Goal: Task Accomplishment & Management: Complete application form

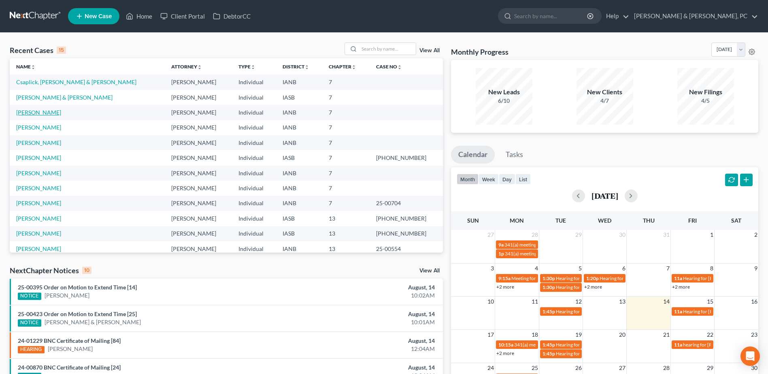
click at [33, 113] on link "[PERSON_NAME]" at bounding box center [38, 112] width 45 height 7
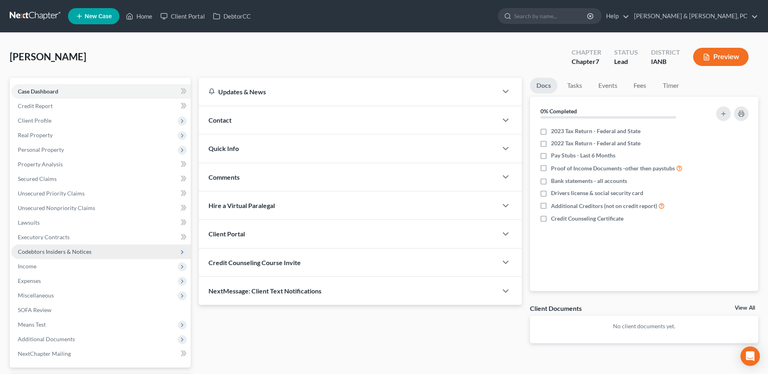
scroll to position [71, 0]
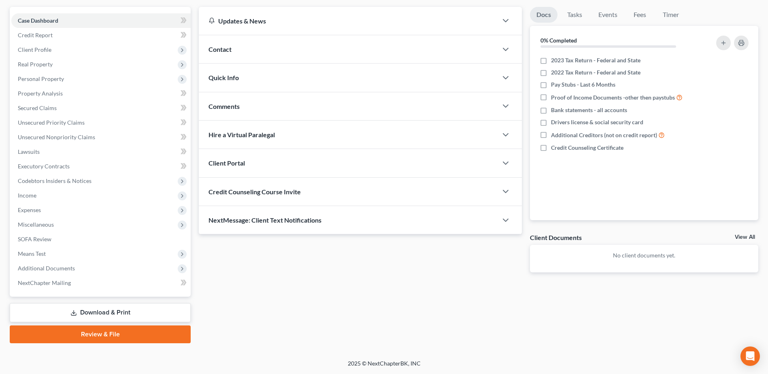
drag, startPoint x: 87, startPoint y: 314, endPoint x: 130, endPoint y: 313, distance: 42.9
click at [88, 314] on link "Download & Print" at bounding box center [100, 312] width 181 height 19
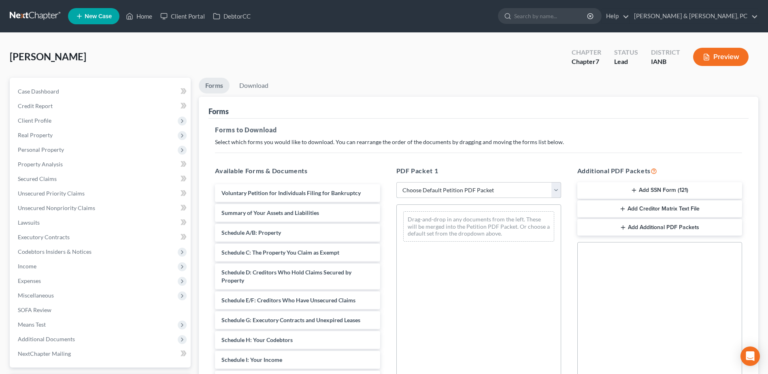
click at [459, 190] on select "Choose Default Petition PDF Packet Complete Bankruptcy Petition (all forms and …" at bounding box center [478, 190] width 165 height 16
select select "0"
click at [396, 182] on select "Choose Default Petition PDF Packet Complete Bankruptcy Petition (all forms and …" at bounding box center [478, 190] width 165 height 16
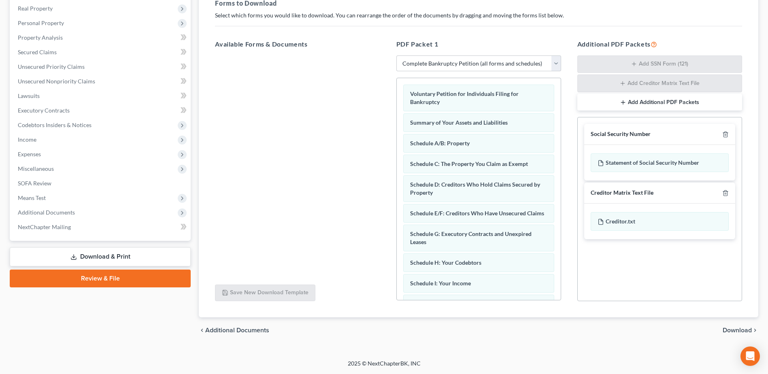
click at [733, 330] on span "Download" at bounding box center [737, 330] width 29 height 6
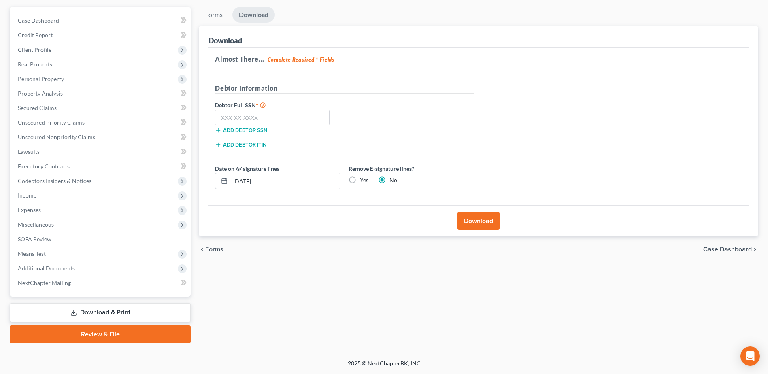
scroll to position [71, 0]
click at [40, 197] on span "Income" at bounding box center [100, 195] width 179 height 15
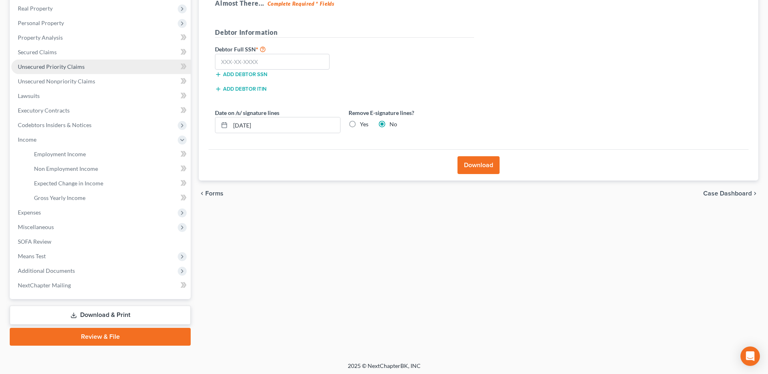
scroll to position [46, 0]
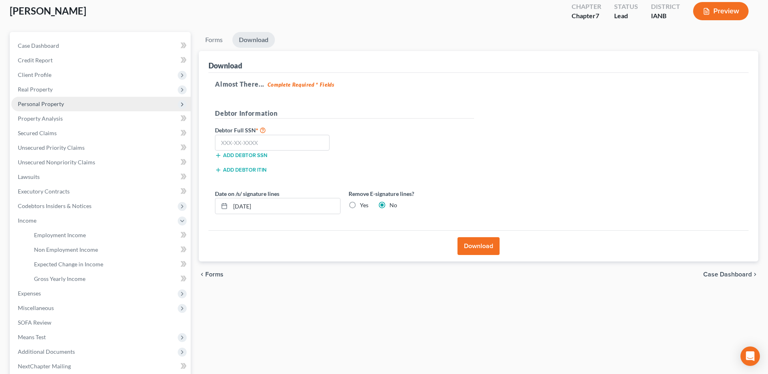
click at [59, 107] on span "Personal Property" at bounding box center [100, 104] width 179 height 15
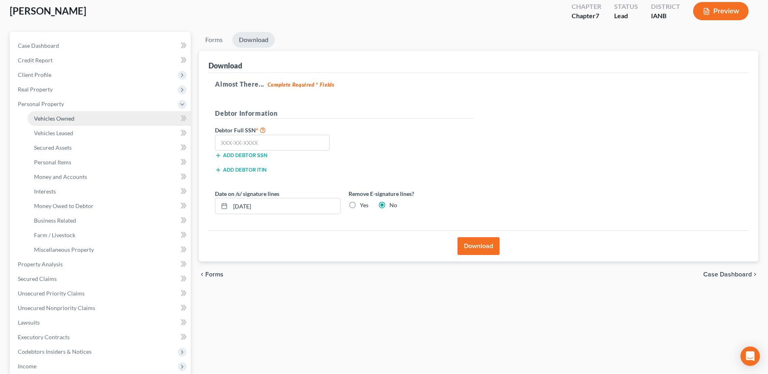
click at [58, 116] on span "Vehicles Owned" at bounding box center [54, 118] width 40 height 7
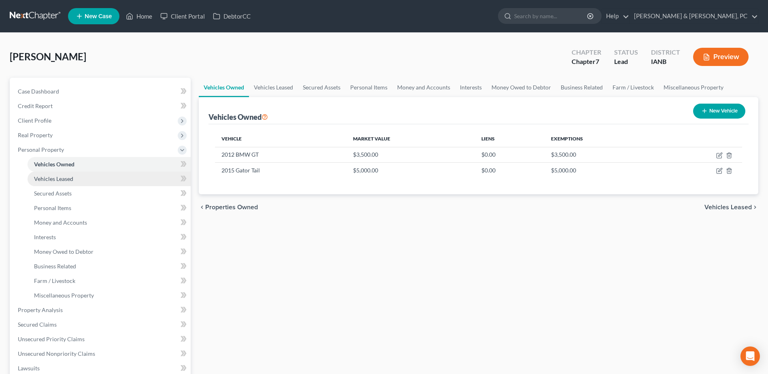
click at [55, 178] on span "Vehicles Leased" at bounding box center [53, 178] width 39 height 7
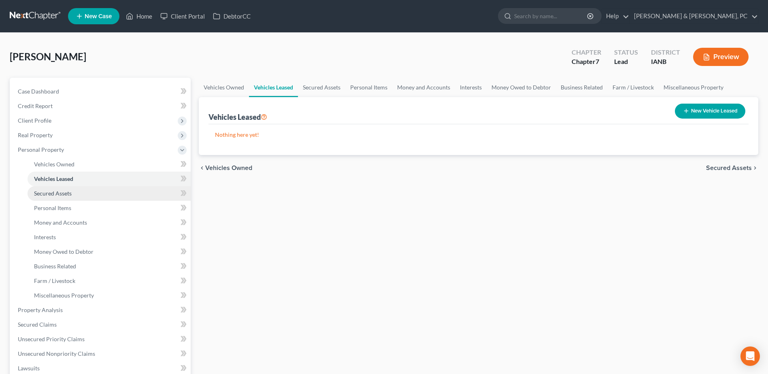
click at [60, 198] on link "Secured Assets" at bounding box center [109, 193] width 163 height 15
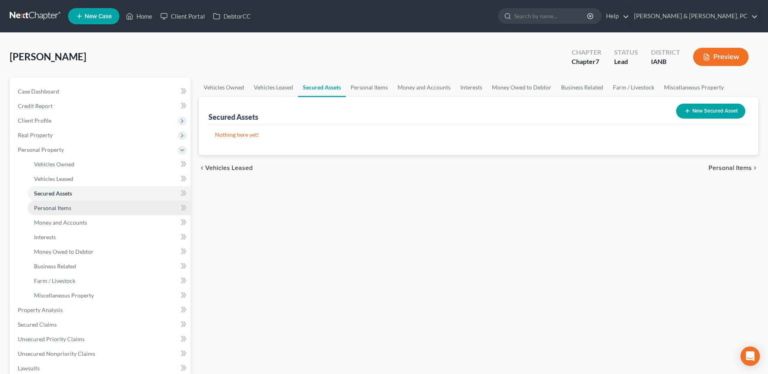
click at [58, 206] on span "Personal Items" at bounding box center [52, 208] width 37 height 7
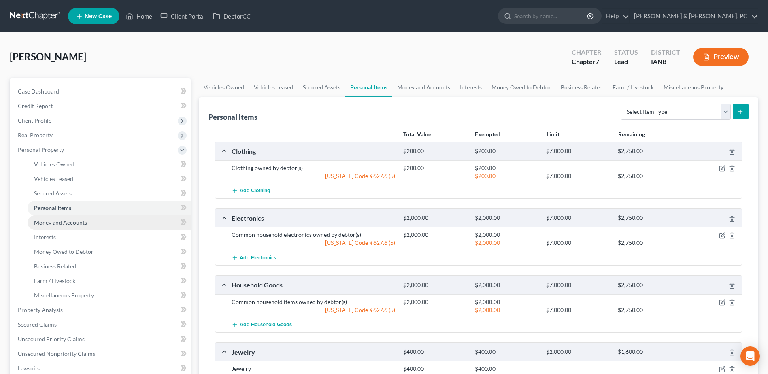
click at [62, 226] on link "Money and Accounts" at bounding box center [109, 222] width 163 height 15
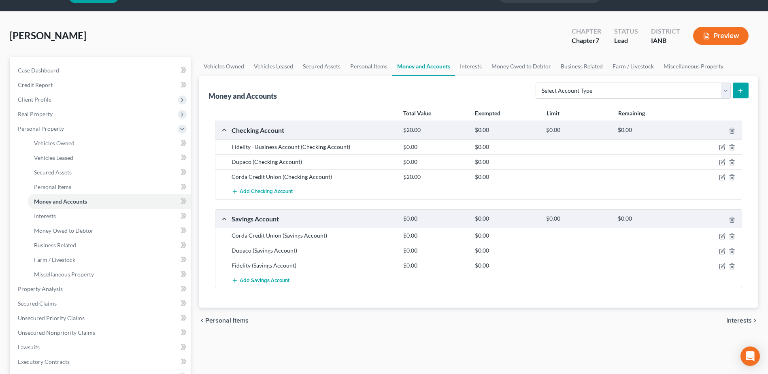
scroll to position [40, 0]
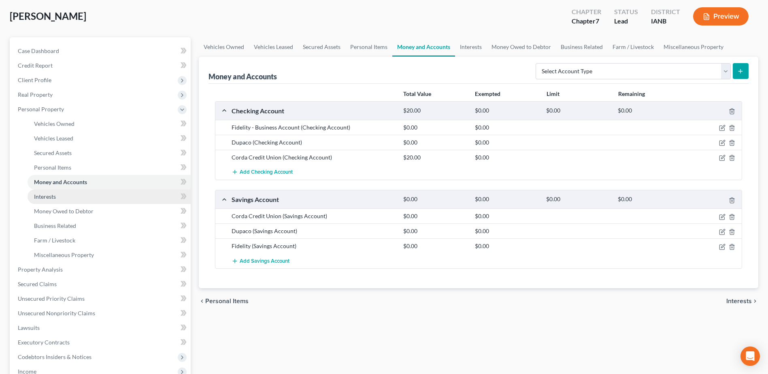
click at [72, 192] on link "Interests" at bounding box center [109, 197] width 163 height 15
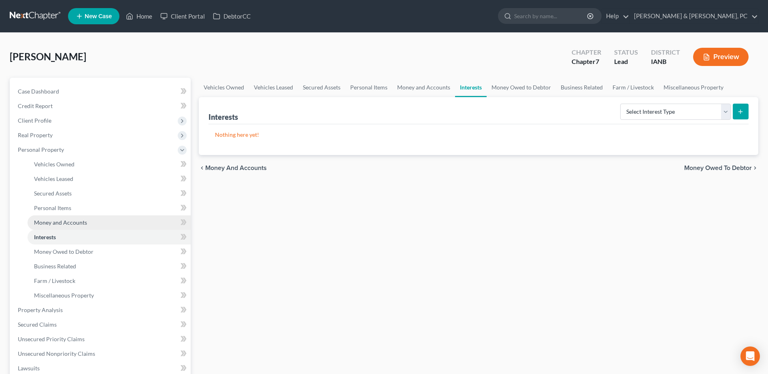
click at [78, 226] on link "Money and Accounts" at bounding box center [109, 222] width 163 height 15
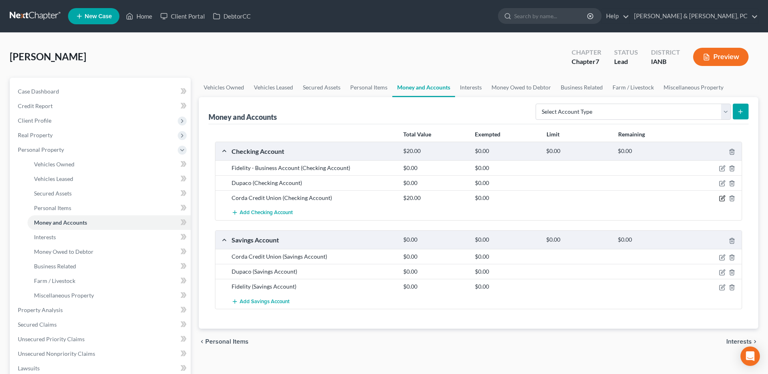
click at [722, 196] on icon "button" at bounding box center [722, 198] width 6 height 6
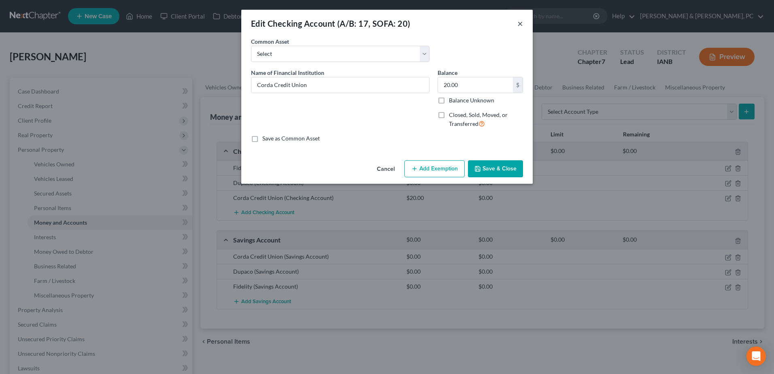
click at [519, 22] on button "×" at bounding box center [521, 24] width 6 height 10
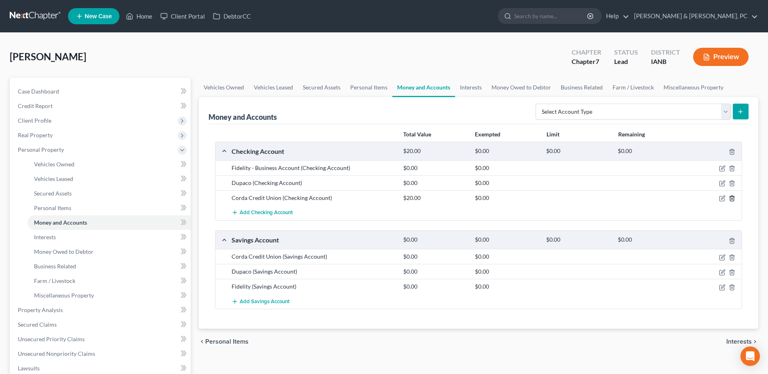
drag, startPoint x: 731, startPoint y: 200, endPoint x: 673, endPoint y: 218, distance: 60.9
click at [673, 218] on div "Fidelity - Business Account (Checking Account) $0.00 $0.00 Dupaco (Checking Acc…" at bounding box center [478, 190] width 526 height 60
click at [720, 255] on icon "button" at bounding box center [722, 257] width 6 height 6
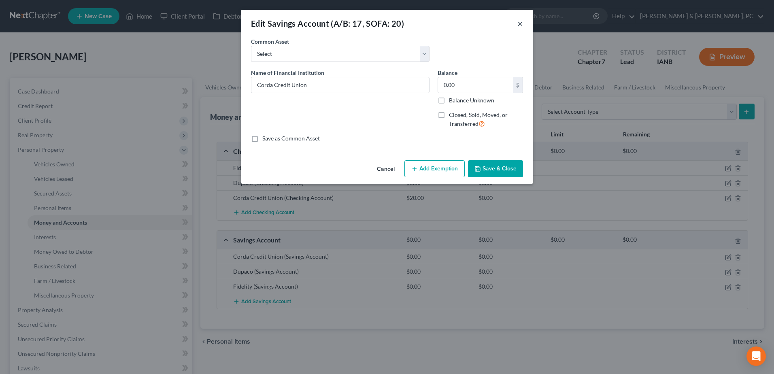
click at [518, 24] on button "×" at bounding box center [521, 24] width 6 height 10
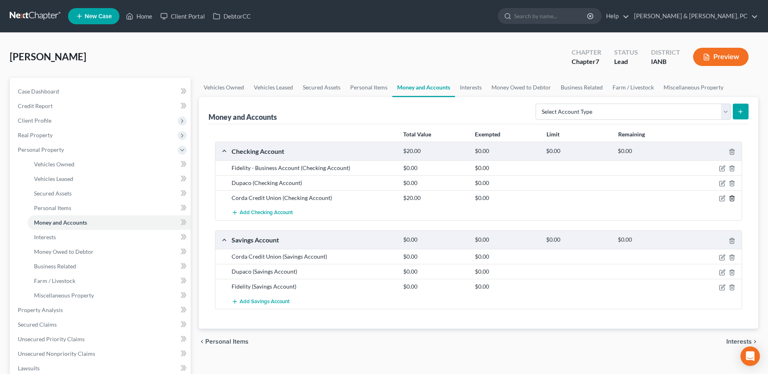
click at [730, 198] on icon "button" at bounding box center [732, 198] width 4 height 5
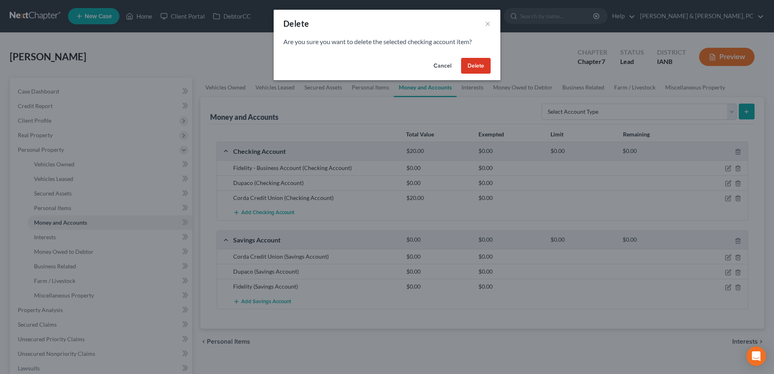
click at [485, 66] on button "Delete" at bounding box center [476, 66] width 30 height 16
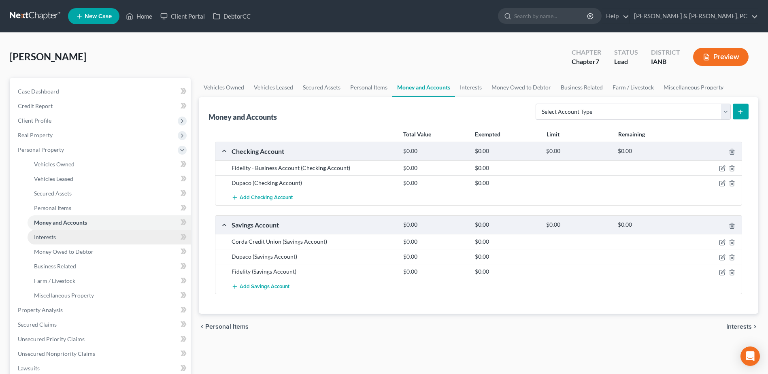
click at [99, 238] on link "Interests" at bounding box center [109, 237] width 163 height 15
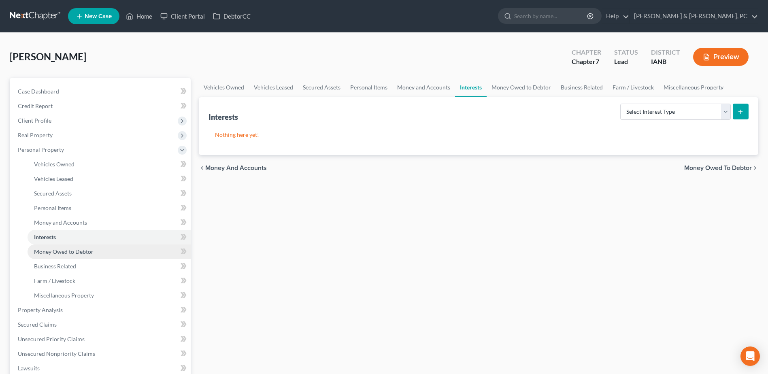
click at [102, 250] on link "Money Owed to Debtor" at bounding box center [109, 252] width 163 height 15
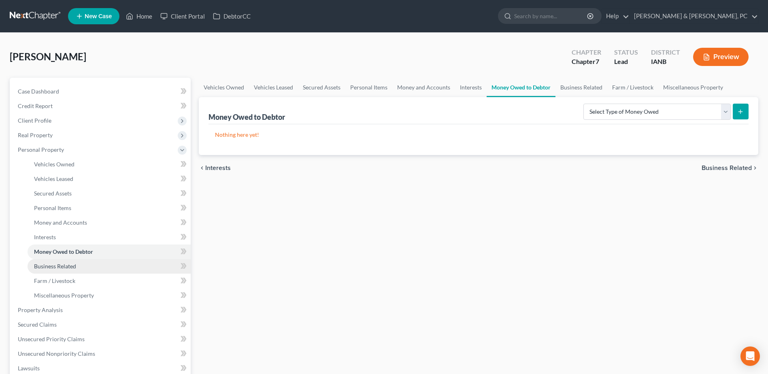
click at [97, 263] on link "Business Related" at bounding box center [109, 266] width 163 height 15
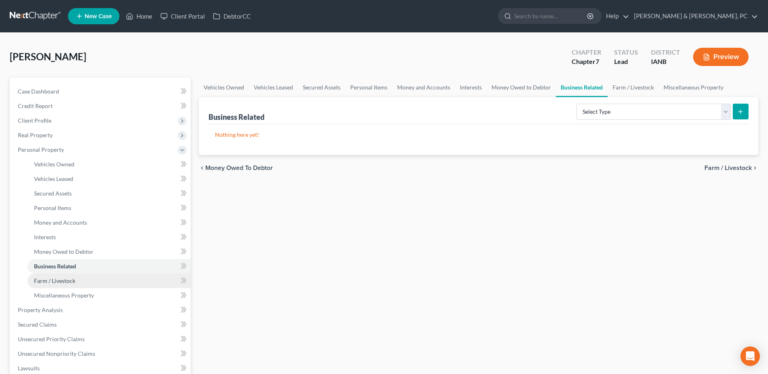
click at [89, 274] on link "Farm / Livestock" at bounding box center [109, 281] width 163 height 15
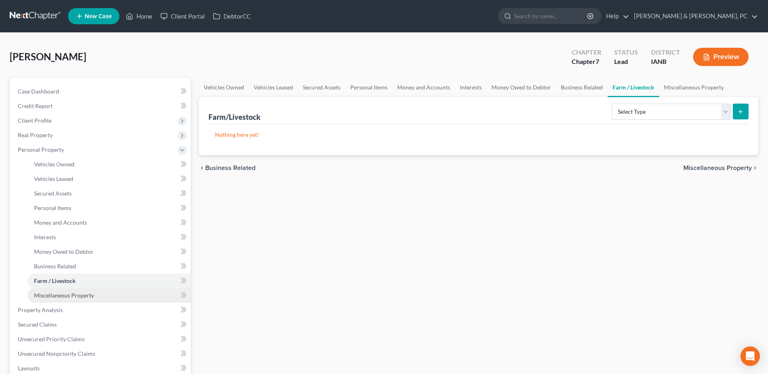
click at [86, 291] on link "Miscellaneous Property" at bounding box center [109, 295] width 163 height 15
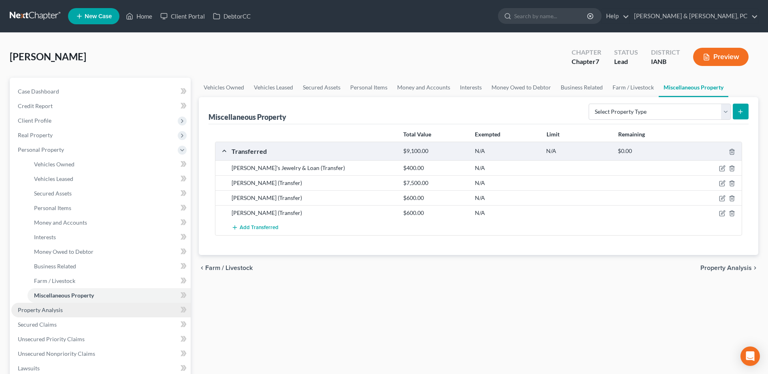
click at [75, 312] on link "Property Analysis" at bounding box center [100, 310] width 179 height 15
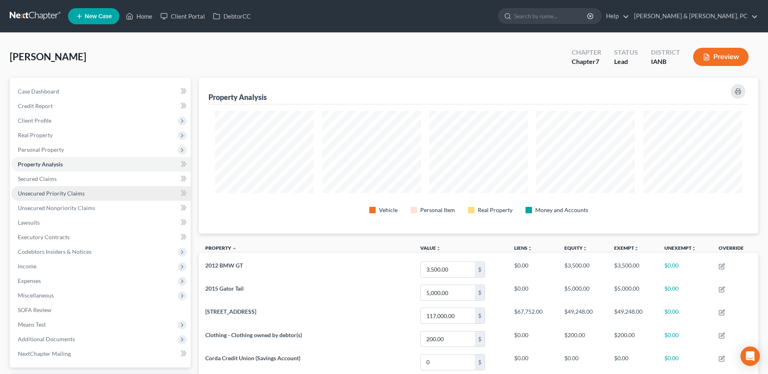
scroll to position [156, 560]
click at [68, 180] on link "Secured Claims" at bounding box center [100, 179] width 179 height 15
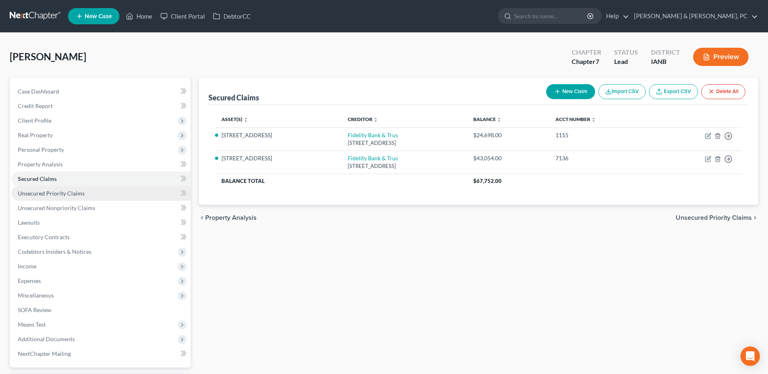
click at [71, 192] on span "Unsecured Priority Claims" at bounding box center [51, 193] width 67 height 7
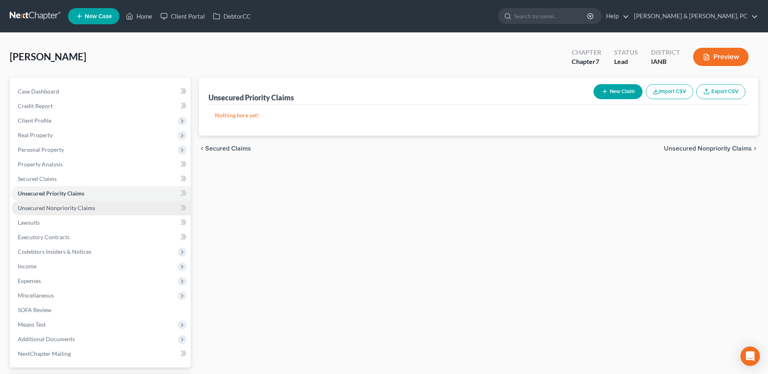
click at [71, 201] on link "Unsecured Nonpriority Claims" at bounding box center [100, 208] width 179 height 15
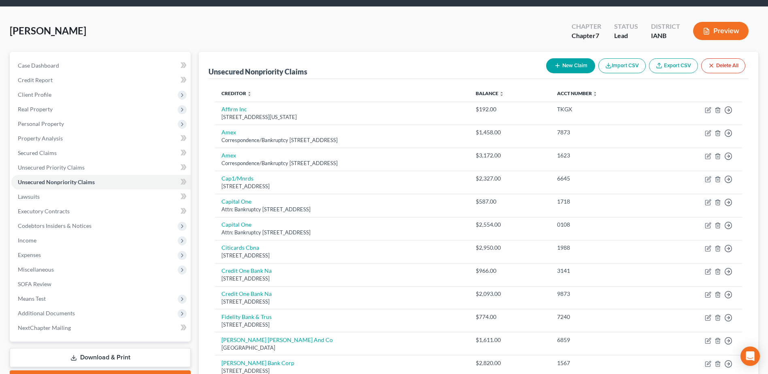
scroll to position [25, 0]
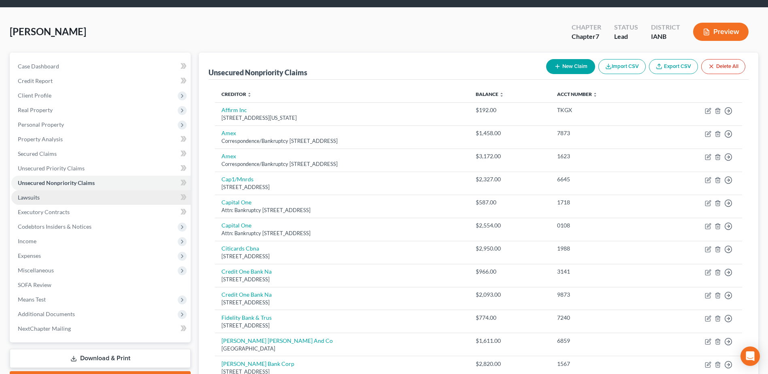
click at [99, 203] on link "Lawsuits" at bounding box center [100, 197] width 179 height 15
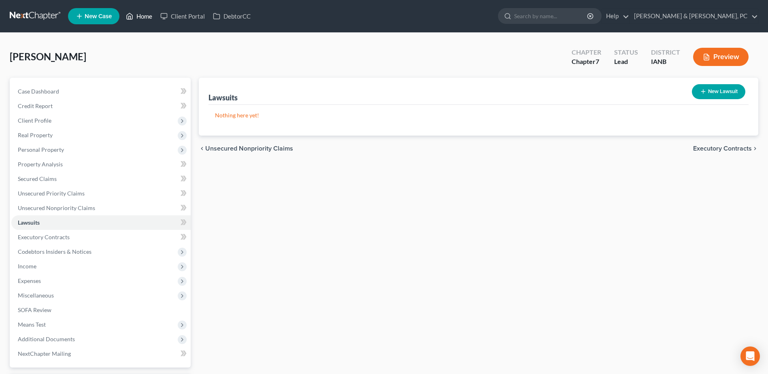
click at [143, 16] on link "Home" at bounding box center [139, 16] width 34 height 15
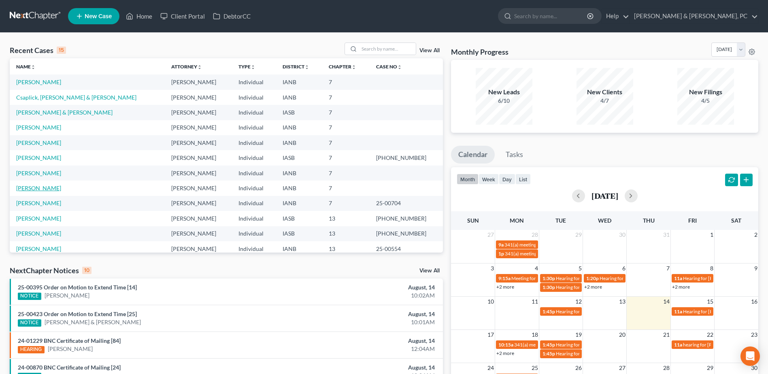
click at [32, 186] on link "[PERSON_NAME]" at bounding box center [38, 188] width 45 height 7
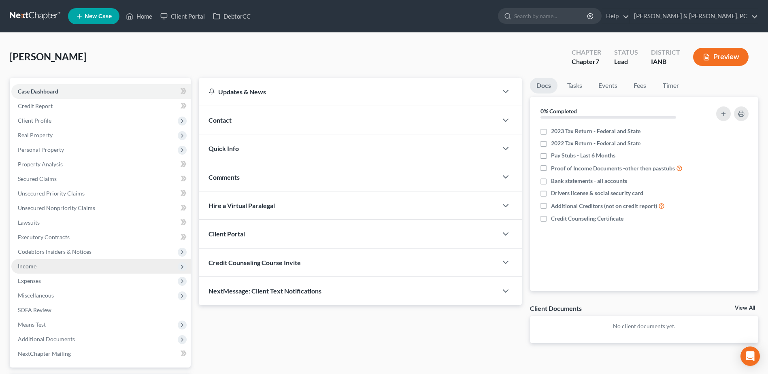
click at [43, 263] on span "Income" at bounding box center [100, 266] width 179 height 15
click at [42, 273] on span "Income" at bounding box center [100, 266] width 179 height 15
click at [52, 268] on span "Income" at bounding box center [100, 266] width 179 height 15
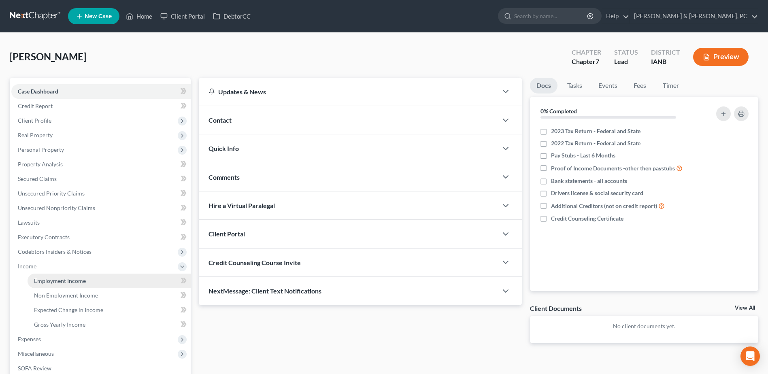
click at [53, 278] on span "Employment Income" at bounding box center [60, 280] width 52 height 7
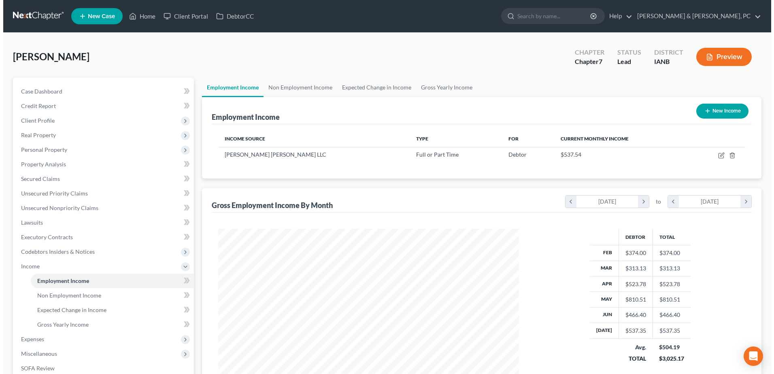
scroll to position [150, 317]
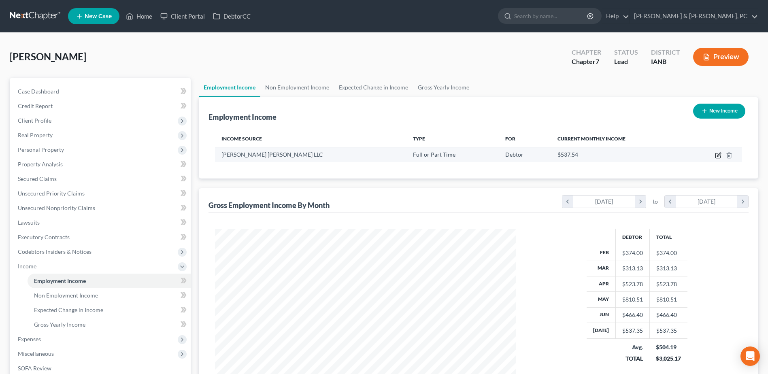
click at [720, 157] on icon "button" at bounding box center [718, 155] width 6 height 6
select select "0"
select select "33"
select select "1"
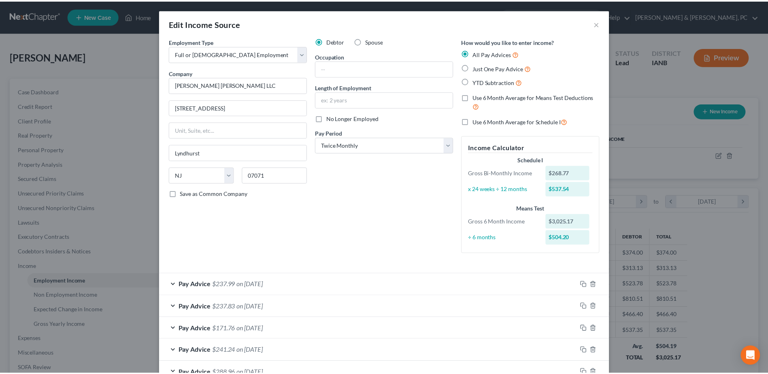
scroll to position [252, 0]
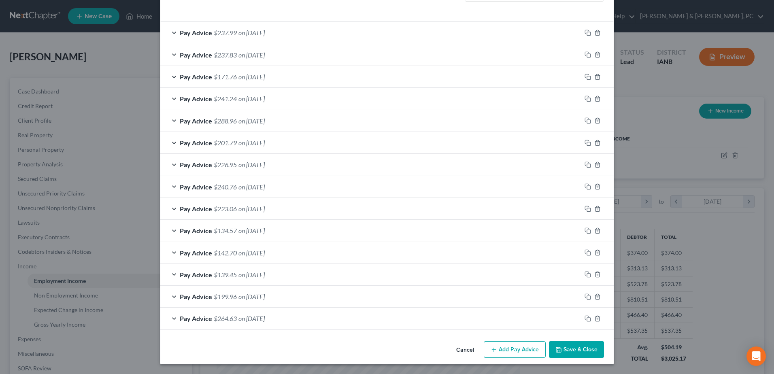
click at [571, 356] on button "Save & Close" at bounding box center [576, 349] width 55 height 17
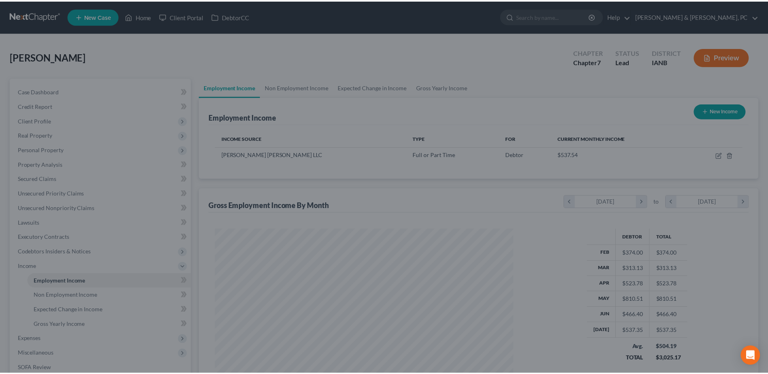
scroll to position [404820, 404653]
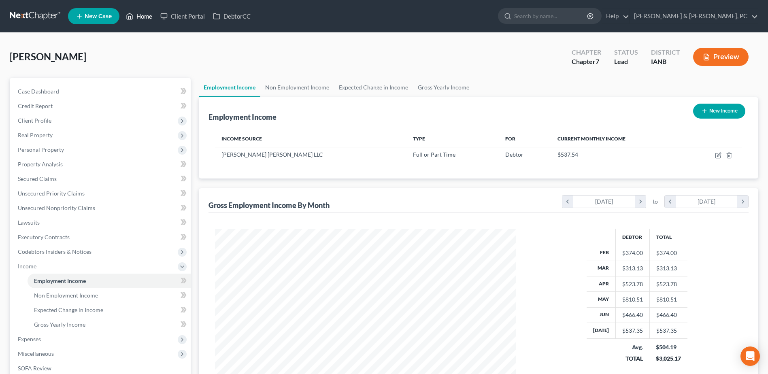
click at [147, 14] on link "Home" at bounding box center [139, 16] width 34 height 15
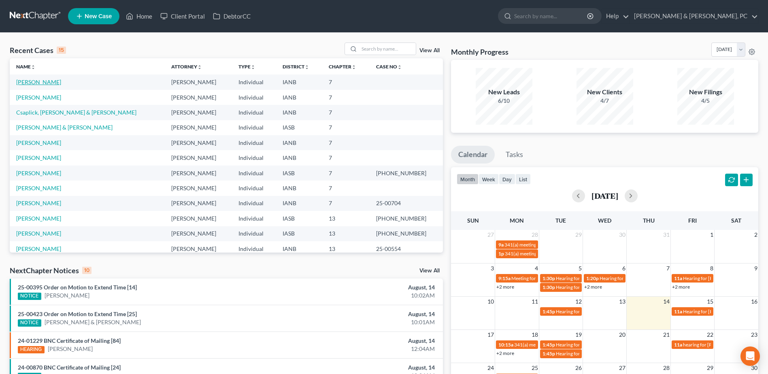
click at [34, 83] on link "[PERSON_NAME]" at bounding box center [38, 82] width 45 height 7
click at [36, 96] on link "[PERSON_NAME]" at bounding box center [38, 97] width 45 height 7
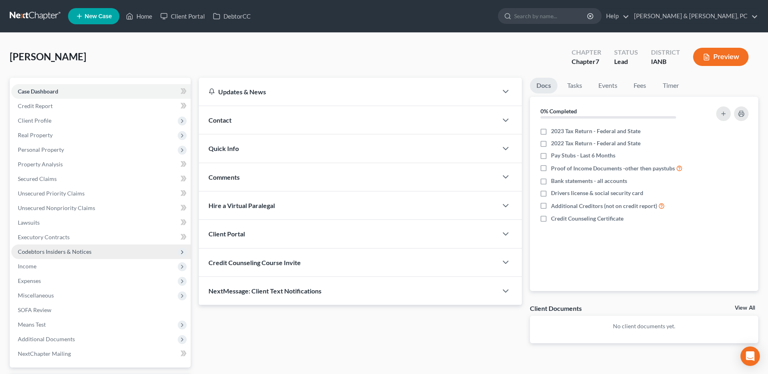
click at [40, 248] on span "Codebtors Insiders & Notices" at bounding box center [55, 251] width 74 height 7
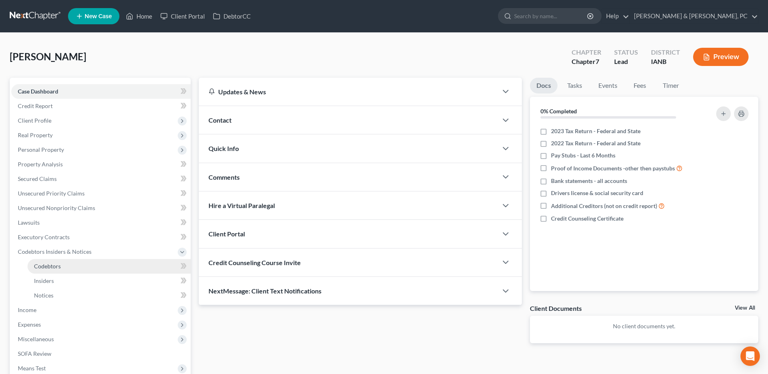
drag, startPoint x: 43, startPoint y: 258, endPoint x: 44, endPoint y: 268, distance: 10.6
click at [43, 258] on span "Codebtors Insiders & Notices" at bounding box center [100, 252] width 179 height 15
click at [44, 268] on span "Income" at bounding box center [100, 266] width 179 height 15
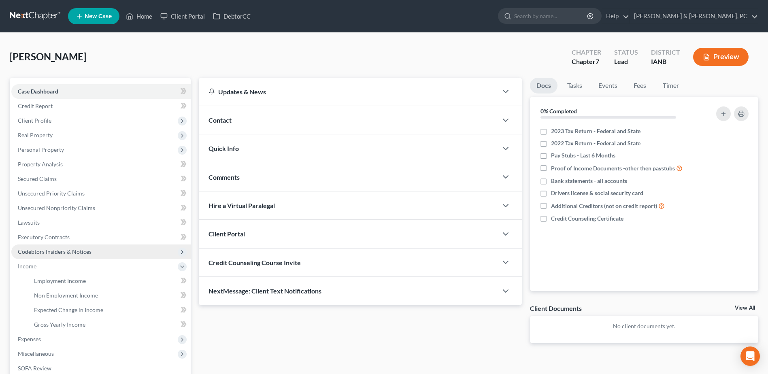
click at [49, 251] on span "Codebtors Insiders & Notices" at bounding box center [55, 251] width 74 height 7
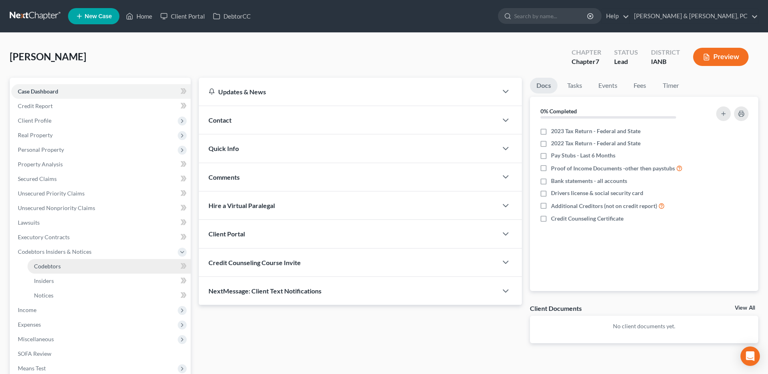
click at [51, 270] on link "Codebtors" at bounding box center [109, 266] width 163 height 15
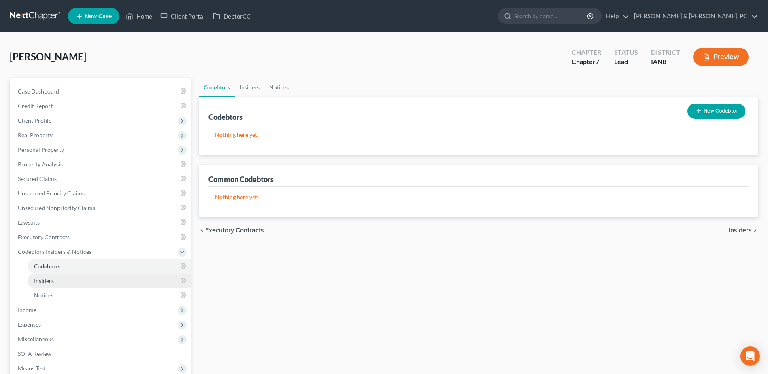
click at [54, 284] on link "Insiders" at bounding box center [109, 281] width 163 height 15
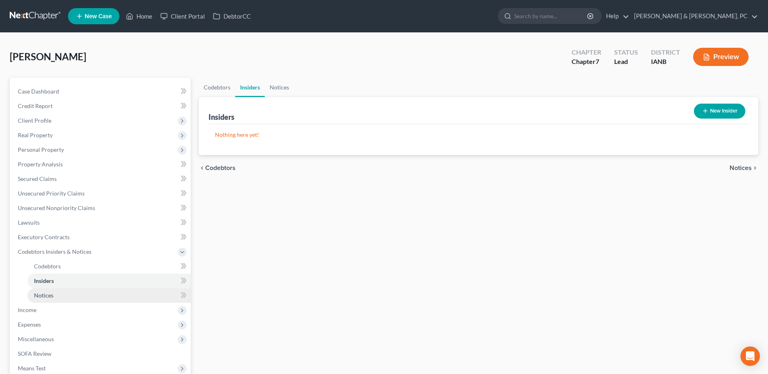
click at [57, 296] on link "Notices" at bounding box center [109, 295] width 163 height 15
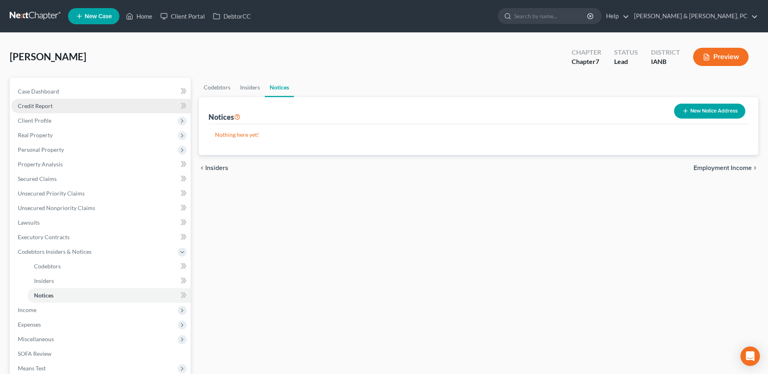
click at [43, 108] on span "Credit Report" at bounding box center [35, 105] width 35 height 7
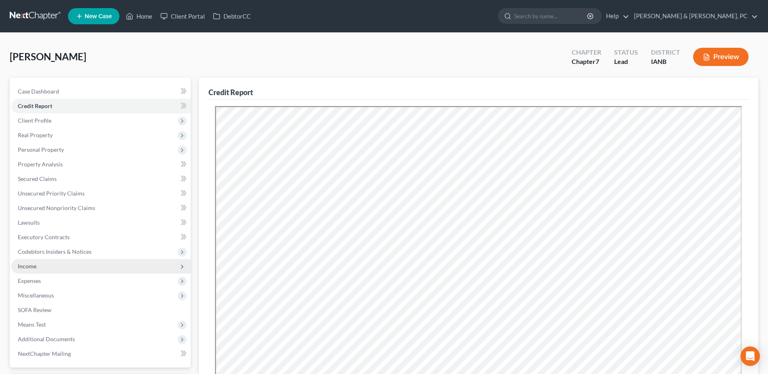
click at [46, 265] on span "Income" at bounding box center [100, 266] width 179 height 15
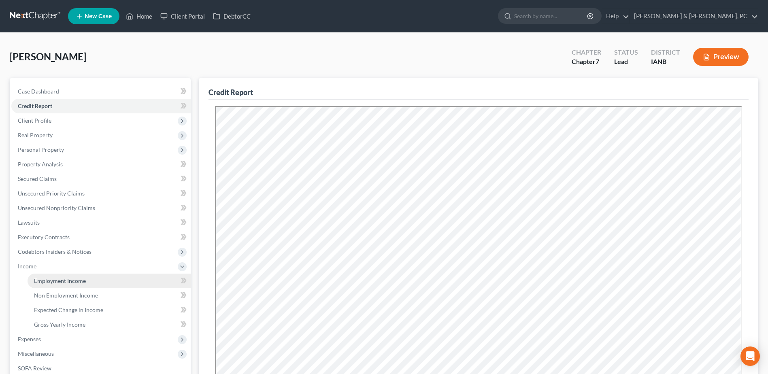
click at [49, 275] on link "Employment Income" at bounding box center [109, 281] width 163 height 15
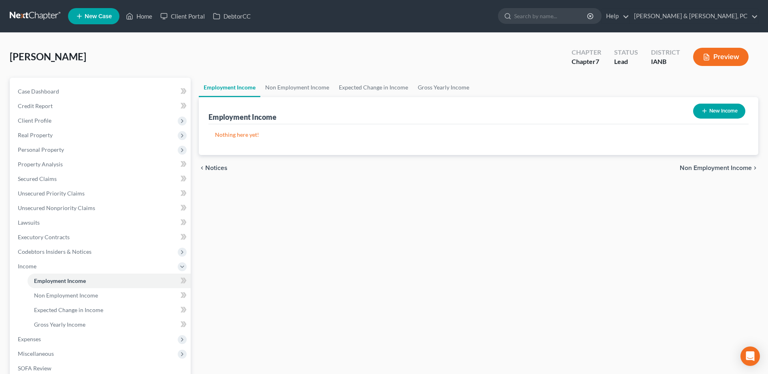
click at [701, 110] on icon "button" at bounding box center [704, 111] width 6 height 6
select select "0"
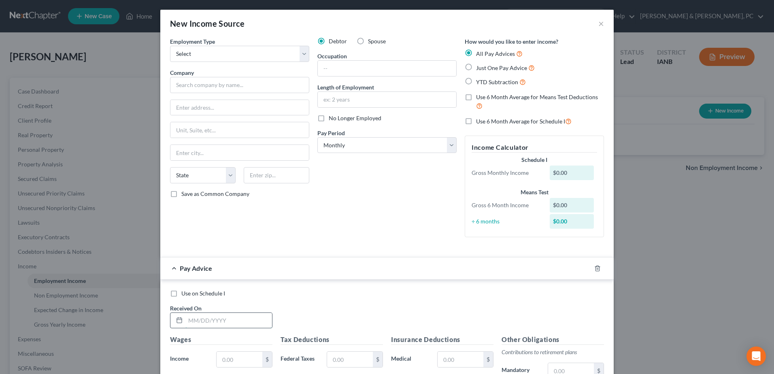
click at [203, 320] on input "text" at bounding box center [228, 320] width 87 height 15
click at [229, 87] on input "text" at bounding box center [239, 85] width 139 height 16
type input "Jeda Polymers LLC"
click at [211, 108] on input "[STREET_ADDRESS]" at bounding box center [239, 107] width 138 height 15
type input "[STREET_ADDRESS]"
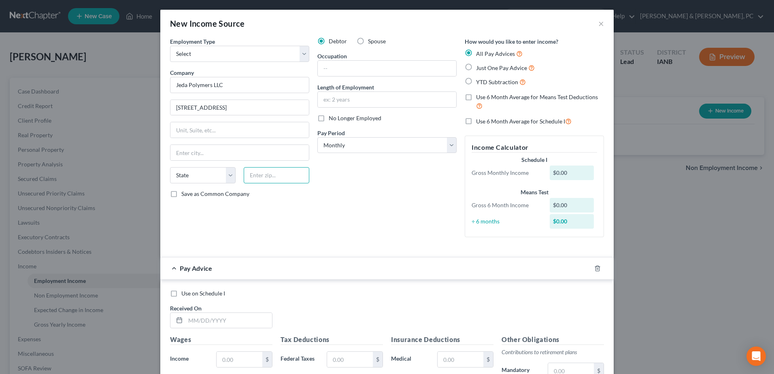
click at [286, 179] on input "text" at bounding box center [277, 175] width 66 height 16
type input "52040"
type input "[GEOGRAPHIC_DATA]"
select select "16"
click at [363, 63] on input "text" at bounding box center [387, 68] width 138 height 15
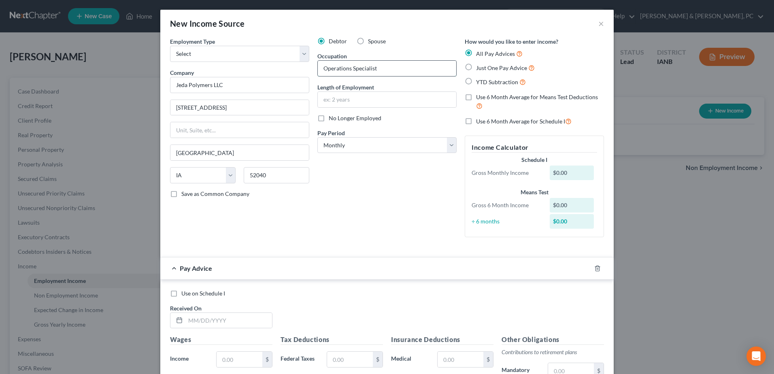
type input "Operations Specialist"
type input "4 Years"
click at [376, 189] on div "Debtor Spouse Occupation Operations Specialist Length of Employment 4 Years No …" at bounding box center [386, 140] width 147 height 207
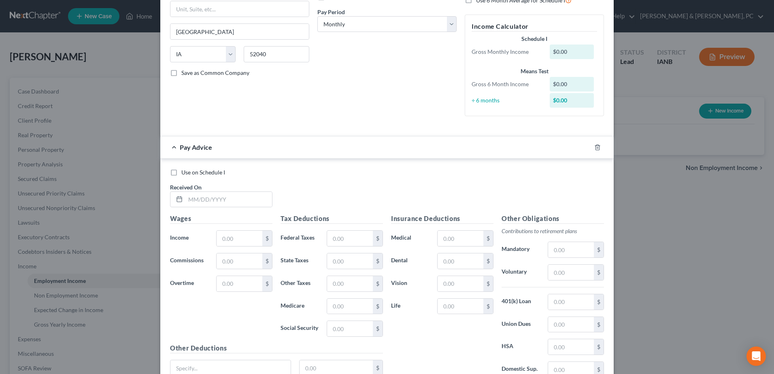
scroll to position [121, 0]
click at [250, 192] on input "text" at bounding box center [228, 199] width 87 height 15
type input "[DATE]"
click at [254, 237] on input "116.73" at bounding box center [240, 237] width 46 height 15
type input "1,116.73"
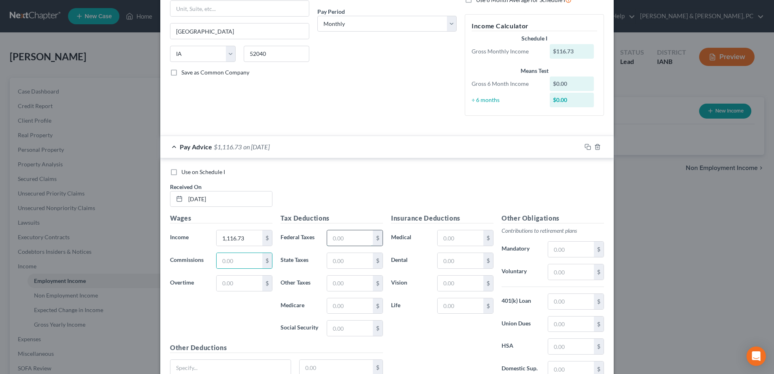
click at [340, 233] on input "text" at bounding box center [350, 237] width 46 height 15
type input "143.58"
type input "24.47"
type input "16.04"
type input "68.61"
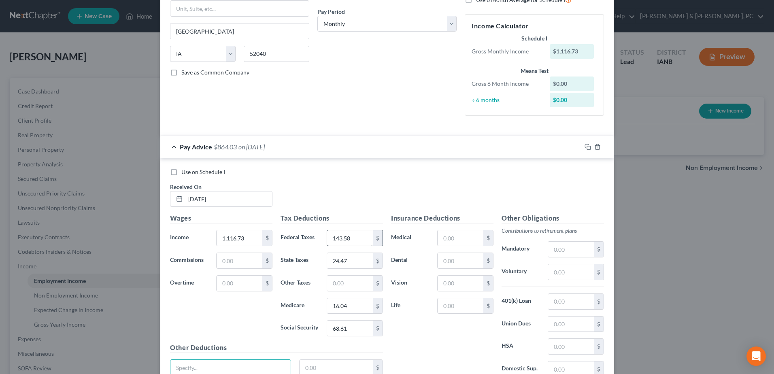
scroll to position [123, 0]
click at [468, 286] on input "text" at bounding box center [461, 282] width 46 height 15
type input "10.19"
click at [587, 146] on rect "button" at bounding box center [589, 147] width 4 height 4
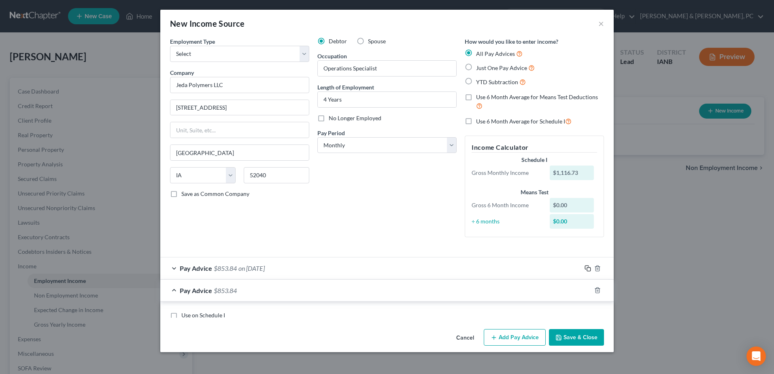
scroll to position [0, 0]
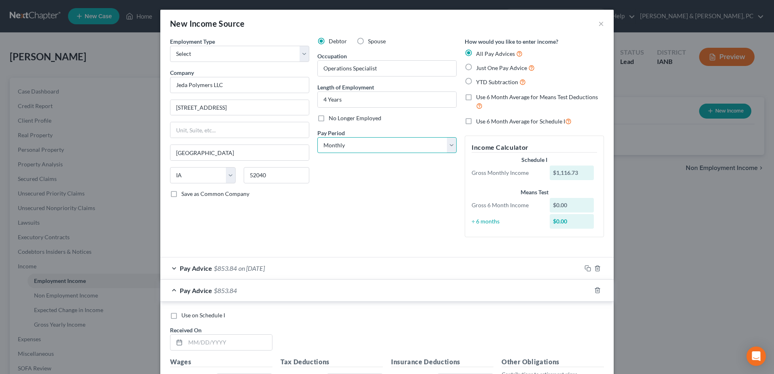
drag, startPoint x: 353, startPoint y: 142, endPoint x: 352, endPoint y: 150, distance: 7.9
click at [353, 142] on select "Select Monthly Twice Monthly Every Other Week Weekly" at bounding box center [386, 145] width 139 height 16
select select "3"
click at [317, 137] on select "Select Monthly Twice Monthly Every Other Week Weekly" at bounding box center [386, 145] width 139 height 16
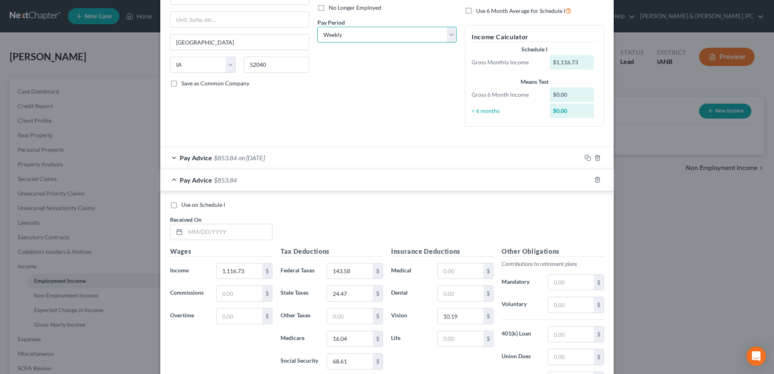
scroll to position [121, 0]
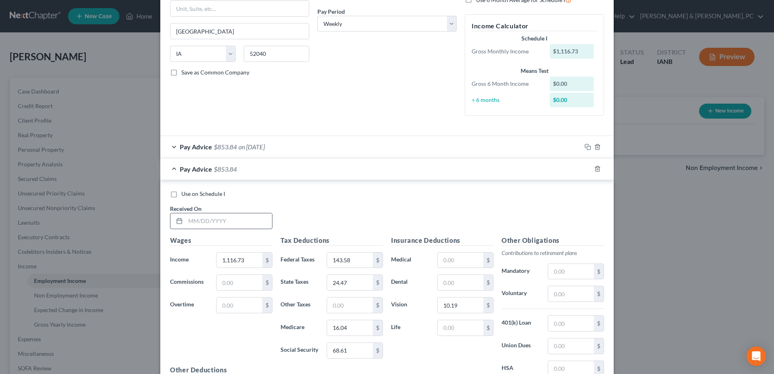
click at [254, 218] on input "text" at bounding box center [228, 220] width 87 height 15
type input "[DATE]"
type input "1,113.38"
click at [353, 261] on div "Tax Deductions Federal Taxes 143.58 $ State Taxes 24.47 $ Other Taxes $ Medicar…" at bounding box center [332, 301] width 111 height 130
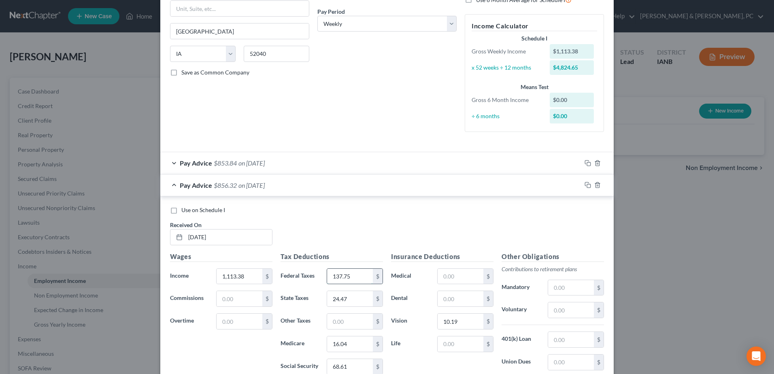
type input "137.75"
type input "22.63"
type input "15.34"
type input "65.59"
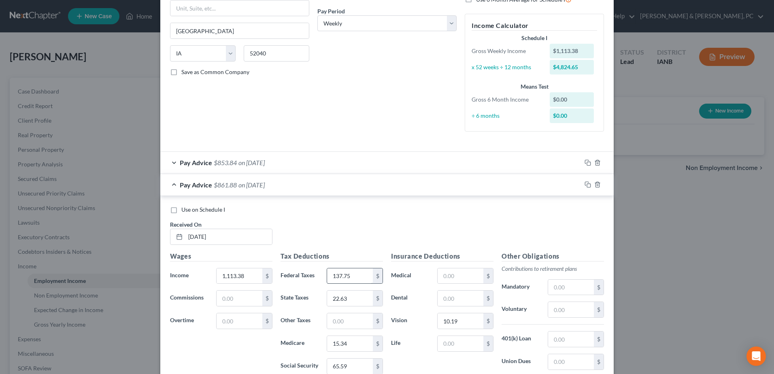
scroll to position [232, 0]
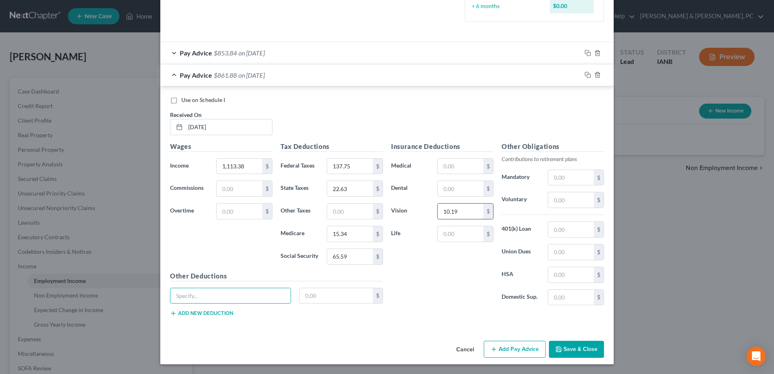
click at [457, 211] on input "10.19" at bounding box center [461, 211] width 46 height 15
type input "0"
click at [458, 168] on input "text" at bounding box center [461, 166] width 46 height 15
type input "55.44"
click at [437, 233] on div "$" at bounding box center [465, 234] width 56 height 16
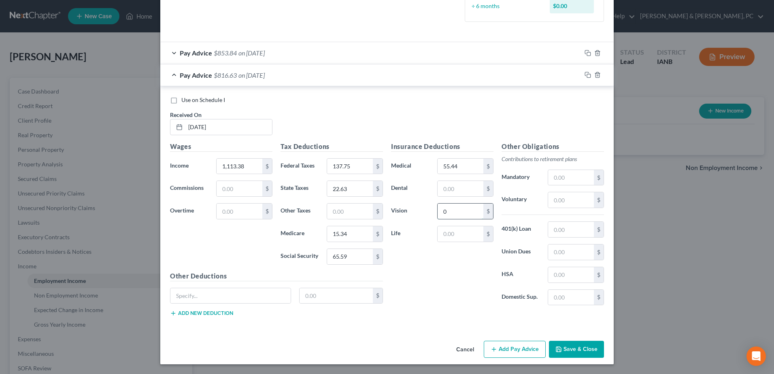
click at [458, 211] on input "0" at bounding box center [461, 211] width 46 height 15
click at [435, 277] on div "Insurance Deductions Medical 55.44 $ Dental $ Vision $ Life $" at bounding box center [442, 227] width 111 height 170
click at [484, 164] on div "$" at bounding box center [489, 166] width 10 height 15
click at [447, 275] on div "Insurance Deductions Medical $ Dental $ Vision $ Life $" at bounding box center [442, 227] width 111 height 170
click at [448, 172] on input "text" at bounding box center [461, 166] width 46 height 15
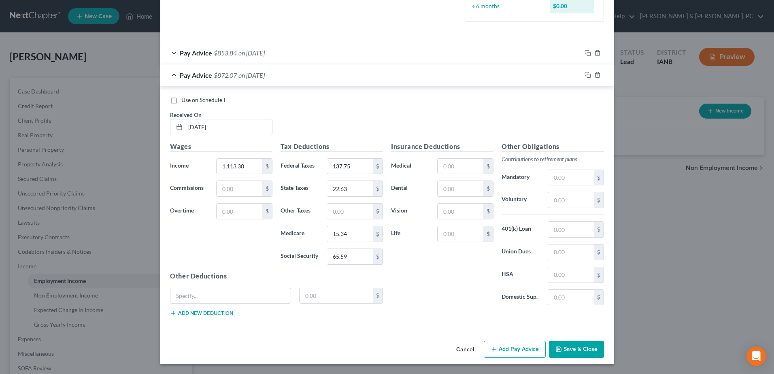
click at [423, 247] on div "Insurance Deductions Medical $ Dental $ Vision $ Life $" at bounding box center [442, 227] width 111 height 170
click at [465, 205] on input "text" at bounding box center [461, 211] width 46 height 15
type input "10.19"
click at [463, 165] on input "text" at bounding box center [461, 166] width 46 height 15
type input "55.44"
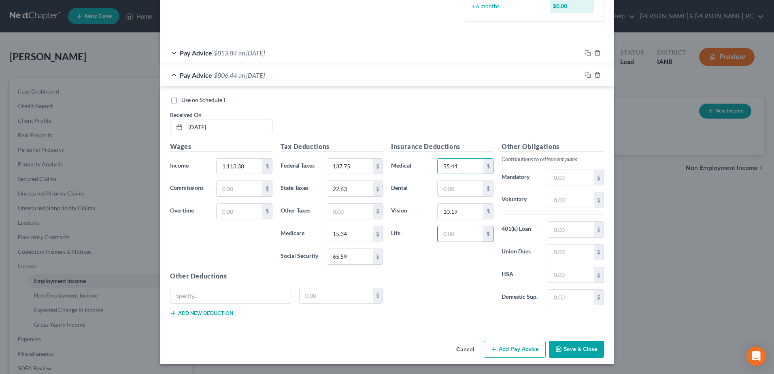
click at [448, 239] on input "text" at bounding box center [461, 233] width 46 height 15
click at [471, 216] on input "10.19" at bounding box center [461, 211] width 46 height 15
click at [458, 270] on div "Insurance Deductions Medical 55.44 $ Dental $ Vision $ Life $" at bounding box center [442, 227] width 111 height 170
paste input "22.26"
type input "1,122.26"
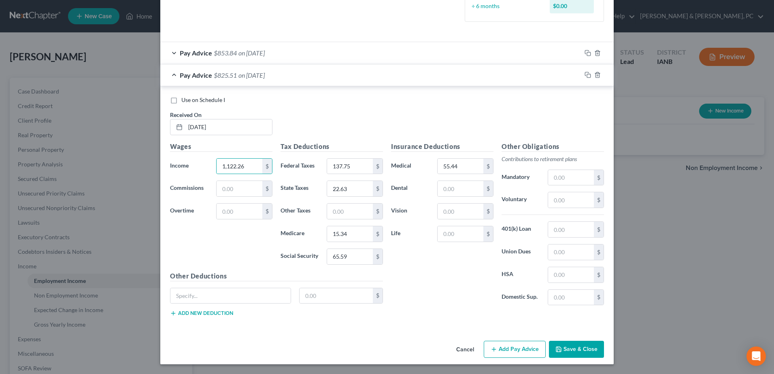
click at [237, 248] on div "Wages Income * 1,122.26 $ Commissions $ Overtime $" at bounding box center [221, 207] width 111 height 130
click at [574, 344] on button "Save & Close" at bounding box center [576, 349] width 55 height 17
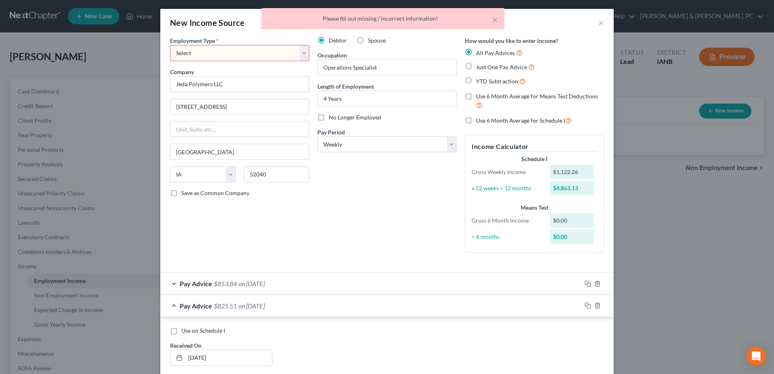
scroll to position [0, 0]
click at [261, 60] on select "Select Full or [DEMOGRAPHIC_DATA] Employment Self Employment" at bounding box center [239, 54] width 139 height 16
select select "0"
click at [170, 46] on select "Select Full or [DEMOGRAPHIC_DATA] Employment Self Employment" at bounding box center [239, 54] width 139 height 16
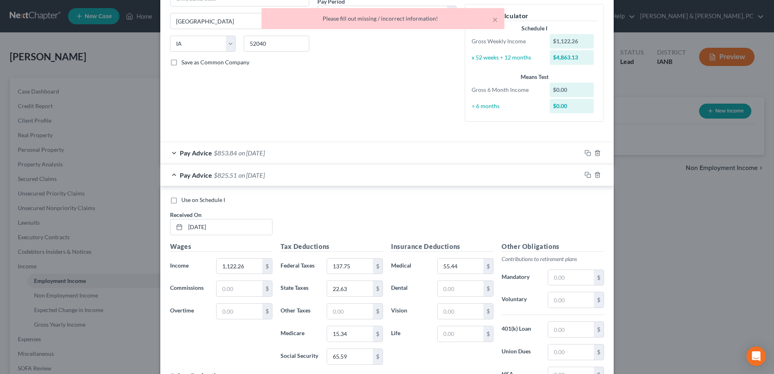
scroll to position [232, 0]
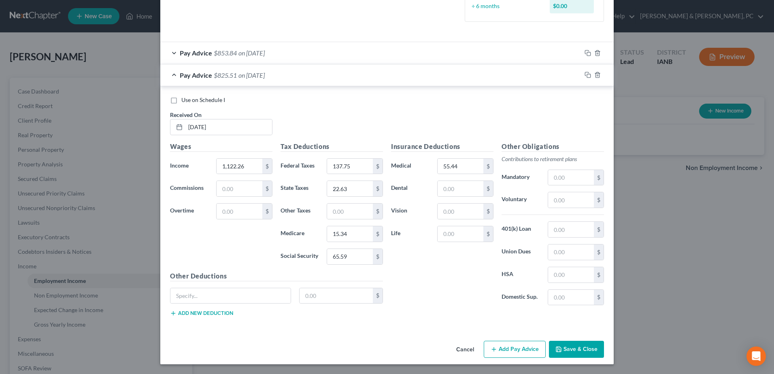
click at [574, 345] on button "Save & Close" at bounding box center [576, 349] width 55 height 17
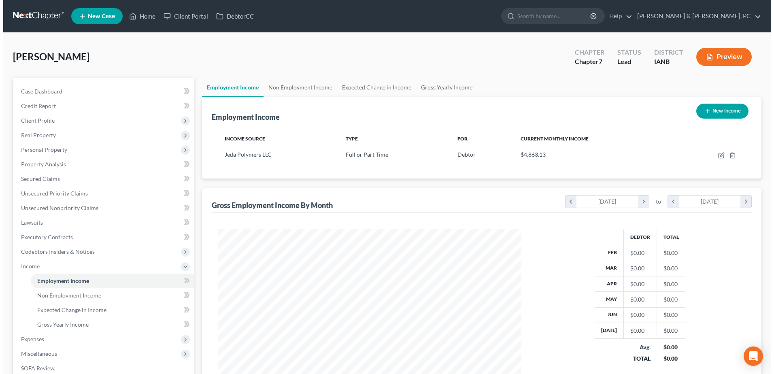
scroll to position [404820, 404653]
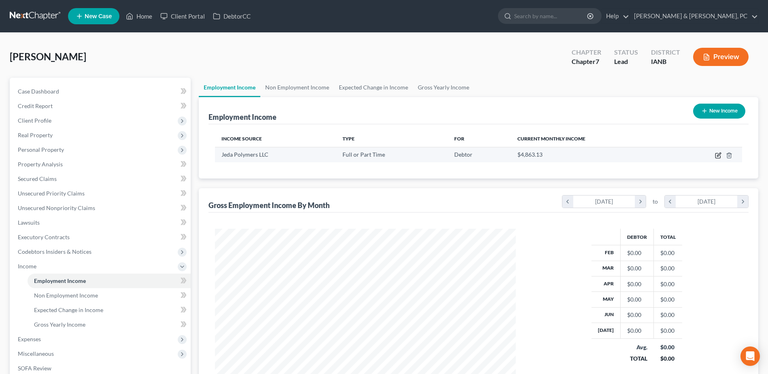
click at [717, 158] on icon "button" at bounding box center [718, 155] width 6 height 6
select select "0"
select select "16"
select select "3"
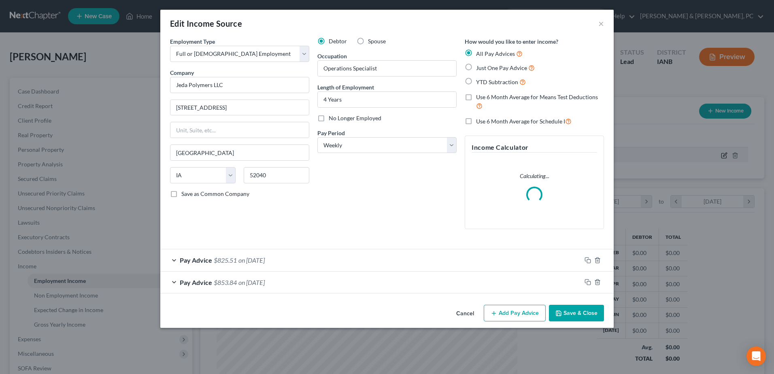
scroll to position [151, 320]
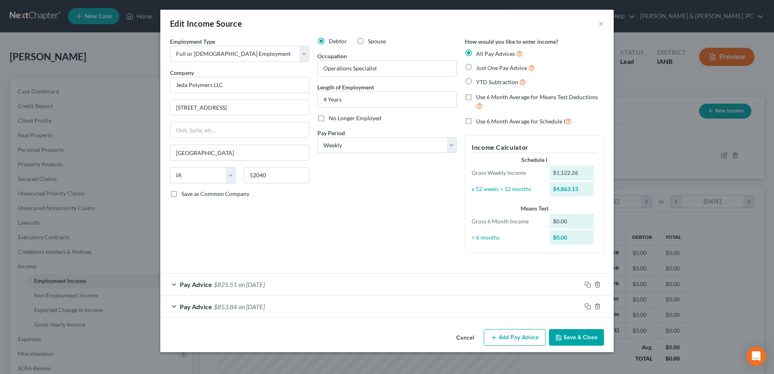
drag, startPoint x: 531, startPoint y: 337, endPoint x: 442, endPoint y: 290, distance: 100.9
click at [531, 338] on button "Add Pay Advice" at bounding box center [515, 337] width 62 height 17
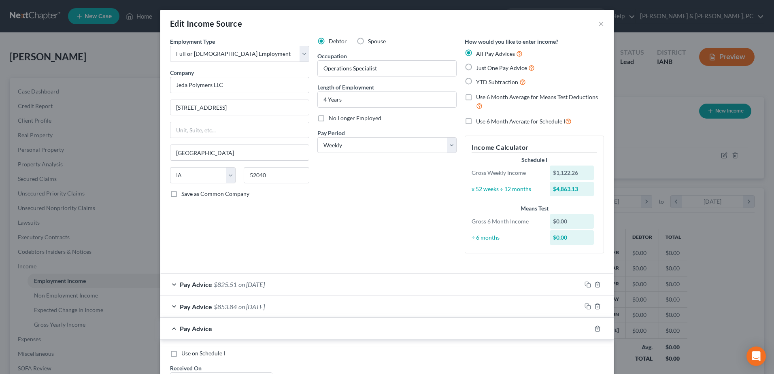
scroll to position [202, 0]
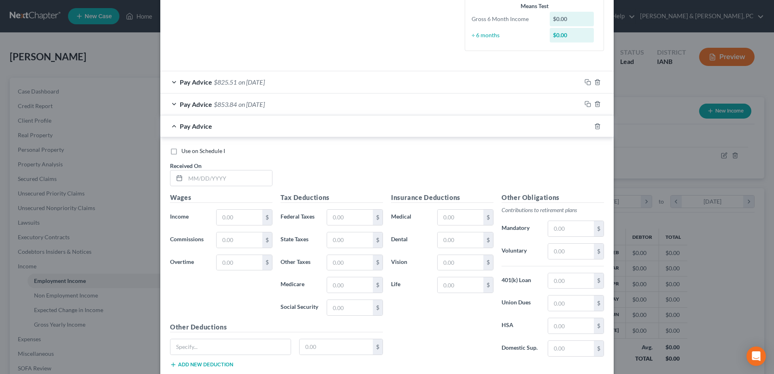
click at [236, 191] on div "Use on Schedule I Received On *" at bounding box center [387, 170] width 442 height 46
click at [236, 187] on div "Use on Schedule I Received On *" at bounding box center [387, 170] width 442 height 46
click at [236, 185] on input "text" at bounding box center [228, 177] width 87 height 15
type input "[DATE]"
type input "1,189.10"
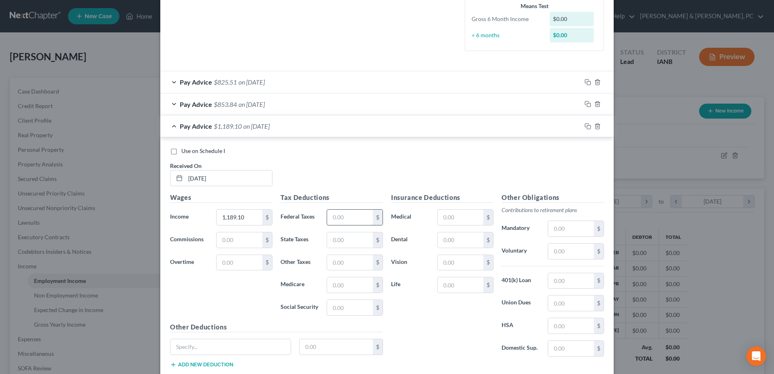
click at [327, 211] on input "text" at bounding box center [350, 217] width 46 height 15
type input "151.23"
type input "26.89"
type input "16.97"
type input "72.55"
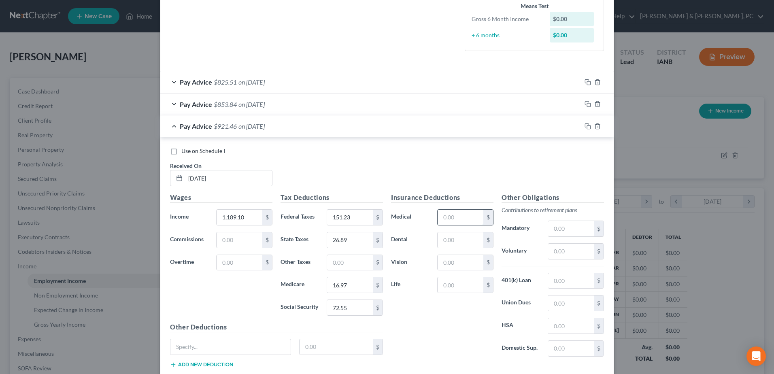
click at [455, 217] on input "text" at bounding box center [461, 217] width 46 height 15
type input "27.72"
click at [434, 315] on div "Insurance Deductions Medical 27.72 $ Dental $ Vision $ Life $" at bounding box center [442, 278] width 111 height 170
click at [585, 126] on icon "button" at bounding box center [587, 126] width 4 height 4
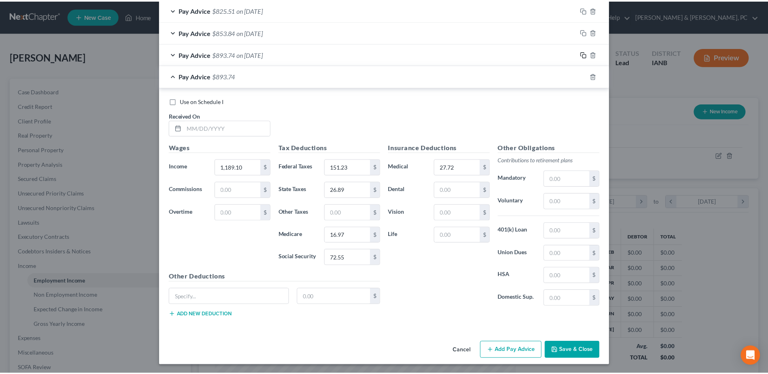
scroll to position [276, 0]
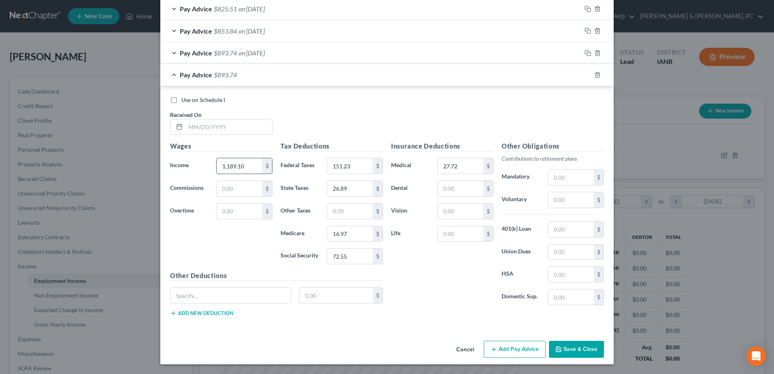
click at [247, 161] on input "1,189.10" at bounding box center [240, 165] width 46 height 15
type input "1,209.29"
click at [363, 169] on input "151.23" at bounding box center [350, 165] width 46 height 15
type input "152.59"
type input "27.32"
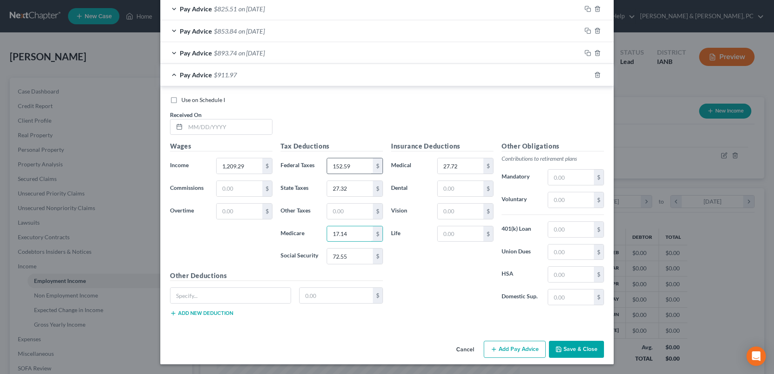
type input "17.14"
type input "73.26"
click at [572, 351] on button "Save & Close" at bounding box center [576, 349] width 55 height 17
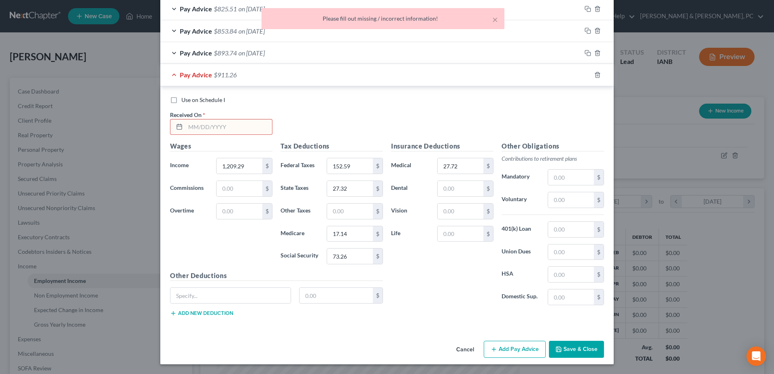
click at [246, 132] on input "text" at bounding box center [228, 126] width 87 height 15
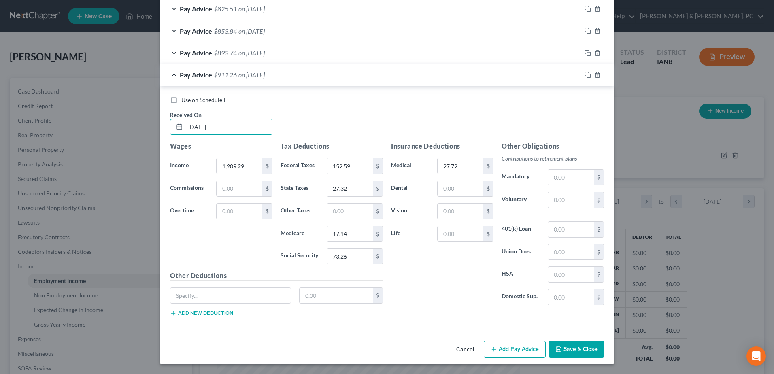
type input "[DATE]"
click at [552, 346] on button "Save & Close" at bounding box center [576, 349] width 55 height 17
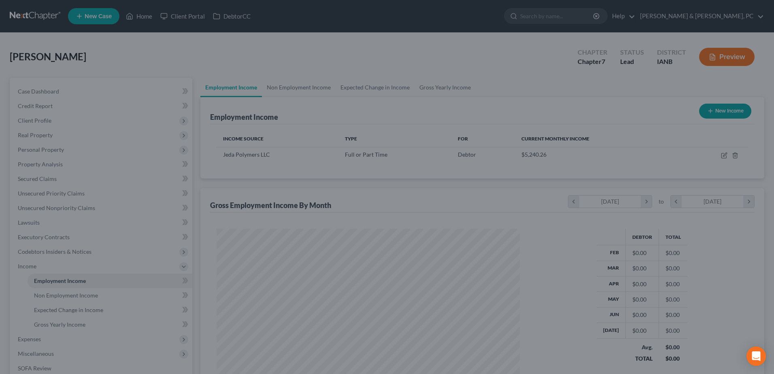
scroll to position [404820, 404653]
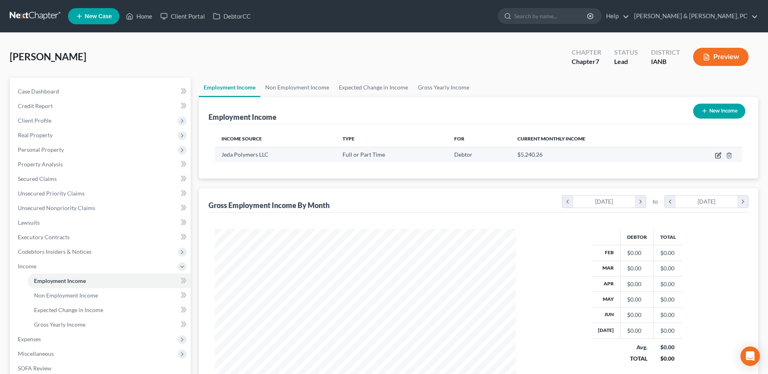
click at [718, 153] on icon "button" at bounding box center [718, 155] width 5 height 5
select select "0"
select select "16"
select select "3"
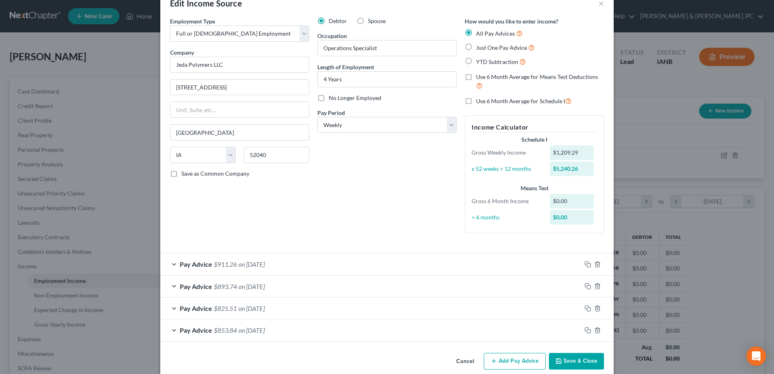
scroll to position [32, 0]
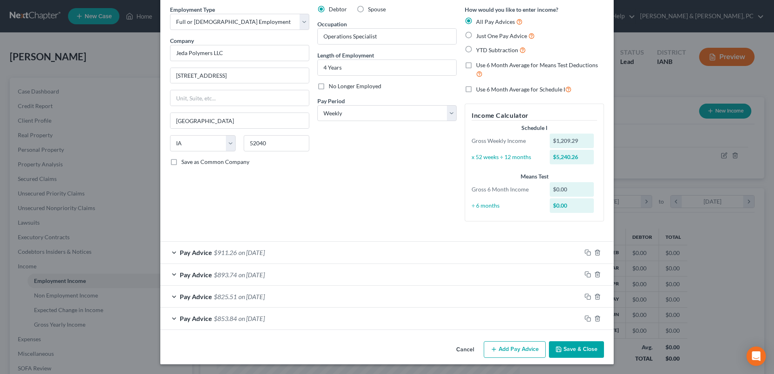
click at [518, 350] on button "Add Pay Advice" at bounding box center [515, 349] width 62 height 17
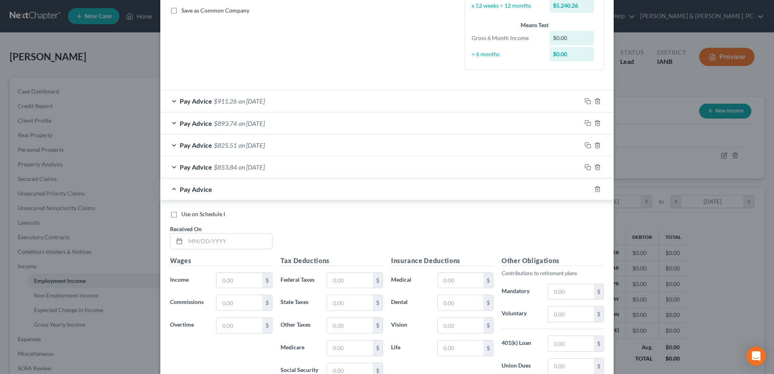
scroll to position [234, 0]
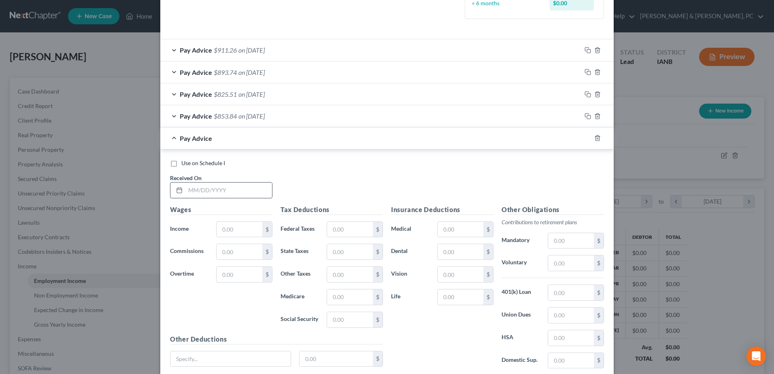
click at [239, 190] on input "text" at bounding box center [228, 190] width 87 height 15
type input "[DATE]"
type input "1,307.45"
click at [358, 231] on input "text" at bounding box center [350, 229] width 46 height 15
type input "169.98"
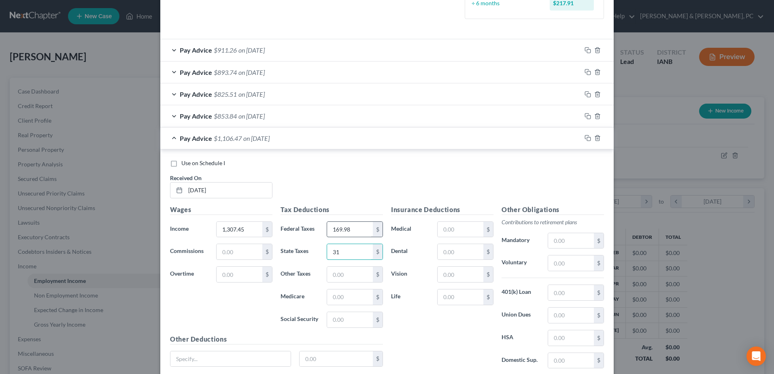
type input "31"
type input "18.54"
type input "79.26"
click at [450, 297] on input "text" at bounding box center [461, 297] width 46 height 15
click at [442, 272] on input "text" at bounding box center [461, 274] width 46 height 15
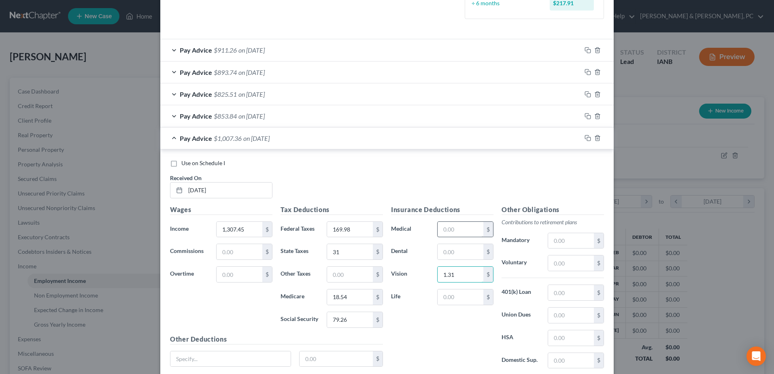
type input "1.31"
click at [452, 234] on input "text" at bounding box center [461, 229] width 46 height 15
type input "27.72"
click at [432, 319] on div "Insurance Deductions Medical 27.72 $ Dental $ Vision 1.31 $ Life $" at bounding box center [442, 290] width 111 height 170
click at [598, 115] on div at bounding box center [598, 116] width 32 height 13
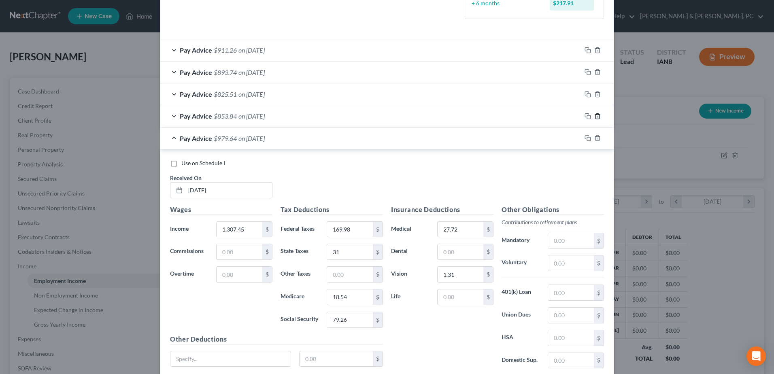
click at [595, 118] on icon "button" at bounding box center [597, 116] width 6 height 6
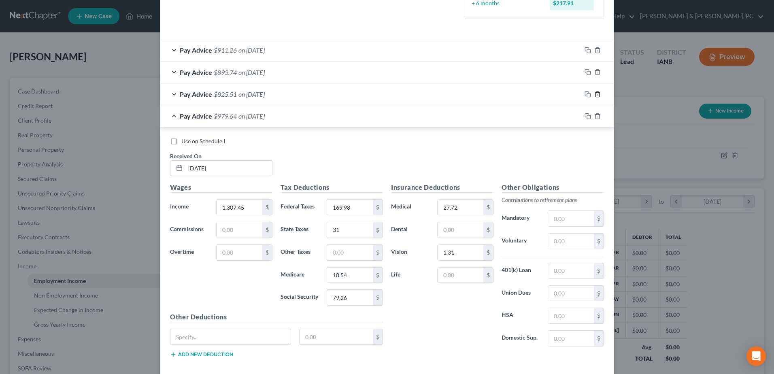
click at [596, 96] on icon "button" at bounding box center [597, 94] width 6 height 6
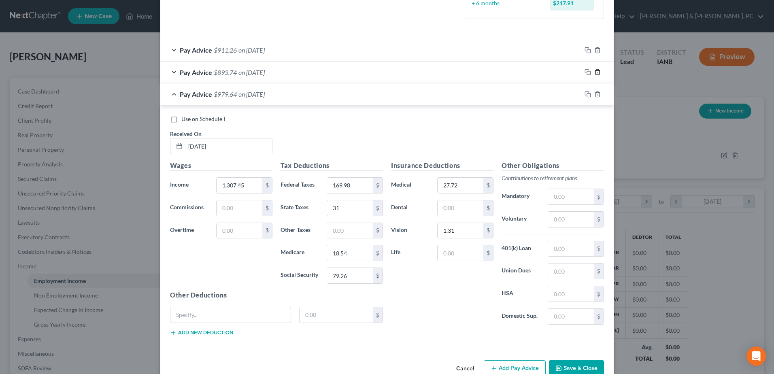
click at [594, 71] on icon "button" at bounding box center [597, 72] width 6 height 6
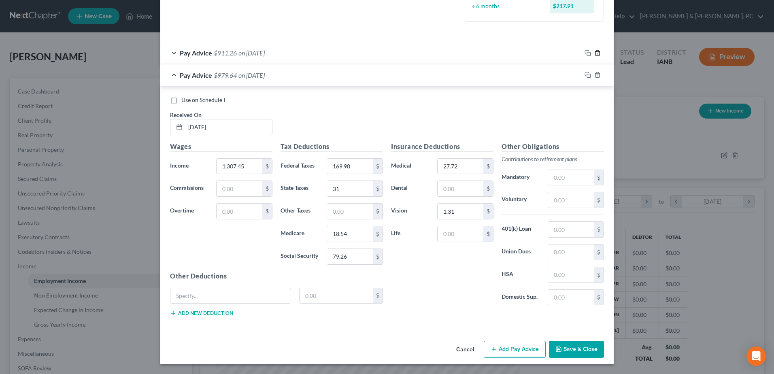
click at [597, 53] on icon "button" at bounding box center [597, 53] width 6 height 6
click at [533, 348] on button "Add Pay Advice" at bounding box center [515, 349] width 62 height 17
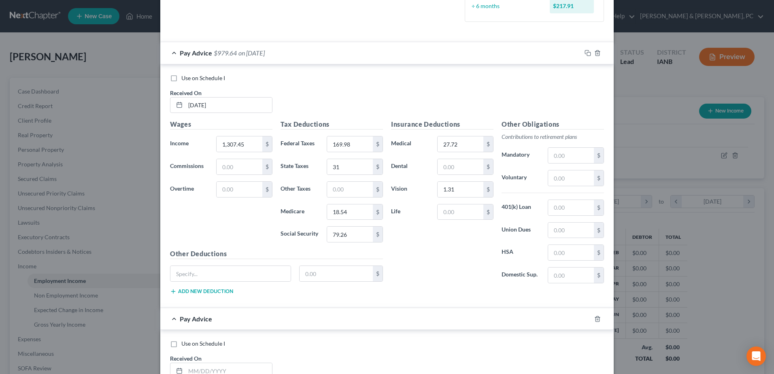
scroll to position [291, 0]
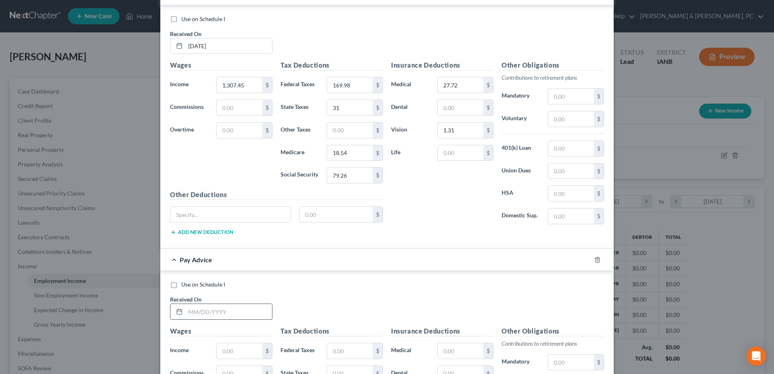
click at [239, 312] on input "text" at bounding box center [228, 311] width 87 height 15
type input "[DATE]"
type input "1"
type input "1,121.79"
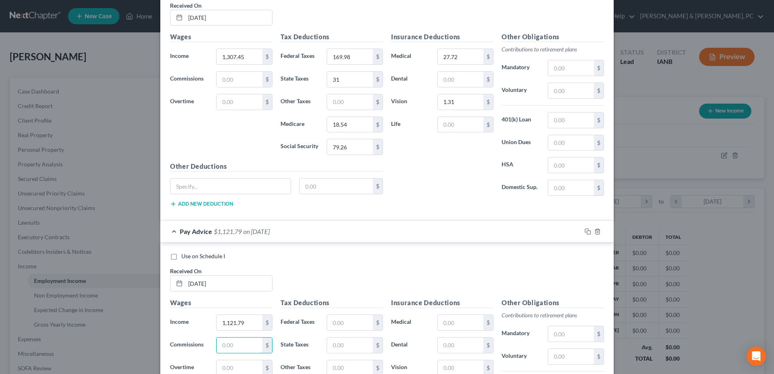
scroll to position [339, 0]
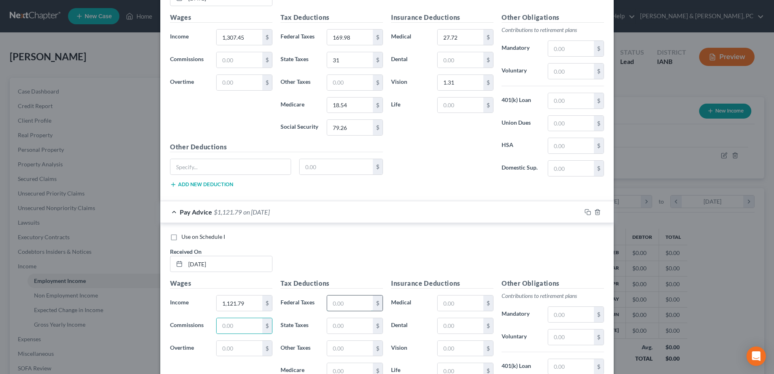
click at [342, 296] on input "text" at bounding box center [350, 303] width 46 height 15
type input "142.09"
type input "24"
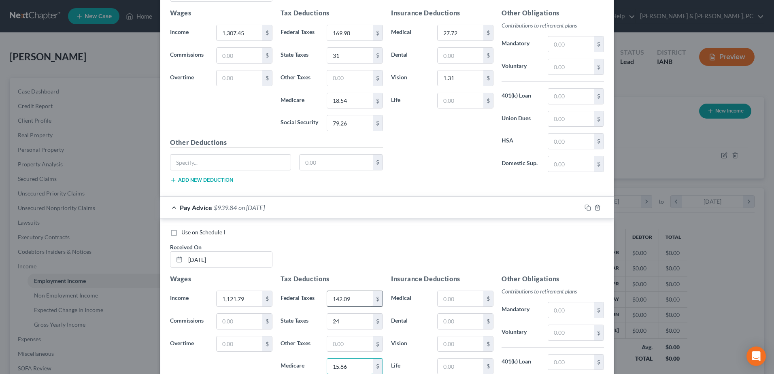
type input "15.86"
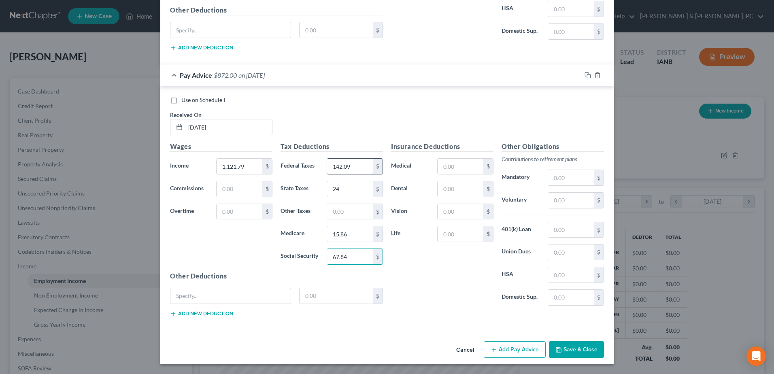
type input "67.84"
click at [467, 192] on input "text" at bounding box center [461, 188] width 46 height 15
drag, startPoint x: 467, startPoint y: 177, endPoint x: 465, endPoint y: 166, distance: 10.7
click at [467, 177] on div "Insurance Deductions Medical $ Dental $ Vision $ Life $" at bounding box center [442, 227] width 111 height 170
click at [465, 165] on input "text" at bounding box center [461, 166] width 46 height 15
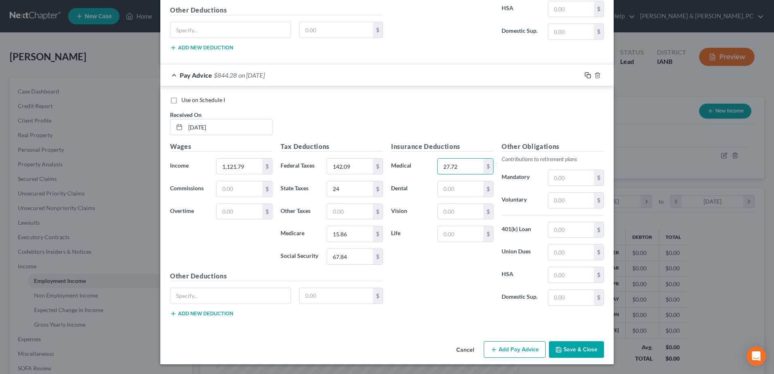
type input "27.72"
click at [587, 75] on rect "button" at bounding box center [589, 77] width 4 height 4
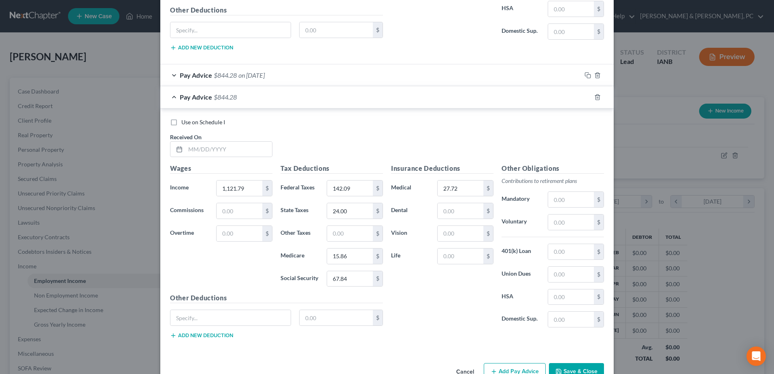
click at [228, 158] on div "Use on Schedule I Received On *" at bounding box center [387, 141] width 442 height 46
click at [228, 151] on input "text" at bounding box center [228, 149] width 87 height 15
type input "[DATE]"
click at [587, 96] on icon "button" at bounding box center [588, 97] width 6 height 6
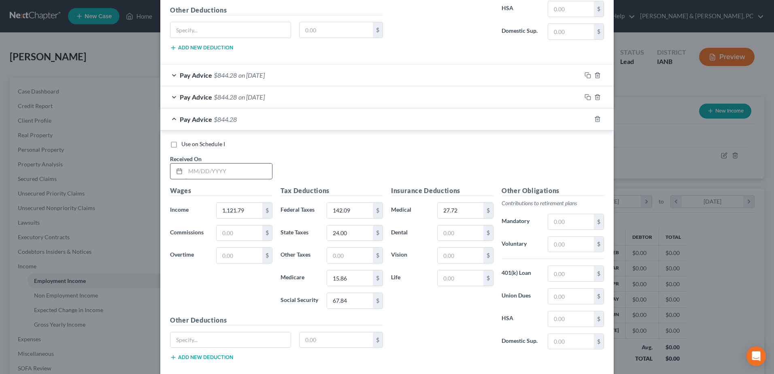
click at [229, 168] on input "text" at bounding box center [228, 171] width 87 height 15
type input "[DATE]"
type input "1,122.35"
click at [354, 216] on input "142.09" at bounding box center [350, 210] width 46 height 15
type input "142.15"
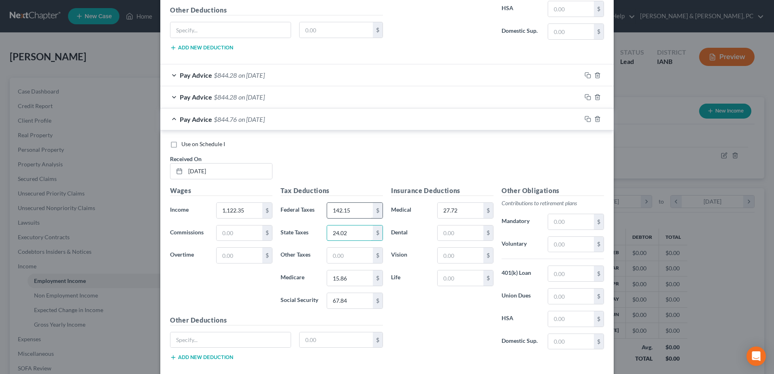
type input "24.02"
type input "15.87"
type input "67.87"
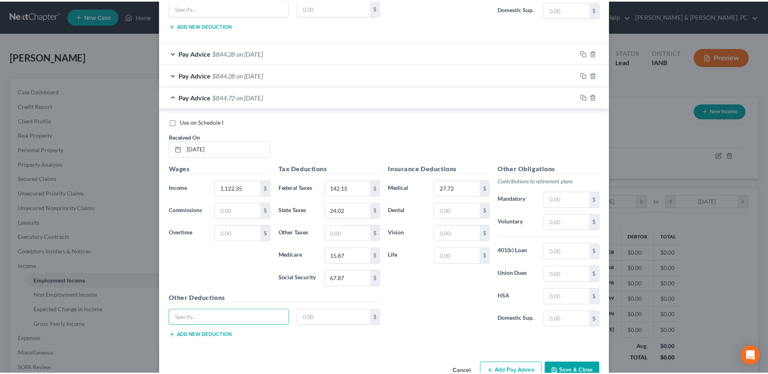
scroll to position [520, 0]
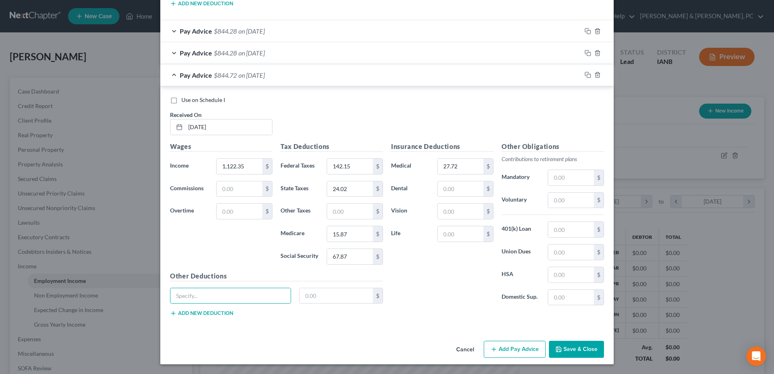
click at [567, 346] on button "Save & Close" at bounding box center [576, 349] width 55 height 17
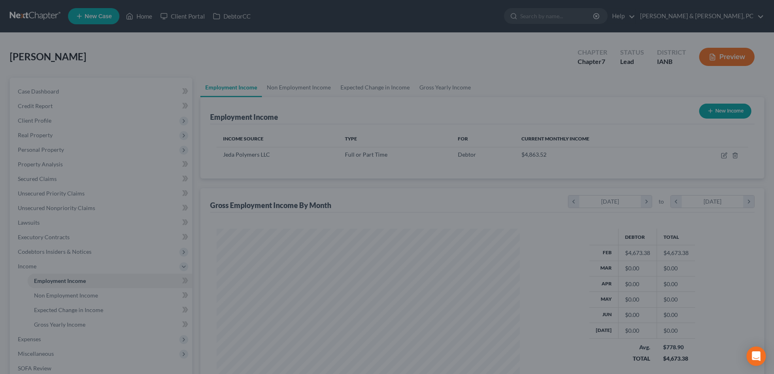
scroll to position [404820, 404653]
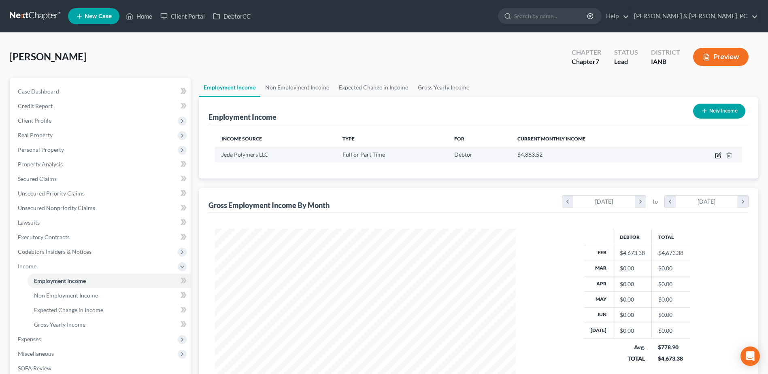
click at [718, 153] on icon "button" at bounding box center [718, 155] width 5 height 5
select select "0"
select select "16"
select select "3"
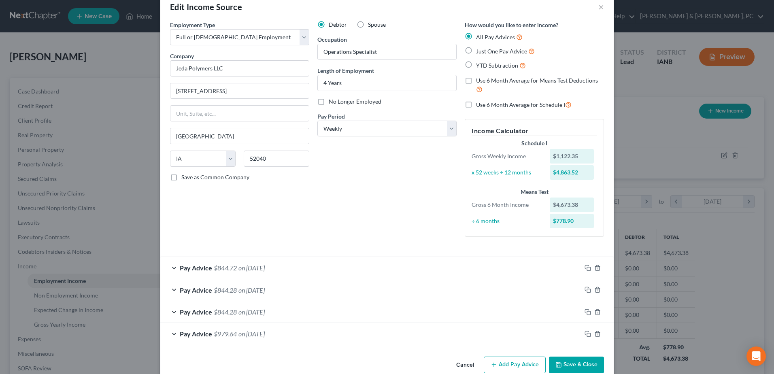
scroll to position [32, 0]
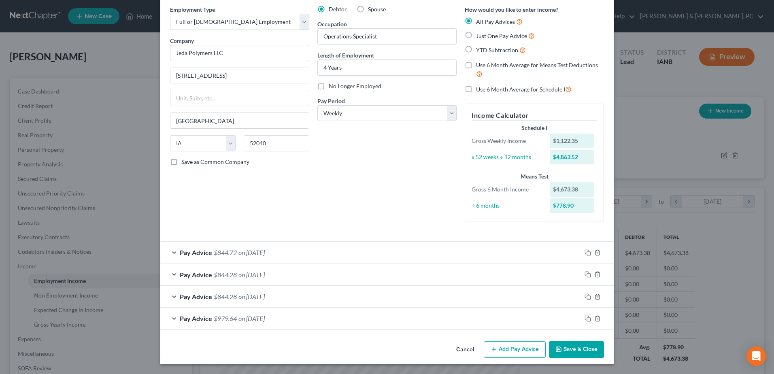
drag, startPoint x: 516, startPoint y: 352, endPoint x: 428, endPoint y: 324, distance: 91.2
click at [516, 352] on button "Add Pay Advice" at bounding box center [515, 349] width 62 height 17
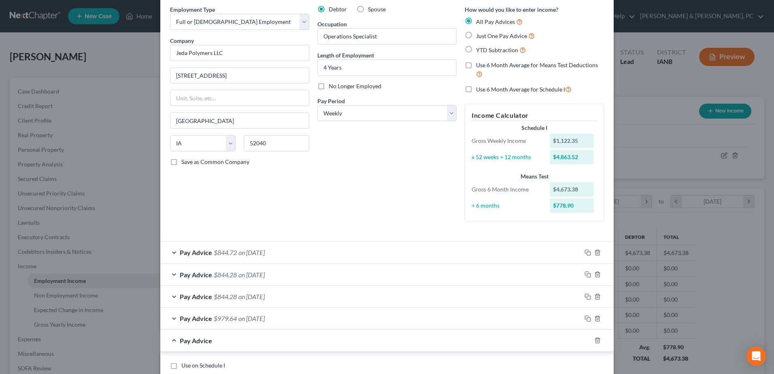
scroll to position [113, 0]
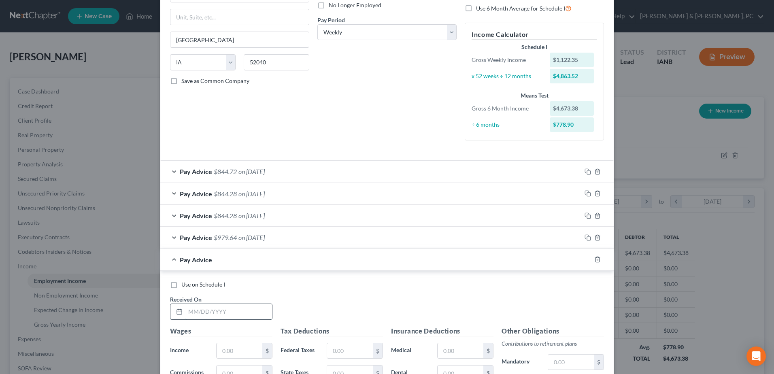
click at [218, 310] on input "text" at bounding box center [228, 311] width 87 height 15
type input "[DATE]"
type input "1,144.93"
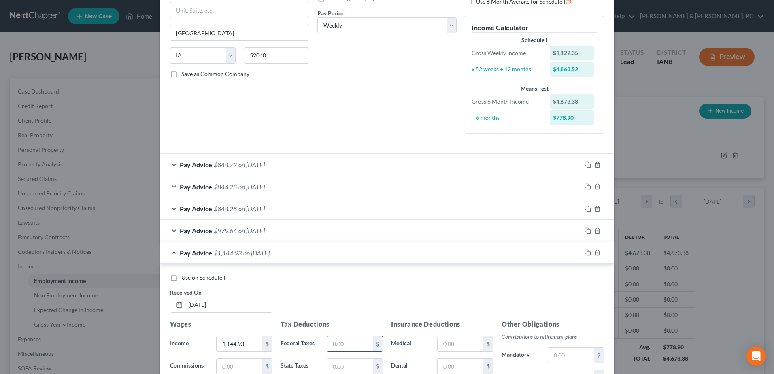
click at [340, 340] on input "text" at bounding box center [350, 344] width 46 height 15
type input "144.71"
type input "24.83"
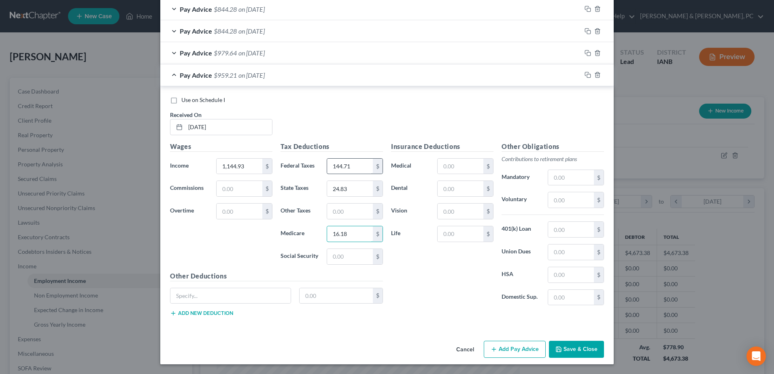
type input "16.18"
type input "69.18"
click at [456, 216] on input "text" at bounding box center [461, 211] width 46 height 15
type input "1.31"
click at [453, 187] on input "text" at bounding box center [461, 188] width 46 height 15
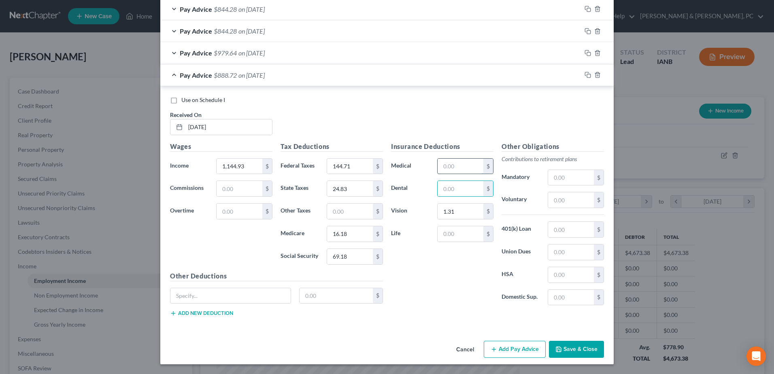
click at [459, 166] on input "text" at bounding box center [461, 166] width 46 height 15
type input "27.72"
click at [521, 348] on button "Add Pay Advice" at bounding box center [515, 349] width 62 height 17
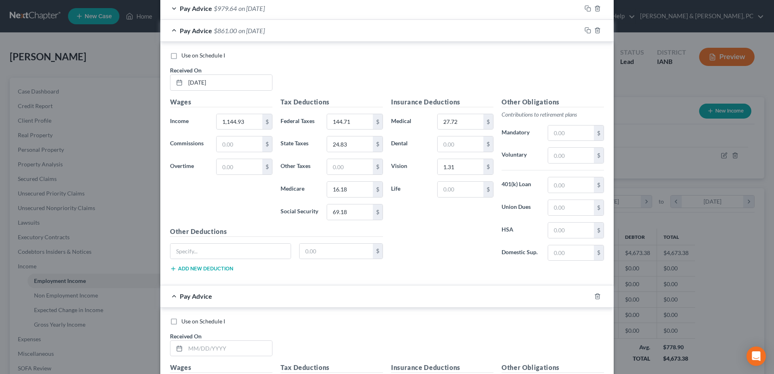
scroll to position [419, 0]
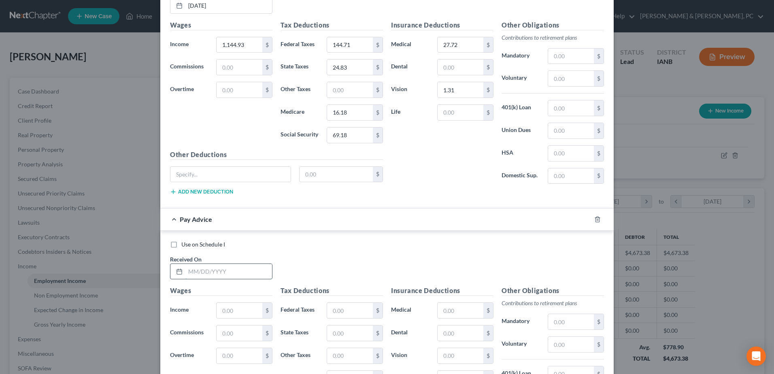
click at [248, 279] on input "text" at bounding box center [228, 271] width 87 height 15
type input "[DATE]"
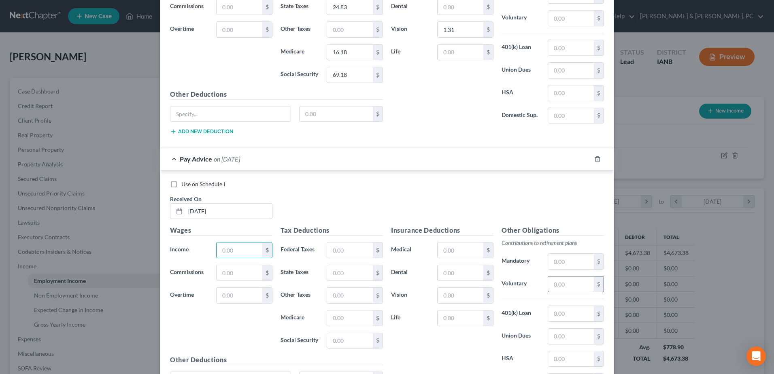
scroll to position [564, 0]
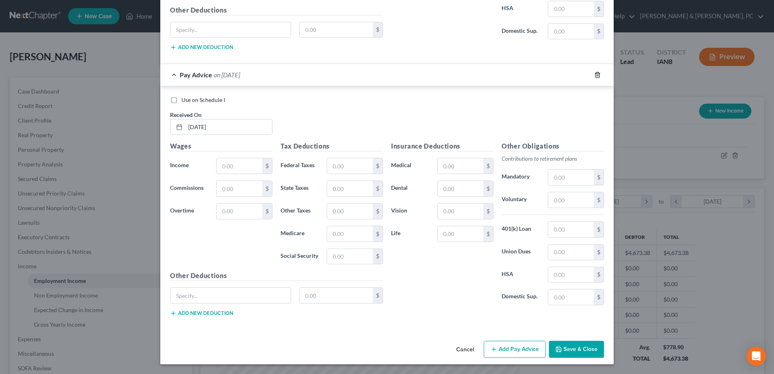
click at [596, 76] on icon "button" at bounding box center [598, 74] width 4 height 5
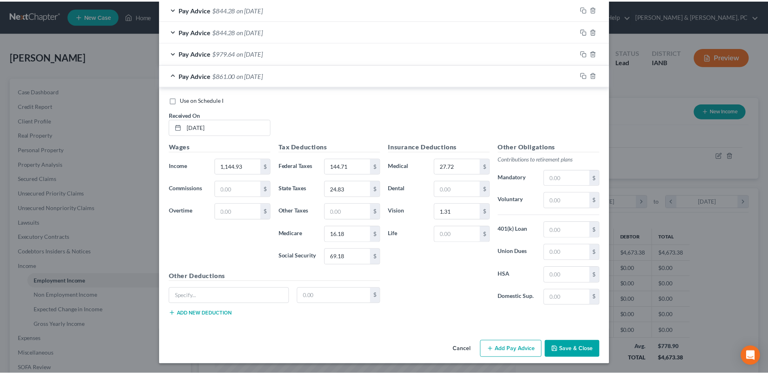
scroll to position [298, 0]
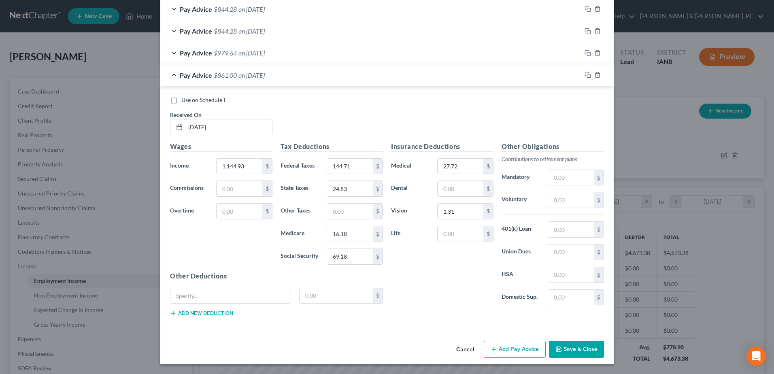
click at [587, 342] on button "Save & Close" at bounding box center [576, 349] width 55 height 17
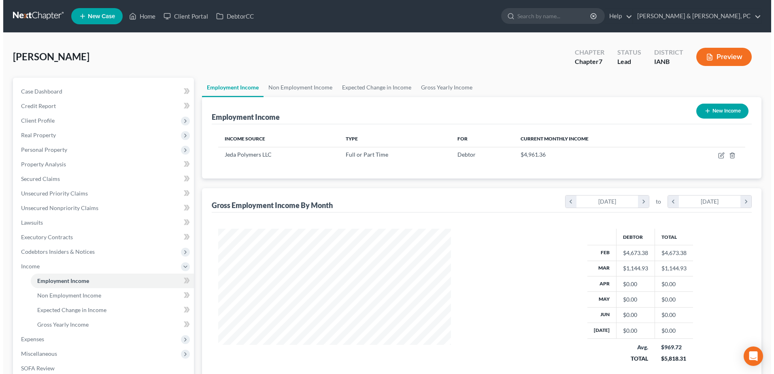
scroll to position [150, 317]
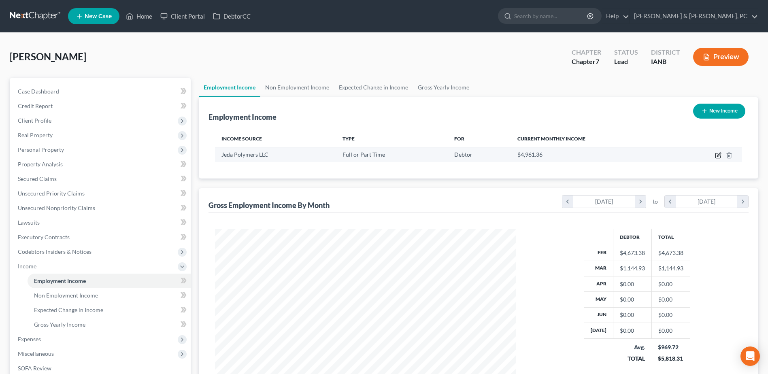
click at [718, 156] on icon "button" at bounding box center [719, 155] width 4 height 4
select select "0"
select select "16"
select select "3"
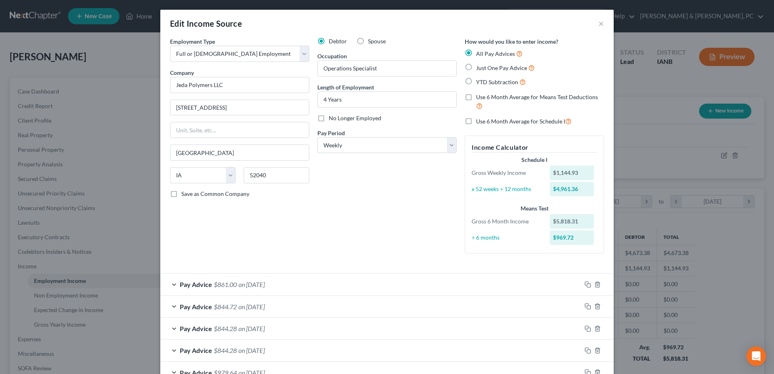
scroll to position [54, 0]
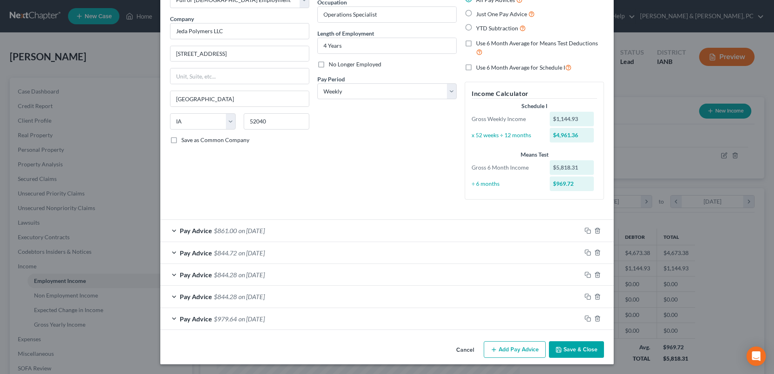
click at [518, 354] on button "Add Pay Advice" at bounding box center [515, 349] width 62 height 17
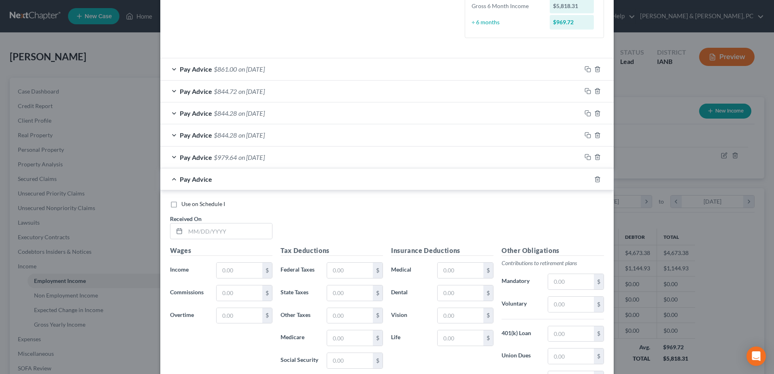
scroll to position [216, 0]
click at [251, 233] on input "text" at bounding box center [228, 230] width 87 height 15
type input "[DATE]"
type input "1,121.79"
click at [329, 265] on input "text" at bounding box center [350, 269] width 46 height 15
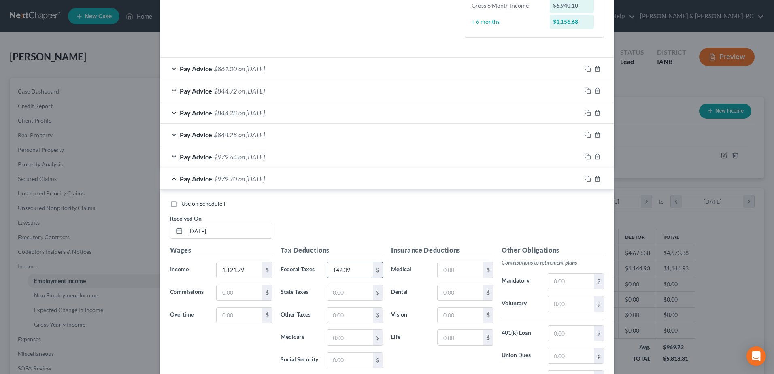
type input "142.09"
type input "24"
type input "15.86"
type input "67.83"
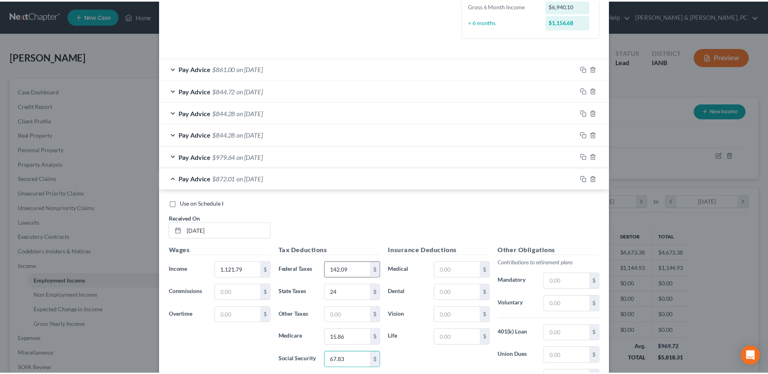
scroll to position [320, 0]
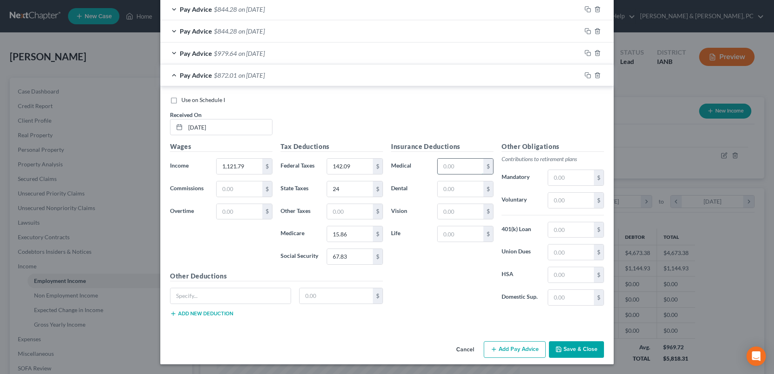
click at [463, 168] on input "text" at bounding box center [461, 166] width 46 height 15
type input "27.72"
click at [580, 350] on button "Save & Close" at bounding box center [576, 349] width 55 height 17
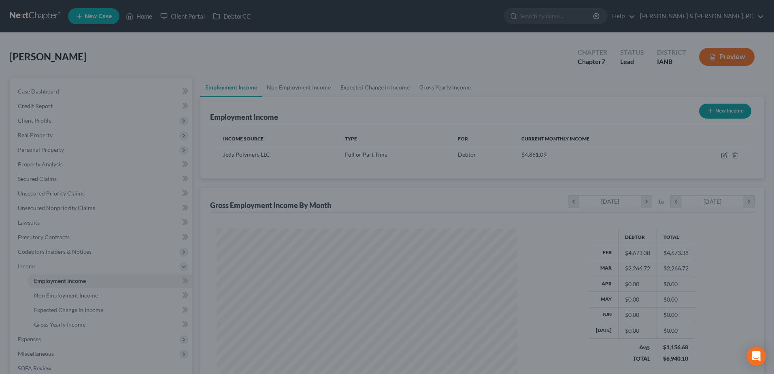
scroll to position [404820, 404653]
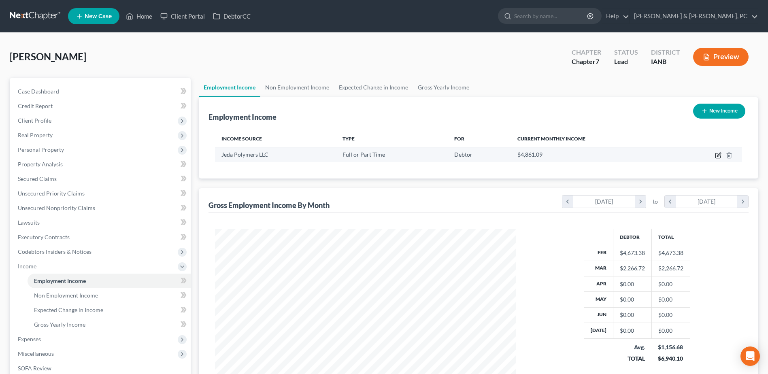
click at [722, 156] on icon "button" at bounding box center [718, 155] width 6 height 6
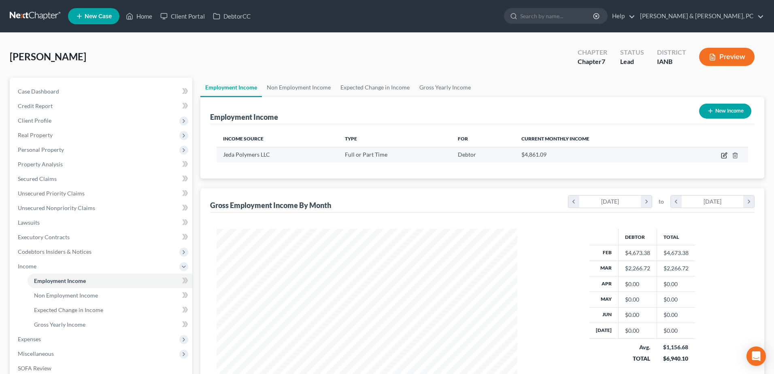
select select "0"
select select "16"
select select "3"
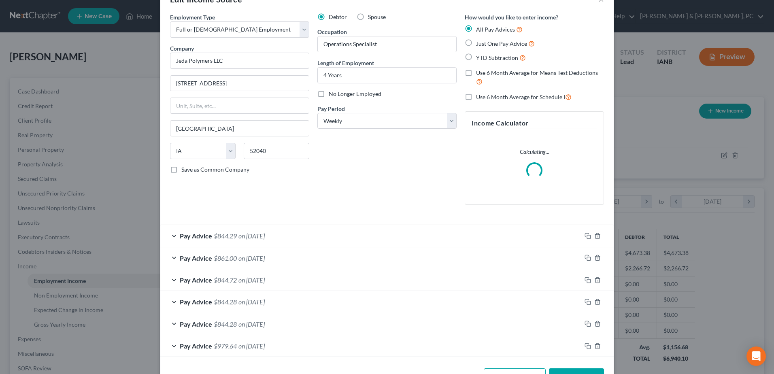
scroll to position [52, 0]
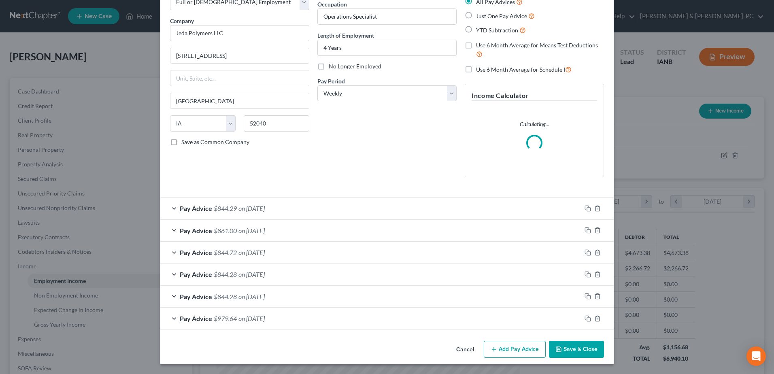
click at [504, 344] on button "Add Pay Advice" at bounding box center [515, 349] width 62 height 17
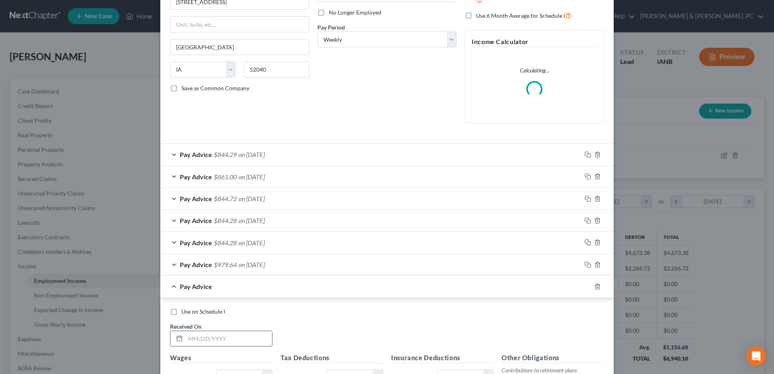
scroll to position [173, 0]
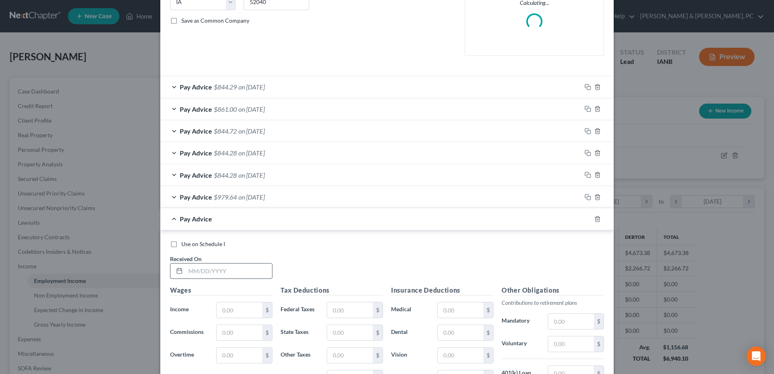
click at [228, 279] on input "text" at bounding box center [228, 271] width 87 height 15
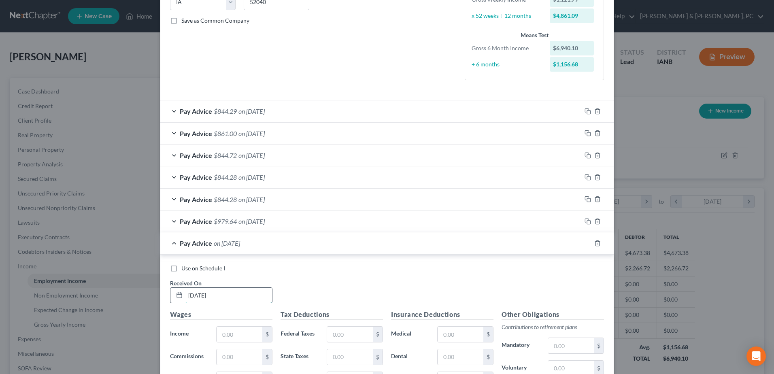
type input "[DATE]"
click at [238, 331] on input "text" at bounding box center [240, 334] width 46 height 15
type input "1,112.81"
click at [339, 326] on div "$" at bounding box center [355, 334] width 56 height 16
click at [341, 330] on input "text" at bounding box center [350, 334] width 46 height 15
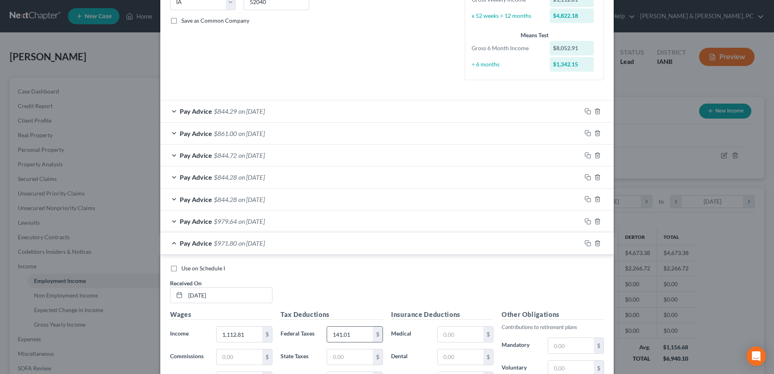
type input "141.01"
type input "23.66"
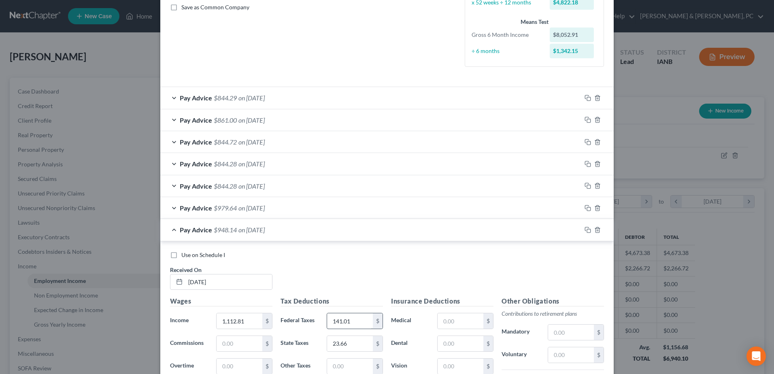
scroll to position [342, 0]
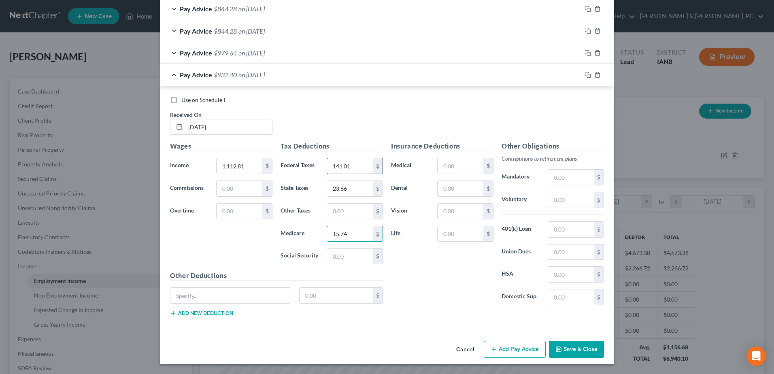
type input "15.74"
type input "67.28"
click at [462, 173] on input "text" at bounding box center [461, 165] width 46 height 15
type input "27.72"
click at [585, 75] on icon "button" at bounding box center [588, 75] width 6 height 6
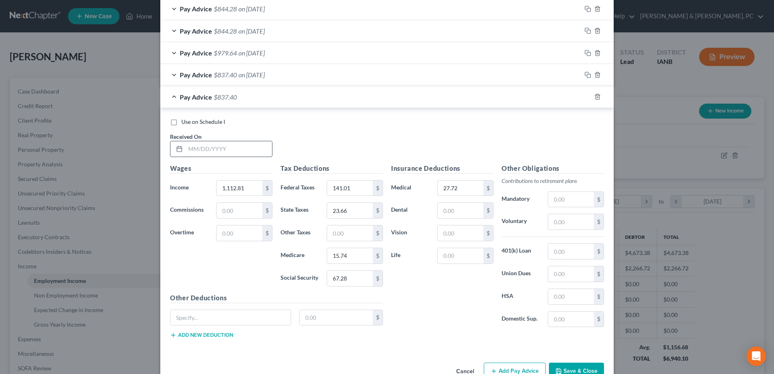
click at [200, 152] on input "text" at bounding box center [228, 148] width 87 height 15
type input "03/028/2025"
type input "1,131.47"
click at [346, 186] on input "141.01" at bounding box center [350, 188] width 46 height 15
type input "143.25"
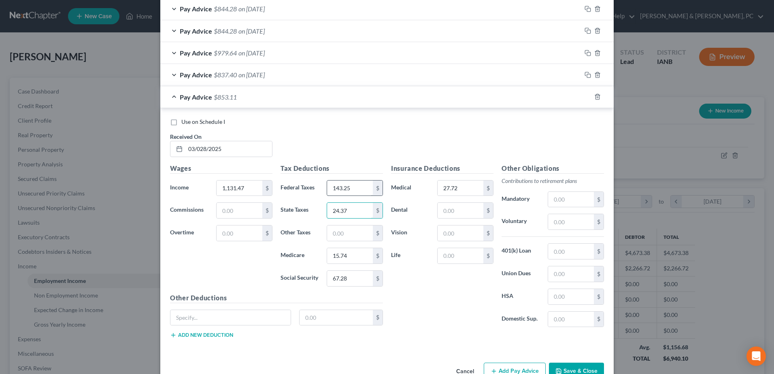
type input "24.37"
type input "16"
type input "68.43"
click at [518, 371] on button "Add Pay Advice" at bounding box center [515, 371] width 62 height 17
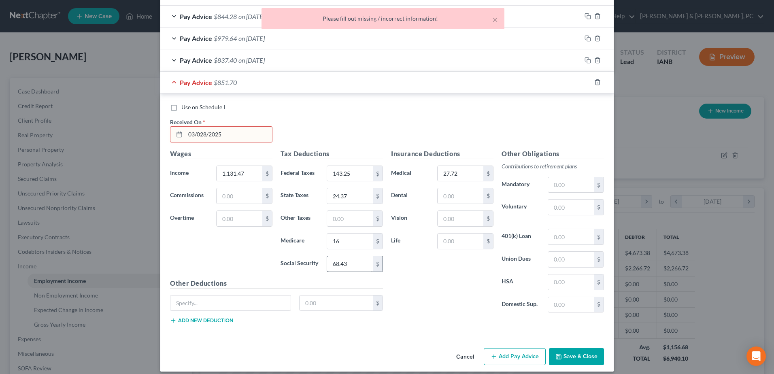
scroll to position [364, 0]
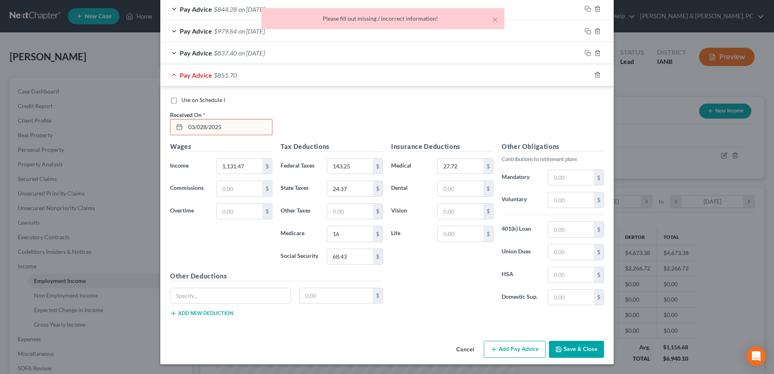
click at [233, 126] on input "03/028/2025" at bounding box center [228, 126] width 87 height 15
click at [201, 124] on input "03/028/2025" at bounding box center [228, 126] width 87 height 15
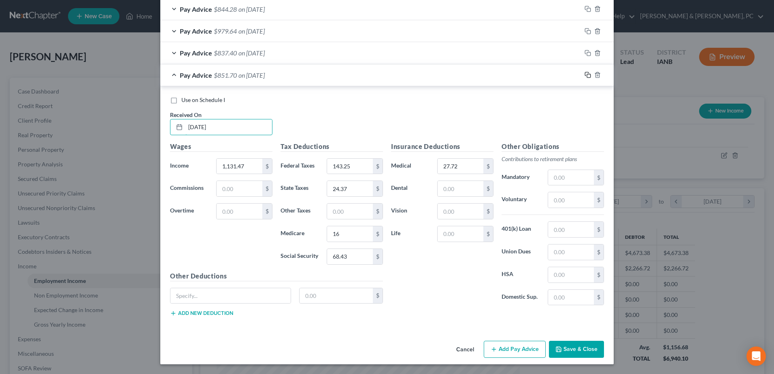
type input "[DATE]"
click at [586, 73] on icon "button" at bounding box center [587, 74] width 4 height 4
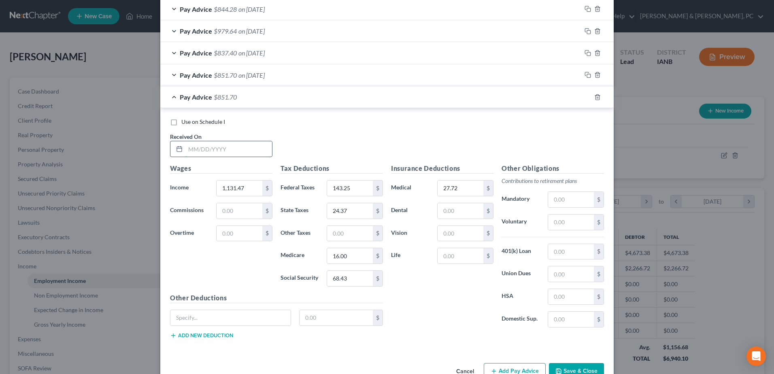
click at [211, 149] on input "text" at bounding box center [228, 148] width 87 height 15
type input "[DATE]"
type input "1"
type input "1,795.40"
click at [359, 188] on input "143.25" at bounding box center [350, 188] width 46 height 15
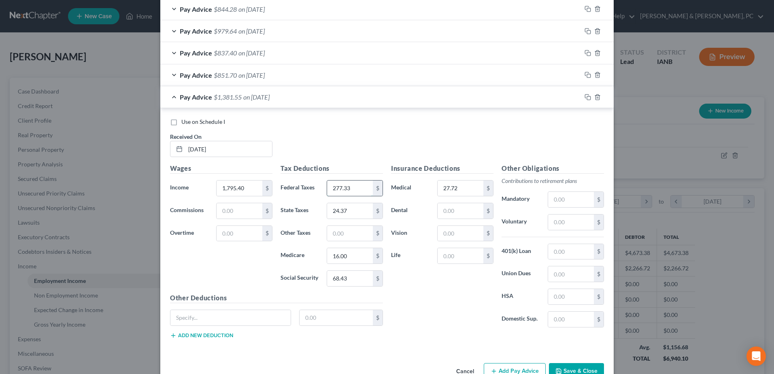
type input "277.33"
type input "49.55"
type input "25.61"
type input "109.52"
click at [458, 257] on input "text" at bounding box center [461, 255] width 46 height 15
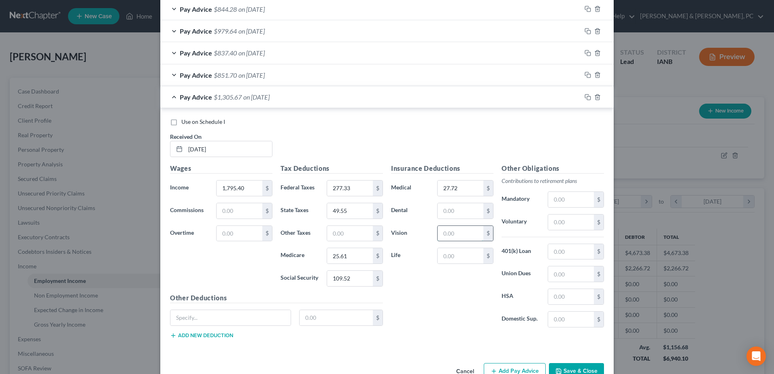
click at [458, 235] on input "text" at bounding box center [461, 233] width 46 height 15
type input "1.31"
click at [529, 362] on div "Cancel Add Pay Advice Save & Close" at bounding box center [387, 373] width 454 height 27
click at [522, 369] on button "Add Pay Advice" at bounding box center [515, 371] width 62 height 17
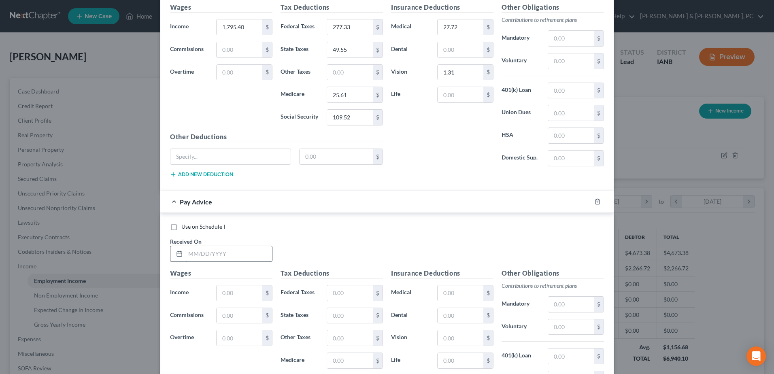
scroll to position [526, 0]
click at [254, 250] on input "text" at bounding box center [228, 252] width 87 height 15
type input "[DATE]"
type input "1,167.91"
click at [352, 288] on input "text" at bounding box center [350, 292] width 46 height 15
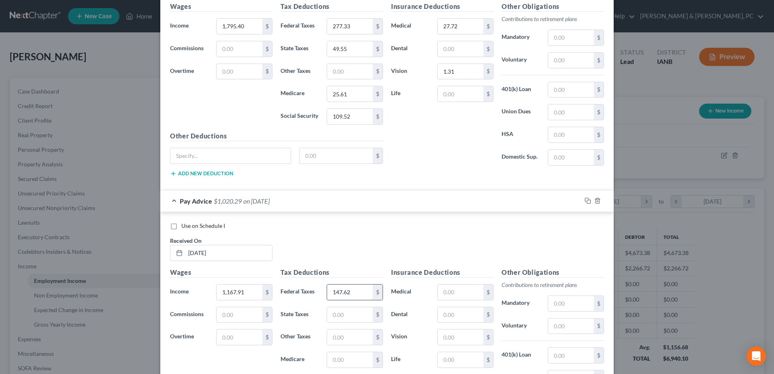
type input "147.62"
type input "24.75"
type input "16.54"
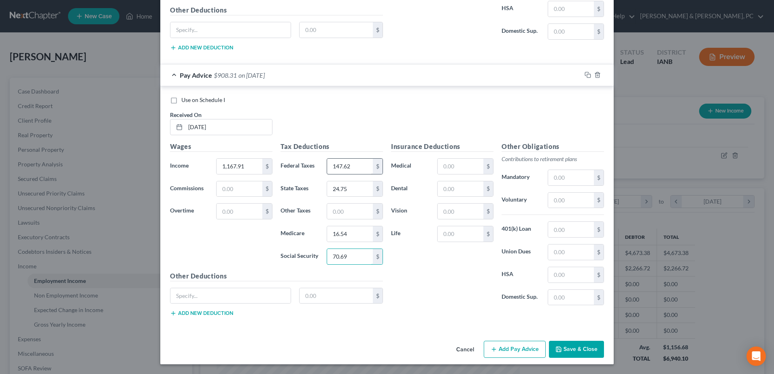
type input "70.69"
click at [460, 162] on input "text" at bounding box center [461, 166] width 46 height 15
type input "27.72"
drag, startPoint x: 235, startPoint y: 163, endPoint x: 266, endPoint y: 163, distance: 31.2
click at [235, 163] on input "1,167.91" at bounding box center [240, 166] width 46 height 15
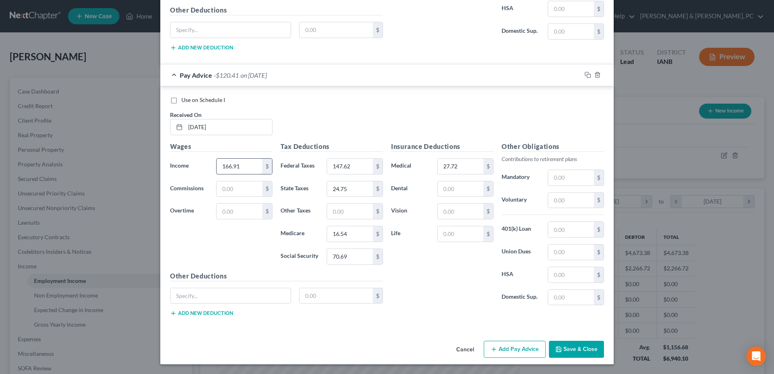
click at [219, 166] on input "166.91" at bounding box center [240, 166] width 46 height 15
type input "1,166.91"
click at [250, 275] on h5 "Other Deductions" at bounding box center [276, 276] width 213 height 10
click at [515, 351] on button "Add Pay Advice" at bounding box center [515, 349] width 62 height 17
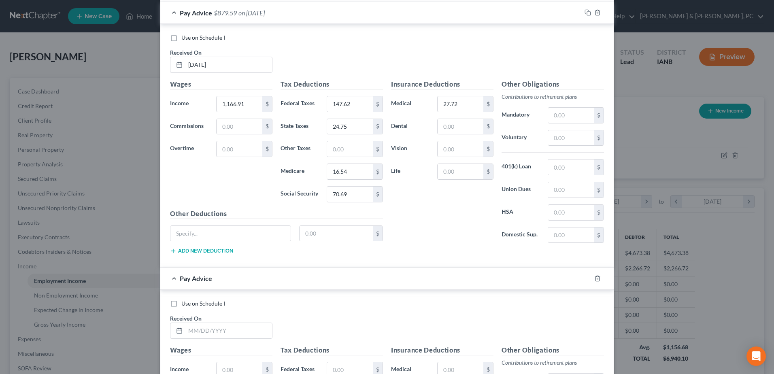
scroll to position [773, 0]
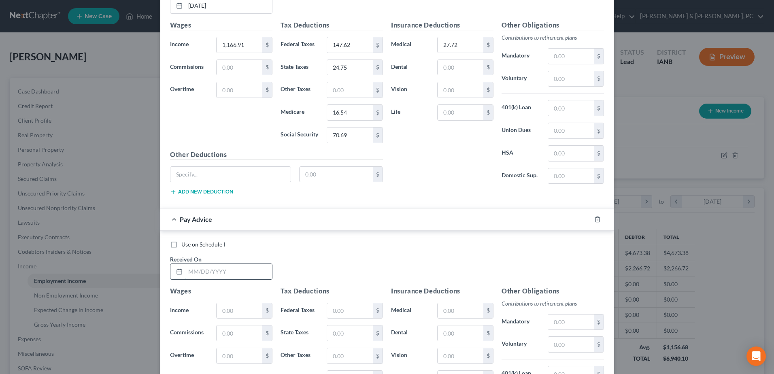
click at [230, 266] on input "text" at bounding box center [228, 271] width 87 height 15
type input "[DATE]"
type input "1,167.90"
click at [349, 309] on input "text" at bounding box center [350, 310] width 46 height 15
type input "147.62"
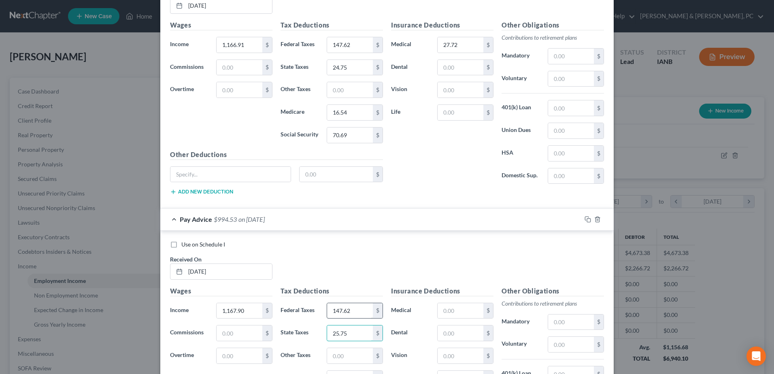
type input "25.75"
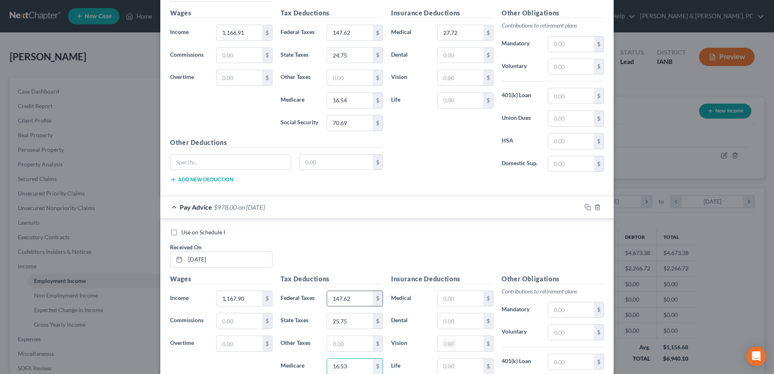
type input "16.53"
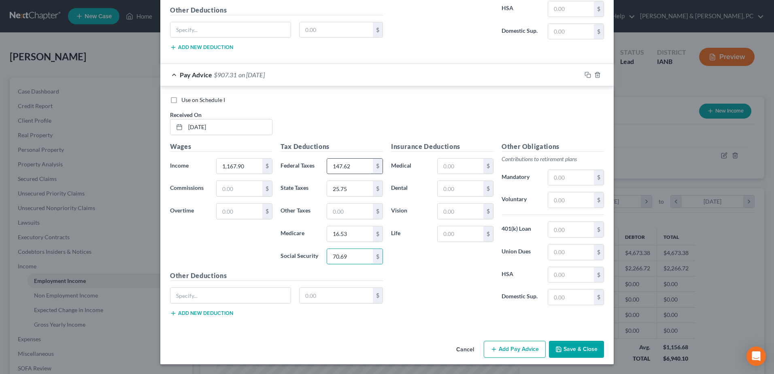
type input "70.69"
click at [460, 164] on input "text" at bounding box center [461, 166] width 46 height 15
type input "27.72"
drag, startPoint x: 585, startPoint y: 74, endPoint x: 377, endPoint y: 109, distance: 210.7
click at [585, 74] on icon "button" at bounding box center [588, 75] width 6 height 6
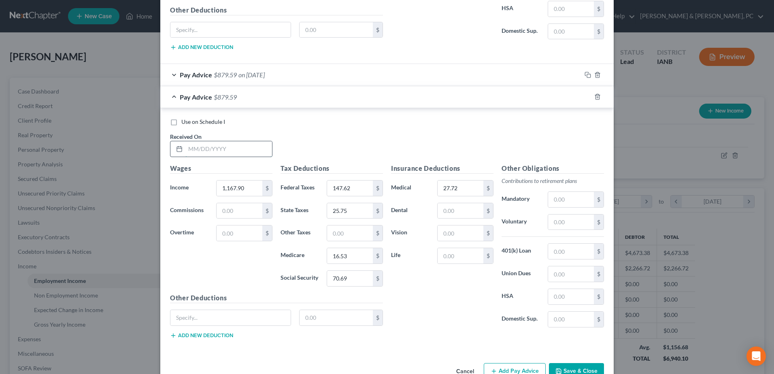
click at [232, 153] on input "text" at bounding box center [228, 148] width 87 height 15
click at [202, 149] on input "[DATE]" at bounding box center [228, 148] width 87 height 15
type input "[DATE]"
click at [250, 189] on input "1,167.90" at bounding box center [240, 188] width 46 height 15
type input "1,180.17"
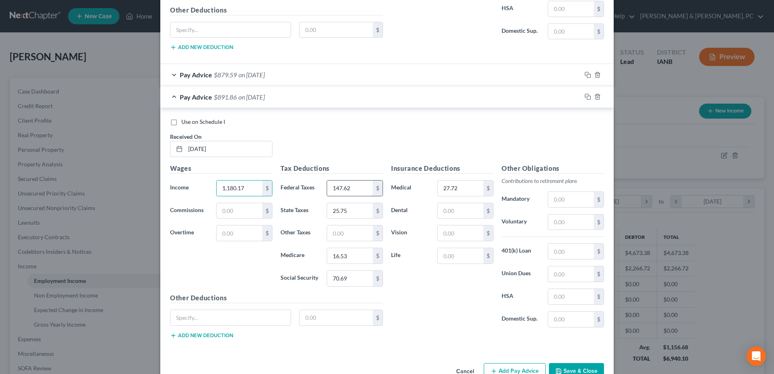
click at [356, 188] on input "147.62" at bounding box center [350, 188] width 46 height 15
type input "149.09"
type input "26.22"
type input "16.71"
type input "71.45"
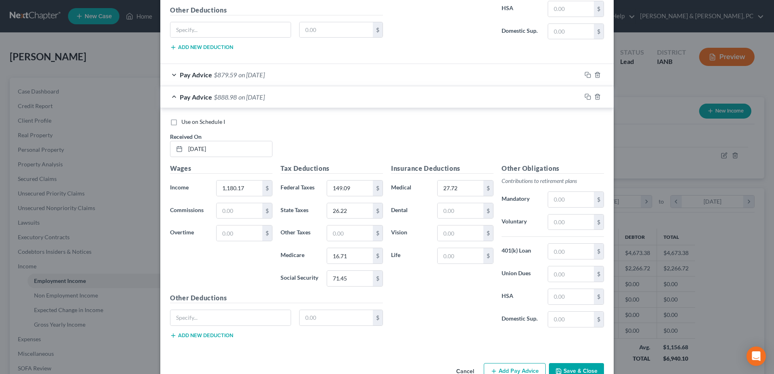
click at [505, 366] on button "Add Pay Advice" at bounding box center [515, 371] width 62 height 17
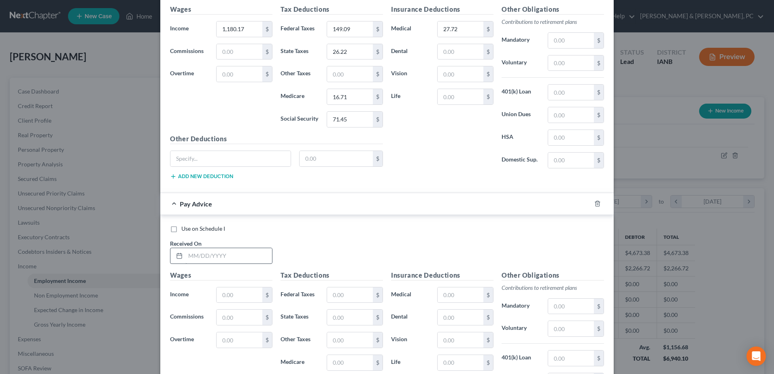
scroll to position [1080, 0]
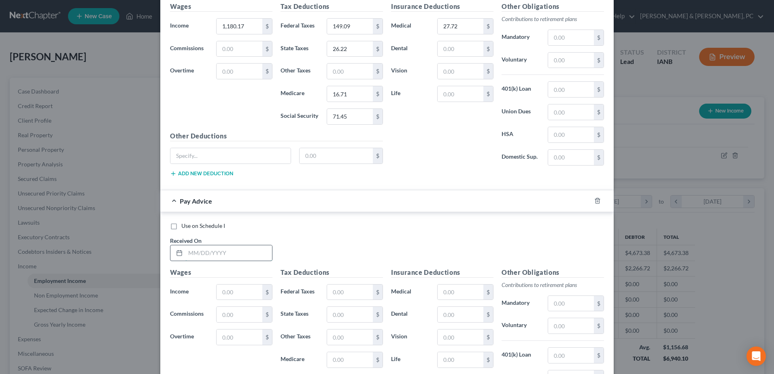
click at [236, 252] on input "text" at bounding box center [228, 252] width 87 height 15
type input "[DATE]"
type input "1,188.02"
click at [362, 293] on input "text" at bounding box center [350, 292] width 46 height 15
type input "152.65"
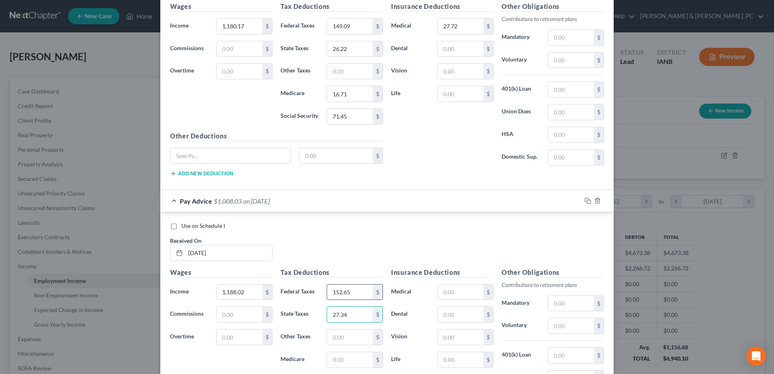
type input "27.34"
type input "17.14"
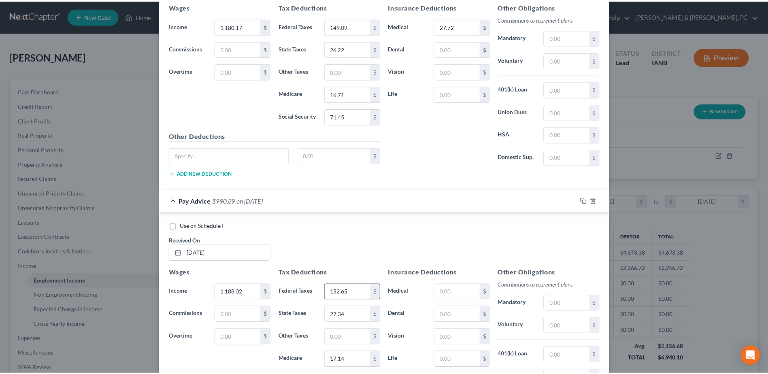
scroll to position [1206, 0]
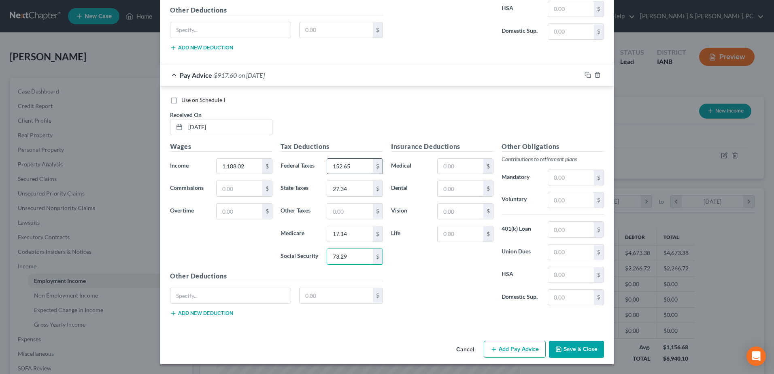
type input "73.29"
click at [456, 209] on input "text" at bounding box center [461, 211] width 46 height 15
type input "1.31"
click at [463, 168] on input "text" at bounding box center [461, 166] width 46 height 15
type input "27.72"
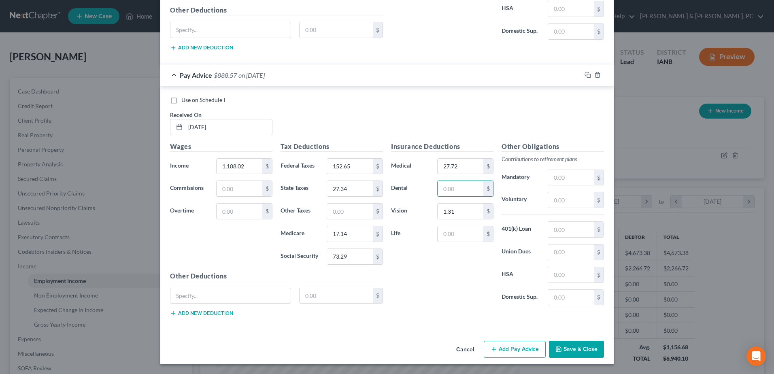
click at [437, 277] on div "Insurance Deductions Medical 27.72 $ Dental $ Vision 1.31 $ Life $" at bounding box center [442, 227] width 111 height 170
click at [244, 169] on input "1,188.02" at bounding box center [240, 166] width 46 height 15
type input "1,211.12"
click at [565, 346] on button "Save & Close" at bounding box center [576, 349] width 55 height 17
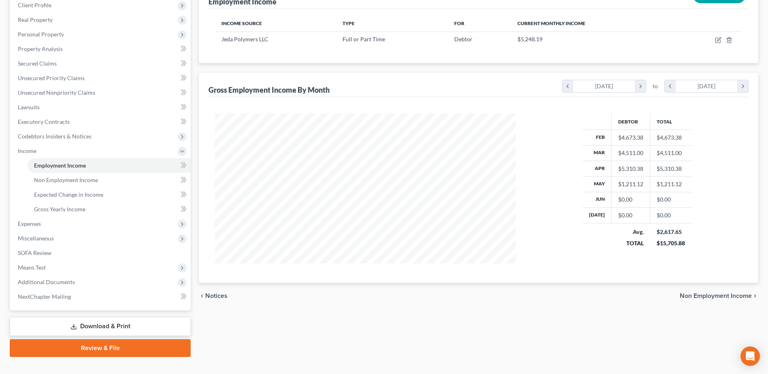
scroll to position [129, 0]
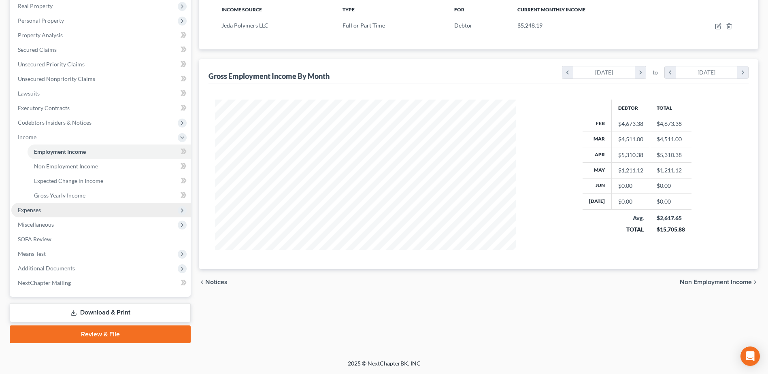
click at [79, 210] on span "Expenses" at bounding box center [100, 210] width 179 height 15
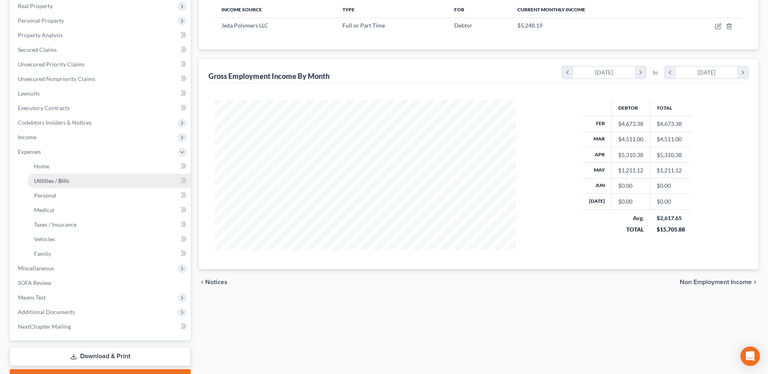
click at [71, 184] on link "Utilities / Bills" at bounding box center [109, 181] width 163 height 15
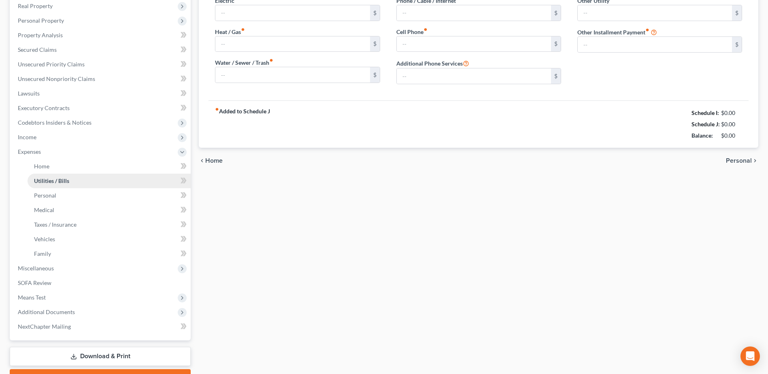
scroll to position [124, 0]
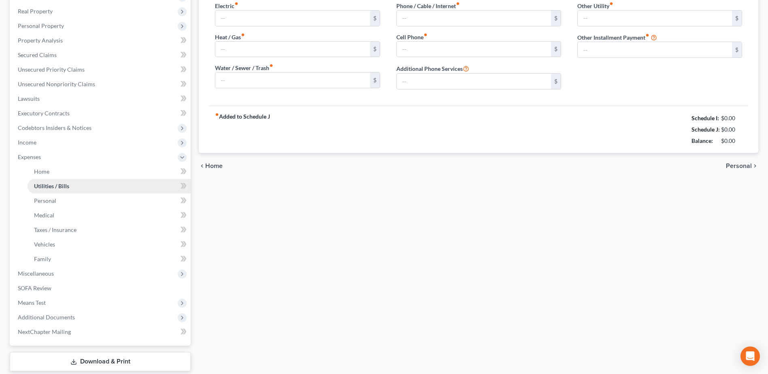
type input "200.00"
type input "75.00"
type input "90.00"
type input "56.00"
type input "138.00"
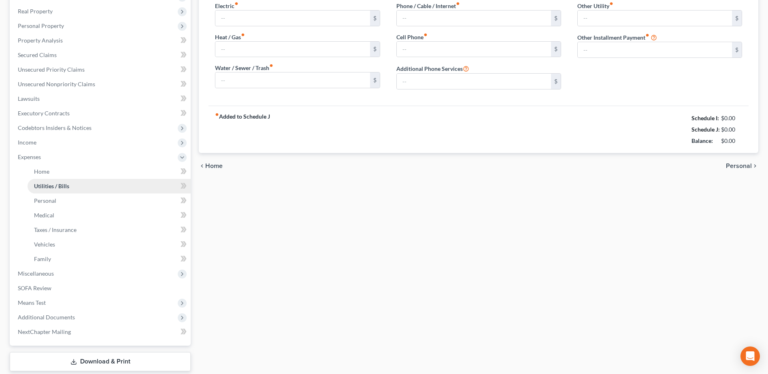
type input "0.00"
type input "140.00"
type input "Car/Side by Side/ House/ Trailer Monthly Insurance"
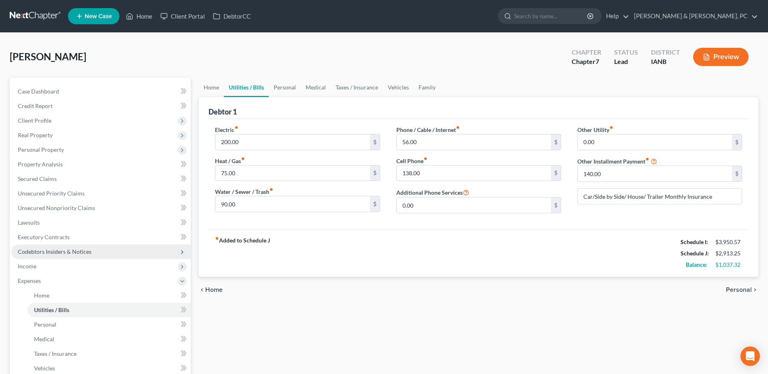
click at [90, 246] on span "Codebtors Insiders & Notices" at bounding box center [100, 252] width 179 height 15
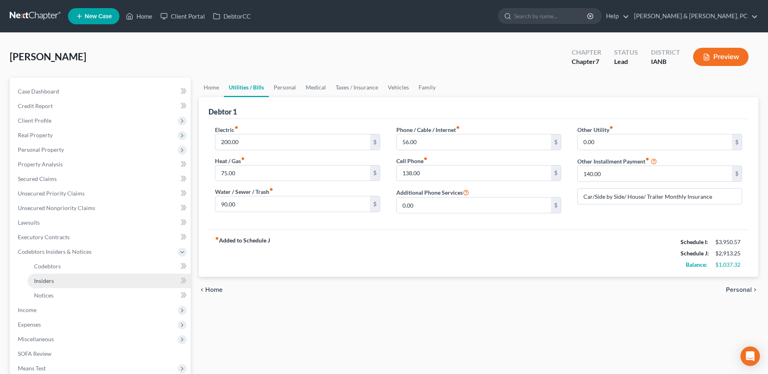
click at [92, 281] on link "Insiders" at bounding box center [109, 281] width 163 height 15
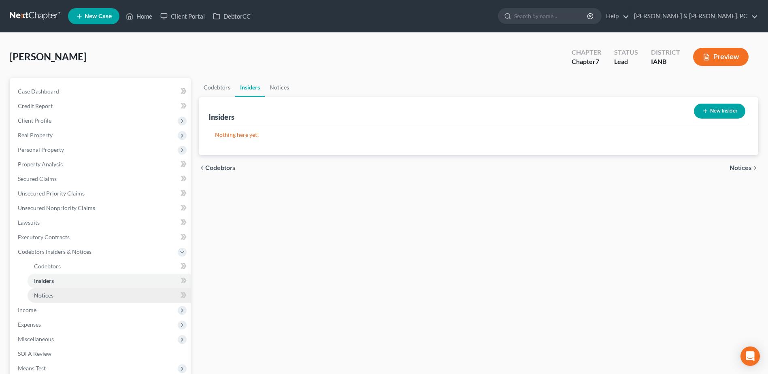
click at [84, 293] on link "Notices" at bounding box center [109, 295] width 163 height 15
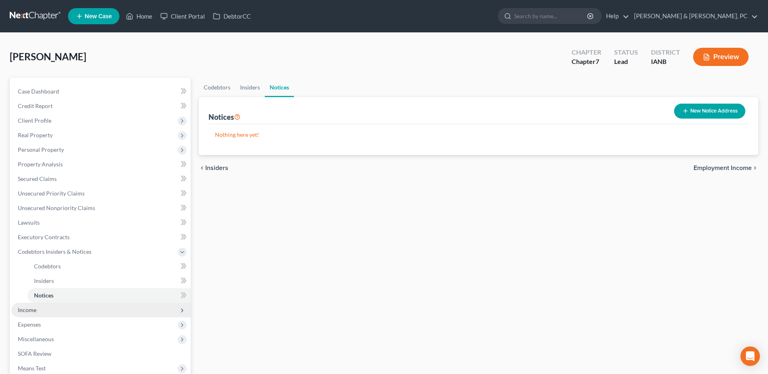
click at [64, 315] on span "Income" at bounding box center [100, 310] width 179 height 15
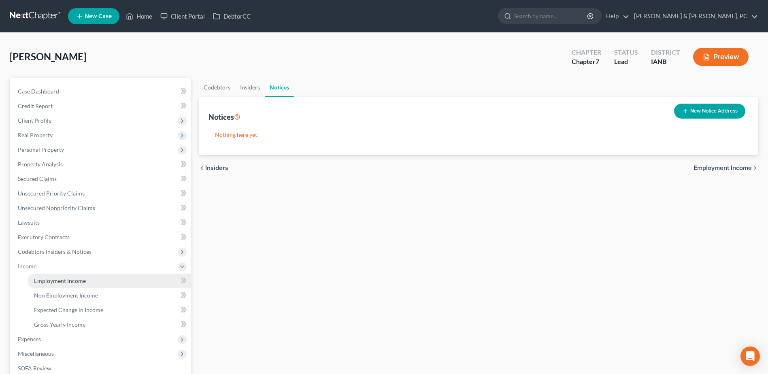
click at [57, 283] on span "Employment Income" at bounding box center [60, 280] width 52 height 7
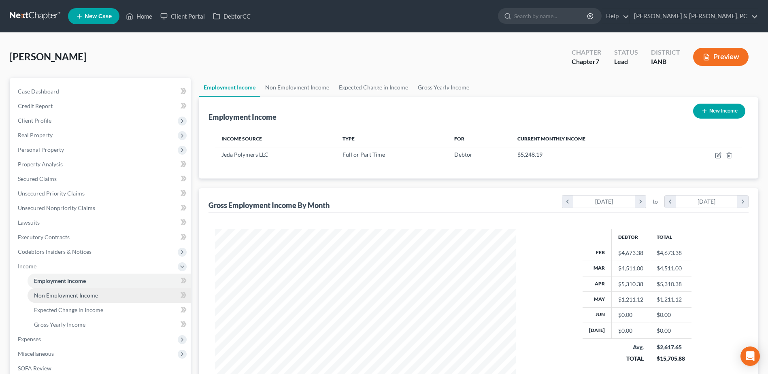
scroll to position [150, 317]
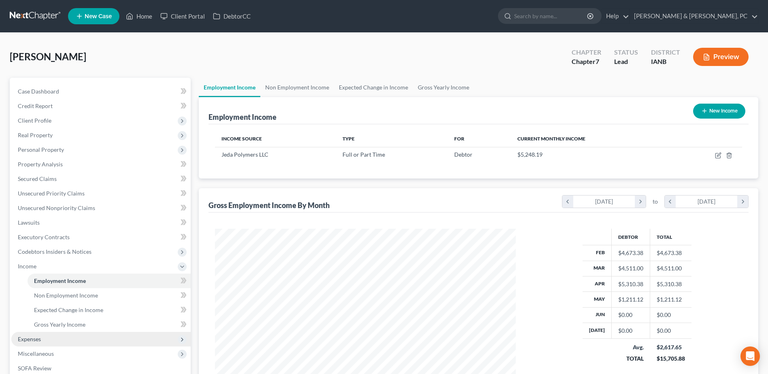
click at [41, 336] on span "Expenses" at bounding box center [100, 339] width 179 height 15
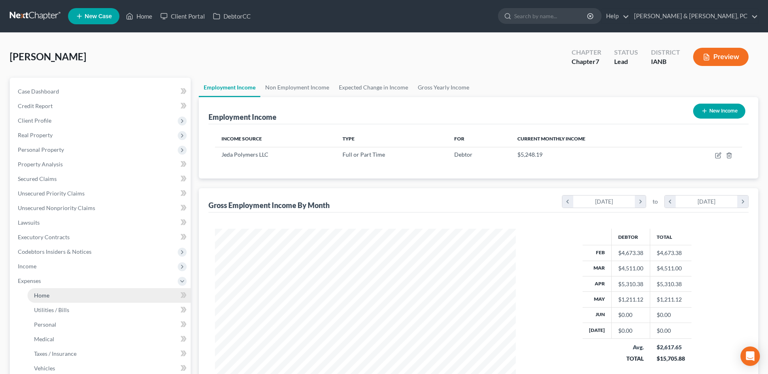
click at [43, 298] on span "Home" at bounding box center [41, 295] width 15 height 7
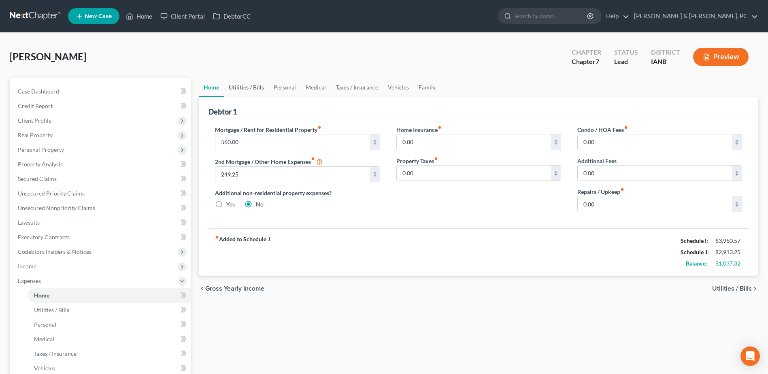
click at [246, 88] on link "Utilities / Bills" at bounding box center [246, 87] width 45 height 19
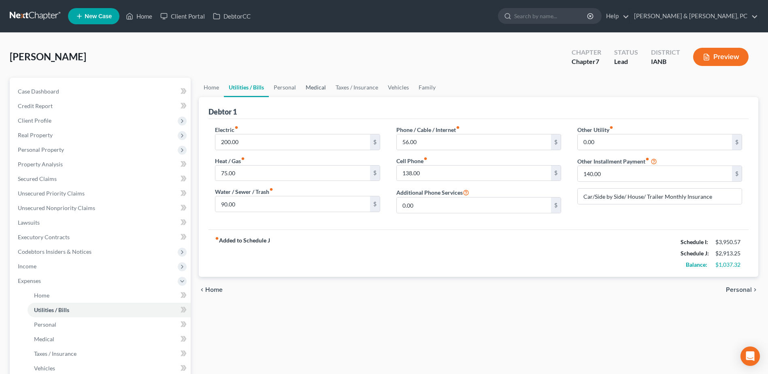
click at [301, 92] on link "Medical" at bounding box center [316, 87] width 30 height 19
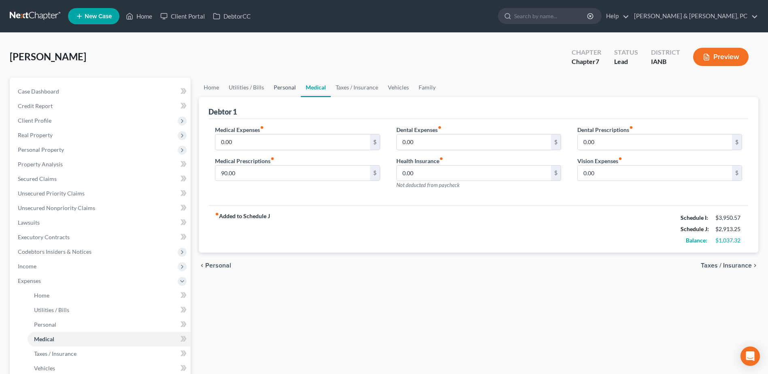
click at [288, 91] on link "Personal" at bounding box center [285, 87] width 32 height 19
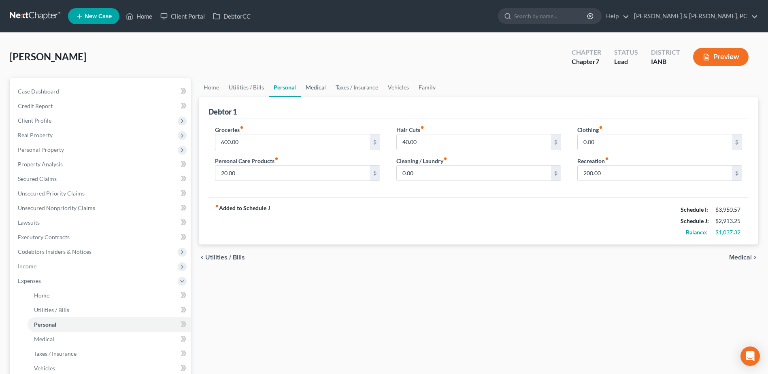
click at [309, 88] on link "Medical" at bounding box center [316, 87] width 30 height 19
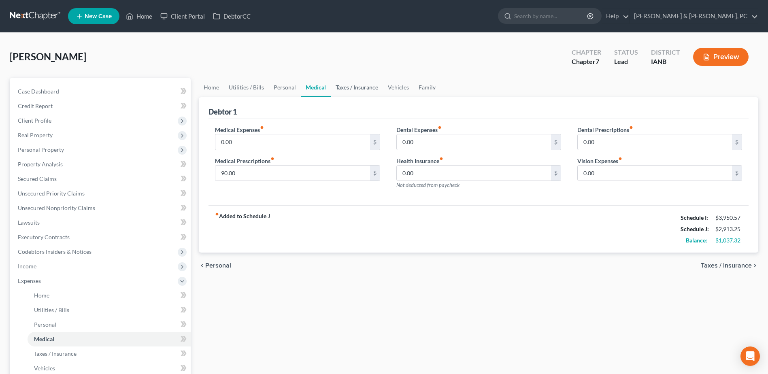
click at [362, 85] on link "Taxes / Insurance" at bounding box center [357, 87] width 52 height 19
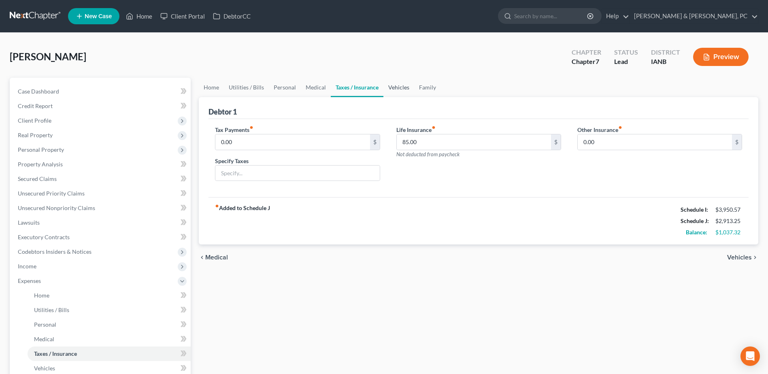
click at [411, 90] on link "Vehicles" at bounding box center [399, 87] width 31 height 19
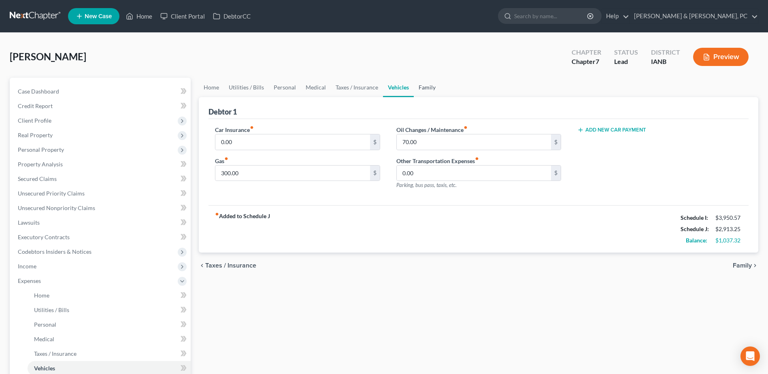
click at [431, 85] on link "Family" at bounding box center [427, 87] width 27 height 19
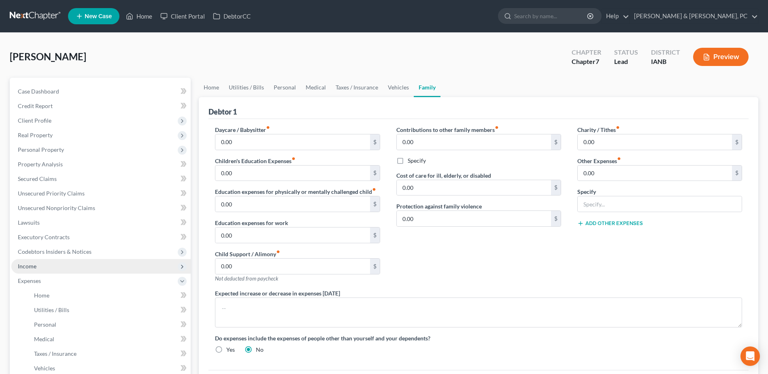
click at [54, 267] on span "Income" at bounding box center [100, 266] width 179 height 15
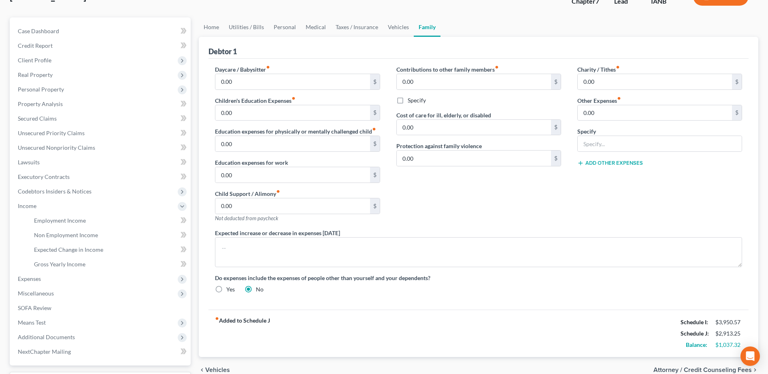
scroll to position [129, 0]
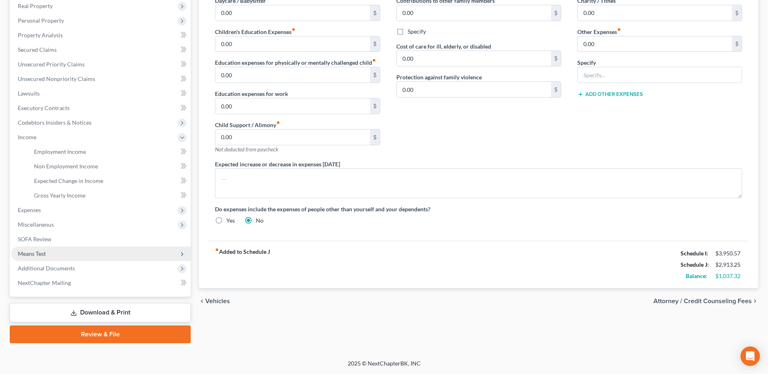
click at [33, 252] on span "Means Test" at bounding box center [32, 253] width 28 height 7
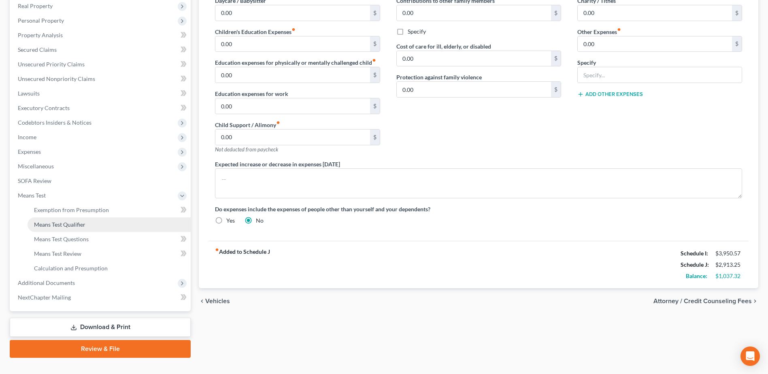
click at [53, 226] on span "Means Test Qualifier" at bounding box center [59, 224] width 51 height 7
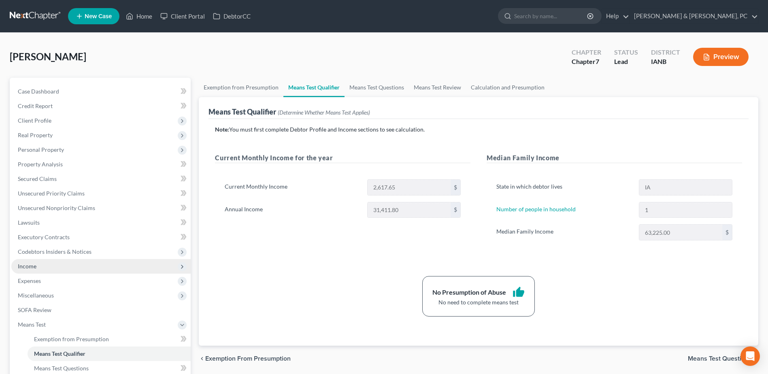
click at [46, 266] on span "Income" at bounding box center [100, 266] width 179 height 15
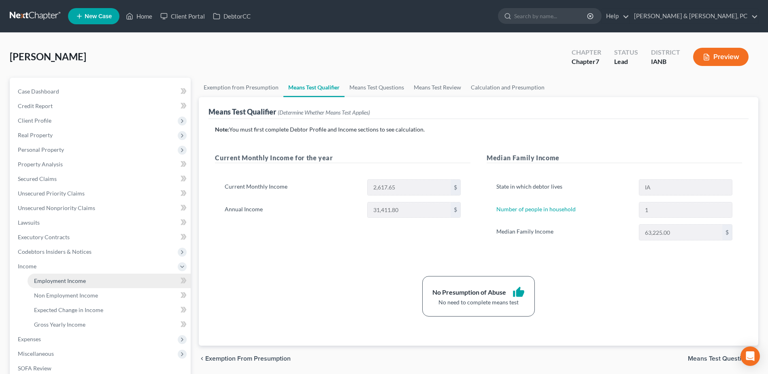
click at [51, 276] on link "Employment Income" at bounding box center [109, 281] width 163 height 15
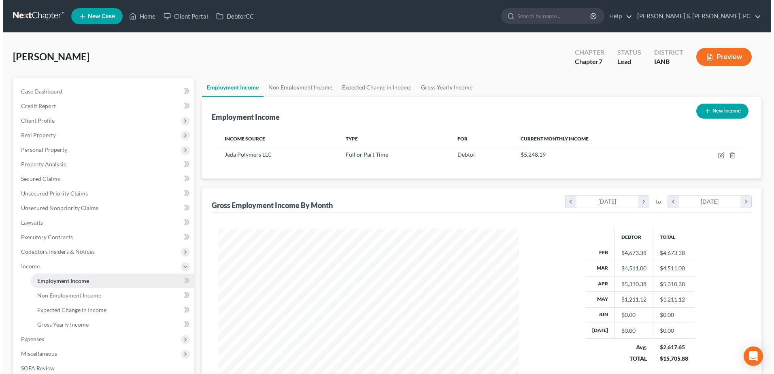
scroll to position [150, 317]
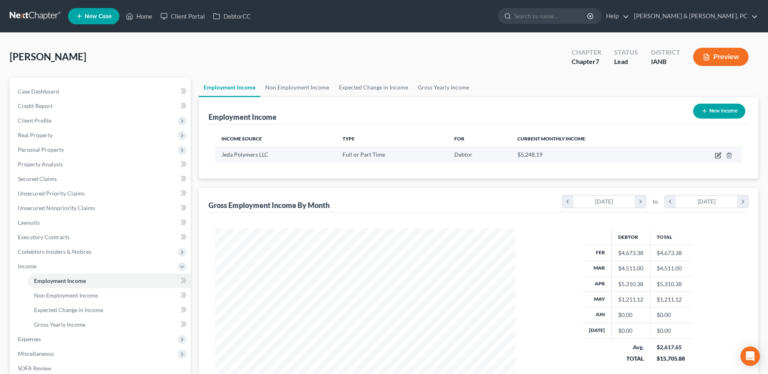
click at [719, 154] on icon "button" at bounding box center [718, 155] width 6 height 6
select select "0"
select select "16"
select select "3"
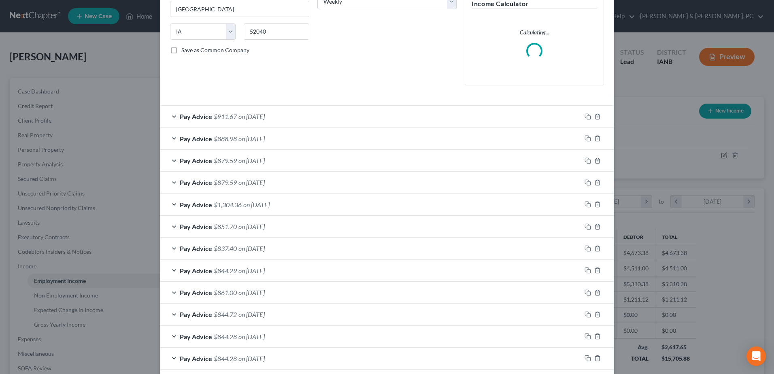
scroll to position [206, 0]
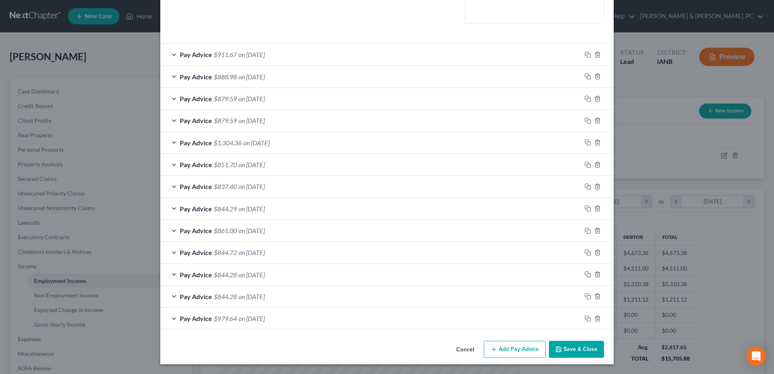
click at [505, 349] on button "Add Pay Advice" at bounding box center [515, 349] width 62 height 17
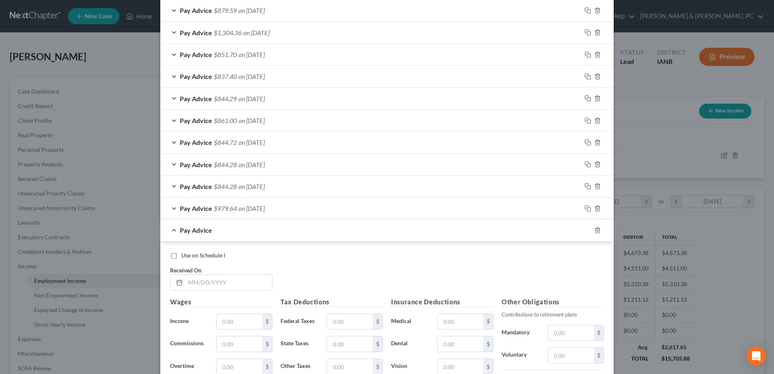
scroll to position [327, 0]
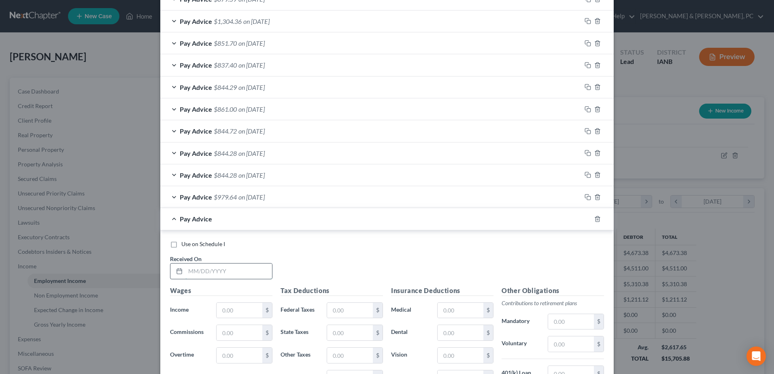
click at [260, 279] on input "text" at bounding box center [228, 271] width 87 height 15
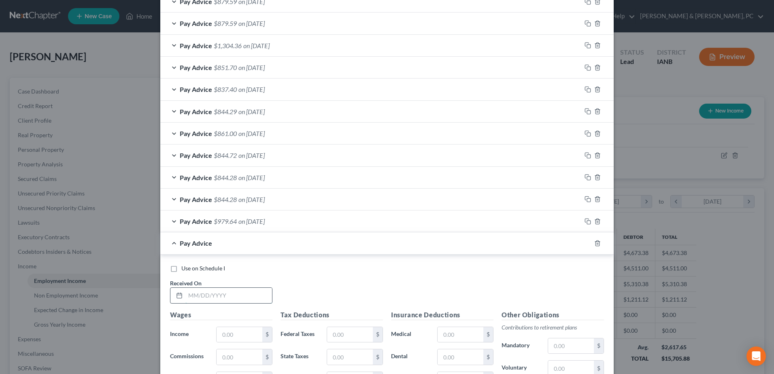
scroll to position [352, 0]
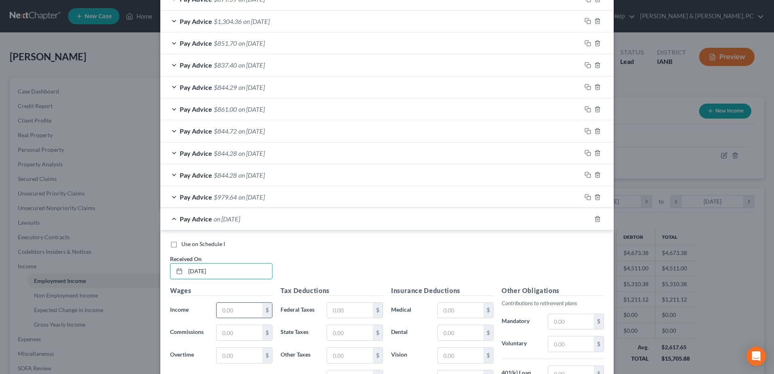
type input "[DATE]"
click at [243, 305] on input "text" at bounding box center [240, 310] width 46 height 15
type input "1,229.21"
click at [329, 303] on input "text" at bounding box center [350, 310] width 46 height 15
type input "154.98"
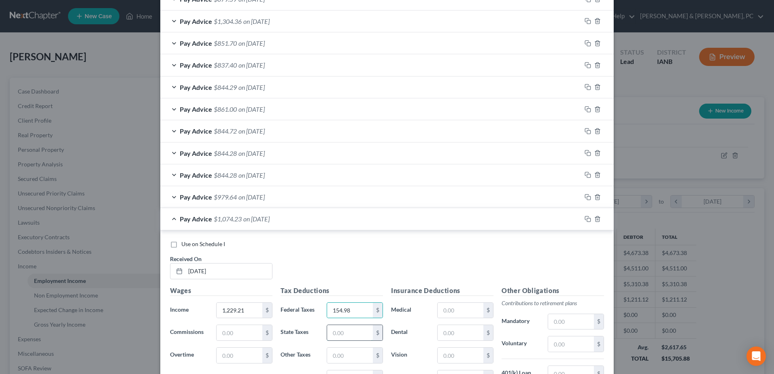
click at [350, 337] on input "text" at bounding box center [350, 332] width 46 height 15
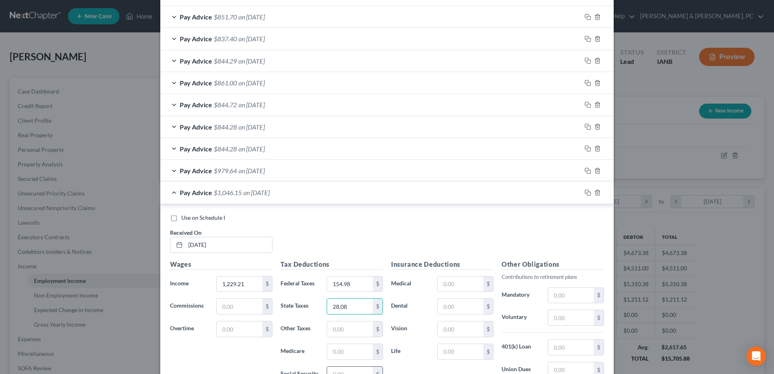
scroll to position [392, 0]
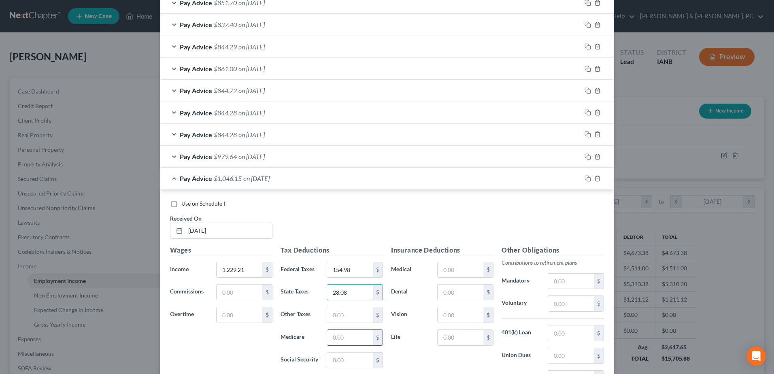
type input "28.08"
click at [347, 340] on input "text" at bounding box center [350, 337] width 46 height 15
type input "17.42"
click at [339, 359] on input "text" at bounding box center [350, 360] width 46 height 15
type input "74.49"
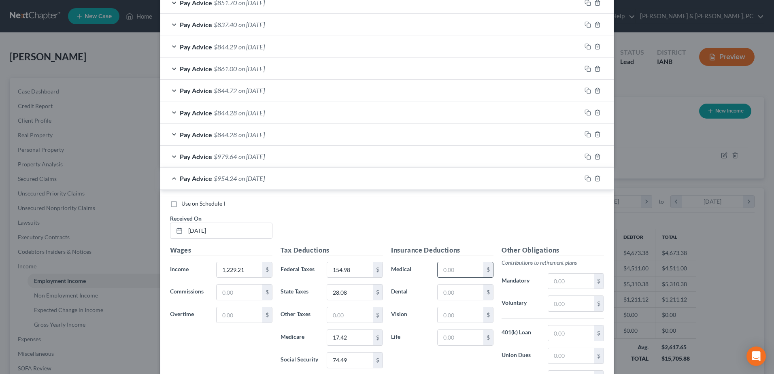
click at [447, 265] on input "text" at bounding box center [461, 269] width 46 height 15
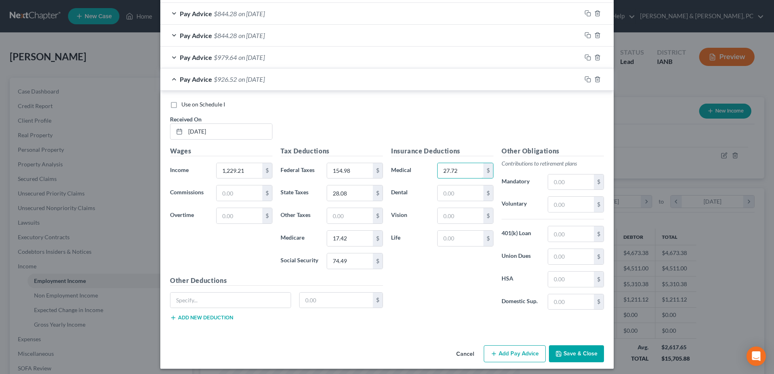
scroll to position [496, 0]
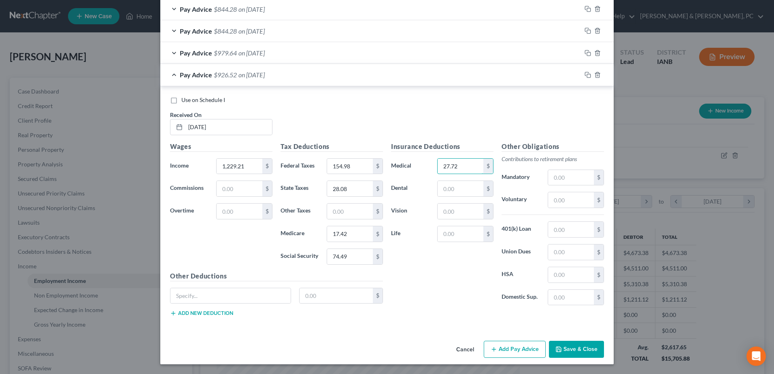
type input "27.72"
click at [525, 348] on button "Add Pay Advice" at bounding box center [515, 349] width 62 height 17
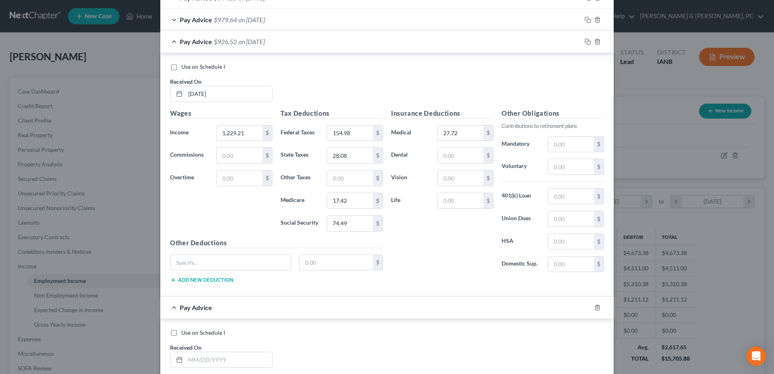
scroll to position [577, 0]
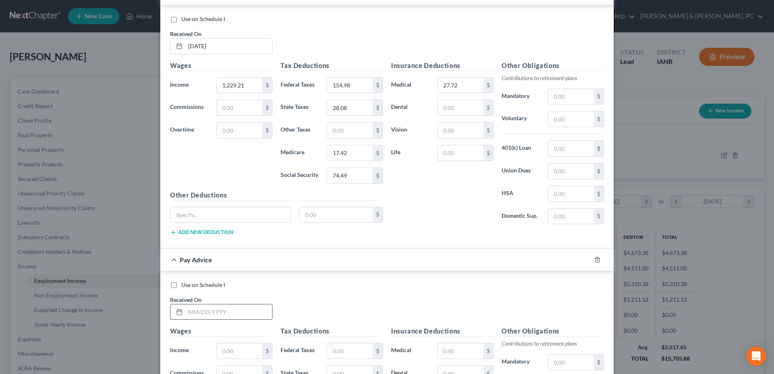
click at [255, 313] on input "text" at bounding box center [228, 312] width 87 height 15
type input "[DATE]"
click at [239, 349] on input "text" at bounding box center [240, 350] width 46 height 15
type input "1,218.27"
click at [343, 348] on input "text" at bounding box center [350, 350] width 46 height 15
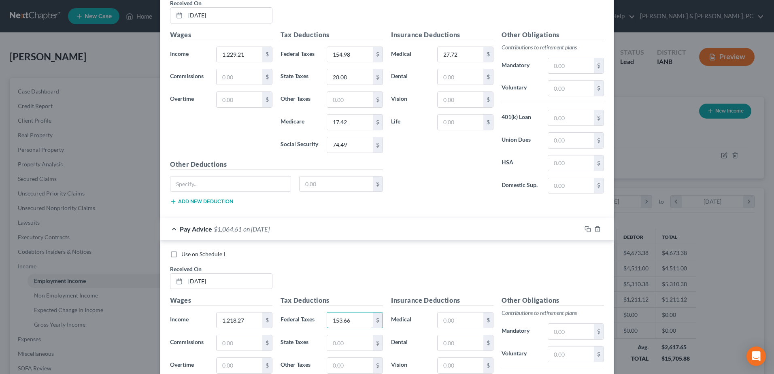
scroll to position [658, 0]
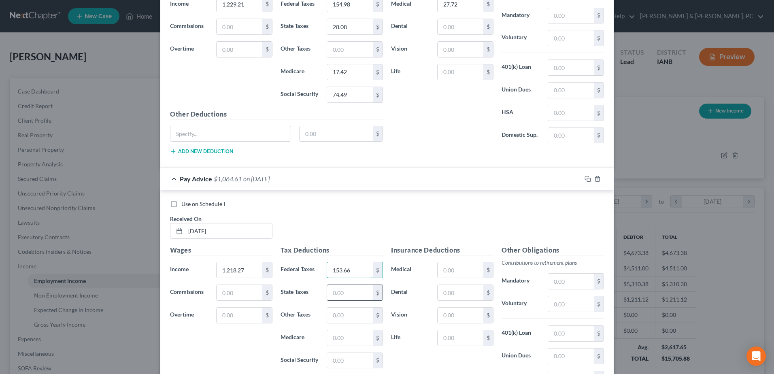
type input "153.66"
click at [351, 297] on input "text" at bounding box center [350, 292] width 46 height 15
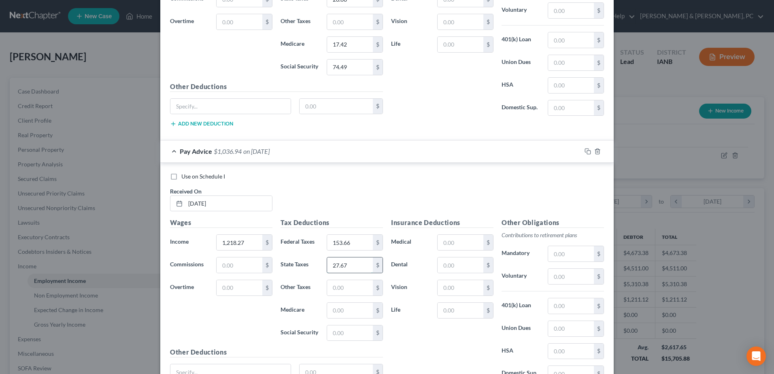
scroll to position [698, 0]
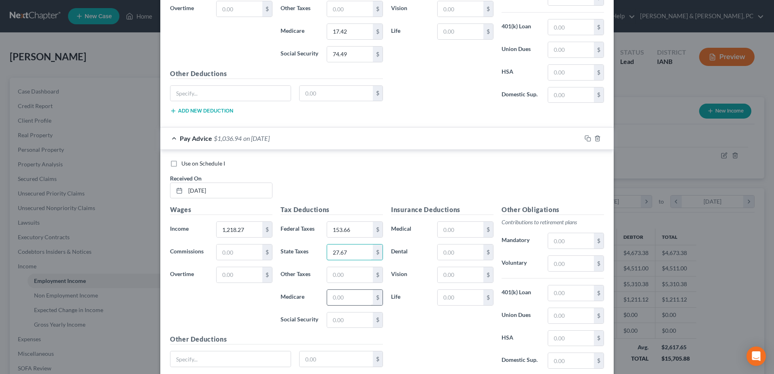
type input "27.67"
click at [349, 298] on input "text" at bounding box center [350, 297] width 46 height 15
type input "17.26"
click at [352, 322] on input "text" at bounding box center [350, 320] width 46 height 15
type input "73.82"
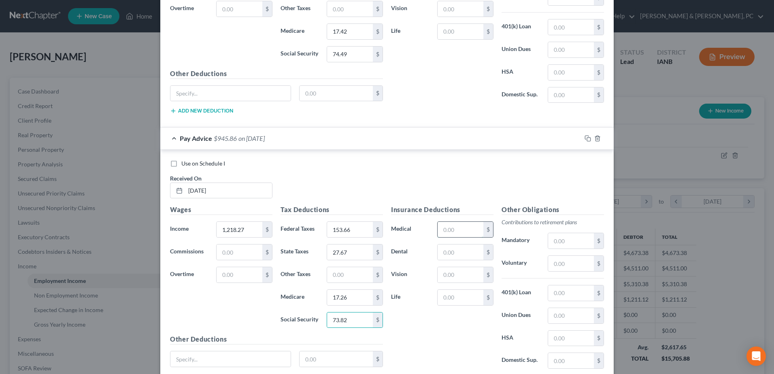
click at [473, 226] on input "text" at bounding box center [461, 229] width 46 height 15
type input "27.72"
click at [587, 141] on rect "button" at bounding box center [589, 140] width 4 height 4
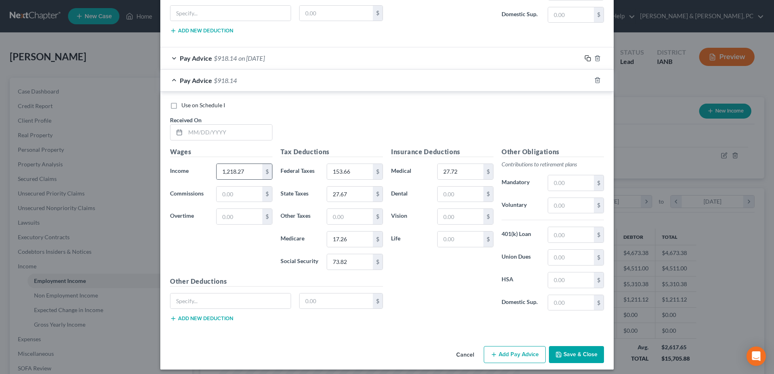
scroll to position [779, 0]
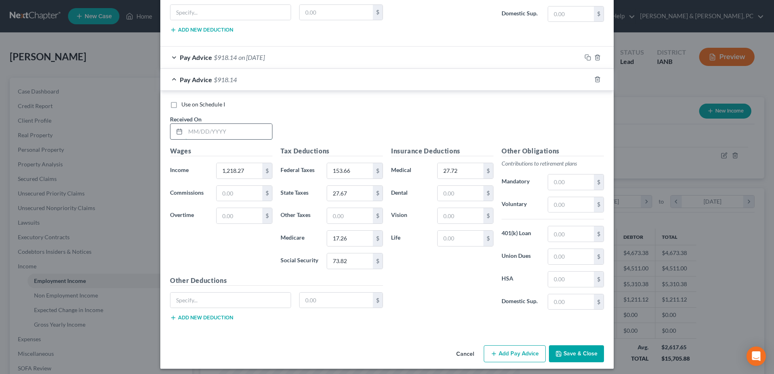
click at [214, 132] on input "text" at bounding box center [228, 131] width 87 height 15
type input "[DATE]"
click at [235, 173] on input "1,218.27" at bounding box center [240, 170] width 46 height 15
type input "1,167.91"
click at [354, 170] on input "153.66" at bounding box center [350, 170] width 46 height 15
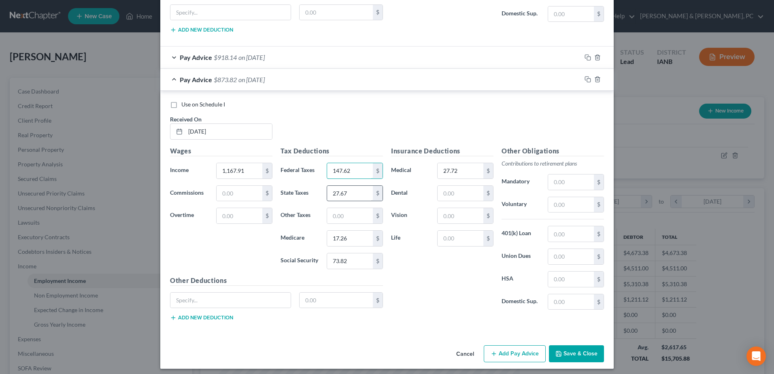
type input "147.62"
click at [351, 194] on input "27.67" at bounding box center [350, 193] width 46 height 15
type input "25.75"
click at [358, 237] on input "17.26" at bounding box center [350, 238] width 46 height 15
type input "18.54"
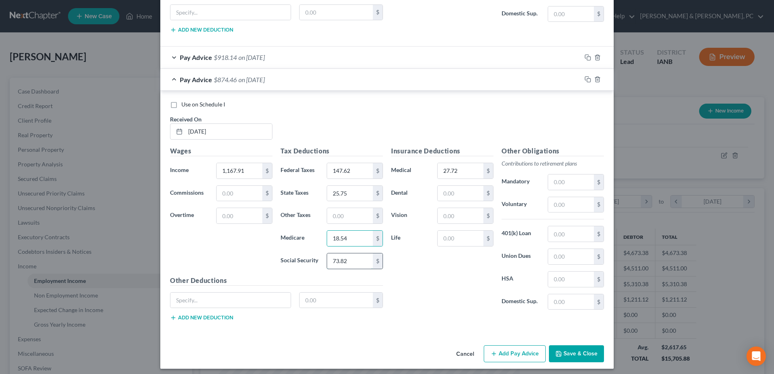
drag, startPoint x: 324, startPoint y: 260, endPoint x: 340, endPoint y: 258, distance: 16.4
click at [327, 260] on input "73.82" at bounding box center [350, 261] width 46 height 15
type input "70.69"
click at [519, 350] on button "Add Pay Advice" at bounding box center [515, 353] width 62 height 17
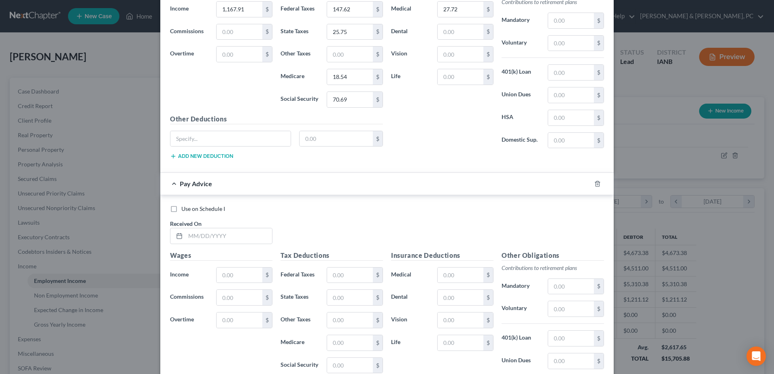
scroll to position [941, 0]
click at [241, 236] on input "text" at bounding box center [228, 235] width 87 height 15
type input "[DATE]"
click at [237, 275] on input "text" at bounding box center [240, 274] width 46 height 15
type input "1,219.14"
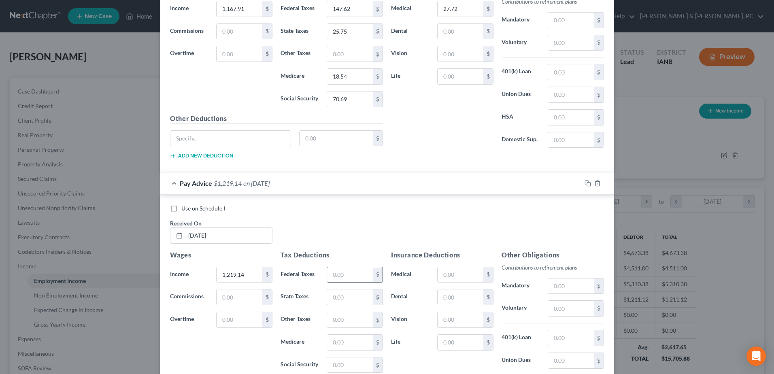
click at [342, 269] on input "text" at bounding box center [350, 274] width 46 height 15
type input "153.77"
click at [352, 305] on input "text" at bounding box center [350, 297] width 46 height 15
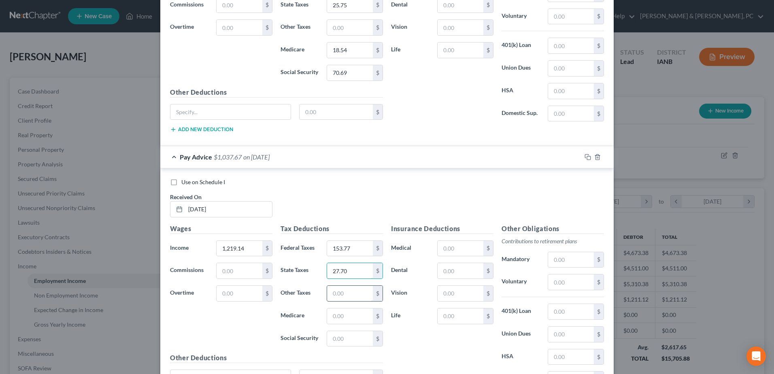
scroll to position [982, 0]
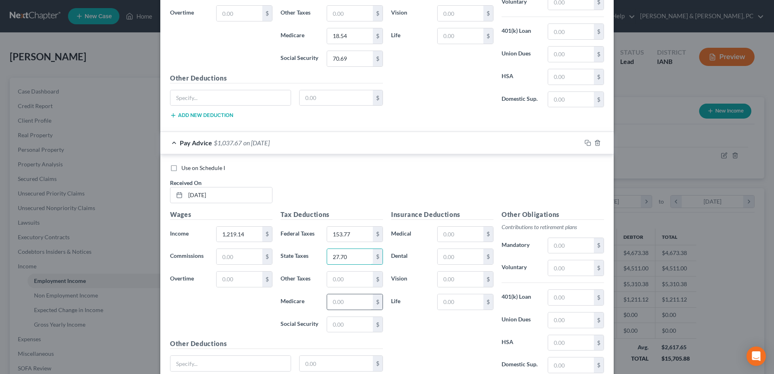
type input "27.70"
click at [344, 307] on input "text" at bounding box center [350, 301] width 46 height 15
type input "17.27"
click at [351, 324] on input "text" at bounding box center [350, 324] width 46 height 15
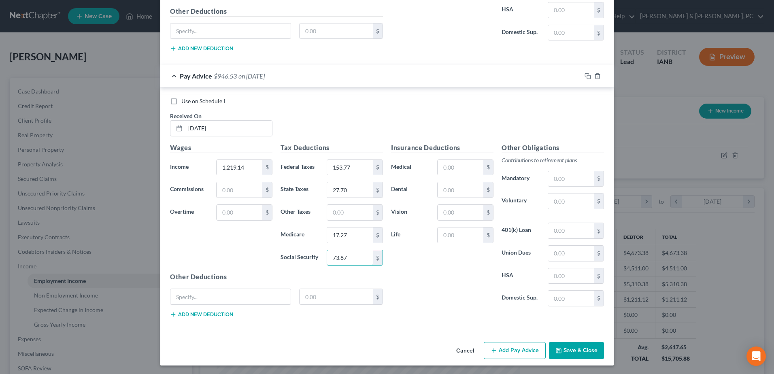
scroll to position [1050, 0]
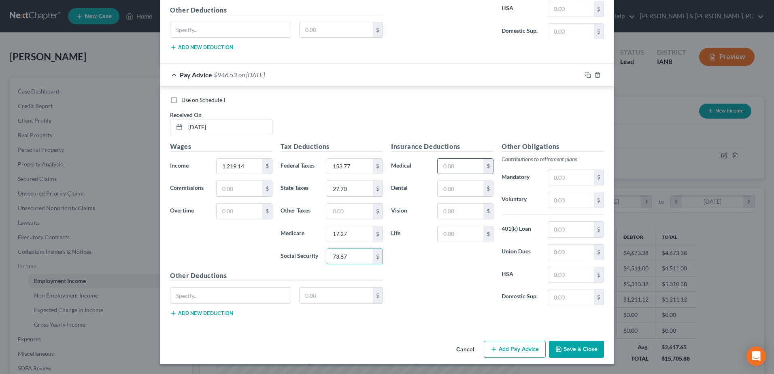
type input "73.87"
click at [468, 174] on div "$" at bounding box center [465, 166] width 56 height 16
click at [467, 164] on input "text" at bounding box center [461, 166] width 46 height 15
type input "27.72"
click at [586, 77] on icon "button" at bounding box center [588, 75] width 6 height 6
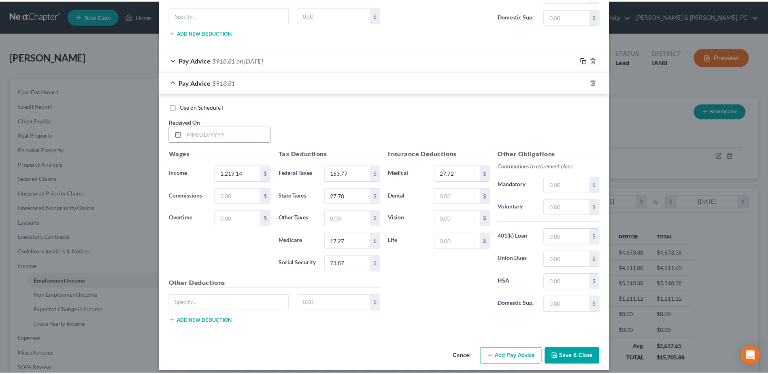
scroll to position [1072, 0]
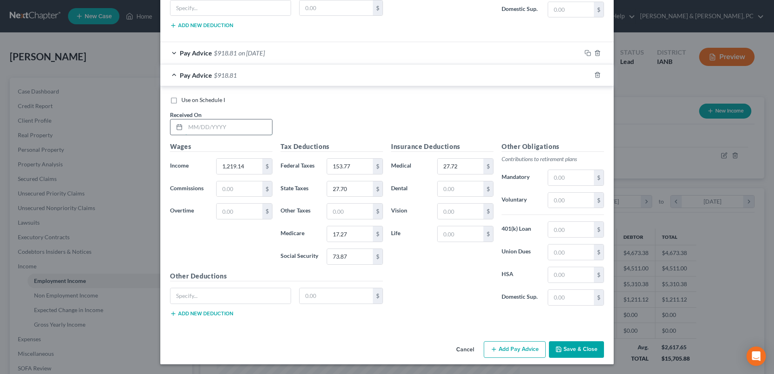
click at [239, 126] on input "text" at bounding box center [228, 126] width 87 height 15
type input "[DATE]"
click at [248, 165] on input "1,219.14" at bounding box center [240, 166] width 46 height 15
type input "1,167.91"
click at [356, 168] on input "153.77" at bounding box center [350, 166] width 46 height 15
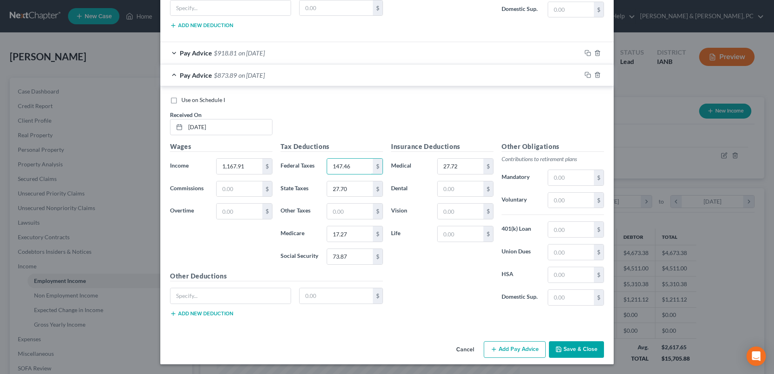
type input "147.46"
click at [351, 199] on div "Tax Deductions Federal Taxes 147.46 $ State Taxes 27.70 $ Other Taxes $ Medicar…" at bounding box center [332, 207] width 111 height 130
click at [352, 192] on input "27.70" at bounding box center [350, 188] width 46 height 15
type input "25.70"
click at [354, 237] on input "17.27" at bounding box center [350, 233] width 46 height 15
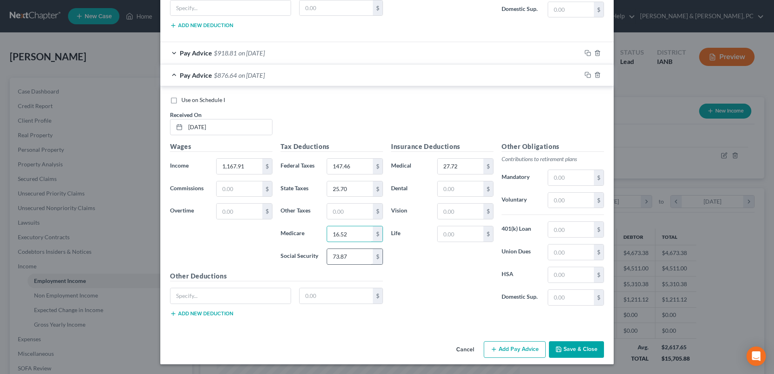
type input "16.52"
click at [347, 263] on input "73.87" at bounding box center [350, 256] width 46 height 15
type input "70.61"
click at [584, 346] on button "Save & Close" at bounding box center [576, 349] width 55 height 17
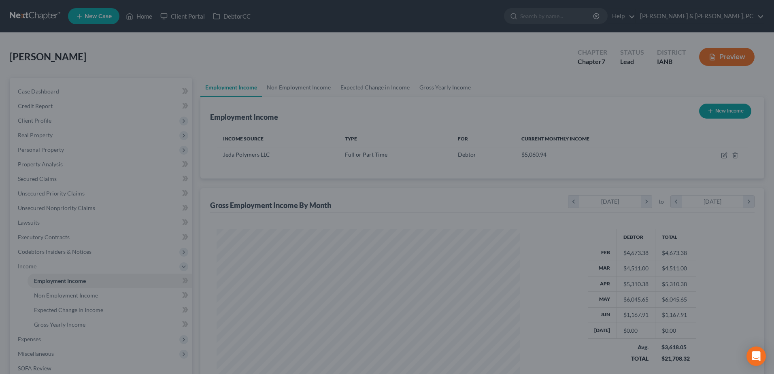
scroll to position [404820, 404653]
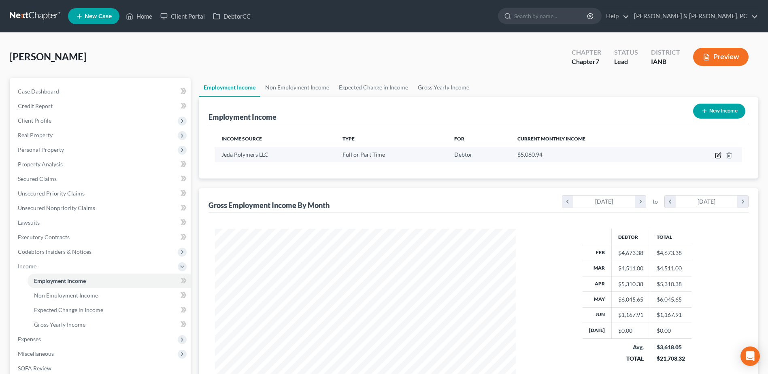
click at [718, 154] on icon "button" at bounding box center [718, 155] width 6 height 6
select select "0"
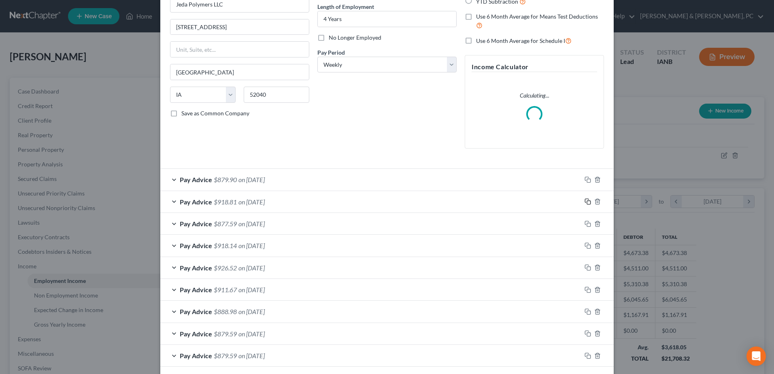
scroll to position [73, 0]
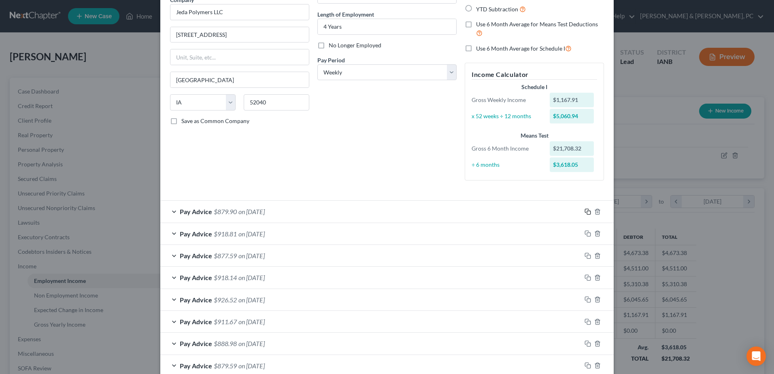
click at [586, 184] on div "How would you like to enter income? All Pay Advices Just One Pay Advice YTD Sub…" at bounding box center [534, 75] width 147 height 223
click at [585, 209] on icon "button" at bounding box center [588, 212] width 6 height 6
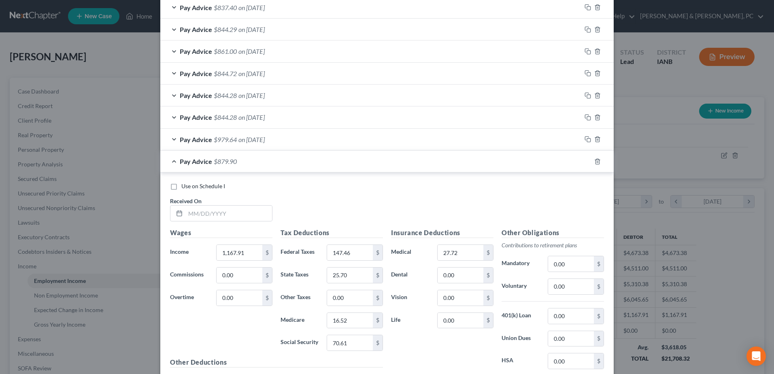
scroll to position [559, 0]
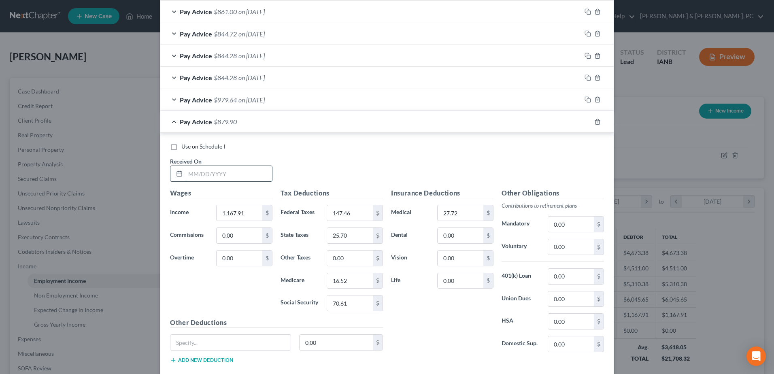
click at [257, 173] on input "text" at bounding box center [228, 173] width 87 height 15
click at [245, 205] on input "1,167.91" at bounding box center [240, 212] width 46 height 15
click at [373, 211] on div "$" at bounding box center [378, 212] width 10 height 15
click at [366, 214] on input "147.46" at bounding box center [350, 212] width 46 height 15
click at [360, 235] on input "25.70" at bounding box center [350, 235] width 46 height 15
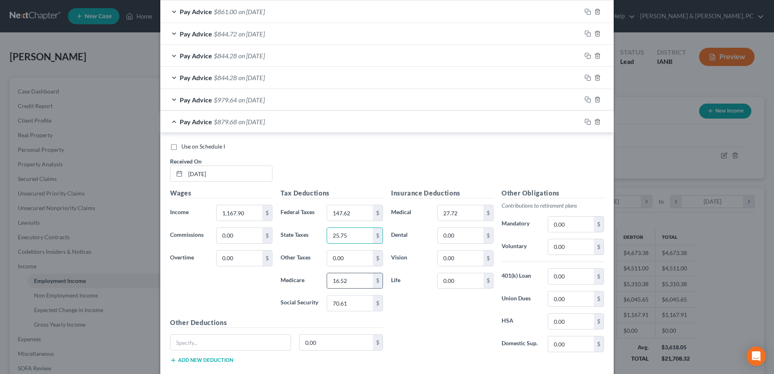
click at [350, 279] on input "16.52" at bounding box center [350, 280] width 46 height 15
click at [352, 298] on input "70.61" at bounding box center [350, 303] width 46 height 15
click at [354, 303] on input "70.61" at bounding box center [350, 303] width 46 height 15
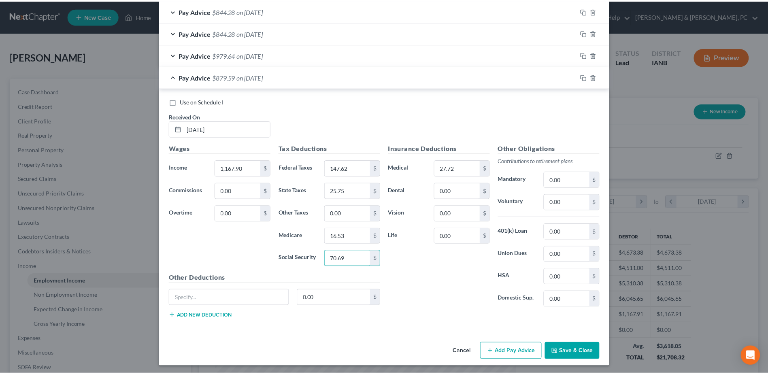
scroll to position [606, 0]
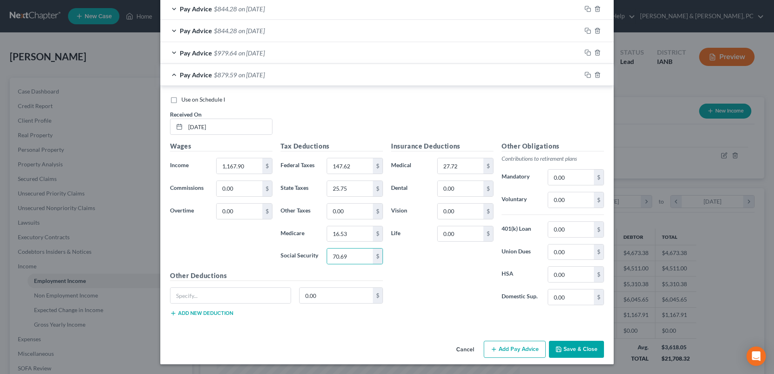
click at [564, 345] on button "Save & Close" at bounding box center [576, 349] width 55 height 17
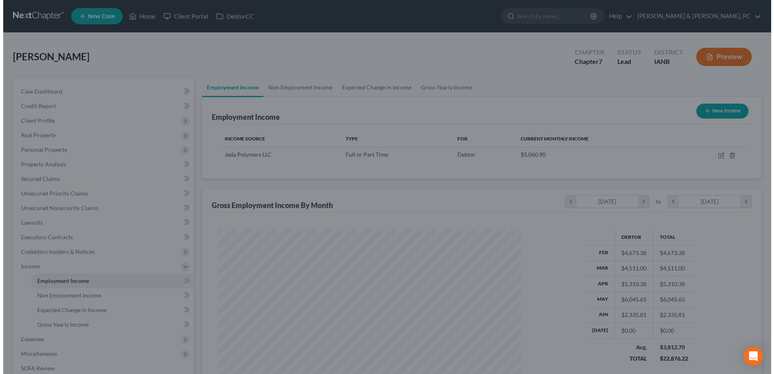
scroll to position [404820, 404653]
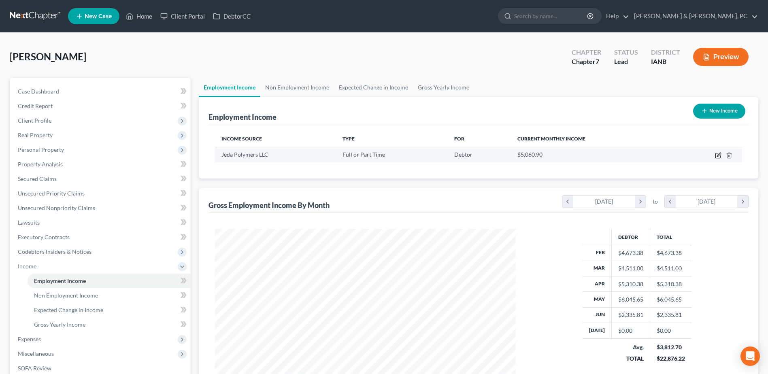
click at [720, 157] on icon "button" at bounding box center [718, 155] width 6 height 6
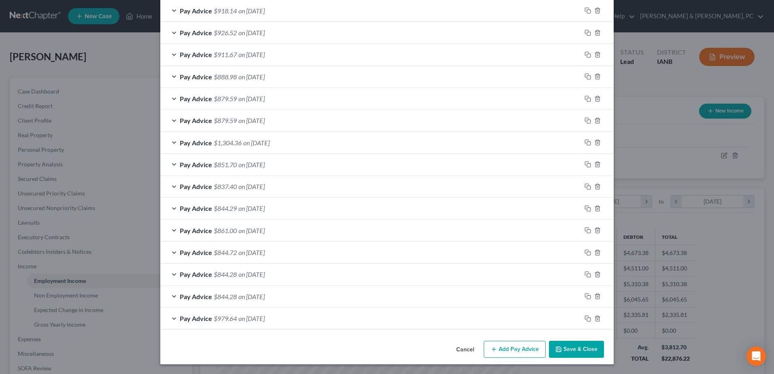
scroll to position [176, 0]
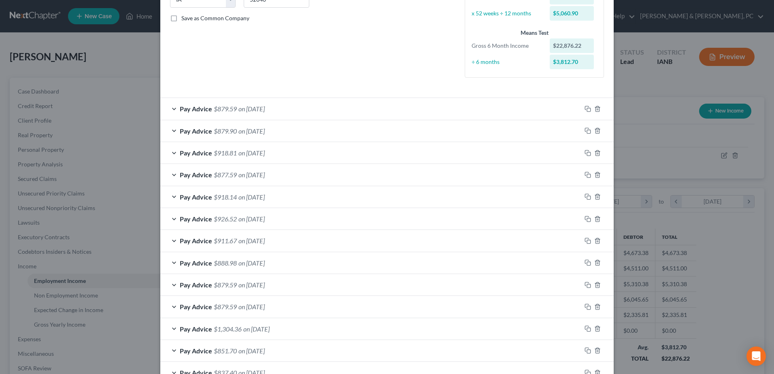
click at [586, 110] on icon "button" at bounding box center [588, 109] width 6 height 6
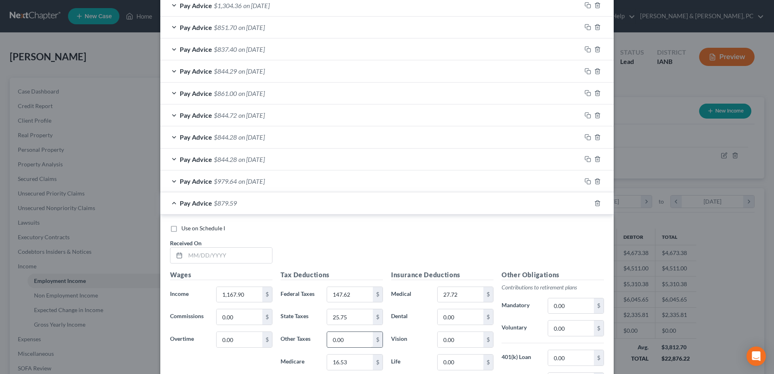
scroll to position [628, 0]
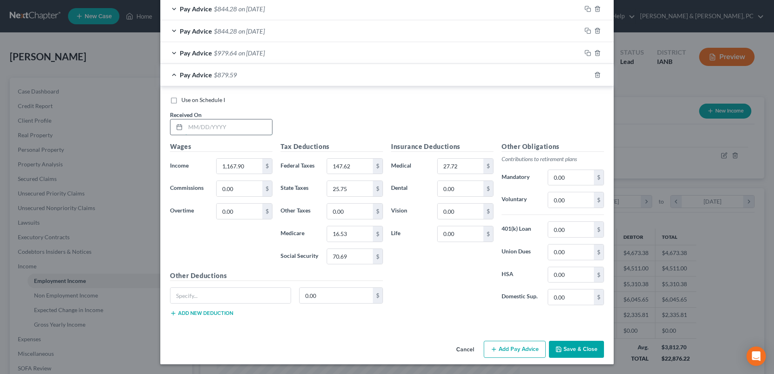
click at [209, 129] on input "text" at bounding box center [228, 126] width 87 height 15
click at [244, 162] on input "1,167.90" at bounding box center [240, 166] width 46 height 15
click at [352, 161] on input "147.62" at bounding box center [350, 166] width 46 height 15
click at [353, 192] on input "25.75" at bounding box center [350, 188] width 46 height 15
click at [354, 227] on input "16.53" at bounding box center [350, 233] width 46 height 15
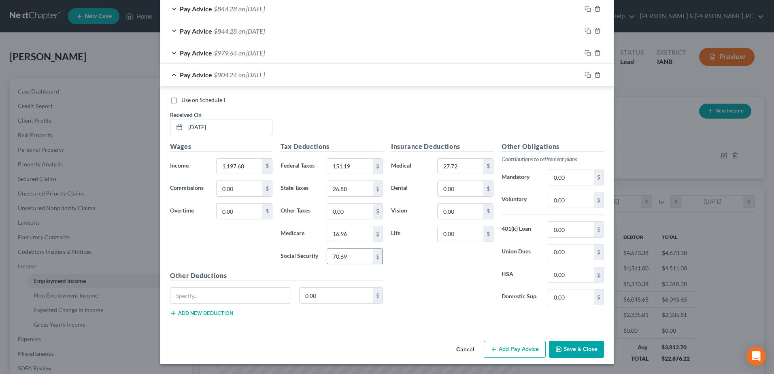
click at [356, 253] on input "70.69" at bounding box center [350, 256] width 46 height 15
click at [586, 75] on icon "button" at bounding box center [588, 75] width 6 height 6
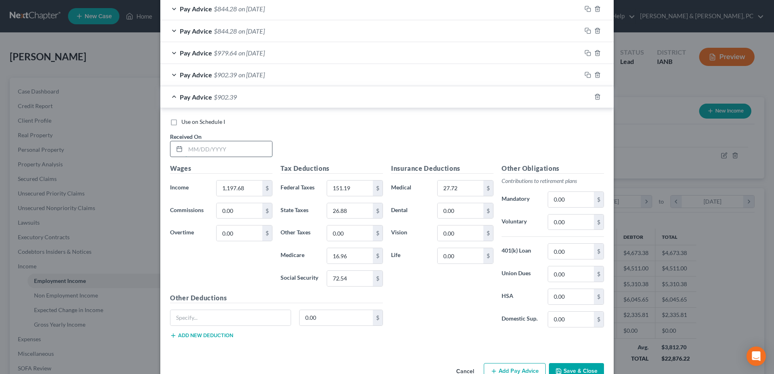
click at [217, 151] on input "text" at bounding box center [228, 148] width 87 height 15
click at [256, 188] on input "1,197.68" at bounding box center [240, 188] width 46 height 15
click at [338, 186] on input "151.19" at bounding box center [350, 188] width 46 height 15
click at [346, 209] on input "26.88" at bounding box center [350, 210] width 46 height 15
click at [354, 254] on input "16.96" at bounding box center [350, 255] width 46 height 15
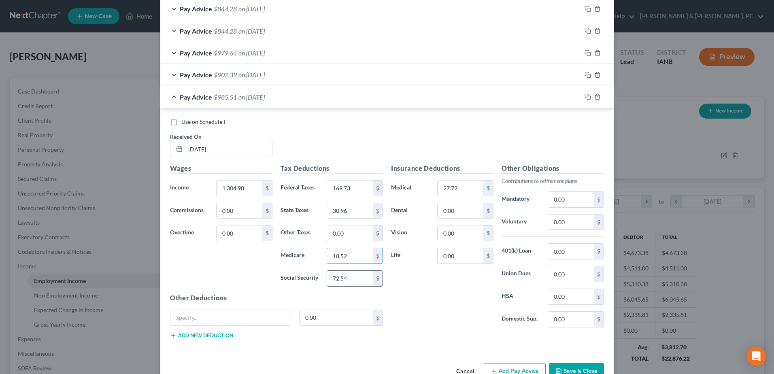
click at [348, 279] on input "72.54" at bounding box center [350, 278] width 46 height 15
click at [407, 305] on div "Insurance Deductions Medical 27.72 $ Dental 0.00 $ Vision 0.00 $ Life 0.00 $" at bounding box center [442, 249] width 111 height 170
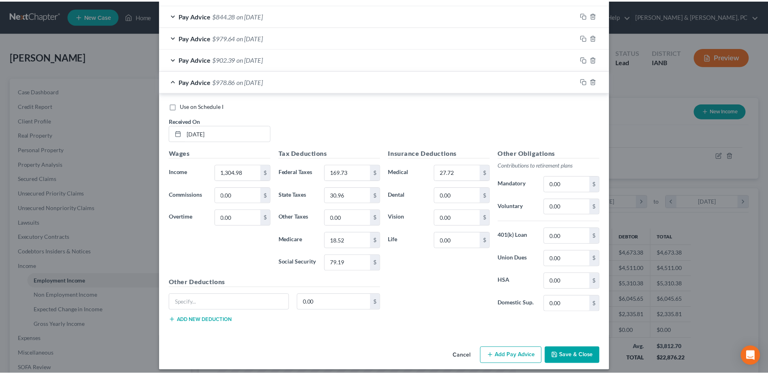
scroll to position [650, 0]
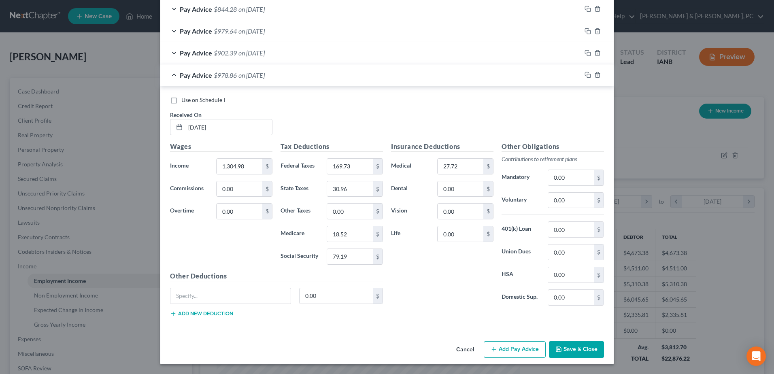
click at [569, 346] on button "Save & Close" at bounding box center [576, 349] width 55 height 17
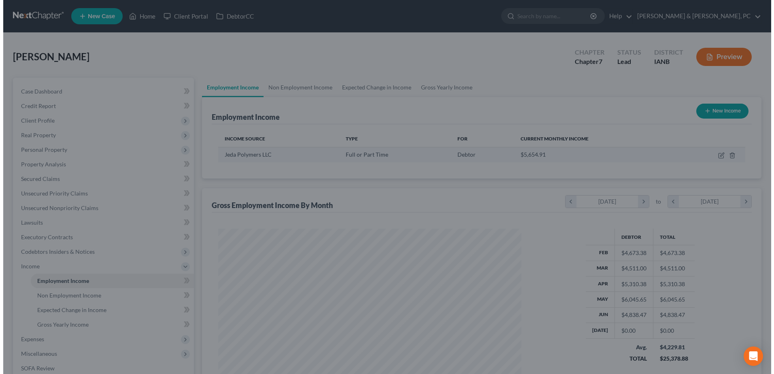
scroll to position [404820, 404653]
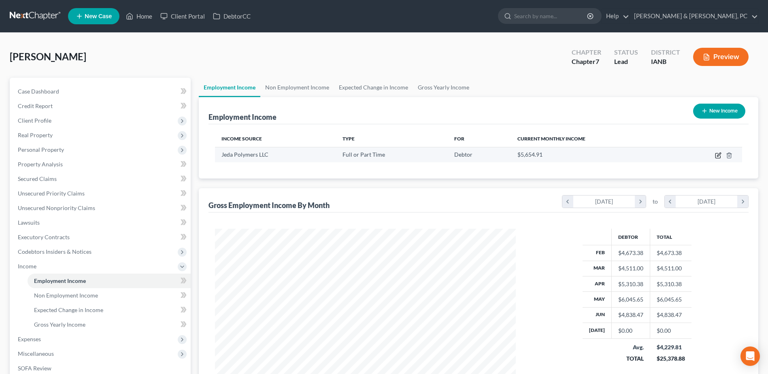
click at [720, 157] on icon "button" at bounding box center [718, 155] width 6 height 6
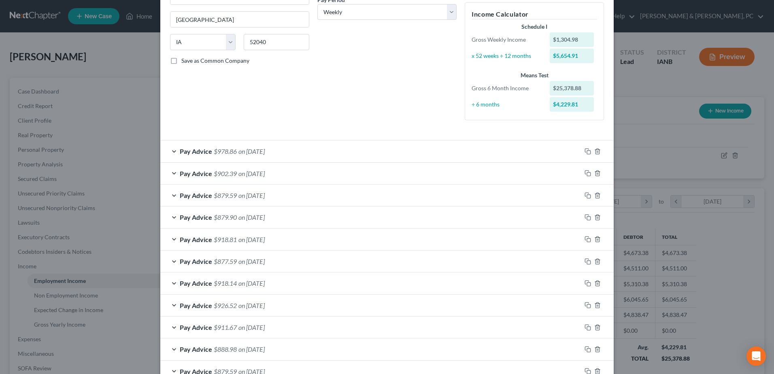
scroll to position [123, 0]
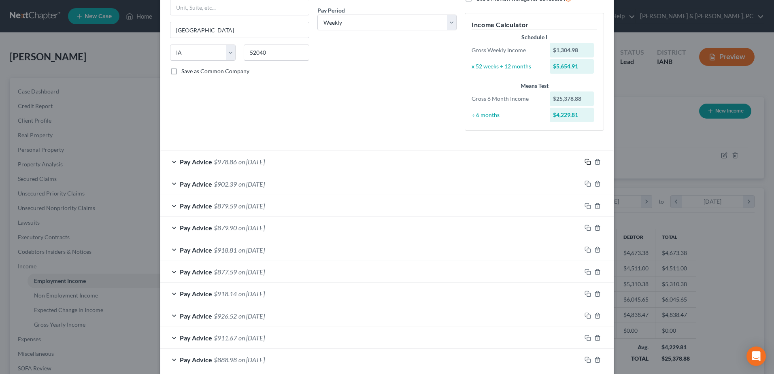
drag, startPoint x: 584, startPoint y: 164, endPoint x: 396, endPoint y: 190, distance: 190.1
click at [587, 164] on rect "button" at bounding box center [589, 163] width 4 height 4
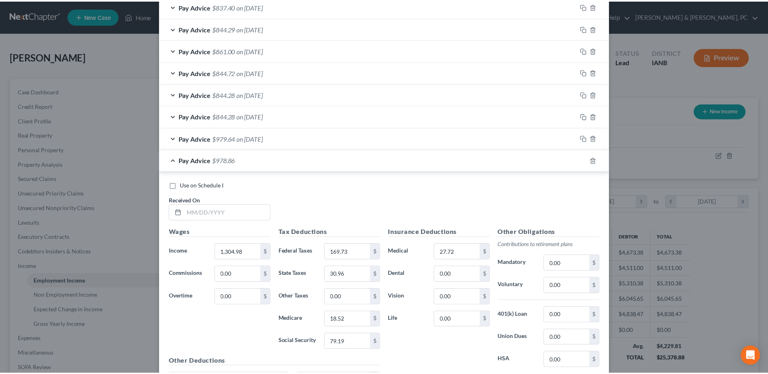
scroll to position [672, 0]
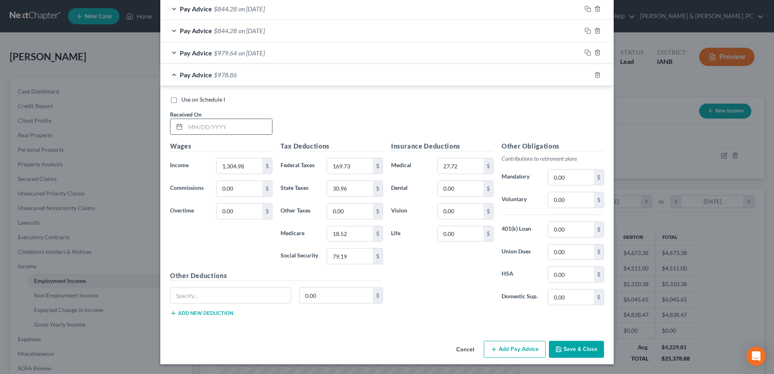
click at [233, 124] on input "text" at bounding box center [228, 126] width 87 height 15
click at [354, 173] on input "169.73" at bounding box center [350, 165] width 46 height 15
click at [373, 258] on div "$" at bounding box center [378, 256] width 10 height 15
click at [365, 257] on input "90.19" at bounding box center [350, 256] width 46 height 15
click at [436, 293] on div "Insurance Deductions Medical 27.72 $ Dental 0.00 $ Vision 0.00 $ Life 0.00 $" at bounding box center [442, 226] width 111 height 170
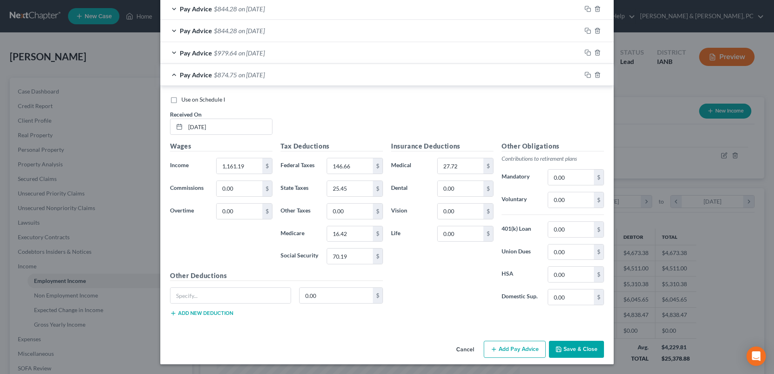
click at [573, 352] on button "Save & Close" at bounding box center [576, 349] width 55 height 17
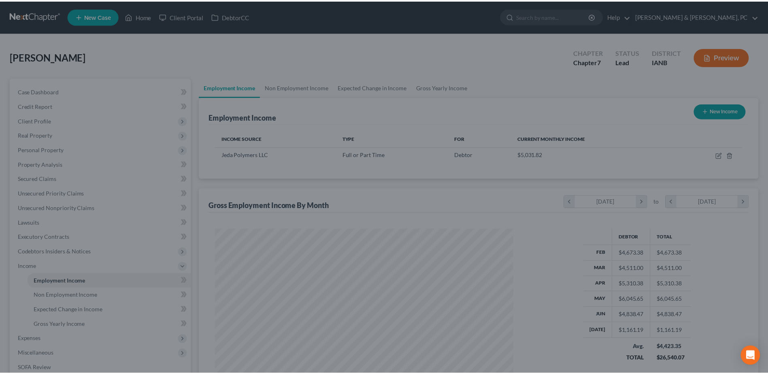
scroll to position [404820, 404653]
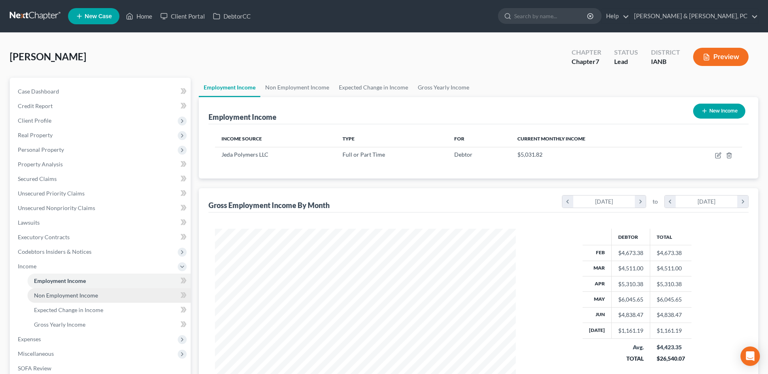
click at [103, 297] on link "Non Employment Income" at bounding box center [109, 295] width 163 height 15
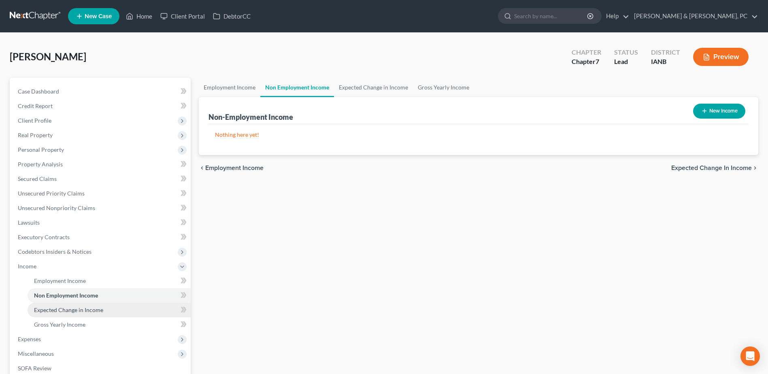
click at [103, 309] on link "Expected Change in Income" at bounding box center [109, 310] width 163 height 15
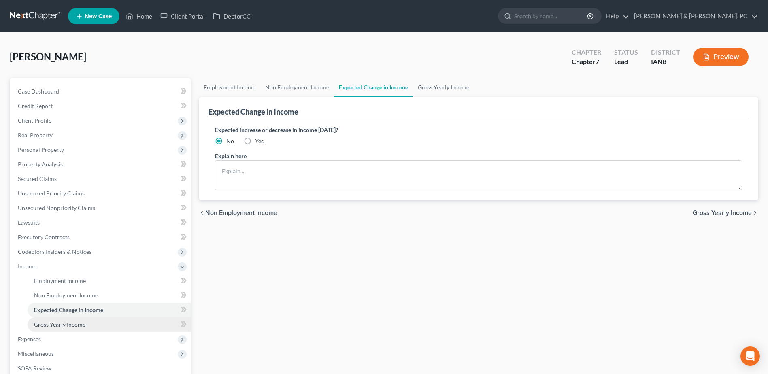
click at [100, 319] on link "Gross Yearly Income" at bounding box center [109, 324] width 163 height 15
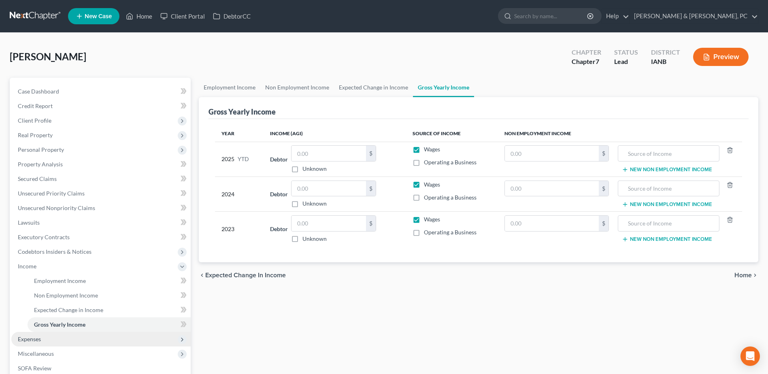
click at [92, 342] on span "Expenses" at bounding box center [100, 339] width 179 height 15
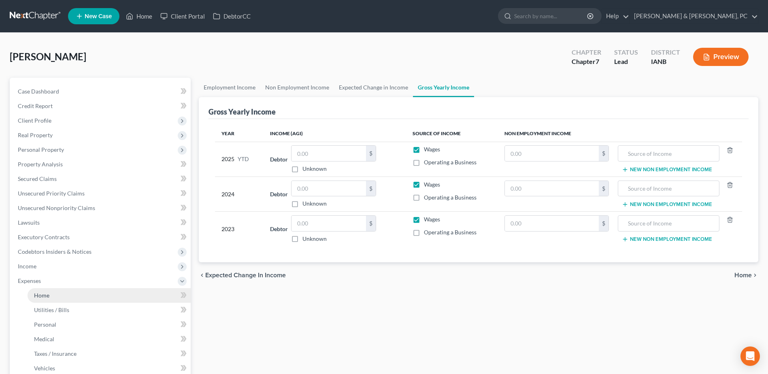
click at [58, 298] on link "Home" at bounding box center [109, 295] width 163 height 15
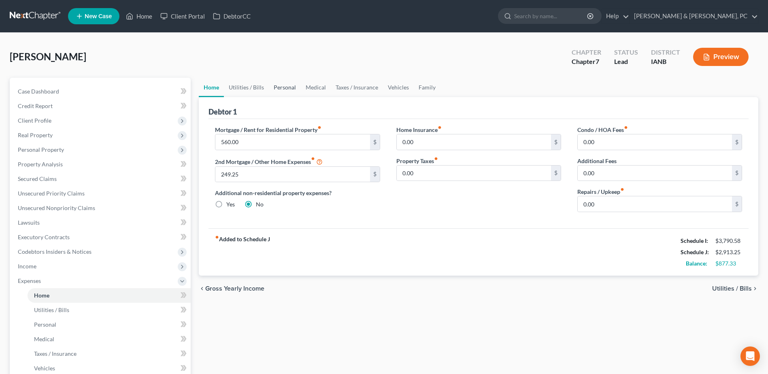
click at [275, 87] on link "Personal" at bounding box center [285, 87] width 32 height 19
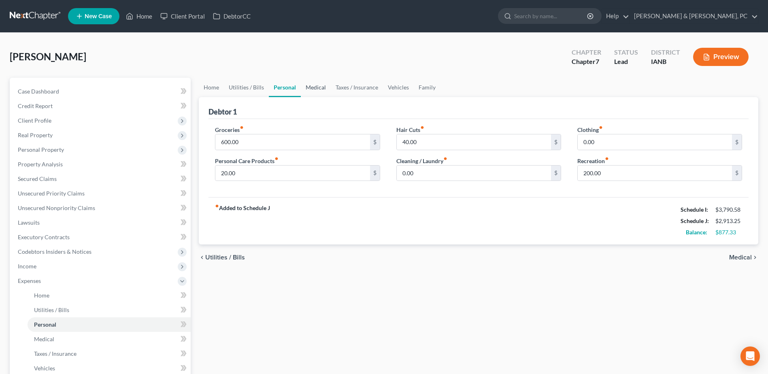
click at [325, 85] on link "Medical" at bounding box center [316, 87] width 30 height 19
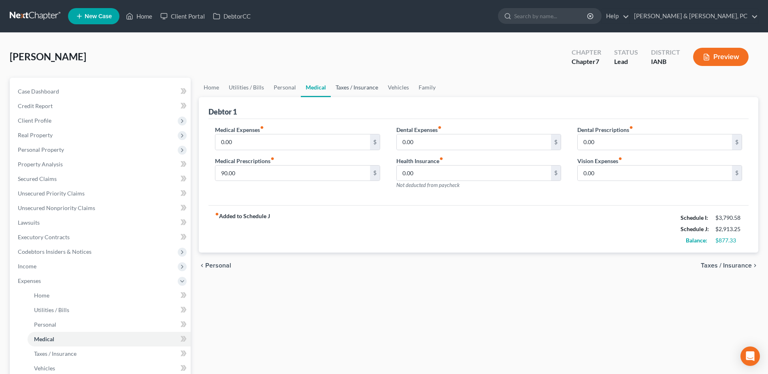
click at [357, 86] on link "Taxes / Insurance" at bounding box center [357, 87] width 52 height 19
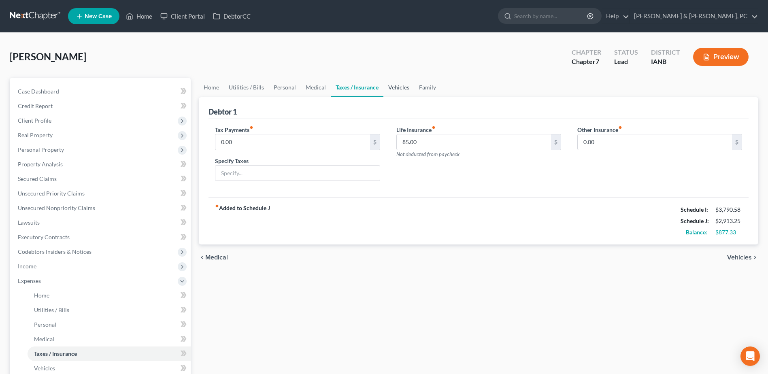
click at [396, 92] on link "Vehicles" at bounding box center [399, 87] width 31 height 19
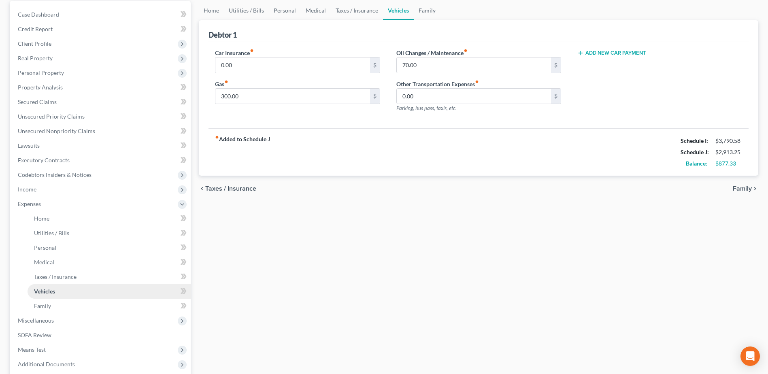
scroll to position [173, 0]
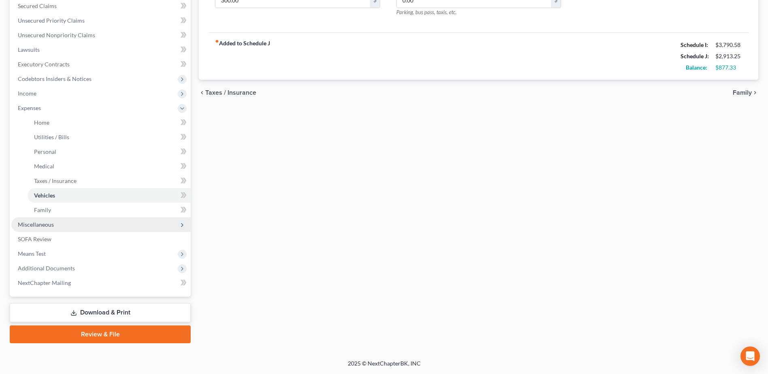
click at [66, 229] on span "Miscellaneous" at bounding box center [100, 224] width 179 height 15
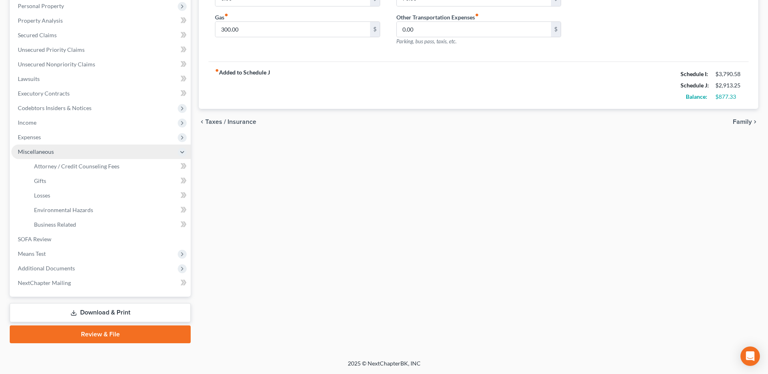
scroll to position [144, 0]
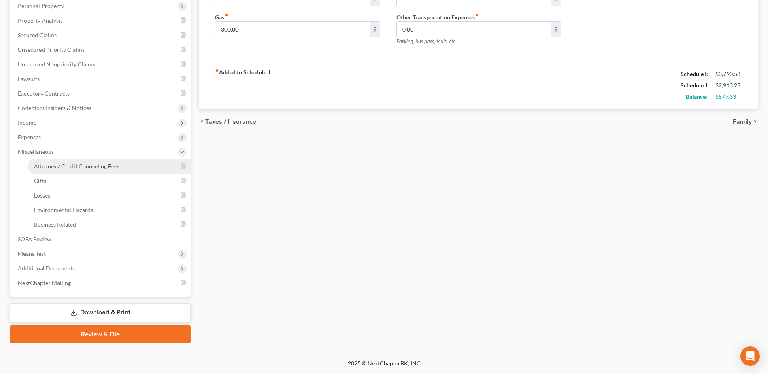
click at [80, 163] on span "Attorney / Credit Counseling Fees" at bounding box center [76, 166] width 85 height 7
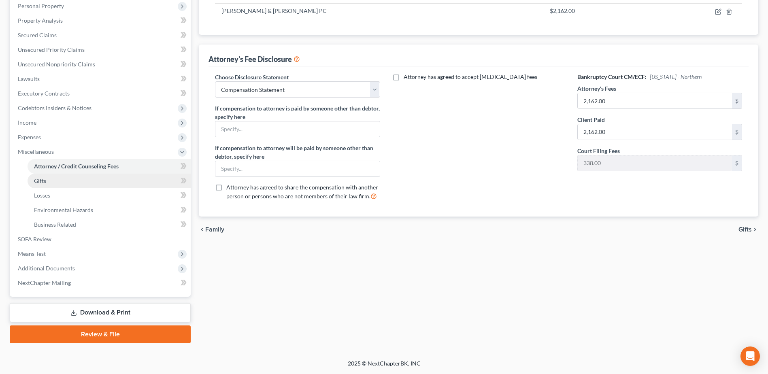
click at [45, 183] on span "Gifts" at bounding box center [40, 180] width 12 height 7
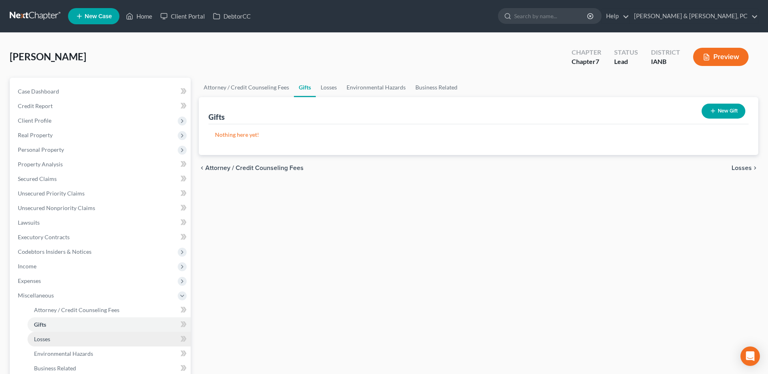
click at [51, 341] on link "Losses" at bounding box center [109, 339] width 163 height 15
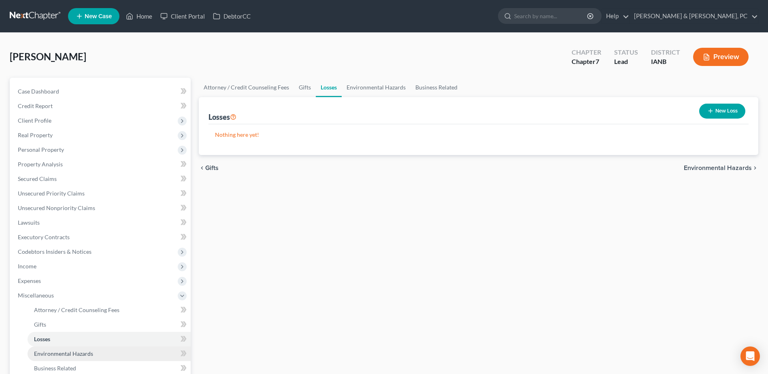
click at [53, 347] on link "Environmental Hazards" at bounding box center [109, 354] width 163 height 15
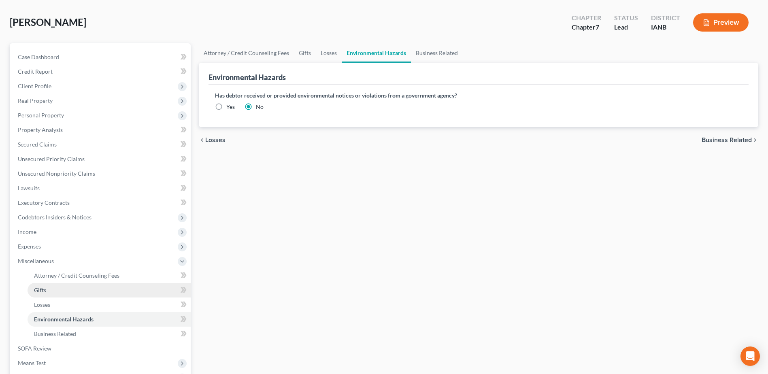
scroll to position [81, 0]
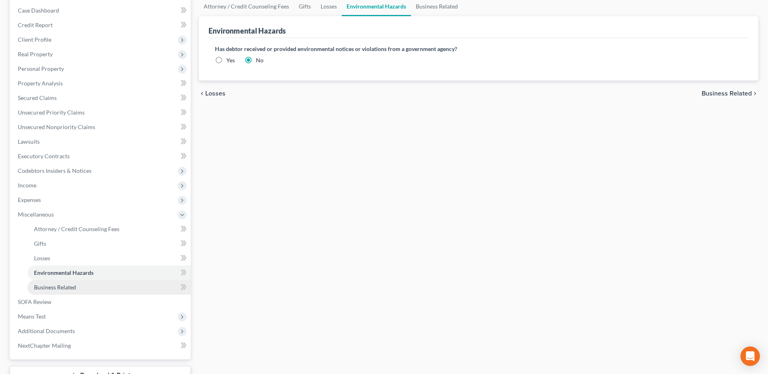
click at [68, 285] on span "Business Related" at bounding box center [55, 287] width 42 height 7
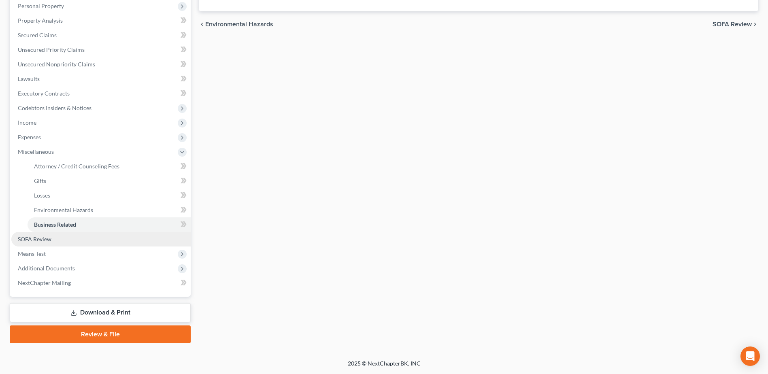
click at [62, 239] on link "SOFA Review" at bounding box center [100, 239] width 179 height 15
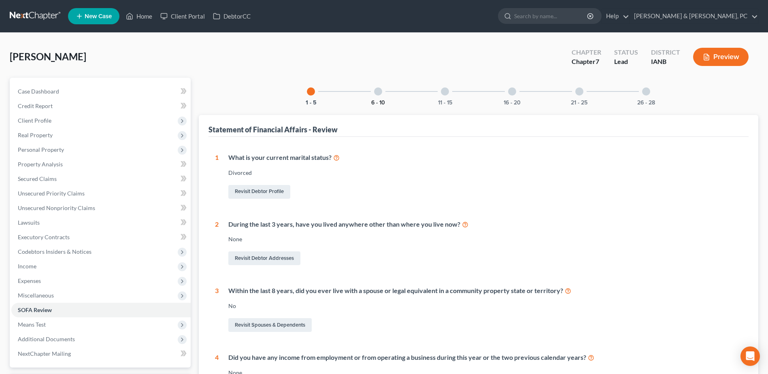
click at [379, 101] on button "6 - 10" at bounding box center [378, 103] width 14 height 6
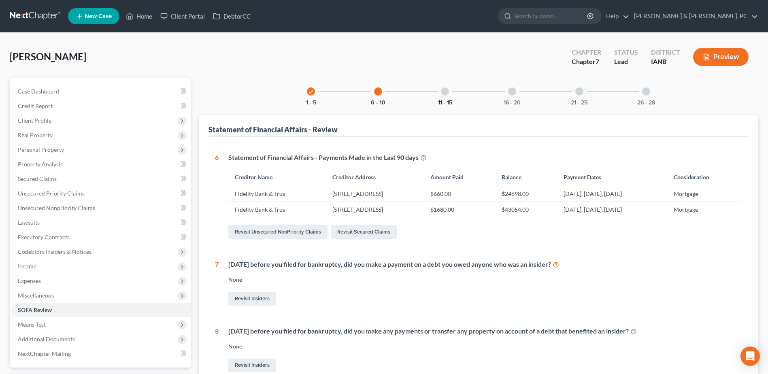
click at [447, 100] on button "11 - 15" at bounding box center [445, 103] width 14 height 6
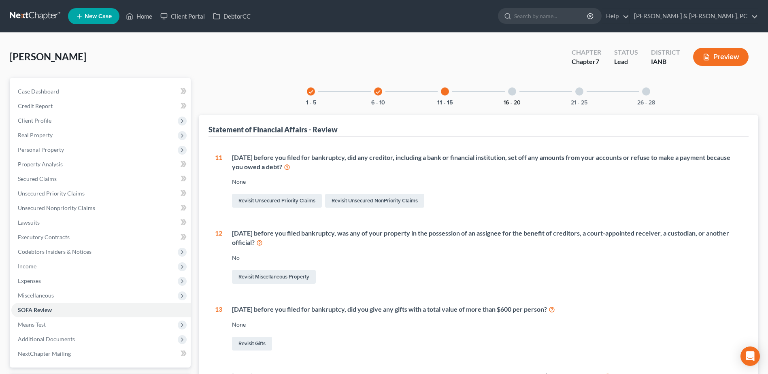
click at [507, 100] on button "16 - 20" at bounding box center [512, 103] width 17 height 6
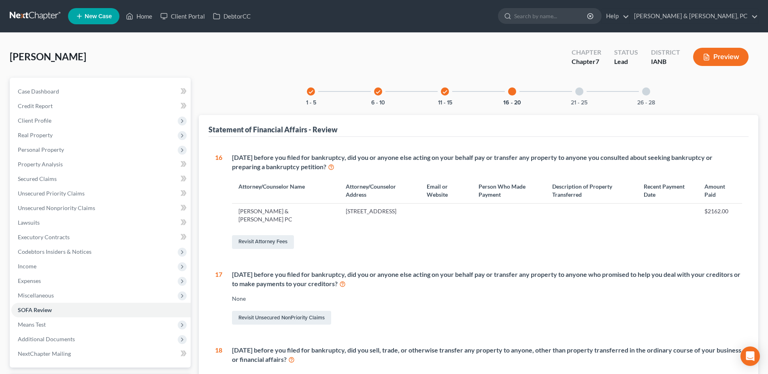
click at [573, 95] on div "21 - 25" at bounding box center [580, 92] width 28 height 28
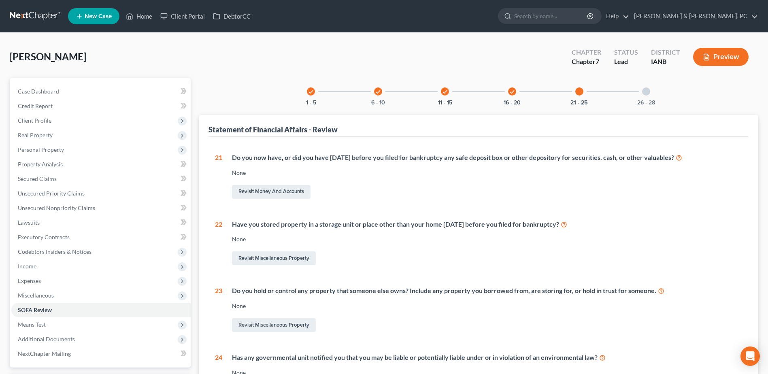
click at [647, 105] on div "check 1 - 5 check 6 - 10 check 11 - 15 check 16 - 20 21 - 25 26 - 28 Statement …" at bounding box center [479, 287] width 560 height 419
click at [646, 97] on div "26 - 28" at bounding box center [647, 92] width 28 height 28
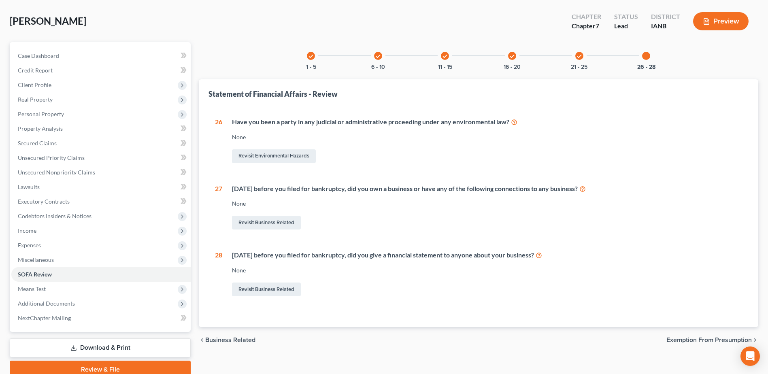
scroll to position [71, 0]
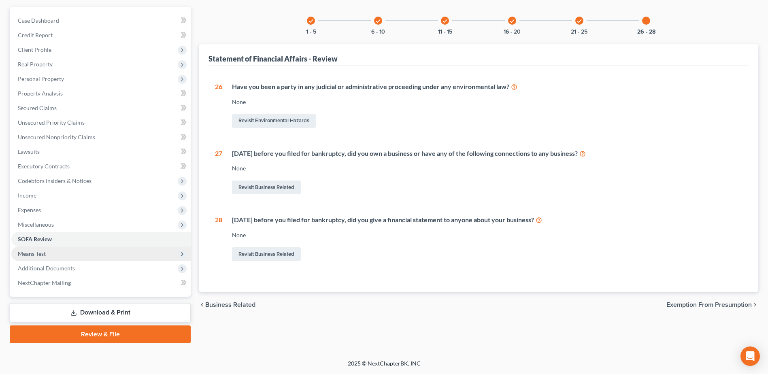
click at [77, 256] on span "Means Test" at bounding box center [100, 254] width 179 height 15
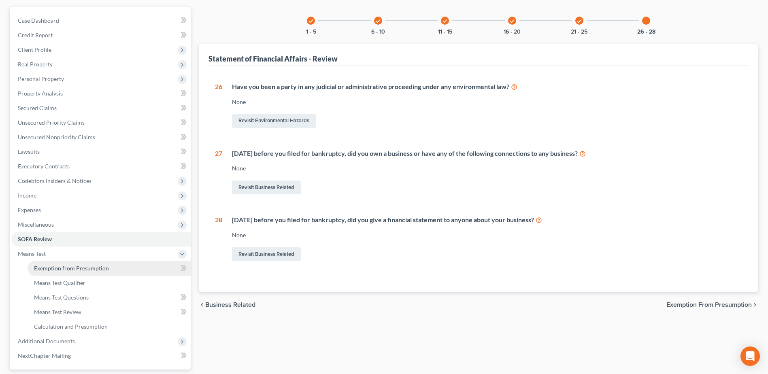
click at [75, 264] on link "Exemption from Presumption" at bounding box center [109, 268] width 163 height 15
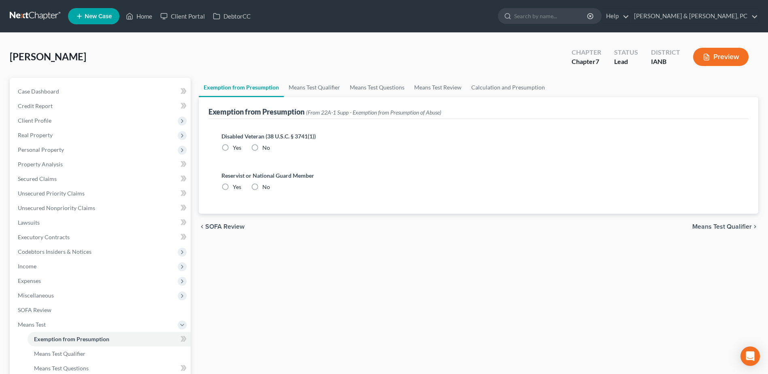
click at [266, 144] on span "No" at bounding box center [266, 147] width 8 height 7
click at [266, 144] on input "No" at bounding box center [268, 146] width 5 height 5
drag, startPoint x: 260, startPoint y: 187, endPoint x: 278, endPoint y: 123, distance: 66.4
click at [262, 188] on label "No" at bounding box center [266, 187] width 8 height 8
click at [266, 188] on input "No" at bounding box center [268, 185] width 5 height 5
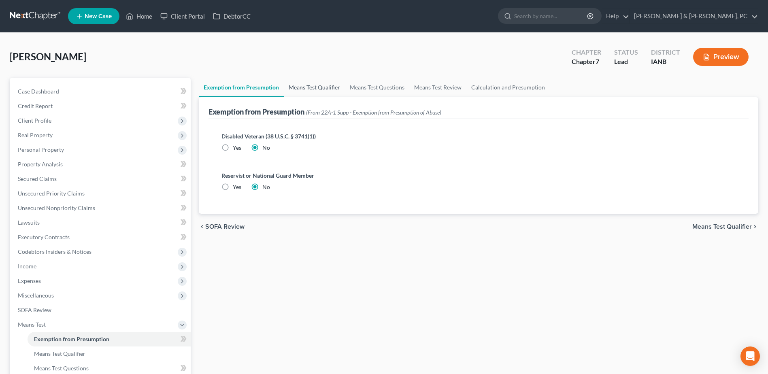
click at [299, 82] on link "Means Test Qualifier" at bounding box center [314, 87] width 61 height 19
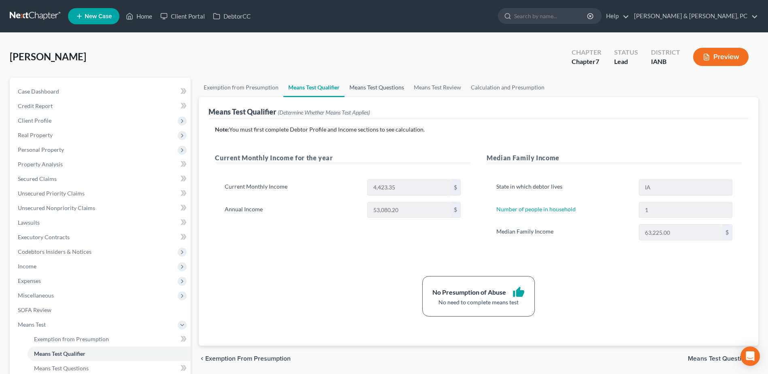
click at [369, 88] on link "Means Test Questions" at bounding box center [377, 87] width 64 height 19
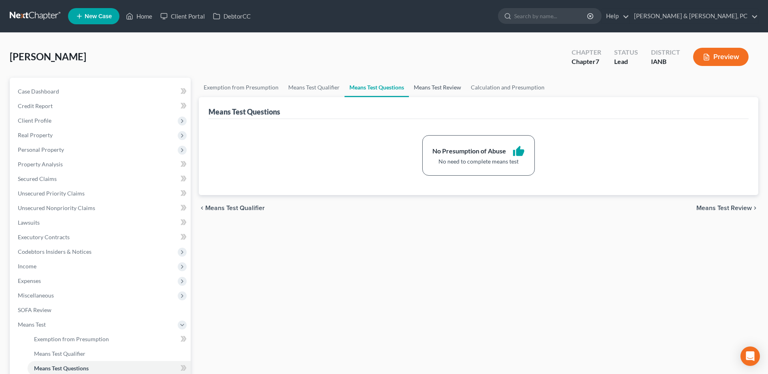
click at [429, 87] on link "Means Test Review" at bounding box center [437, 87] width 57 height 19
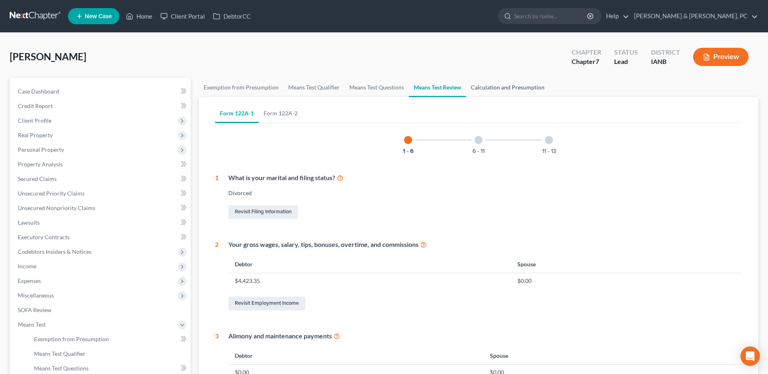
click at [490, 87] on link "Calculation and Presumption" at bounding box center [507, 87] width 83 height 19
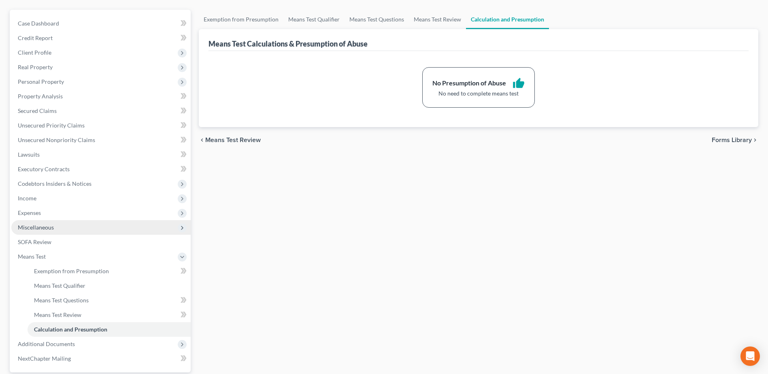
scroll to position [144, 0]
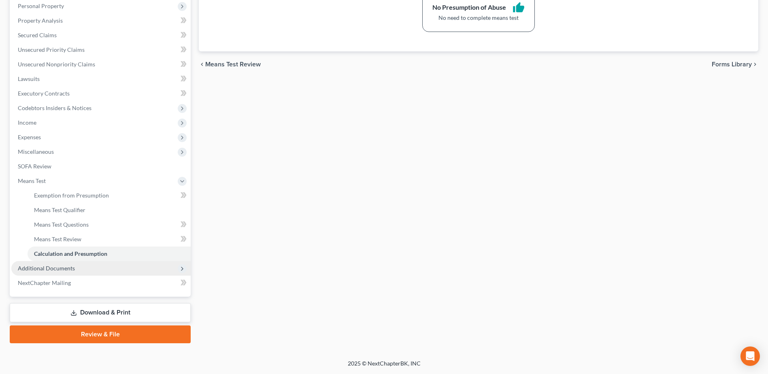
click at [72, 271] on span "Additional Documents" at bounding box center [46, 268] width 57 height 7
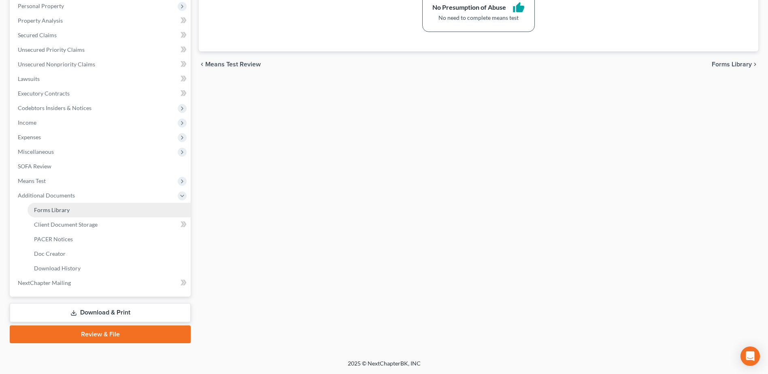
click at [70, 216] on link "Forms Library" at bounding box center [109, 210] width 163 height 15
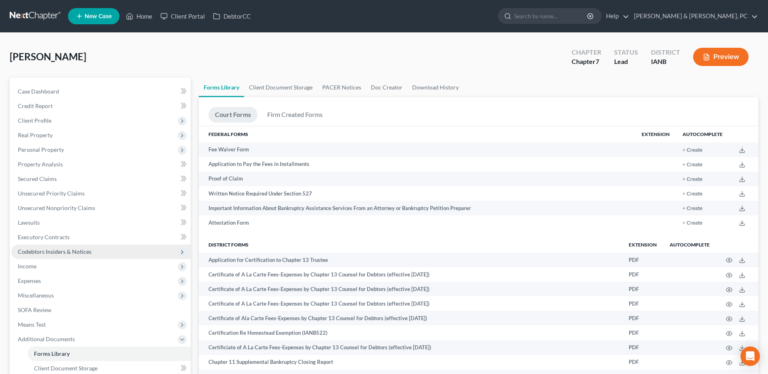
click at [66, 251] on span "Codebtors Insiders & Notices" at bounding box center [55, 251] width 74 height 7
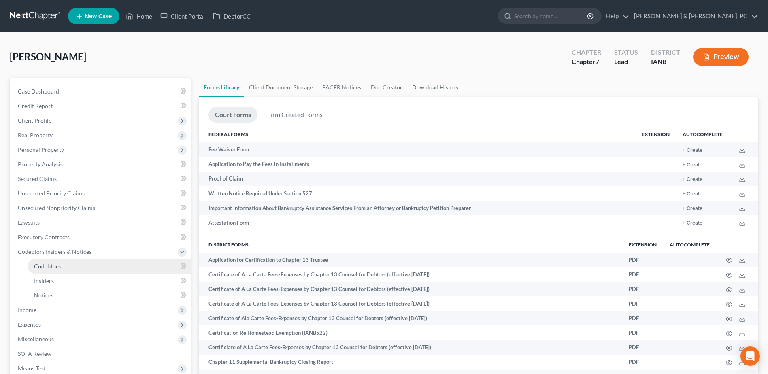
click at [64, 266] on link "Codebtors" at bounding box center [109, 266] width 163 height 15
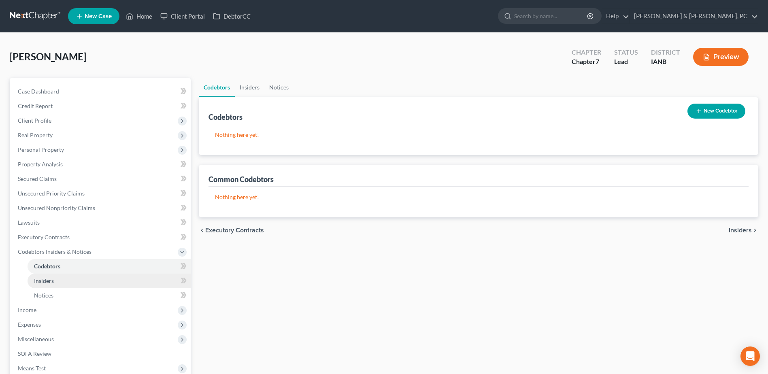
click at [55, 281] on link "Insiders" at bounding box center [109, 281] width 163 height 15
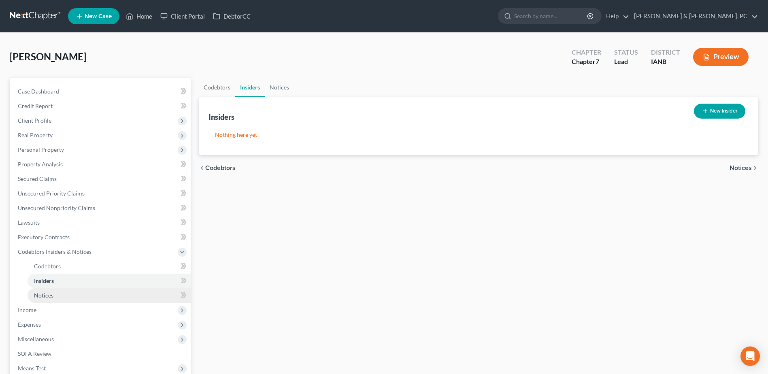
click at [53, 291] on link "Notices" at bounding box center [109, 295] width 163 height 15
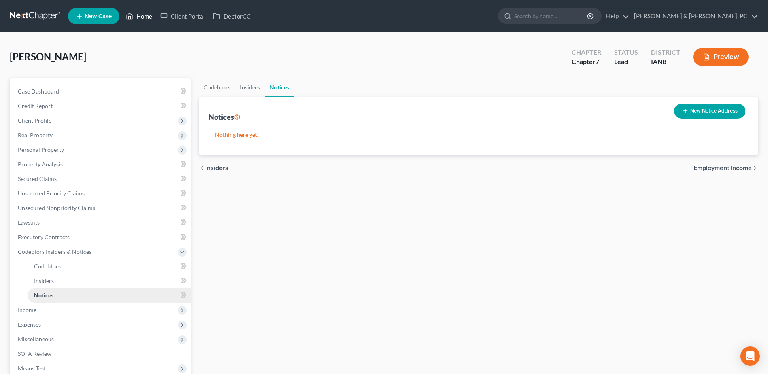
drag, startPoint x: 138, startPoint y: 21, endPoint x: 121, endPoint y: 289, distance: 267.8
click at [138, 21] on link "Home" at bounding box center [139, 16] width 34 height 15
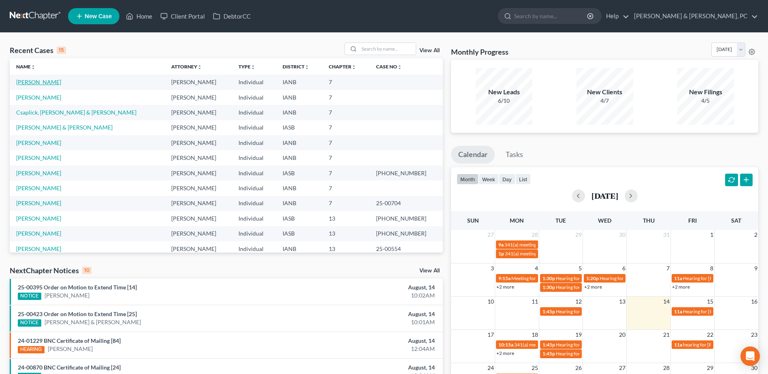
click at [35, 83] on link "[PERSON_NAME]" at bounding box center [38, 82] width 45 height 7
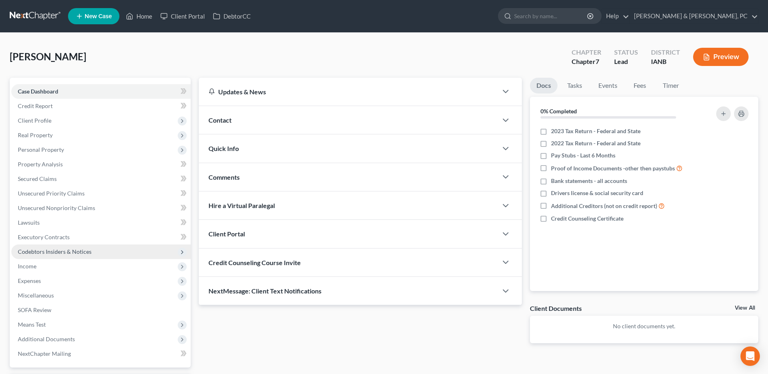
click at [55, 251] on span "Codebtors Insiders & Notices" at bounding box center [55, 251] width 74 height 7
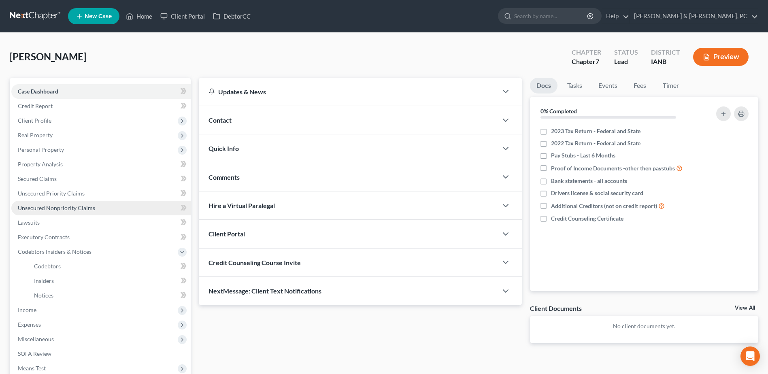
click at [80, 201] on link "Unsecured Nonpriority Claims" at bounding box center [100, 208] width 179 height 15
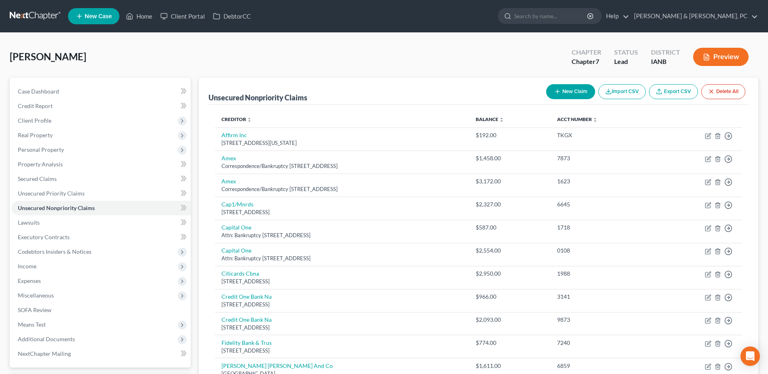
click at [571, 94] on button "New Claim" at bounding box center [570, 91] width 49 height 15
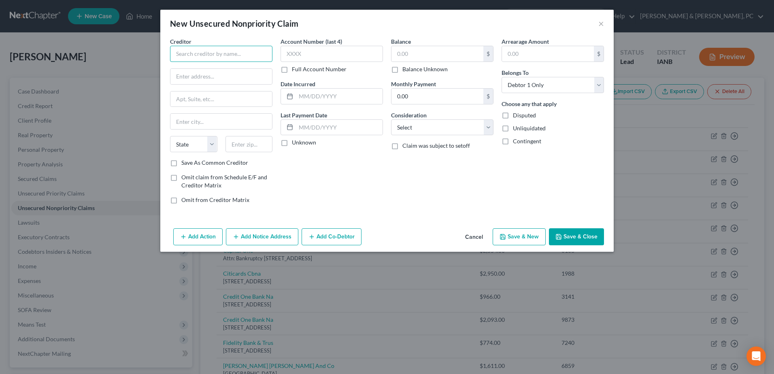
click at [265, 55] on input "text" at bounding box center [221, 54] width 102 height 16
click at [395, 124] on select "Select Cable / Satellite Services Collection Agency Credit Card Debt Debt Couns…" at bounding box center [442, 127] width 102 height 16
click at [391, 119] on select "Select Cable / Satellite Services Collection Agency Credit Card Debt Debt Couns…" at bounding box center [442, 127] width 102 height 16
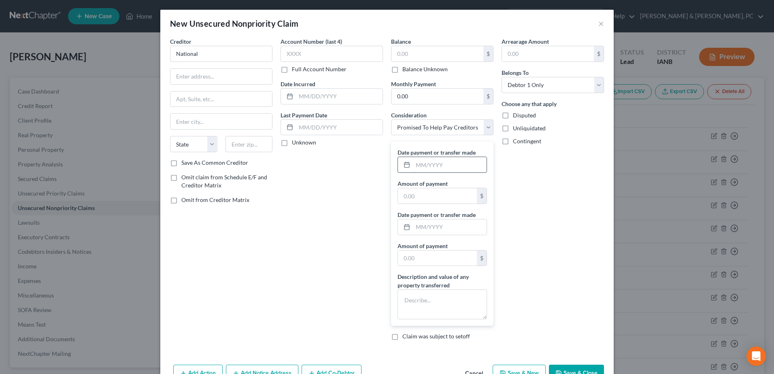
click at [442, 168] on input "text" at bounding box center [450, 164] width 74 height 15
click at [445, 226] on input "text" at bounding box center [450, 226] width 74 height 15
click at [437, 263] on input "text" at bounding box center [437, 258] width 79 height 15
click at [428, 294] on textarea at bounding box center [442, 305] width 89 height 30
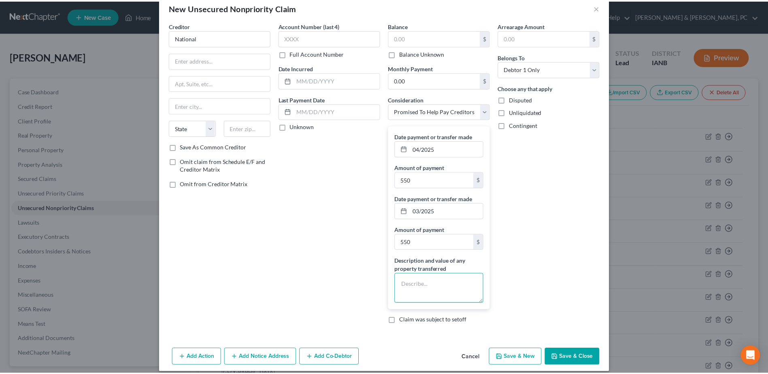
scroll to position [24, 0]
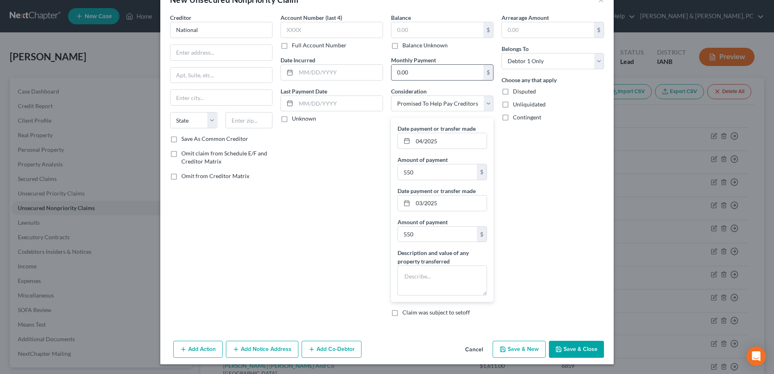
click at [424, 78] on input "0.00" at bounding box center [438, 72] width 92 height 15
click at [513, 205] on div "Arrearage Amount $ Belongs To * Select Debtor 1 Only Debtor 2 Only Debtor 1 And…" at bounding box center [553, 168] width 111 height 310
click at [217, 34] on input "National" at bounding box center [221, 30] width 102 height 16
click at [476, 350] on button "Cancel" at bounding box center [474, 350] width 31 height 16
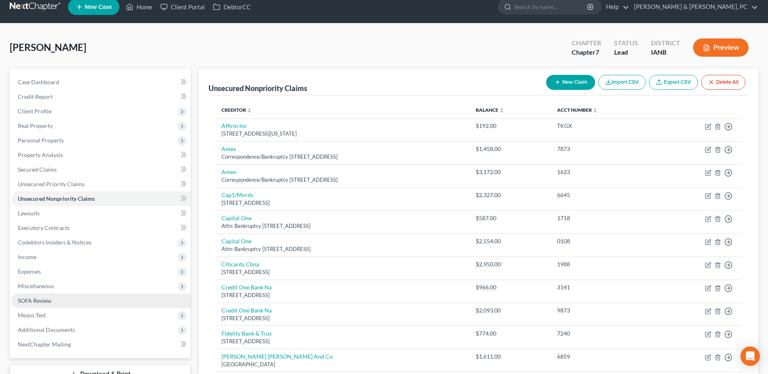
scroll to position [40, 0]
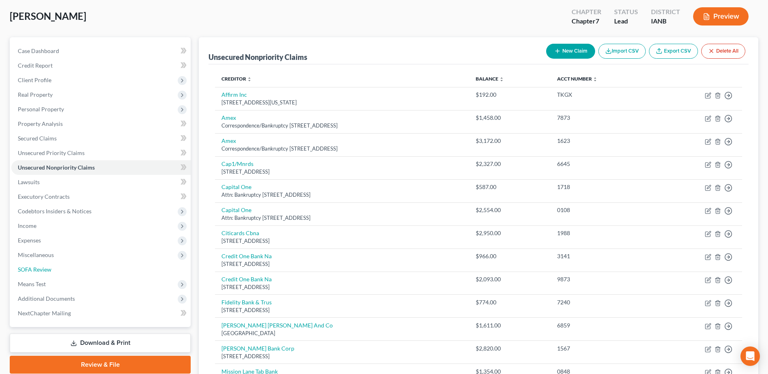
drag, startPoint x: 51, startPoint y: 269, endPoint x: 353, endPoint y: 234, distance: 304.2
click at [51, 269] on span "SOFA Review" at bounding box center [35, 269] width 34 height 7
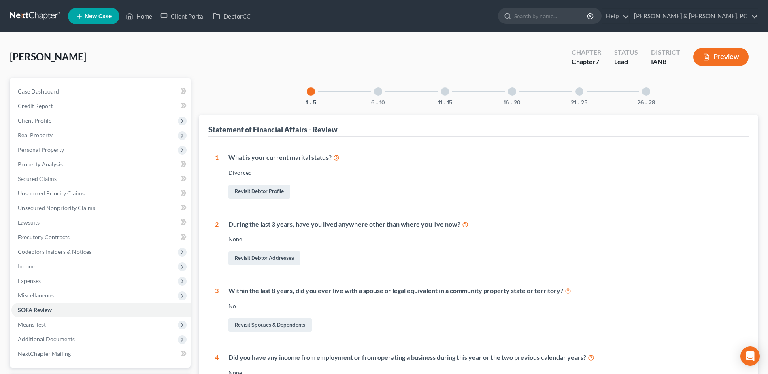
click at [511, 95] on div at bounding box center [512, 91] width 8 height 8
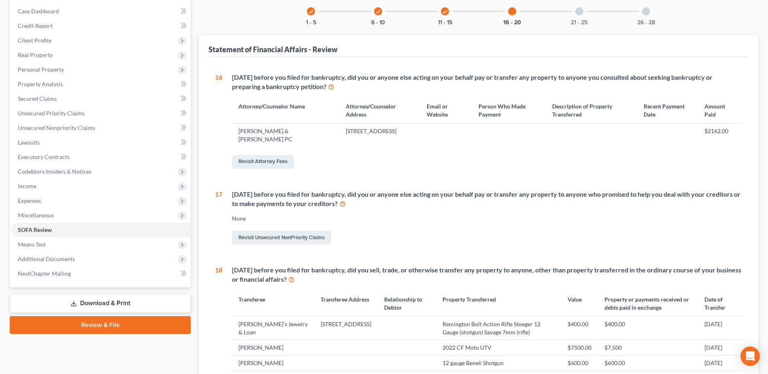
scroll to position [121, 0]
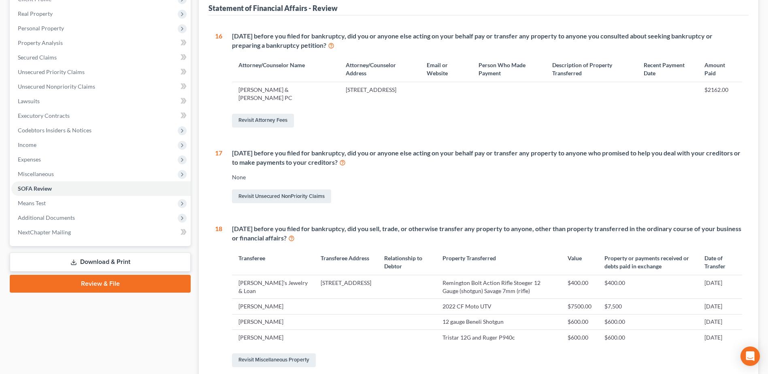
drag, startPoint x: 368, startPoint y: 160, endPoint x: 234, endPoint y: 153, distance: 134.2
click at [234, 153] on div "[DATE] before you filed for bankruptcy, did you or anyone else acting on your b…" at bounding box center [487, 158] width 510 height 19
copy div "[DATE] before you filed for bankruptcy, did you or anyone else acting on your b…"
click at [286, 190] on link "Revisit Unsecured NonPriority Claims" at bounding box center [281, 197] width 99 height 14
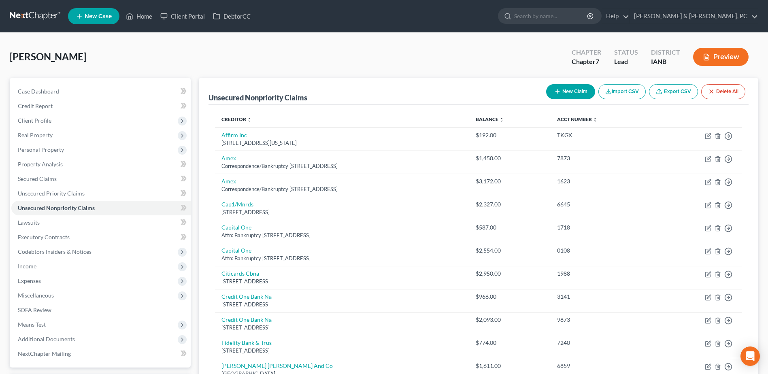
click at [574, 89] on button "New Claim" at bounding box center [570, 91] width 49 height 15
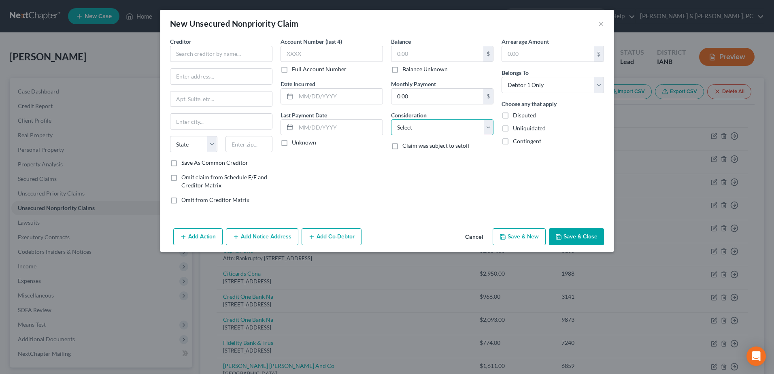
drag, startPoint x: 484, startPoint y: 127, endPoint x: 484, endPoint y: 135, distance: 8.1
click at [484, 127] on select "Select Cable / Satellite Services Collection Agency Credit Card Debt Debt Couns…" at bounding box center [442, 127] width 102 height 16
click at [391, 119] on select "Select Cable / Satellite Services Collection Agency Credit Card Debt Debt Couns…" at bounding box center [442, 127] width 102 height 16
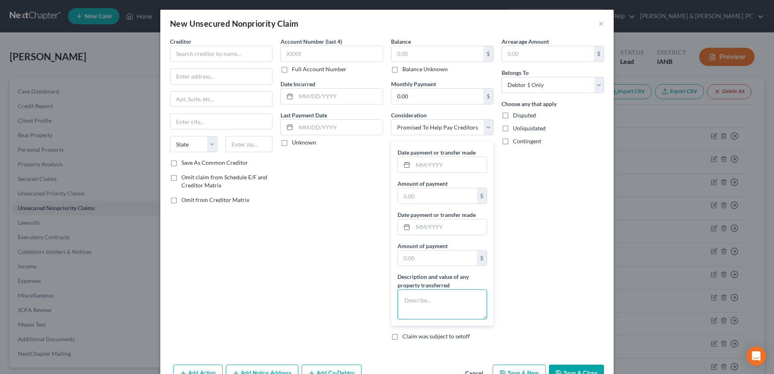
paste textarea "Cash payments for debt settlement services — $550/month [DATE] through [DATE] (…"
click at [437, 261] on input "text" at bounding box center [437, 258] width 79 height 15
click at [436, 224] on input "text" at bounding box center [450, 226] width 74 height 15
click at [432, 164] on input "text" at bounding box center [450, 164] width 74 height 15
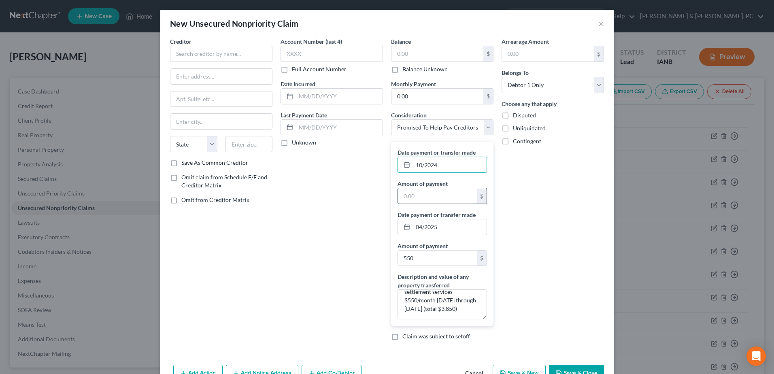
click at [427, 198] on input "text" at bounding box center [437, 195] width 79 height 15
click at [545, 204] on div "Arrearage Amount $ Belongs To * Select Debtor 1 Only Debtor 2 Only Debtor 1 And…" at bounding box center [553, 192] width 111 height 310
click at [407, 98] on input "0.00" at bounding box center [438, 96] width 92 height 15
click at [302, 189] on div "Account Number (last 4) Full Account Number Date Incurred Last Payment Date Unk…" at bounding box center [332, 192] width 111 height 310
click at [250, 61] on input "text" at bounding box center [221, 54] width 102 height 16
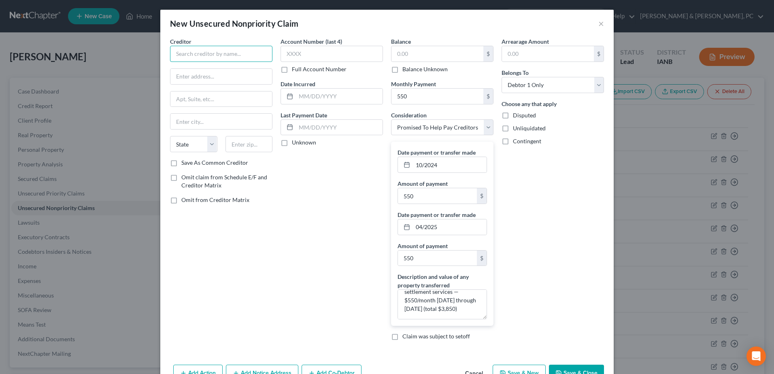
paste input "National Debt Relief"
click at [213, 77] on input "text" at bounding box center [221, 76] width 102 height 15
paste input "[STREET_ADDRESS]"
click at [215, 75] on input "[STREET_ADDRESS]" at bounding box center [221, 76] width 102 height 15
drag, startPoint x: 244, startPoint y: 79, endPoint x: 212, endPoint y: 75, distance: 32.2
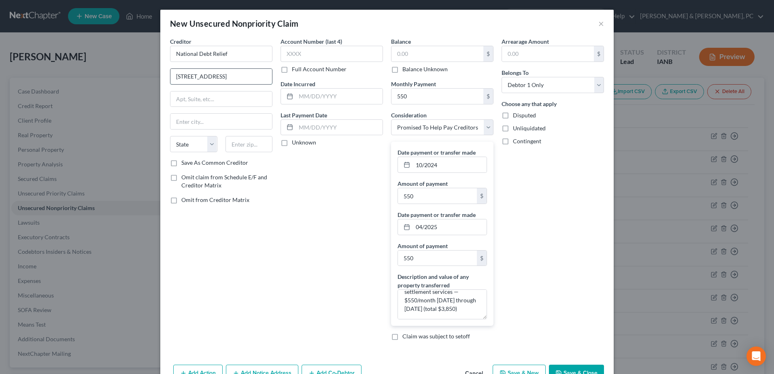
click at [212, 75] on input "[STREET_ADDRESS]" at bounding box center [221, 76] width 102 height 15
click at [218, 99] on input "text" at bounding box center [221, 99] width 102 height 15
paste input ", 28th Floor"
click at [282, 184] on div "Account Number (last 4) Full Account Number Date Incurred Last Payment Date Unk…" at bounding box center [332, 192] width 111 height 310
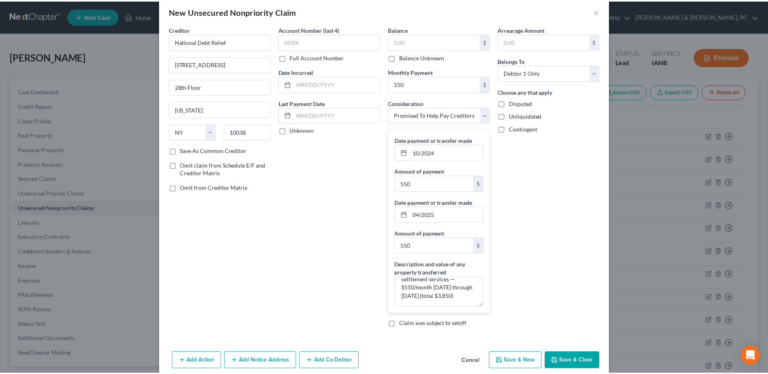
scroll to position [24, 0]
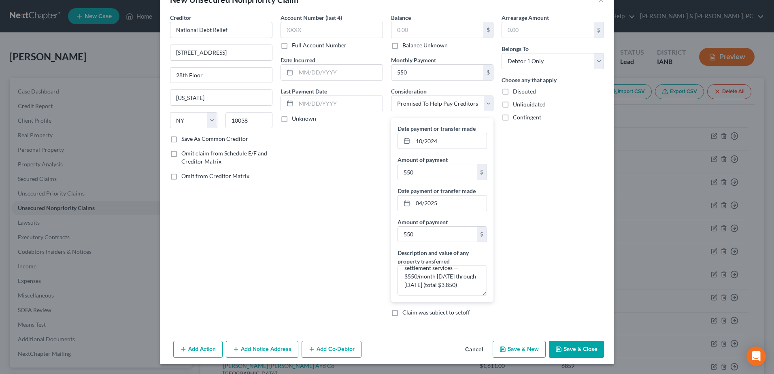
click at [568, 344] on button "Save & Close" at bounding box center [576, 349] width 55 height 17
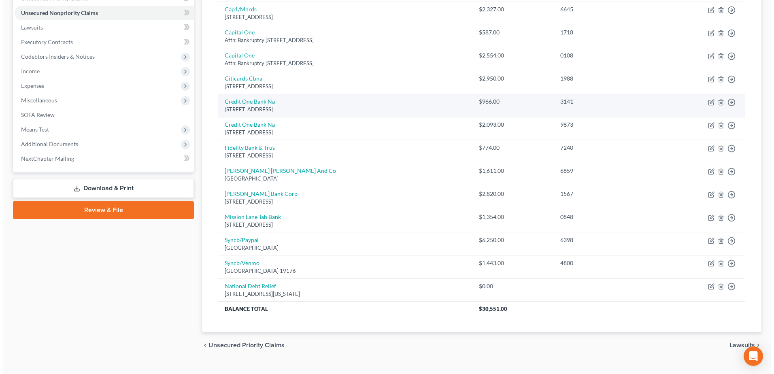
scroll to position [202, 0]
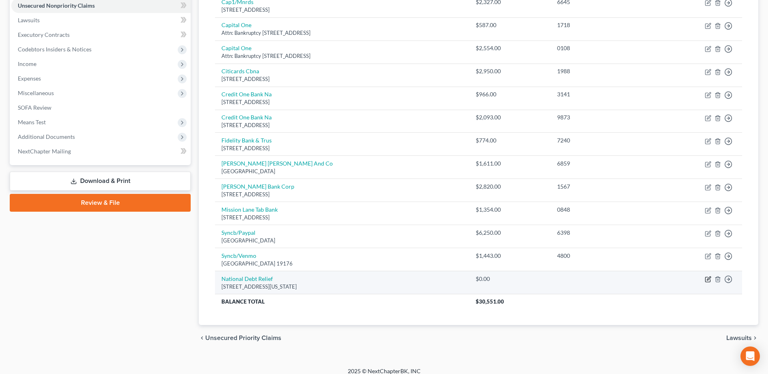
click at [706, 277] on icon "button" at bounding box center [708, 279] width 6 height 6
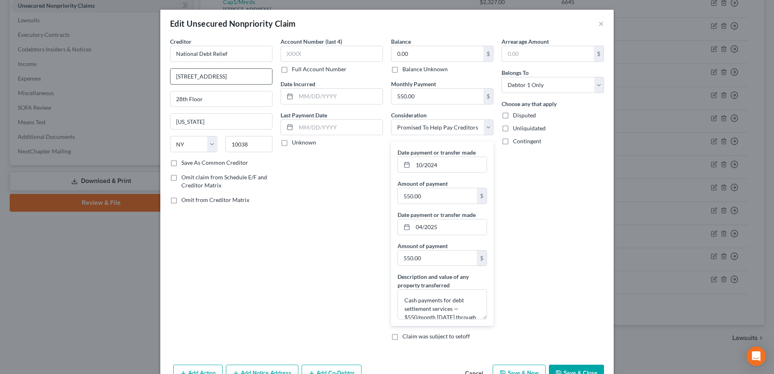
drag, startPoint x: 171, startPoint y: 75, endPoint x: 207, endPoint y: 81, distance: 36.5
click at [171, 75] on input "[STREET_ADDRESS]" at bounding box center [221, 76] width 102 height 15
click at [277, 198] on div "Account Number (last 4) Full Account Number Date Incurred Last Payment Date Unk…" at bounding box center [332, 192] width 111 height 310
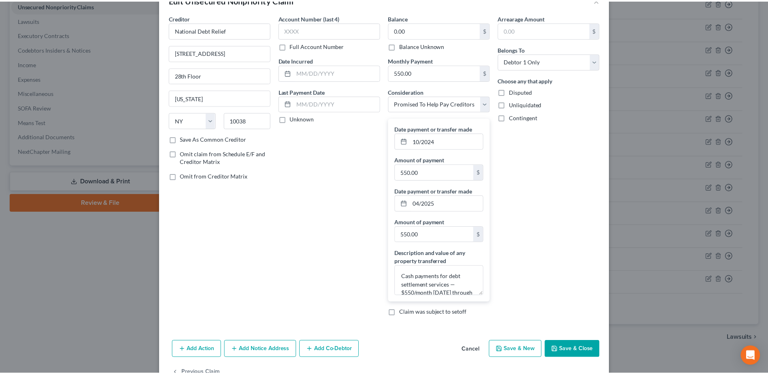
scroll to position [47, 0]
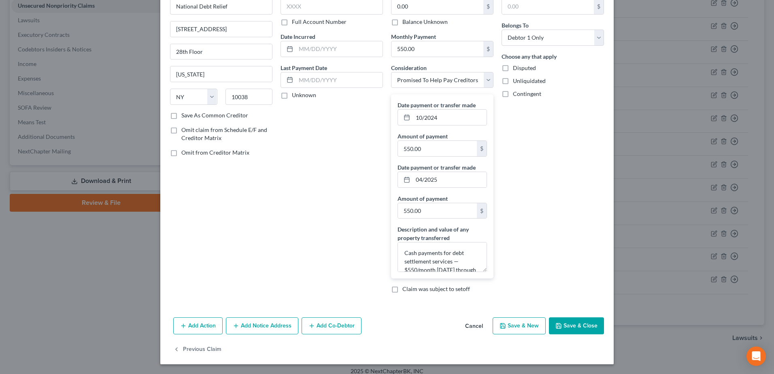
click at [569, 328] on button "Save & Close" at bounding box center [576, 325] width 55 height 17
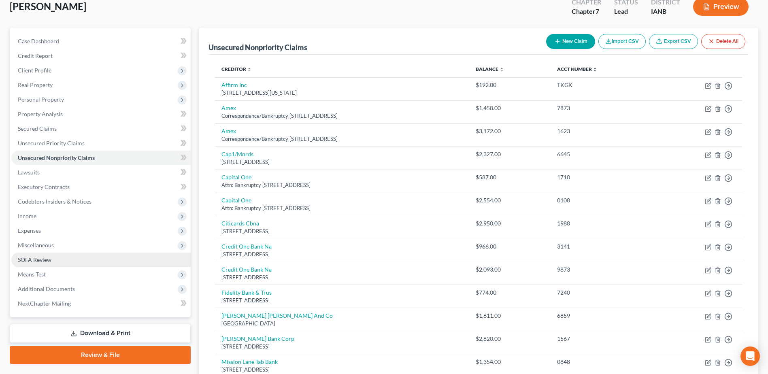
scroll to position [40, 0]
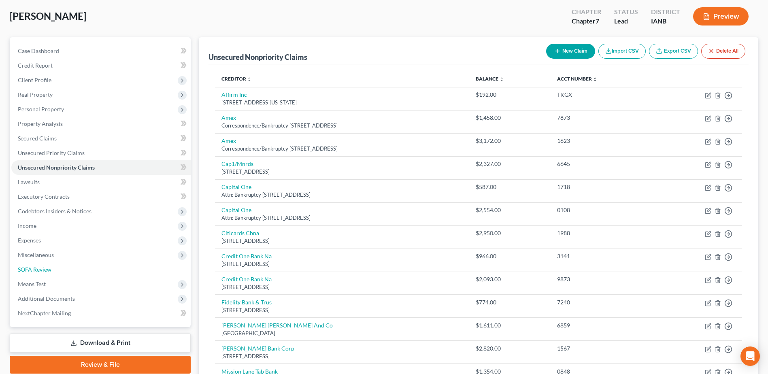
drag, startPoint x: 53, startPoint y: 270, endPoint x: 353, endPoint y: 270, distance: 299.3
click at [53, 270] on link "SOFA Review" at bounding box center [100, 269] width 179 height 15
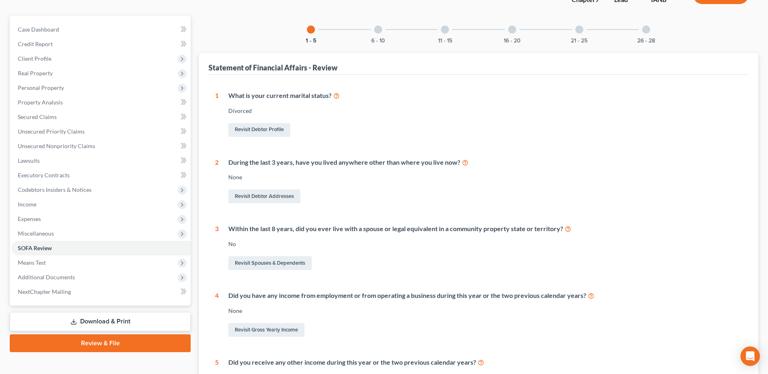
scroll to position [58, 0]
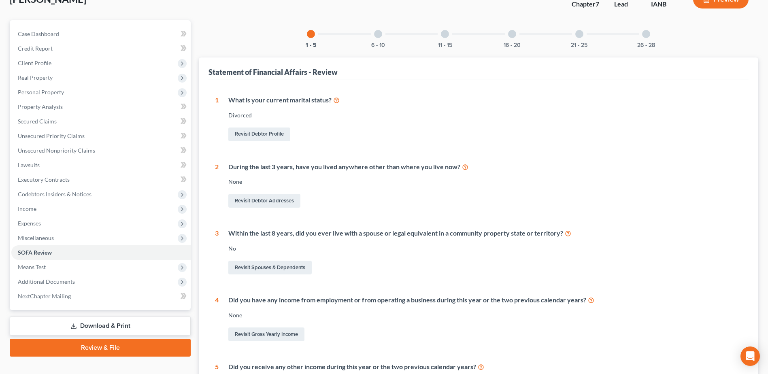
click at [381, 38] on div "6 - 10" at bounding box center [378, 34] width 28 height 28
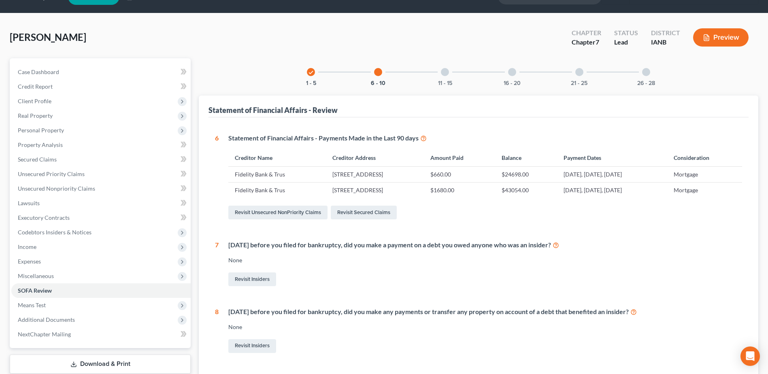
scroll to position [17, 0]
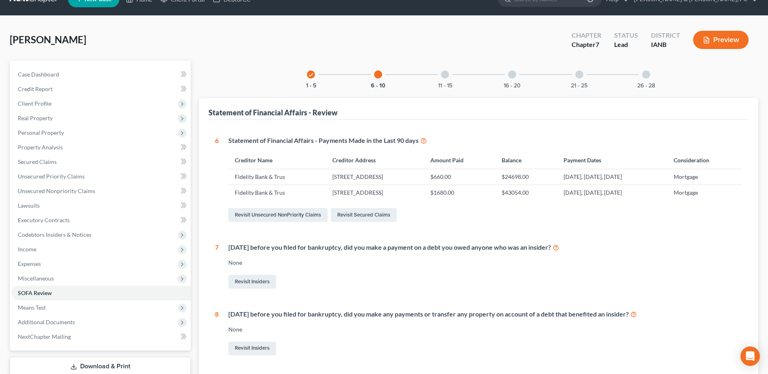
click at [446, 77] on div at bounding box center [445, 74] width 8 height 8
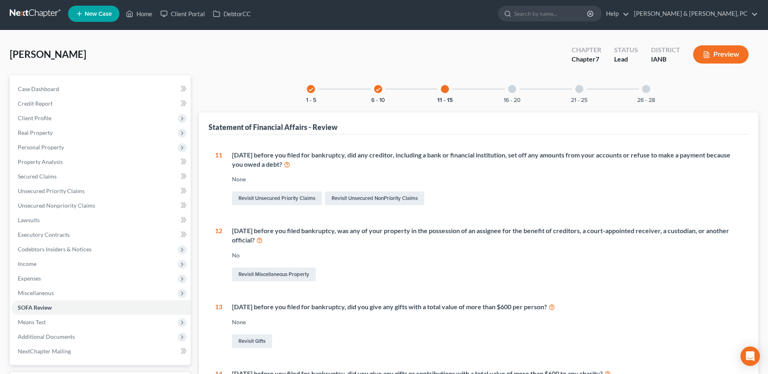
scroll to position [0, 0]
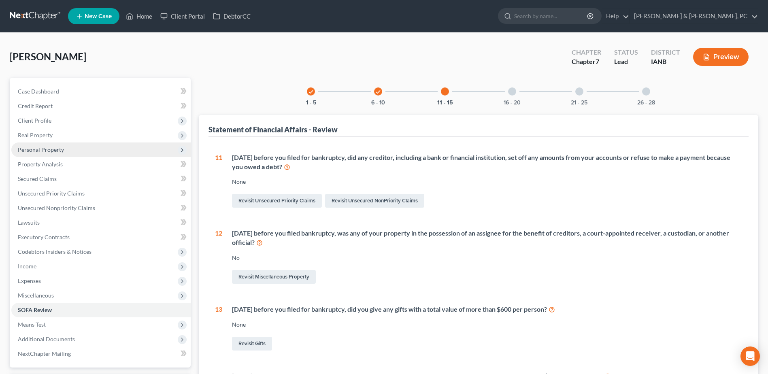
click at [65, 152] on span "Personal Property" at bounding box center [100, 150] width 179 height 15
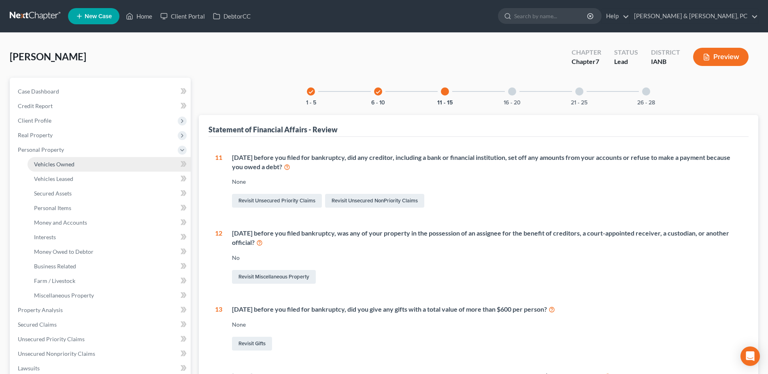
click at [63, 163] on span "Vehicles Owned" at bounding box center [54, 164] width 40 height 7
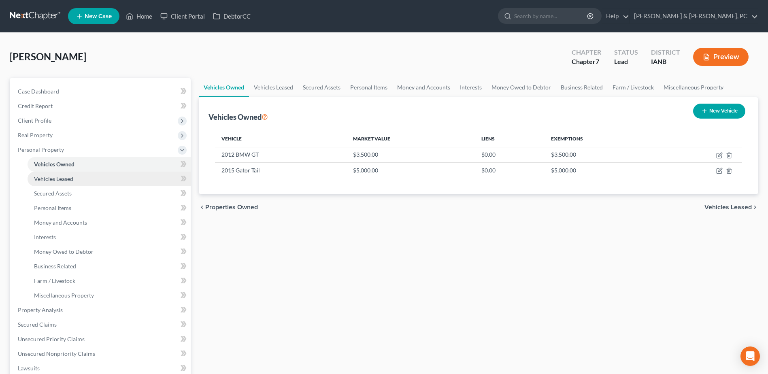
click at [70, 177] on span "Vehicles Leased" at bounding box center [53, 178] width 39 height 7
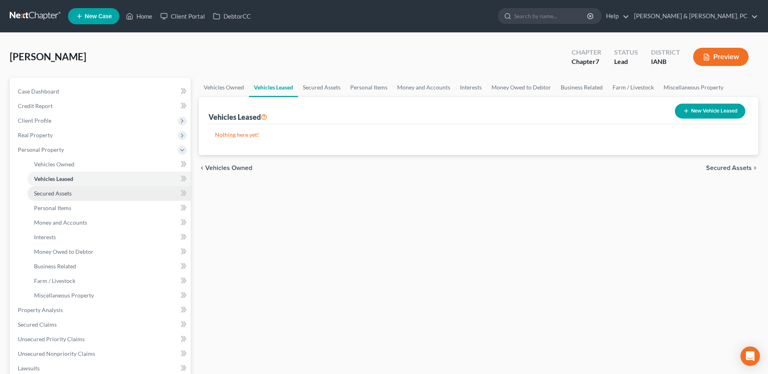
click at [73, 189] on link "Secured Assets" at bounding box center [109, 193] width 163 height 15
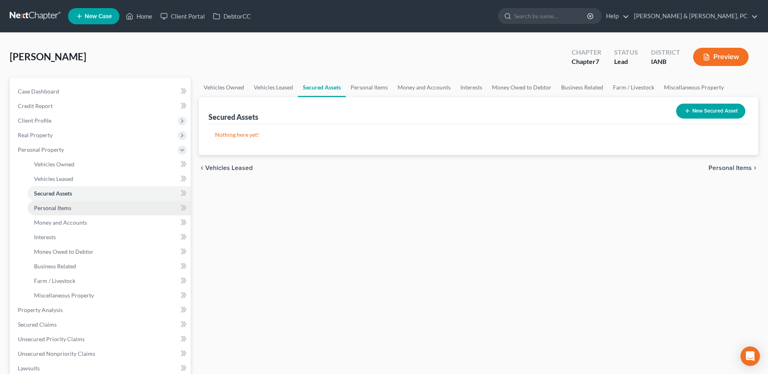
click at [87, 205] on link "Personal Items" at bounding box center [109, 208] width 163 height 15
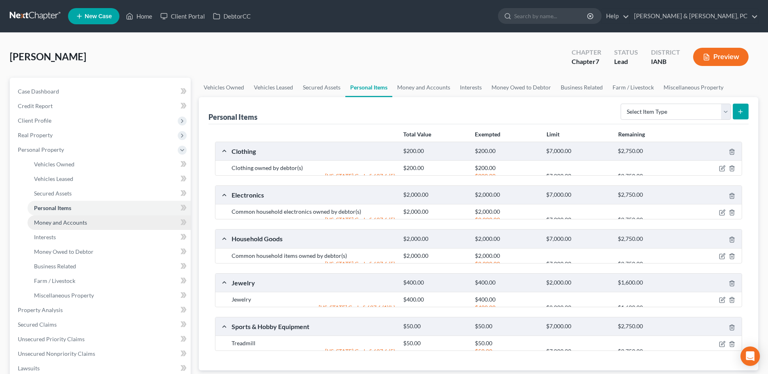
click at [83, 221] on span "Money and Accounts" at bounding box center [60, 222] width 53 height 7
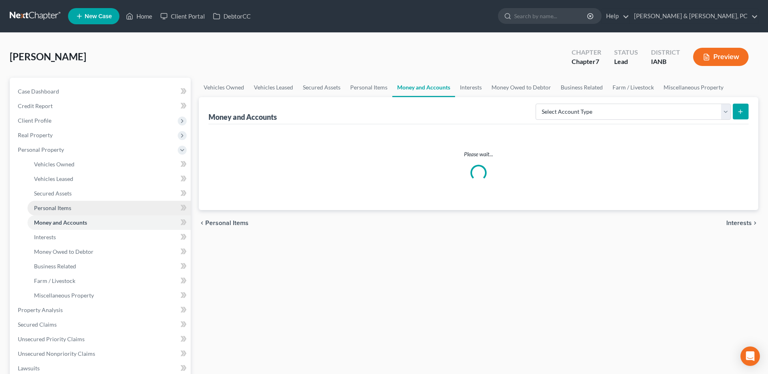
click at [77, 211] on link "Personal Items" at bounding box center [109, 208] width 163 height 15
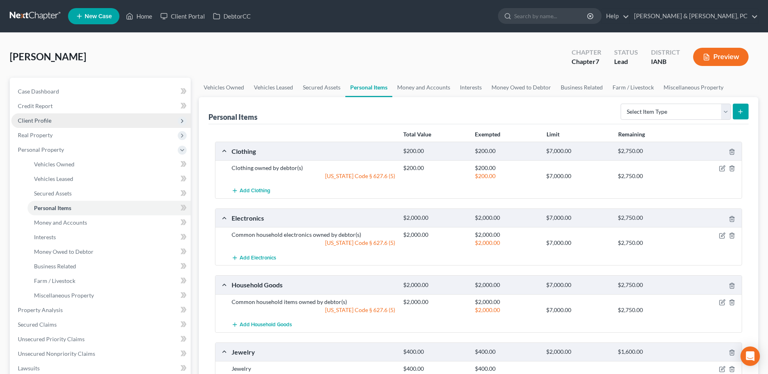
click at [63, 118] on span "Client Profile" at bounding box center [100, 120] width 179 height 15
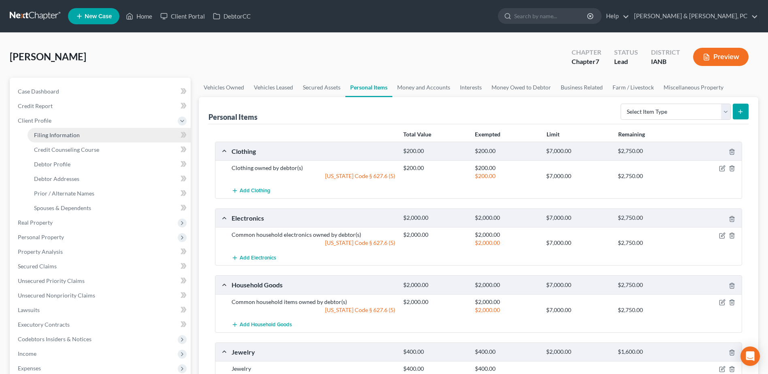
click at [63, 134] on span "Filing Information" at bounding box center [57, 135] width 46 height 7
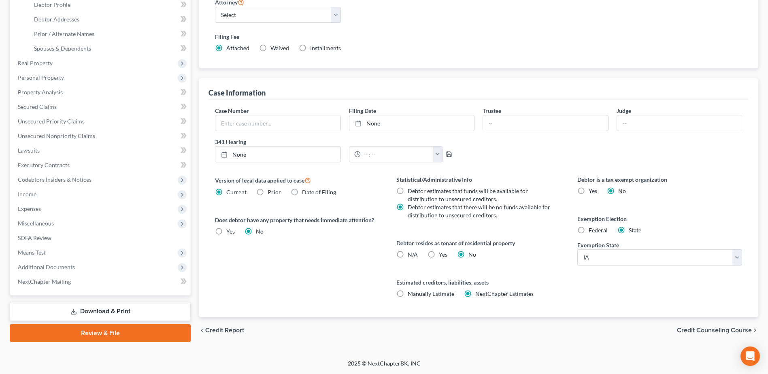
scroll to position [38, 0]
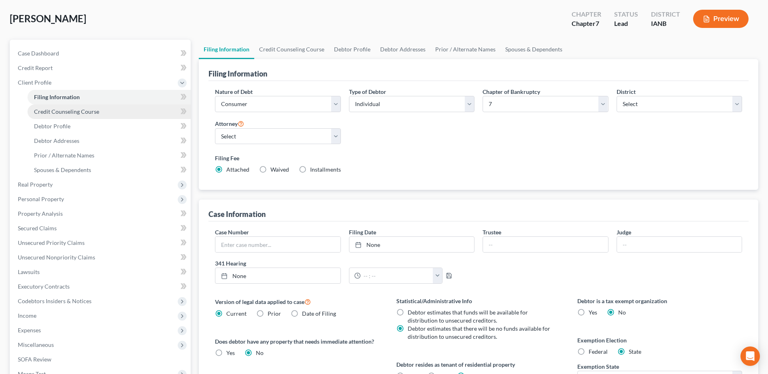
click at [95, 107] on link "Credit Counseling Course" at bounding box center [109, 111] width 163 height 15
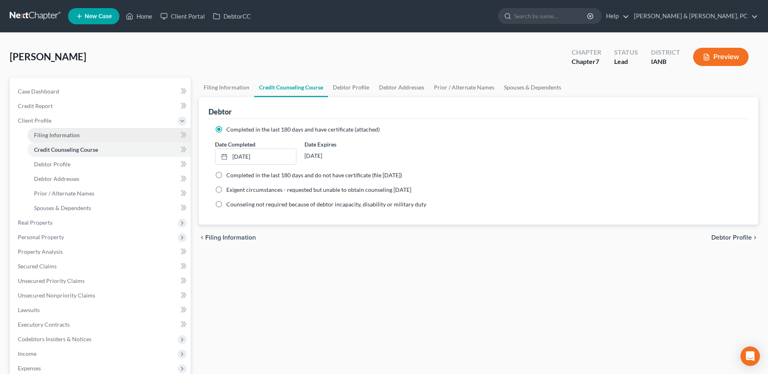
click at [99, 137] on link "Filing Information" at bounding box center [109, 135] width 163 height 15
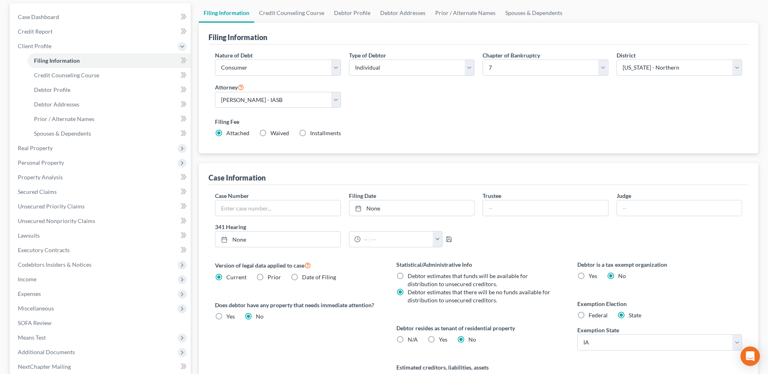
scroll to position [81, 0]
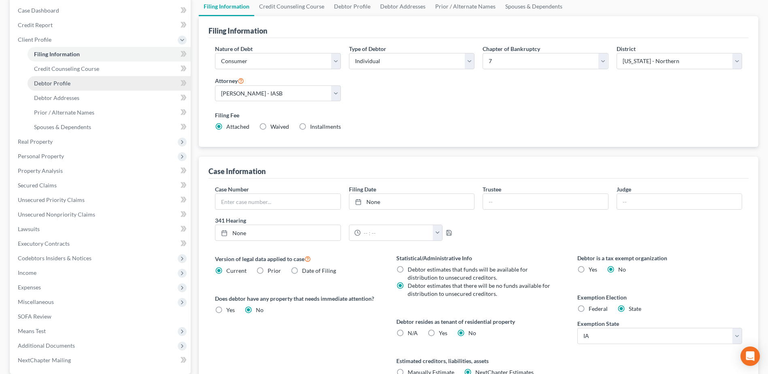
click at [61, 88] on link "Debtor Profile" at bounding box center [109, 83] width 163 height 15
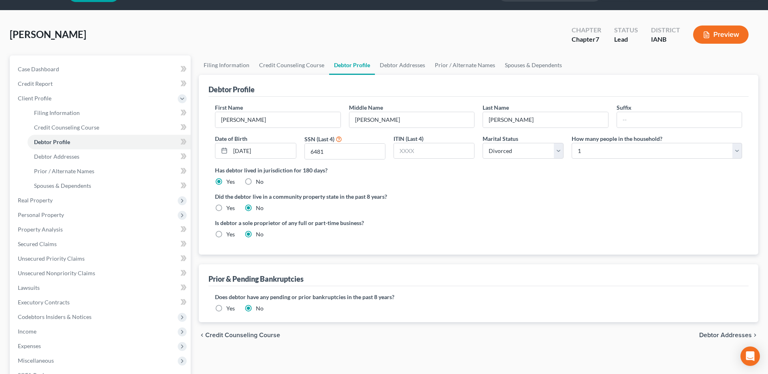
scroll to position [40, 0]
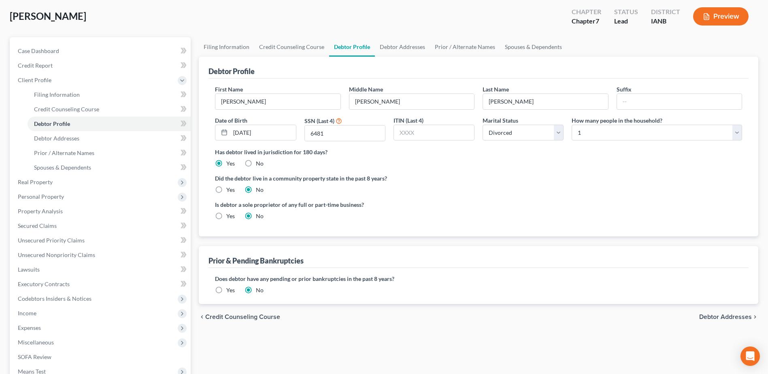
click at [230, 214] on label "Yes" at bounding box center [230, 216] width 9 height 8
click at [230, 214] on input "Yes" at bounding box center [232, 214] width 5 height 5
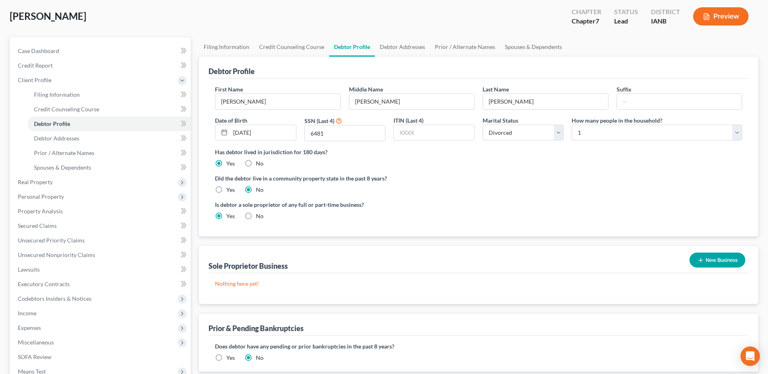
click at [686, 256] on div "New Business" at bounding box center [717, 259] width 62 height 21
click at [698, 260] on icon "button" at bounding box center [701, 260] width 6 height 6
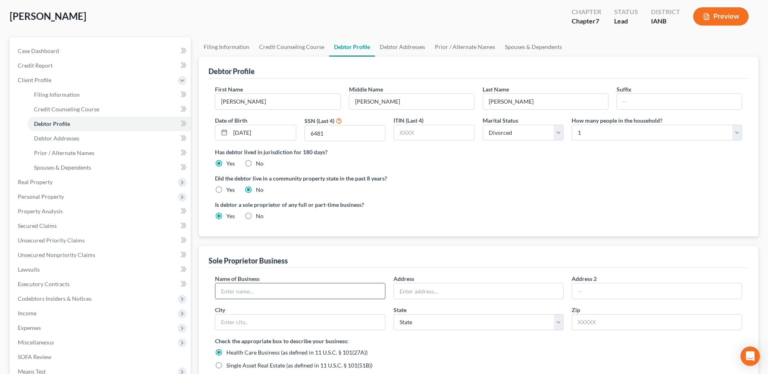
click at [266, 293] on input "text" at bounding box center [300, 290] width 170 height 15
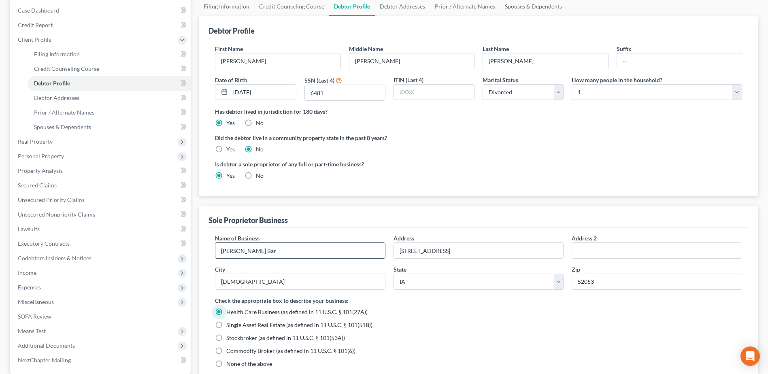
scroll to position [121, 0]
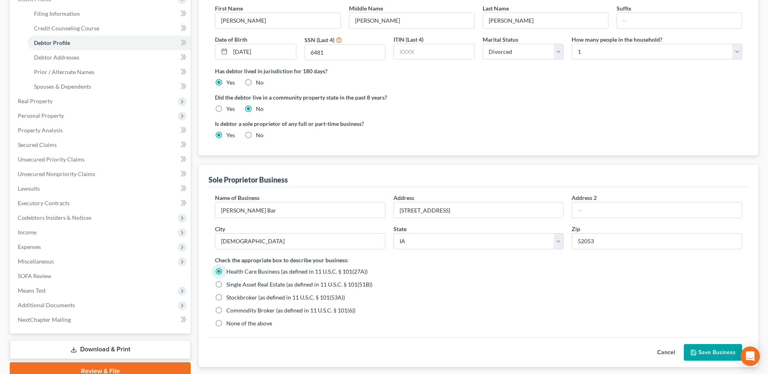
click at [226, 322] on label "None of the above" at bounding box center [249, 324] width 46 height 8
click at [230, 322] on input "None of the above" at bounding box center [232, 322] width 5 height 5
click at [710, 357] on button "Save Business" at bounding box center [713, 352] width 58 height 17
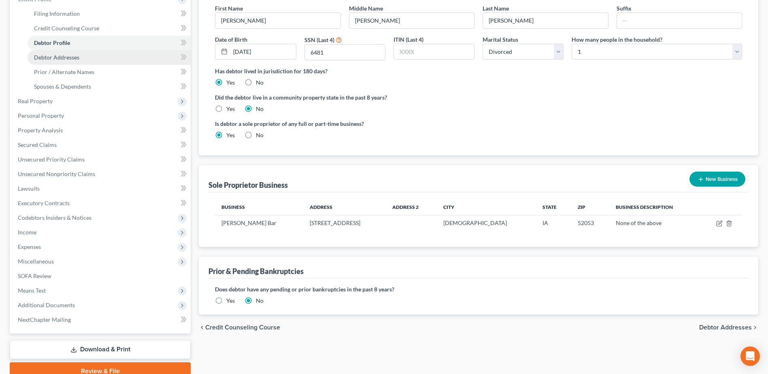
click at [77, 62] on link "Debtor Addresses" at bounding box center [109, 57] width 163 height 15
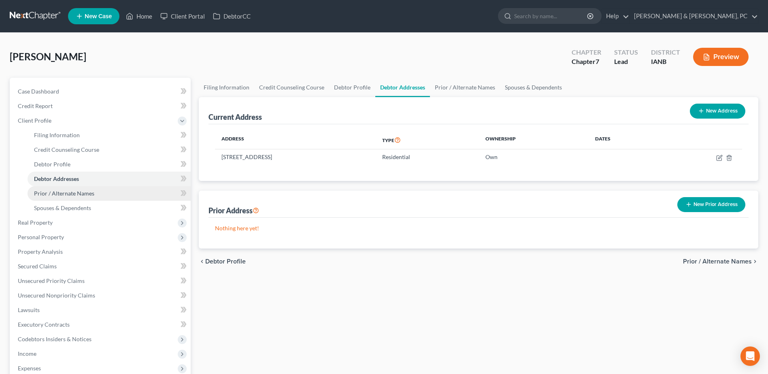
click at [88, 196] on span "Prior / Alternate Names" at bounding box center [64, 193] width 60 height 7
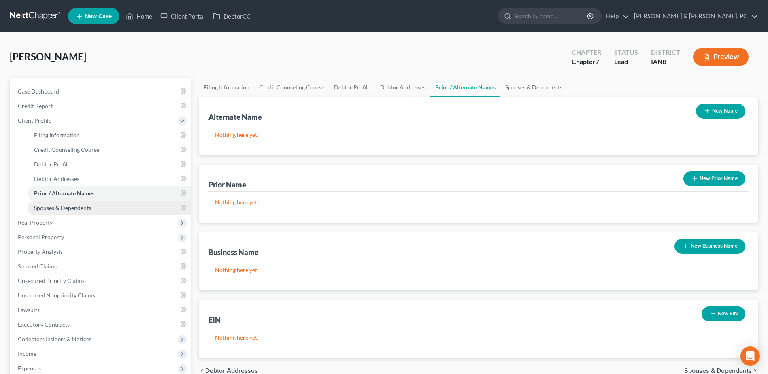
click at [87, 203] on link "Spouses & Dependents" at bounding box center [109, 208] width 163 height 15
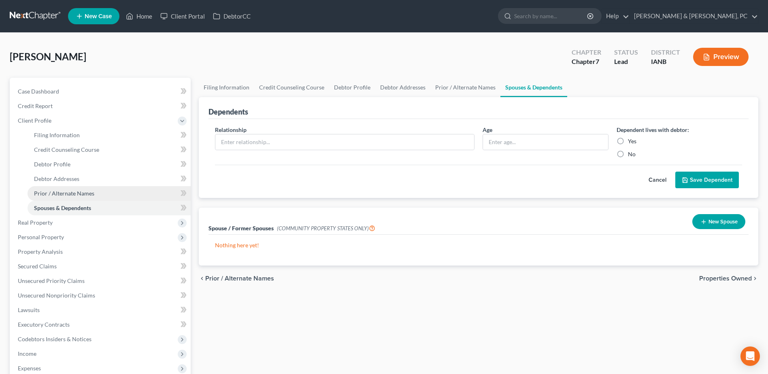
click at [86, 196] on span "Prior / Alternate Names" at bounding box center [64, 193] width 60 height 7
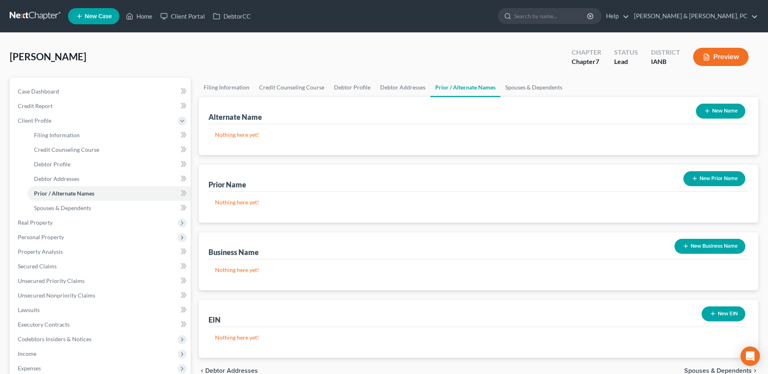
click at [704, 239] on button "New Business Name" at bounding box center [710, 246] width 71 height 15
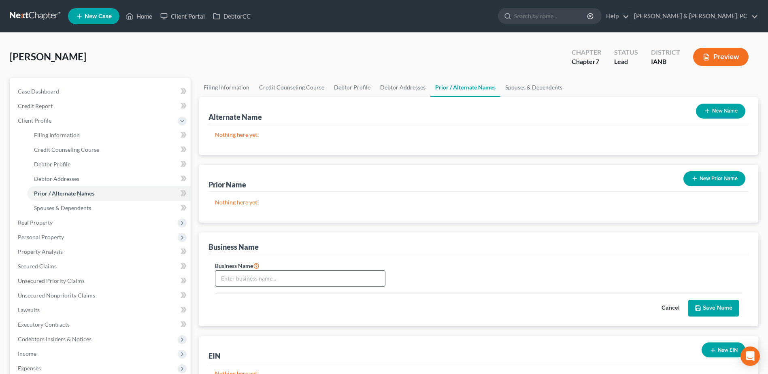
click at [247, 274] on input "text" at bounding box center [300, 278] width 170 height 15
click at [712, 306] on button "Save Name" at bounding box center [713, 308] width 51 height 17
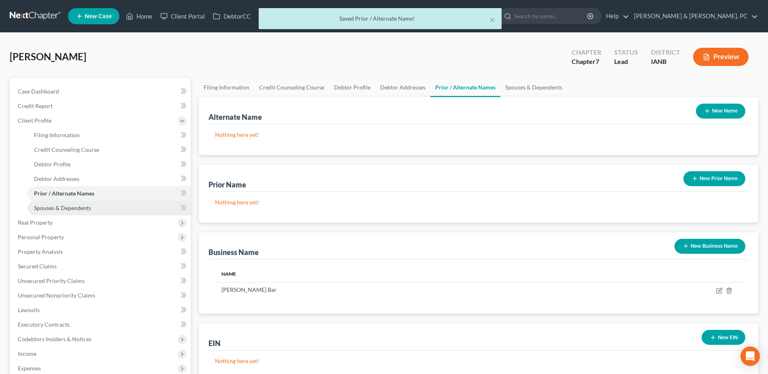
click at [109, 208] on link "Spouses & Dependents" at bounding box center [109, 208] width 163 height 15
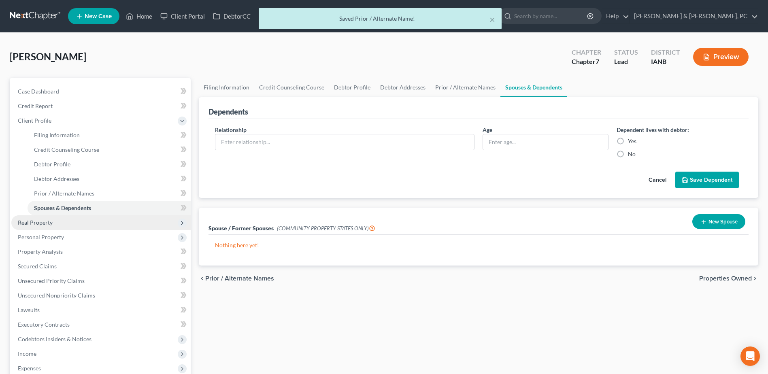
click at [101, 219] on span "Real Property" at bounding box center [100, 222] width 179 height 15
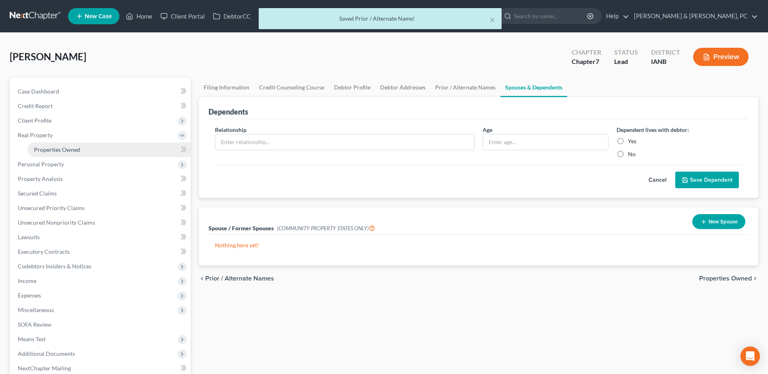
click at [83, 151] on link "Properties Owned" at bounding box center [109, 150] width 163 height 15
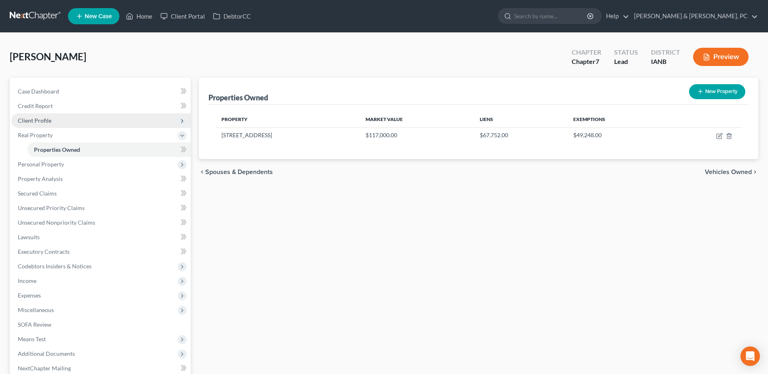
click at [51, 120] on span "Client Profile" at bounding box center [100, 120] width 179 height 15
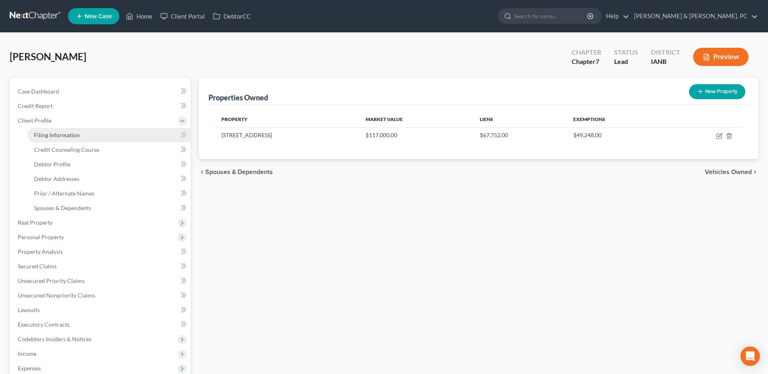
click at [58, 136] on span "Filing Information" at bounding box center [57, 135] width 46 height 7
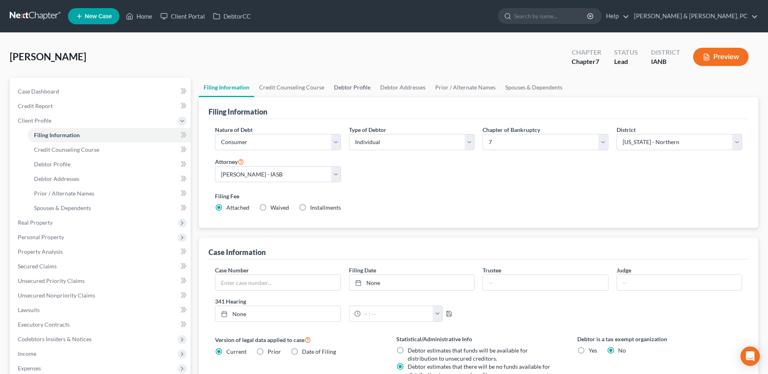
click at [341, 89] on link "Debtor Profile" at bounding box center [352, 87] width 46 height 19
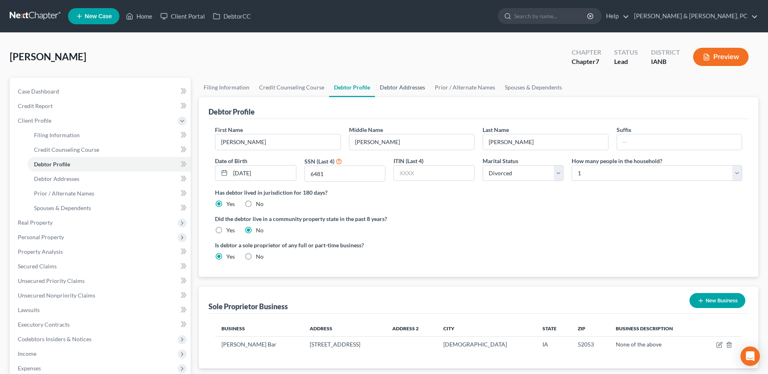
click at [411, 85] on link "Debtor Addresses" at bounding box center [402, 87] width 55 height 19
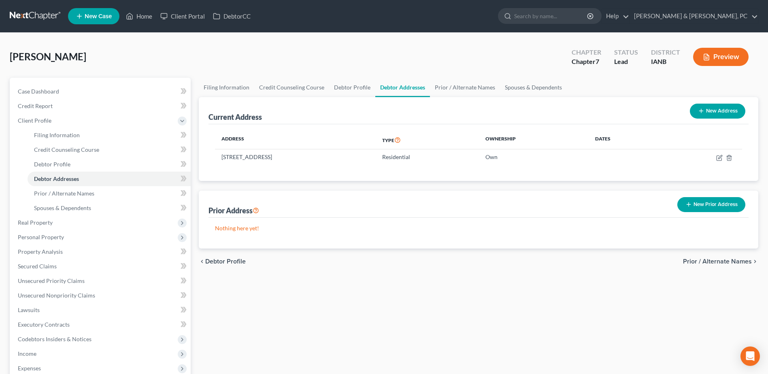
click at [319, 317] on div "Filing Information Credit Counseling Course Debtor Profile Debtor Addresses Pri…" at bounding box center [479, 290] width 568 height 424
drag, startPoint x: 268, startPoint y: 306, endPoint x: 264, endPoint y: 305, distance: 4.1
click at [268, 306] on div "Filing Information Credit Counseling Course Debtor Profile Debtor Addresses Pri…" at bounding box center [479, 290] width 568 height 424
click at [71, 195] on span "Prior / Alternate Names" at bounding box center [64, 193] width 60 height 7
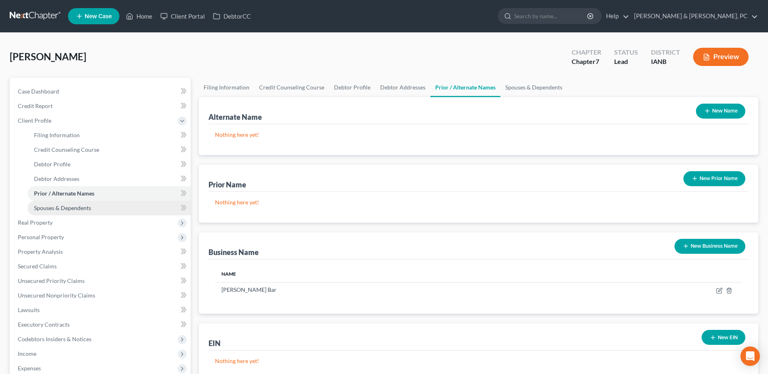
click at [67, 205] on span "Spouses & Dependents" at bounding box center [62, 208] width 57 height 7
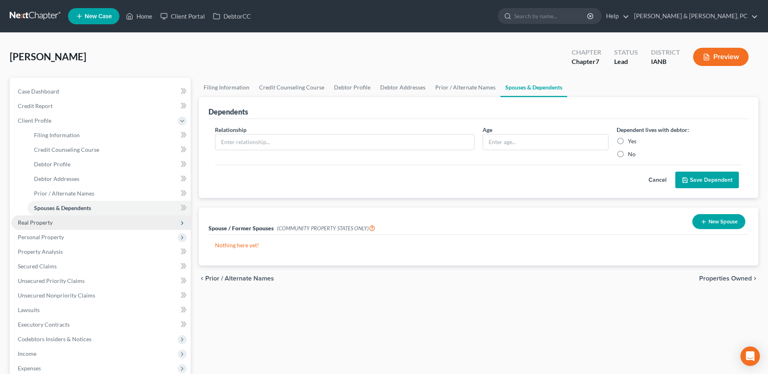
click at [58, 223] on span "Real Property" at bounding box center [100, 222] width 179 height 15
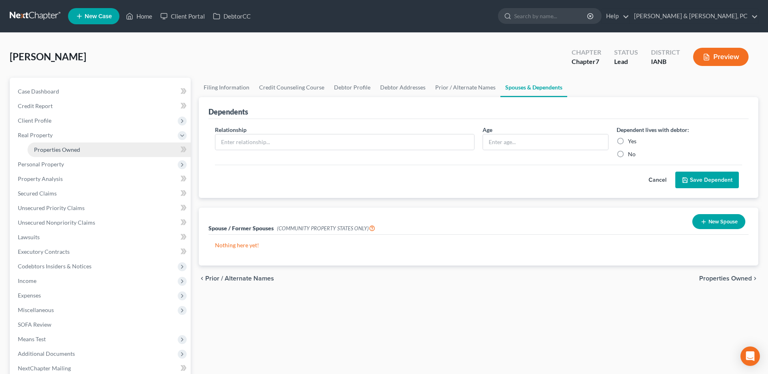
click at [64, 153] on link "Properties Owned" at bounding box center [109, 150] width 163 height 15
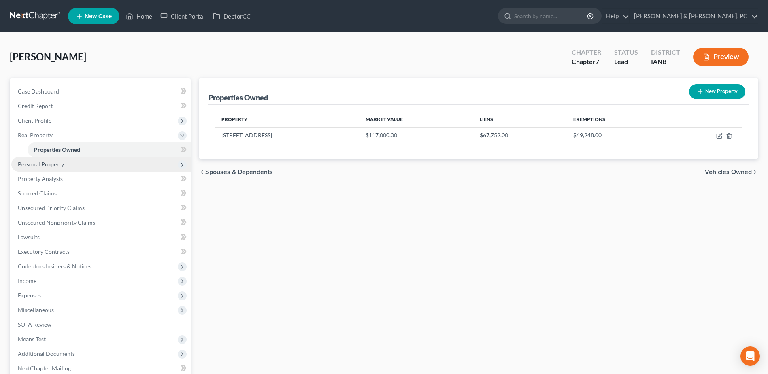
drag, startPoint x: 86, startPoint y: 164, endPoint x: 88, endPoint y: 168, distance: 4.5
click at [86, 164] on span "Personal Property" at bounding box center [100, 164] width 179 height 15
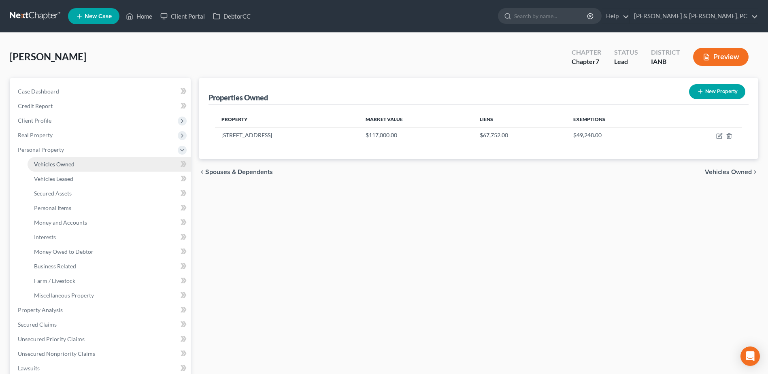
click at [94, 162] on link "Vehicles Owned" at bounding box center [109, 164] width 163 height 15
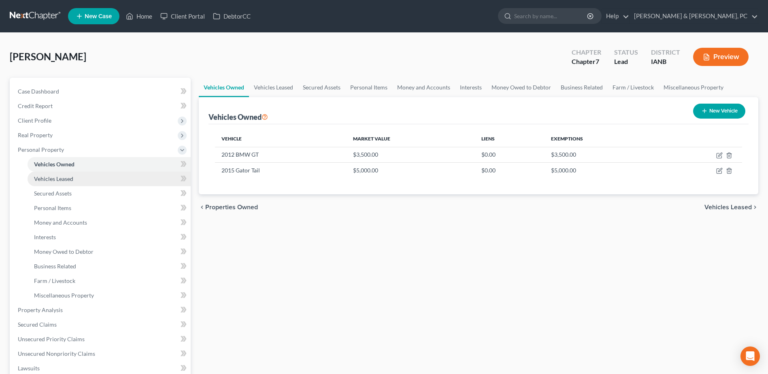
click at [123, 174] on link "Vehicles Leased" at bounding box center [109, 179] width 163 height 15
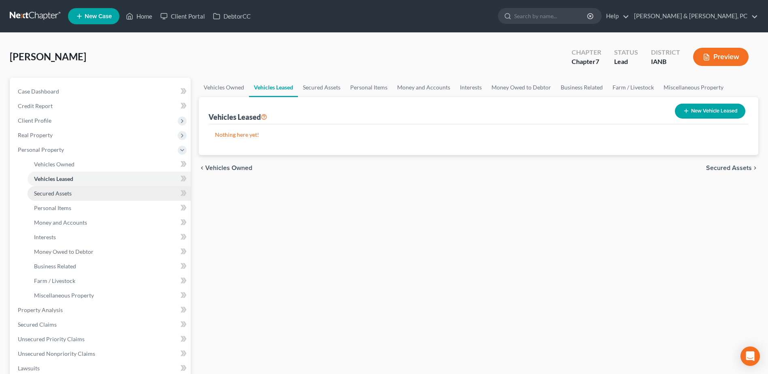
click at [106, 198] on link "Secured Assets" at bounding box center [109, 193] width 163 height 15
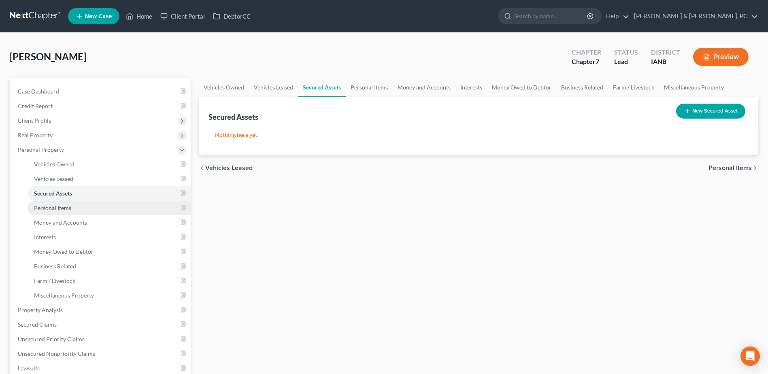
click at [96, 211] on link "Personal Items" at bounding box center [109, 208] width 163 height 15
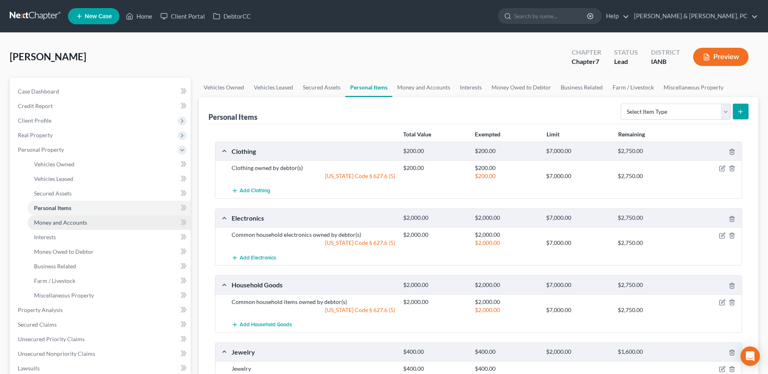
click at [91, 219] on link "Money and Accounts" at bounding box center [109, 222] width 163 height 15
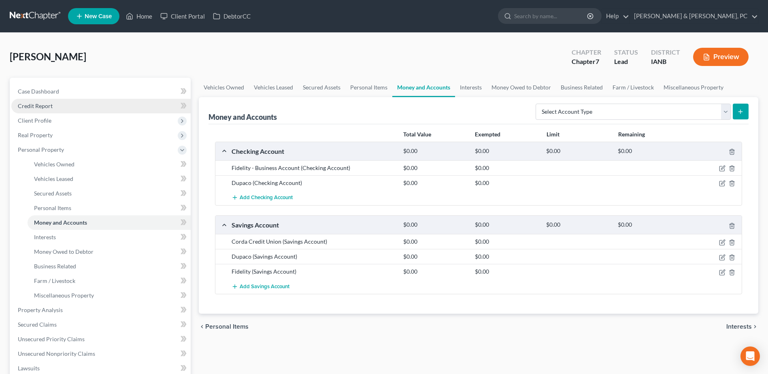
click at [64, 102] on link "Credit Report" at bounding box center [100, 106] width 179 height 15
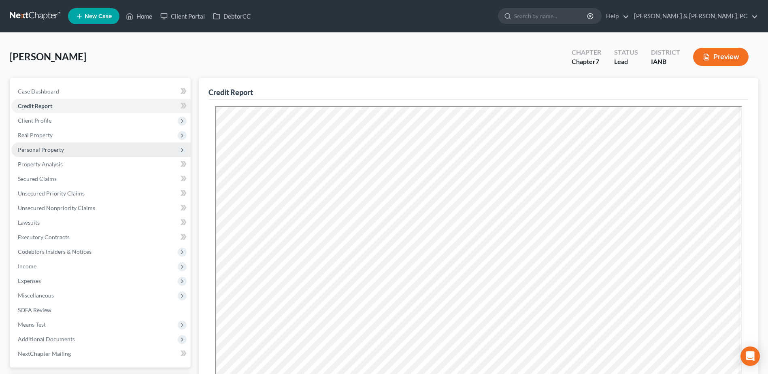
click at [63, 148] on span "Personal Property" at bounding box center [100, 150] width 179 height 15
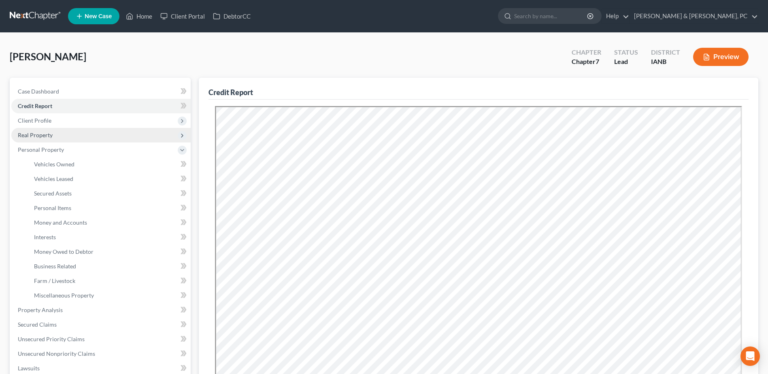
click at [62, 132] on span "Real Property" at bounding box center [100, 135] width 179 height 15
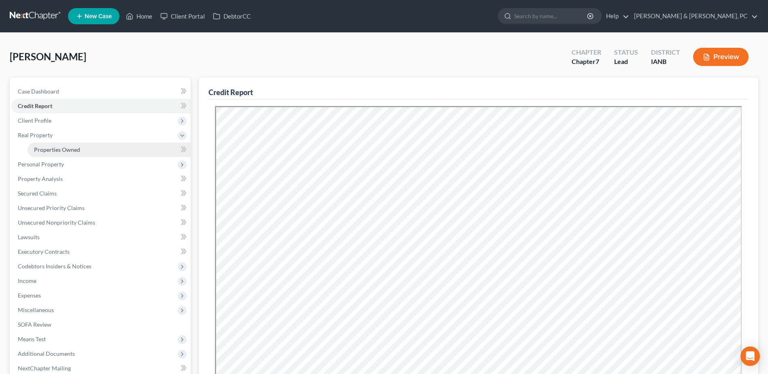
click at [69, 149] on span "Properties Owned" at bounding box center [57, 149] width 46 height 7
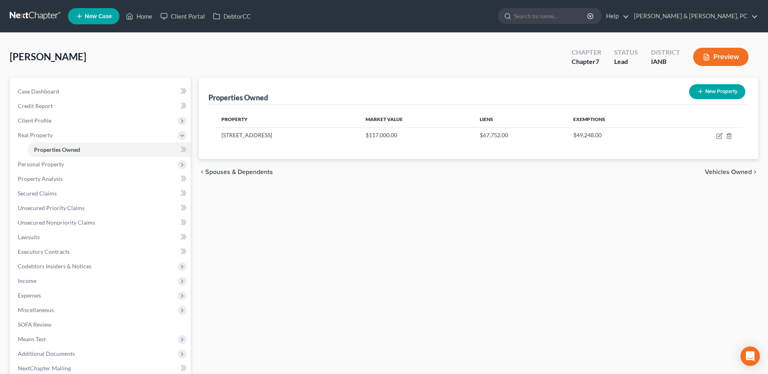
click at [715, 97] on button "New Property" at bounding box center [717, 91] width 56 height 15
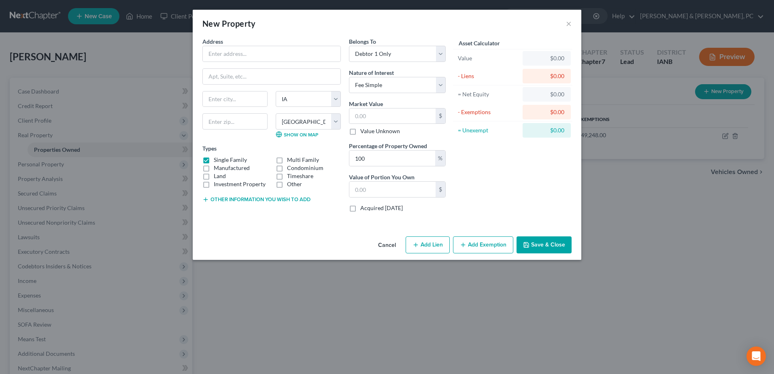
click at [251, 199] on button "Other information you wish to add" at bounding box center [256, 199] width 108 height 6
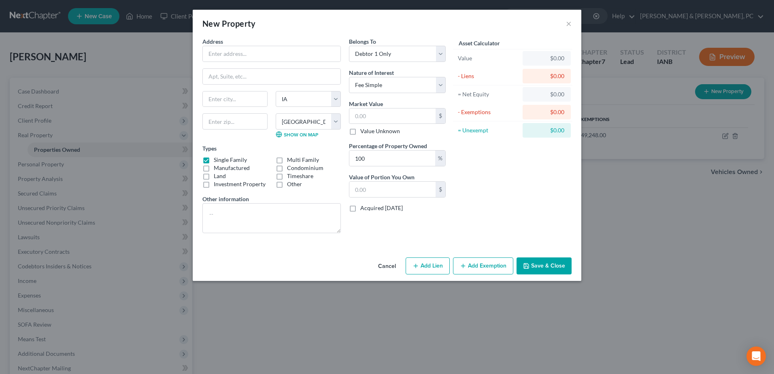
click at [386, 264] on button "Cancel" at bounding box center [387, 266] width 31 height 16
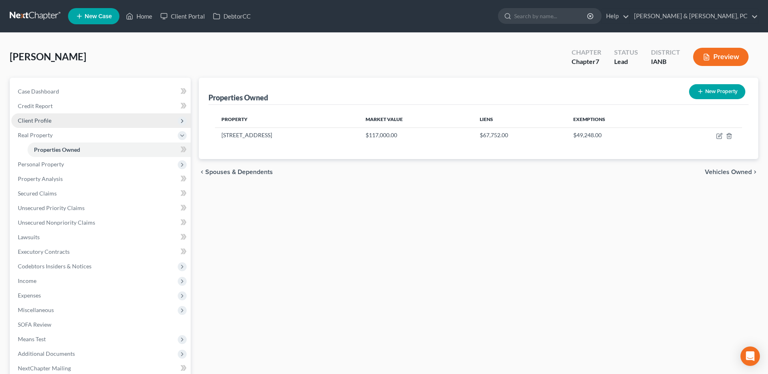
click at [62, 121] on span "Client Profile" at bounding box center [100, 120] width 179 height 15
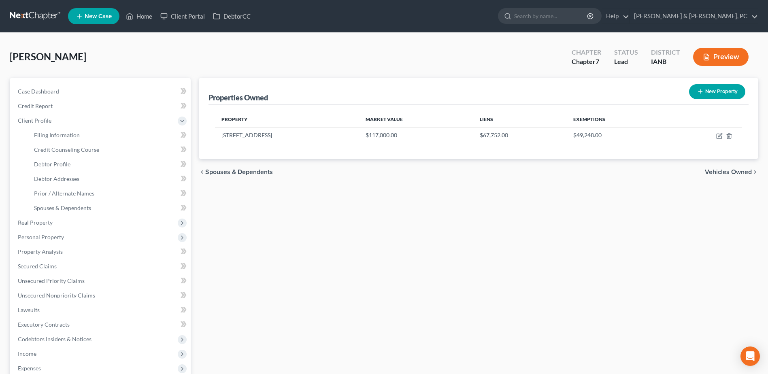
click at [719, 89] on button "New Property" at bounding box center [717, 91] width 56 height 15
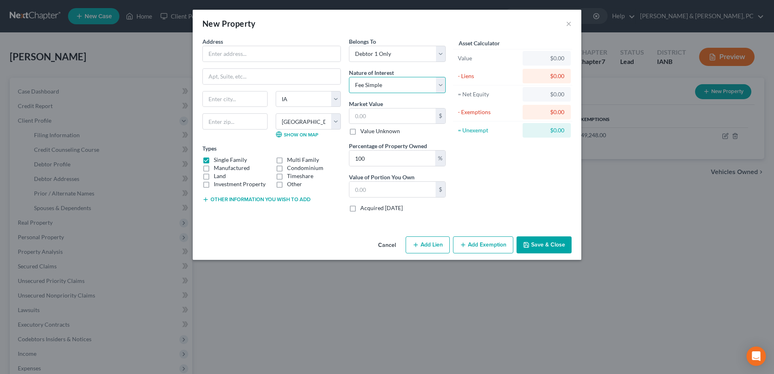
click at [428, 79] on select "Select Fee Simple Joint Tenant Life Estate Equitable Interest Future Interest T…" at bounding box center [397, 85] width 97 height 16
drag, startPoint x: 292, startPoint y: 187, endPoint x: 279, endPoint y: 185, distance: 13.5
click at [292, 187] on label "Other" at bounding box center [294, 184] width 15 height 8
click at [292, 185] on input "Other" at bounding box center [292, 182] width 5 height 5
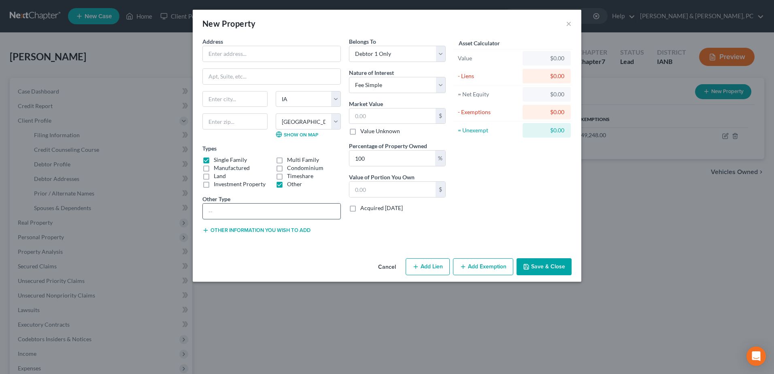
click at [272, 205] on input "text" at bounding box center [272, 211] width 138 height 15
paste input "Mixed-use commercial and residential real estate — bar/restaurant with apartmen…"
click at [214, 164] on label "Manufactured" at bounding box center [232, 168] width 36 height 8
click at [217, 164] on input "Manufactured" at bounding box center [219, 166] width 5 height 5
drag, startPoint x: 208, startPoint y: 161, endPoint x: 207, endPoint y: 167, distance: 6.2
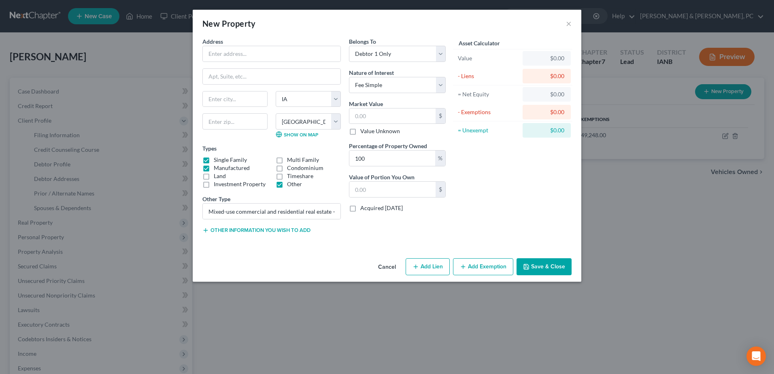
click at [214, 160] on label "Single Family" at bounding box center [230, 160] width 33 height 8
click at [217, 160] on input "Single Family" at bounding box center [219, 158] width 5 height 5
click at [214, 160] on label "Single Family" at bounding box center [230, 160] width 33 height 8
click at [217, 160] on input "Single Family" at bounding box center [219, 158] width 5 height 5
click at [207, 162] on div "Single Family Multi Family Manufactured Condominium Land Timeshare Investment P…" at bounding box center [271, 172] width 147 height 32
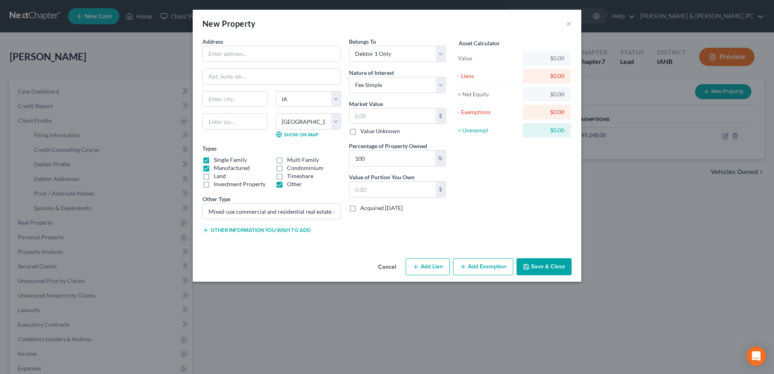
click at [214, 167] on label "Manufactured" at bounding box center [232, 168] width 36 height 8
click at [217, 167] on input "Manufactured" at bounding box center [219, 166] width 5 height 5
click at [214, 160] on label "Single Family" at bounding box center [230, 160] width 33 height 8
click at [217, 160] on input "Single Family" at bounding box center [219, 158] width 5 height 5
click at [258, 62] on div "Address * State [US_STATE][GEOGRAPHIC_DATA] [GEOGRAPHIC_DATA] [GEOGRAPHIC_DATA]…" at bounding box center [271, 138] width 147 height 203
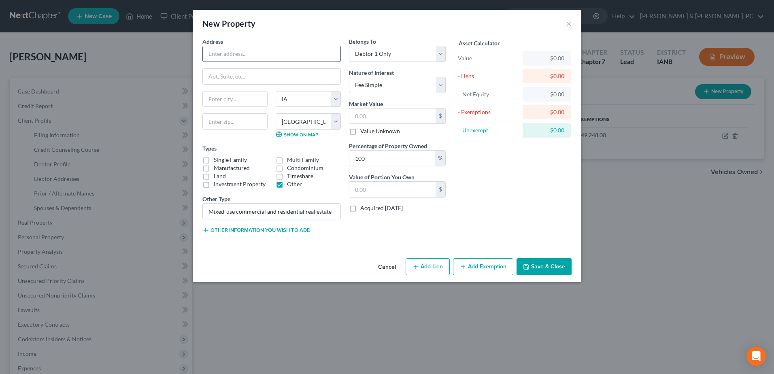
click at [259, 59] on input "text" at bounding box center [272, 53] width 138 height 15
drag, startPoint x: 236, startPoint y: 119, endPoint x: 201, endPoint y: 117, distance: 34.9
click at [201, 117] on div "52053" at bounding box center [234, 125] width 73 height 24
click at [377, 119] on input "text" at bounding box center [392, 116] width 86 height 15
paste input "$111,000"
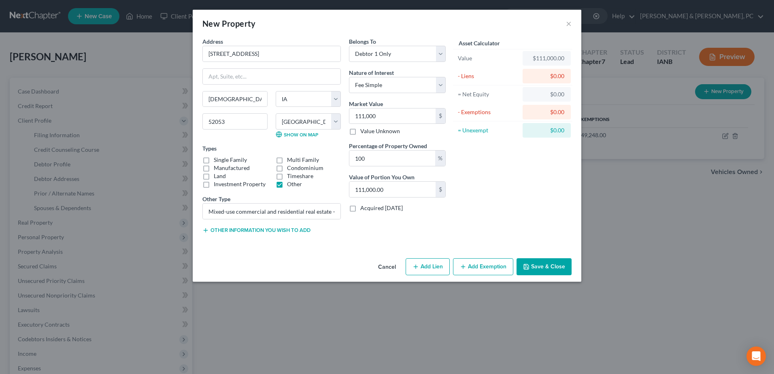
click at [470, 155] on div "Asset Calculator Value $111,000.00 - Liens $0.00 = Net Equity $0.00 - Exemption…" at bounding box center [513, 138] width 126 height 203
click at [541, 261] on button "Save & Close" at bounding box center [544, 266] width 55 height 17
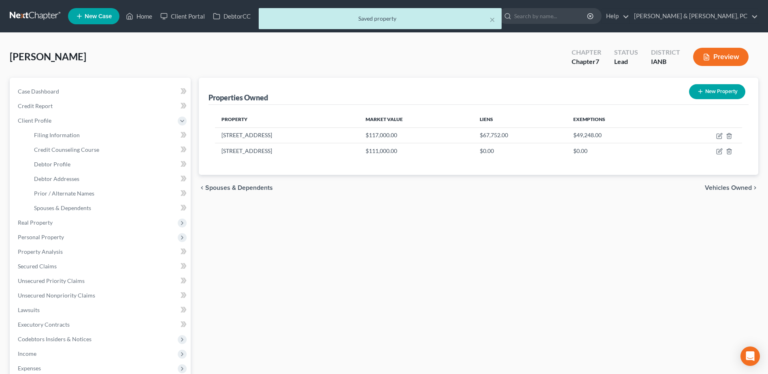
click at [541, 268] on div "Properties Owned New Property Property Market Value Liens Exemptions [STREET_AD…" at bounding box center [479, 290] width 568 height 424
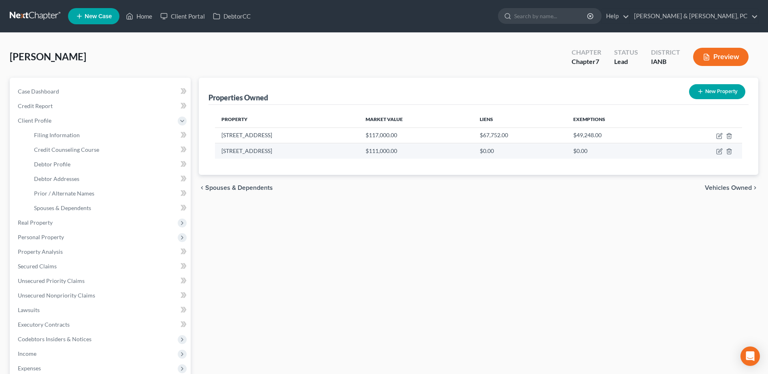
click at [717, 148] on td at bounding box center [705, 150] width 73 height 15
click at [718, 148] on td at bounding box center [705, 150] width 73 height 15
click at [718, 153] on icon "button" at bounding box center [719, 151] width 6 height 6
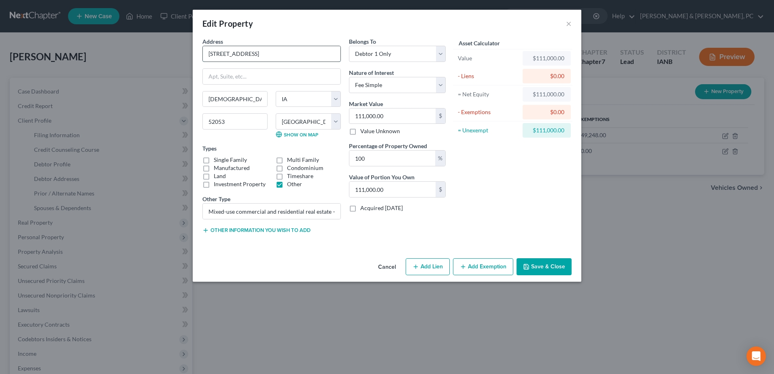
click at [286, 53] on input "[STREET_ADDRESS]" at bounding box center [272, 53] width 138 height 15
click at [542, 265] on button "Save & Close" at bounding box center [544, 266] width 55 height 17
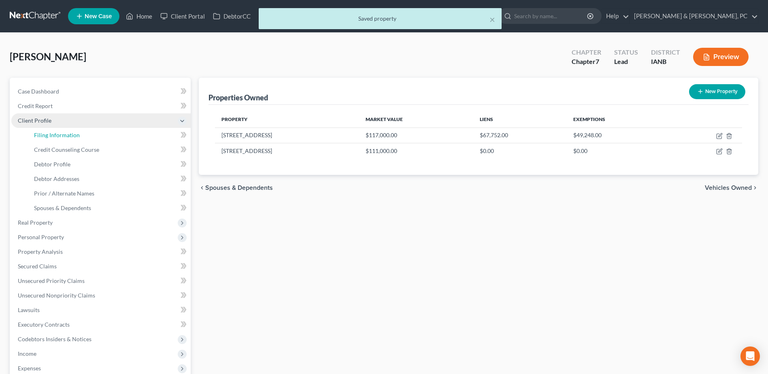
drag, startPoint x: 60, startPoint y: 133, endPoint x: 59, endPoint y: 124, distance: 8.9
click at [60, 133] on span "Filing Information" at bounding box center [57, 135] width 46 height 7
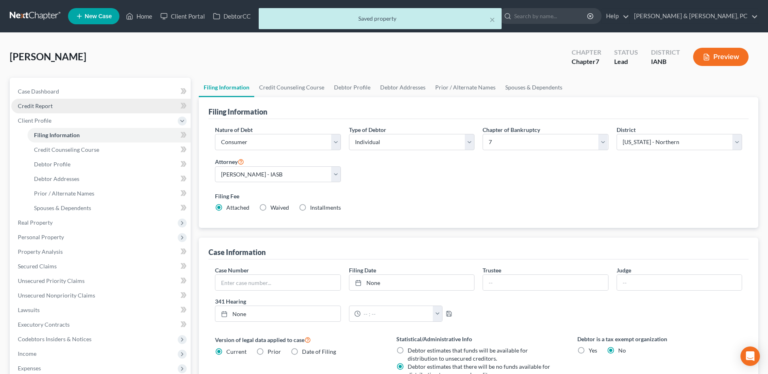
click at [58, 107] on link "Credit Report" at bounding box center [100, 106] width 179 height 15
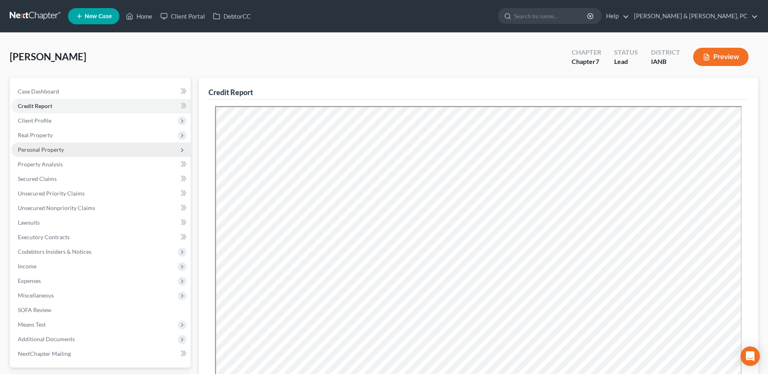
click at [48, 148] on span "Personal Property" at bounding box center [41, 149] width 46 height 7
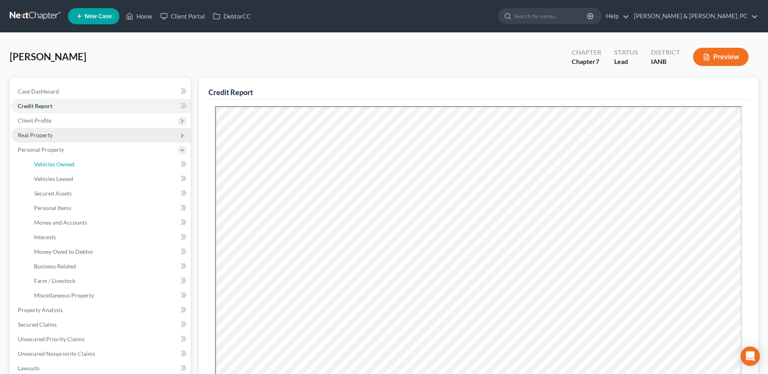
drag, startPoint x: 51, startPoint y: 162, endPoint x: 48, endPoint y: 138, distance: 24.9
click at [51, 163] on span "Vehicles Owned" at bounding box center [54, 164] width 40 height 7
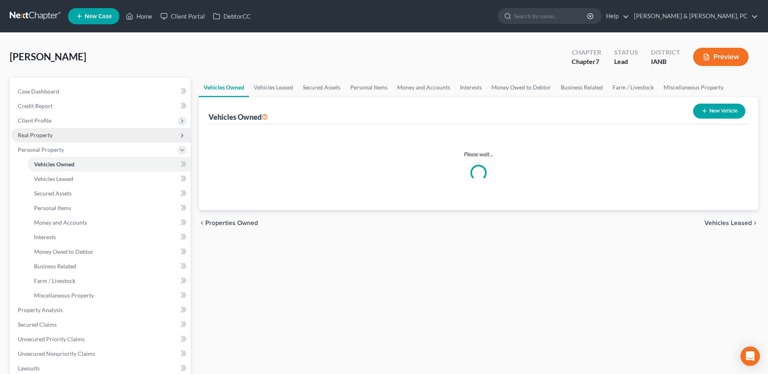
click at [48, 138] on span "Real Property" at bounding box center [35, 135] width 35 height 7
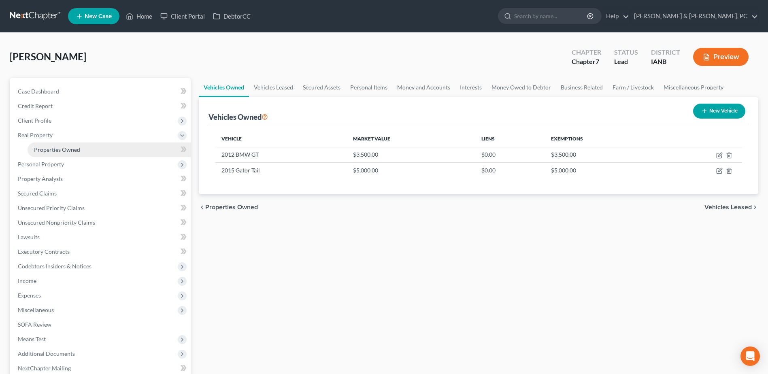
click at [50, 147] on span "Properties Owned" at bounding box center [57, 149] width 46 height 7
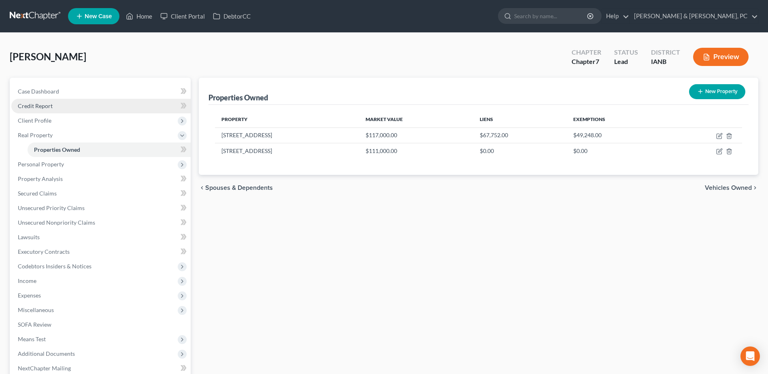
click at [43, 105] on span "Credit Report" at bounding box center [35, 105] width 35 height 7
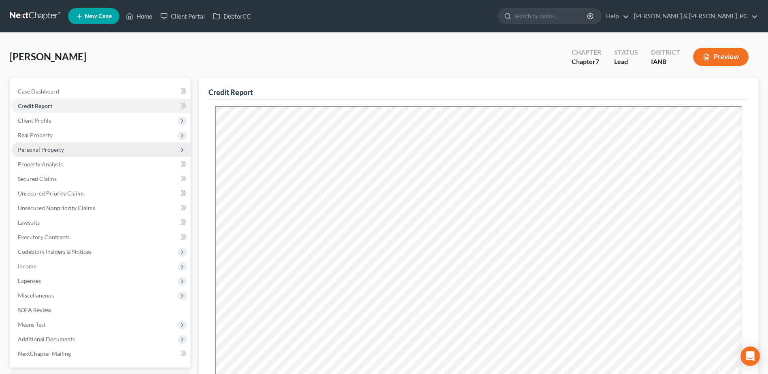
click at [43, 149] on span "Personal Property" at bounding box center [41, 149] width 46 height 7
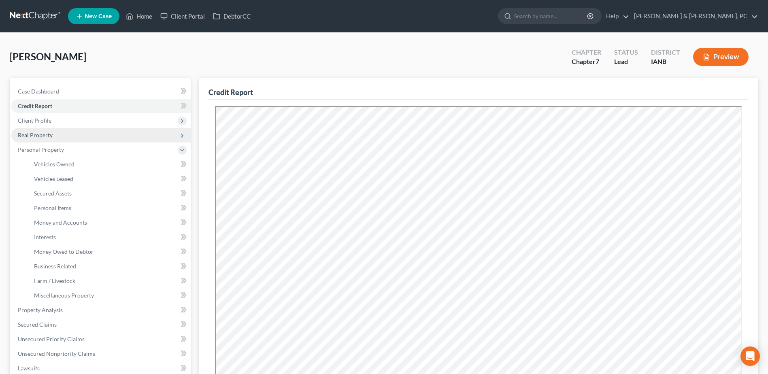
click at [45, 128] on span "Real Property" at bounding box center [100, 135] width 179 height 15
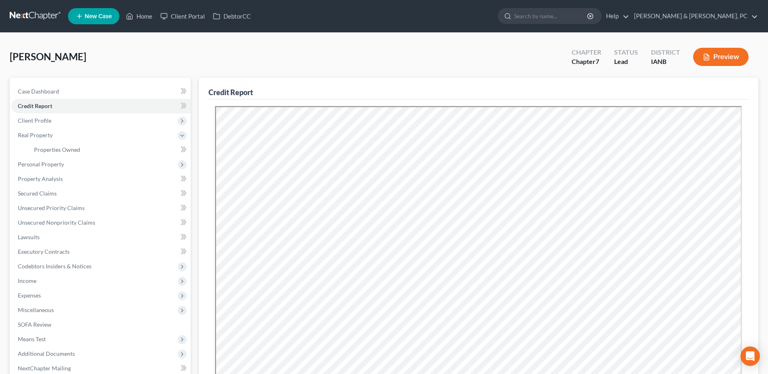
click at [20, 144] on ul "Properties Owned Properties Owned or Leased" at bounding box center [100, 150] width 179 height 15
drag, startPoint x: 50, startPoint y: 151, endPoint x: 137, endPoint y: 163, distance: 87.5
click at [50, 151] on span "Properties Owned" at bounding box center [57, 149] width 46 height 7
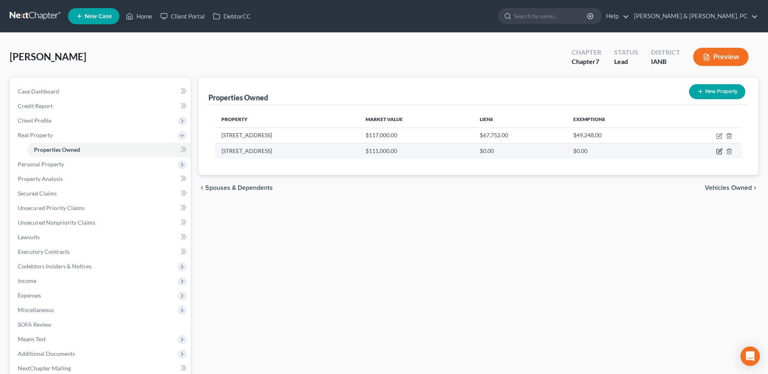
click at [717, 150] on icon "button" at bounding box center [719, 151] width 5 height 5
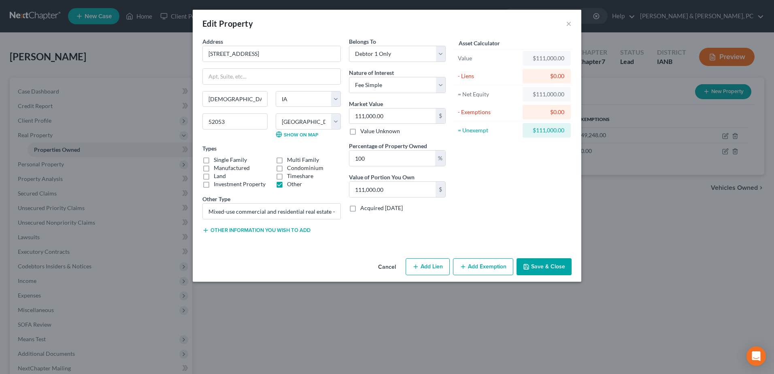
drag, startPoint x: 495, startPoint y: 270, endPoint x: 450, endPoint y: 249, distance: 49.8
click at [450, 249] on div "Edit Property × Address * [GEOGRAPHIC_DATA] [GEOGRAPHIC_DATA] [US_STATE][GEOGRA…" at bounding box center [387, 146] width 389 height 272
click at [441, 260] on button "Add Lien" at bounding box center [428, 266] width 44 height 17
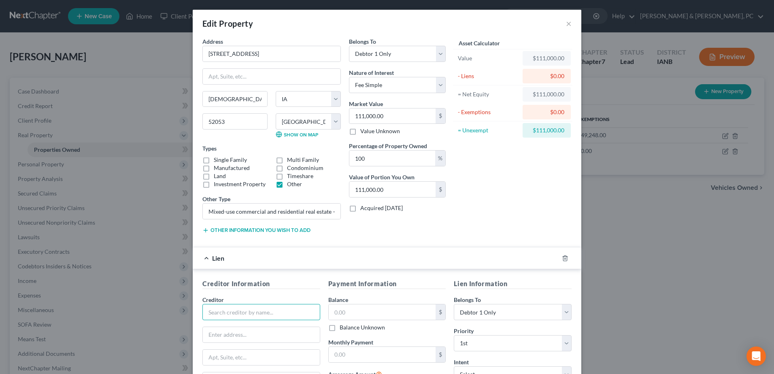
click at [301, 315] on input "text" at bounding box center [261, 312] width 118 height 16
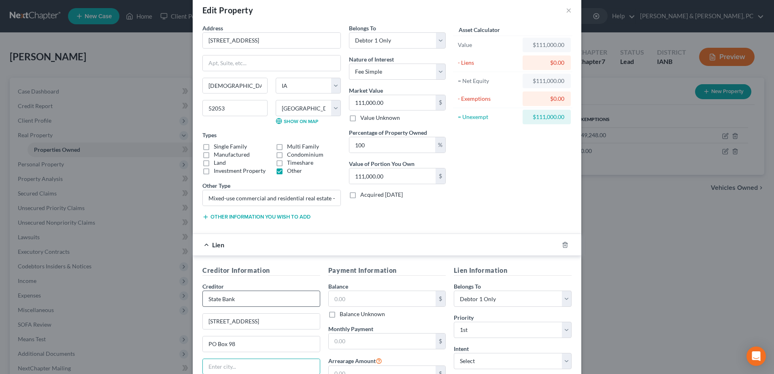
scroll to position [109, 0]
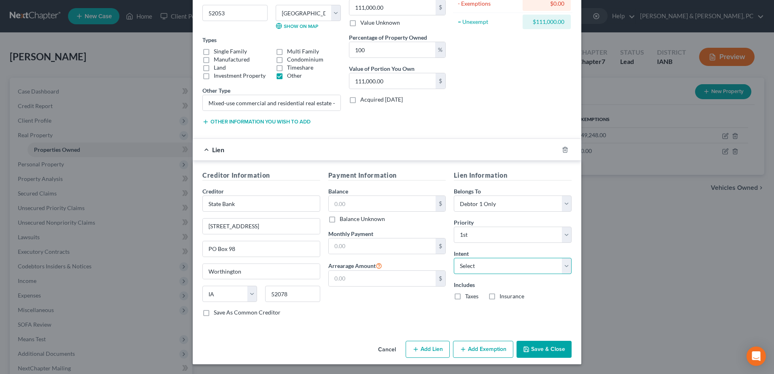
drag, startPoint x: 497, startPoint y: 266, endPoint x: 495, endPoint y: 275, distance: 9.2
click at [497, 266] on select "Select Surrender Redeem Reaffirm Avoid Other" at bounding box center [513, 266] width 118 height 16
click at [454, 258] on select "Select Surrender Redeem Reaffirm Avoid Other" at bounding box center [513, 266] width 118 height 16
click at [371, 217] on label "Balance Unknown" at bounding box center [362, 219] width 45 height 8
click at [348, 217] on input "Balance Unknown" at bounding box center [345, 217] width 5 height 5
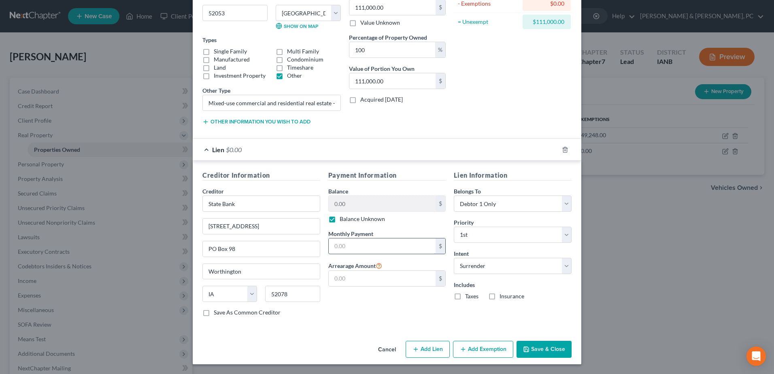
drag, startPoint x: 382, startPoint y: 252, endPoint x: 383, endPoint y: 247, distance: 5.7
click at [382, 252] on input "text" at bounding box center [382, 246] width 107 height 15
click at [524, 347] on icon "button" at bounding box center [526, 349] width 6 height 6
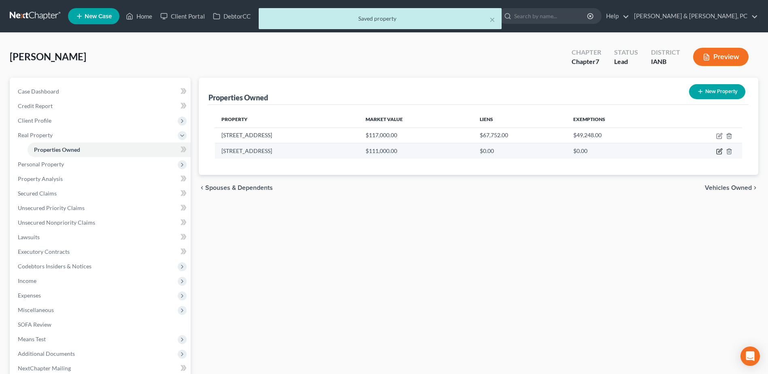
click at [719, 151] on icon "button" at bounding box center [719, 151] width 6 height 6
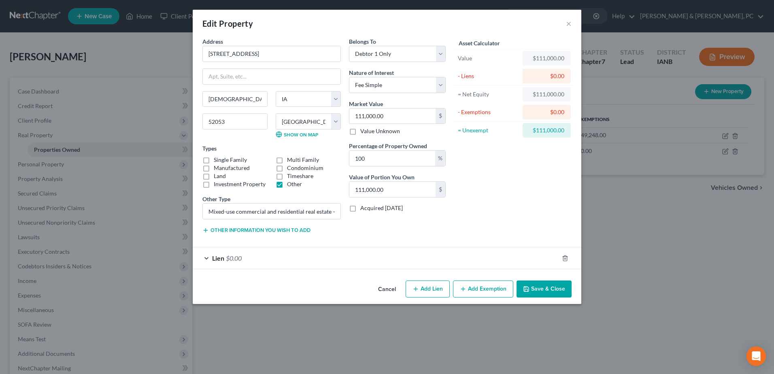
click at [398, 258] on div "Lien $0.00" at bounding box center [376, 257] width 366 height 21
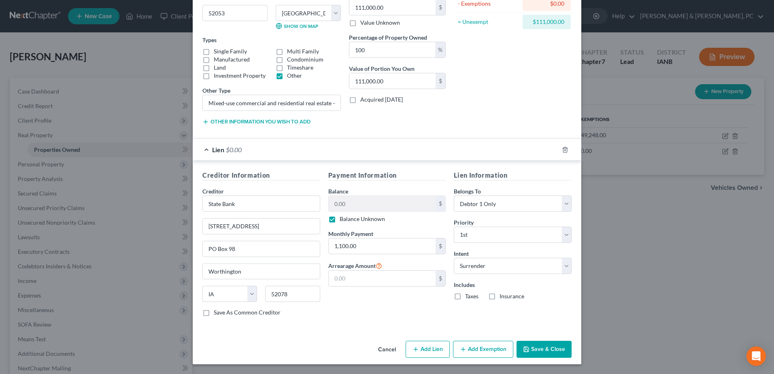
click at [360, 219] on label "Balance Unknown" at bounding box center [362, 219] width 45 height 8
click at [348, 219] on input "Balance Unknown" at bounding box center [345, 217] width 5 height 5
click at [364, 204] on input "0.00" at bounding box center [382, 203] width 107 height 15
click at [539, 362] on div "Cancel Add Lien Add Lease Add Exemption Save & Close" at bounding box center [387, 351] width 389 height 27
click at [543, 356] on button "Save & Close" at bounding box center [544, 349] width 55 height 17
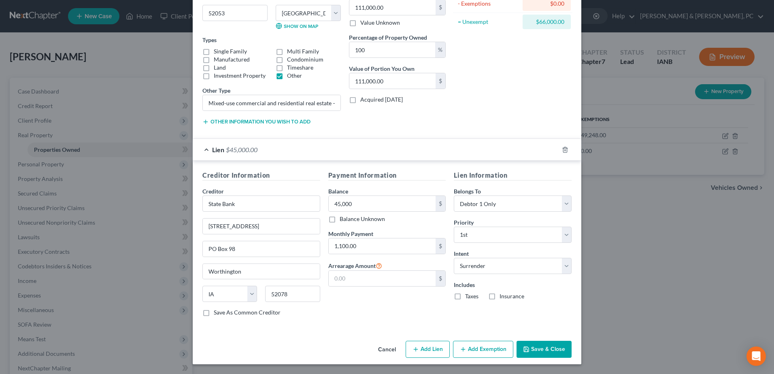
click at [549, 349] on button "Save & Close" at bounding box center [544, 349] width 55 height 17
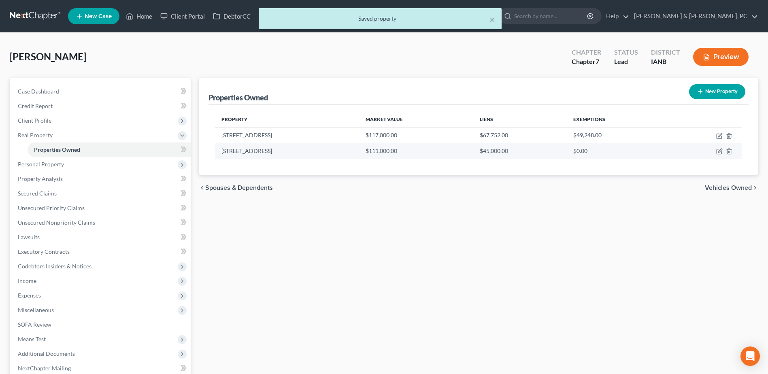
click at [715, 151] on td at bounding box center [705, 150] width 73 height 15
click at [718, 150] on icon "button" at bounding box center [719, 151] width 6 height 6
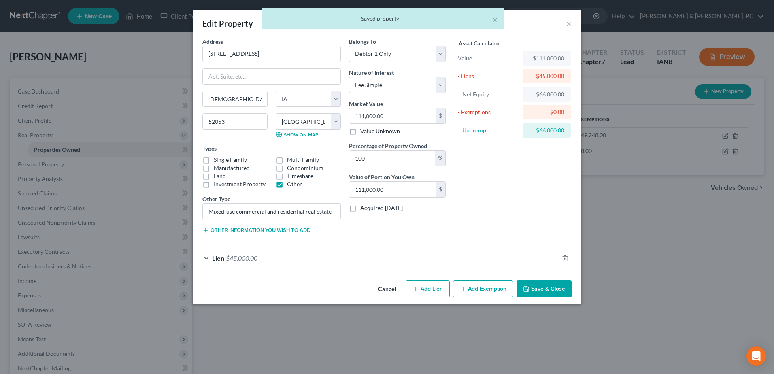
click at [535, 292] on button "Save & Close" at bounding box center [544, 289] width 55 height 17
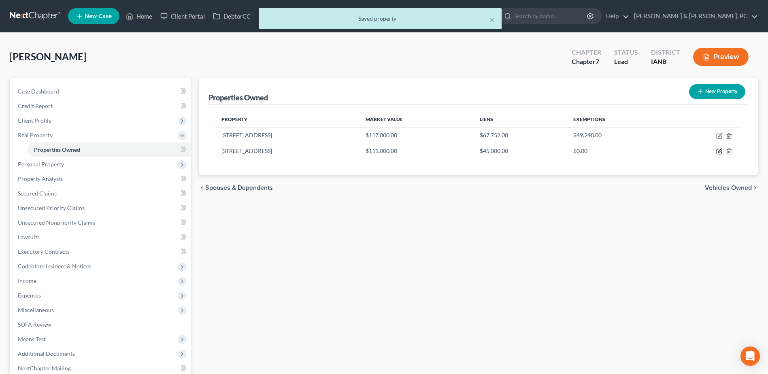
drag, startPoint x: 718, startPoint y: 151, endPoint x: 717, endPoint y: 219, distance: 68.8
click at [718, 151] on icon "button" at bounding box center [719, 151] width 6 height 6
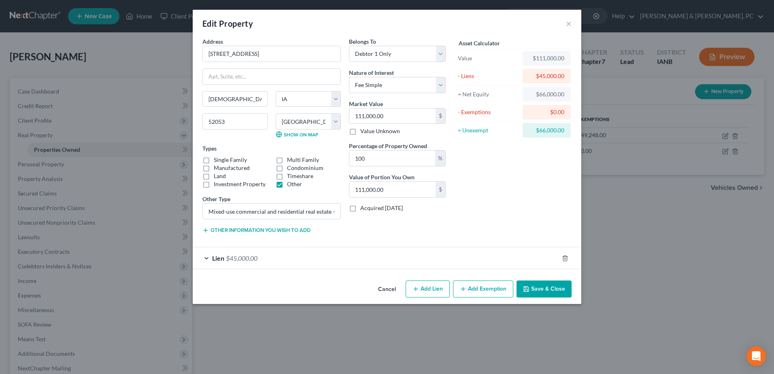
click at [329, 263] on div "Lien $45,000.00" at bounding box center [376, 257] width 366 height 21
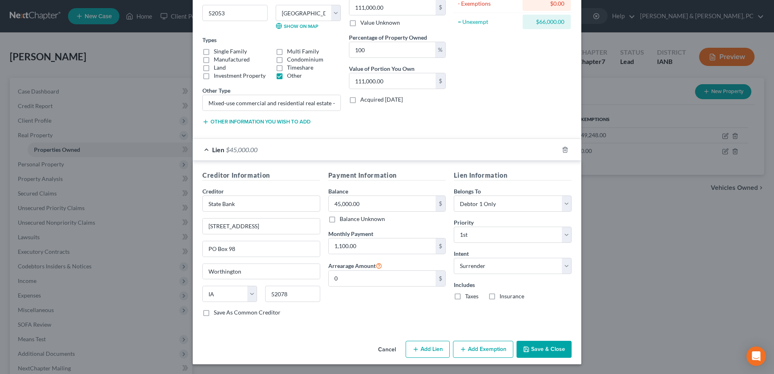
click at [543, 345] on button "Save & Close" at bounding box center [544, 349] width 55 height 17
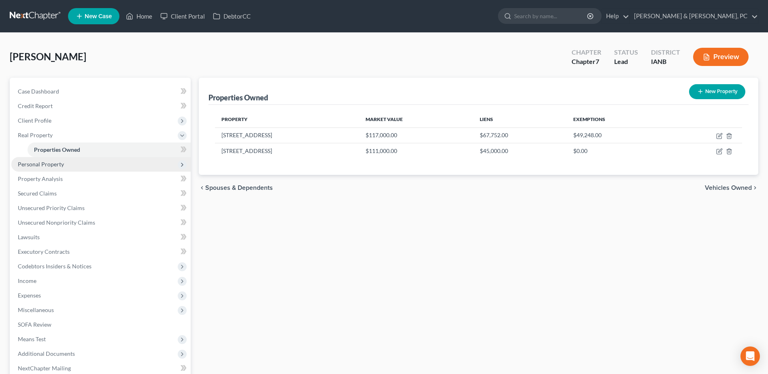
click at [68, 166] on span "Personal Property" at bounding box center [100, 164] width 179 height 15
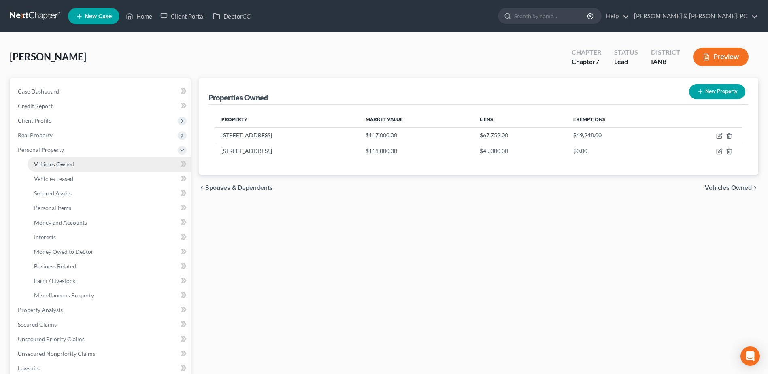
click at [68, 163] on span "Vehicles Owned" at bounding box center [54, 164] width 40 height 7
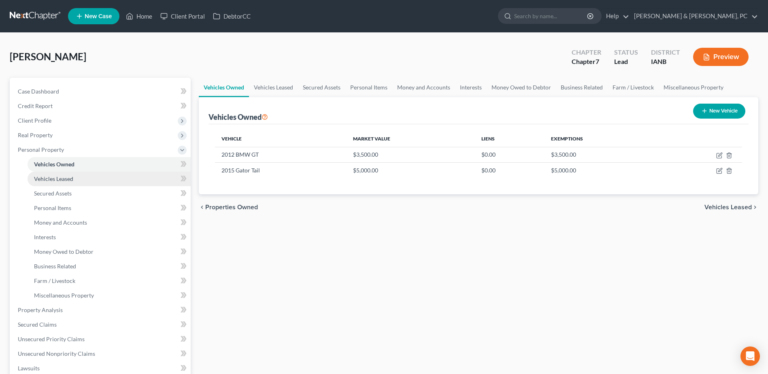
click at [70, 179] on span "Vehicles Leased" at bounding box center [53, 178] width 39 height 7
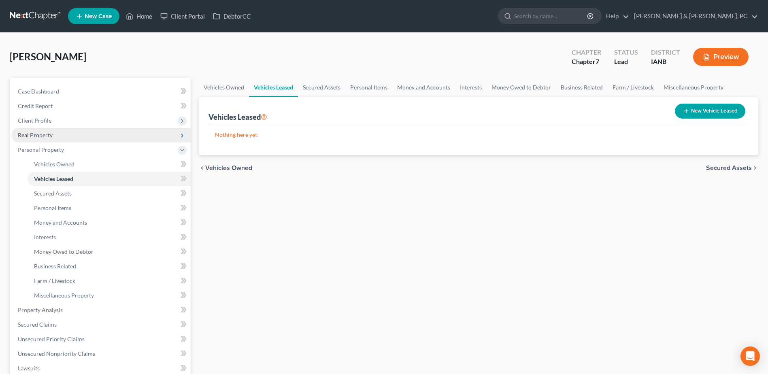
click at [68, 137] on span "Real Property" at bounding box center [100, 135] width 179 height 15
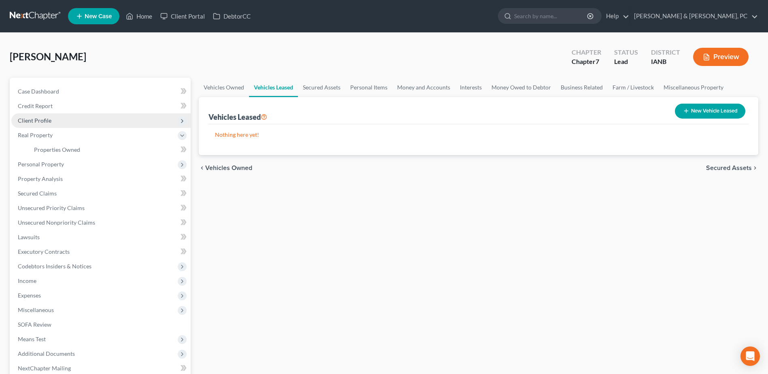
click at [62, 119] on span "Client Profile" at bounding box center [100, 120] width 179 height 15
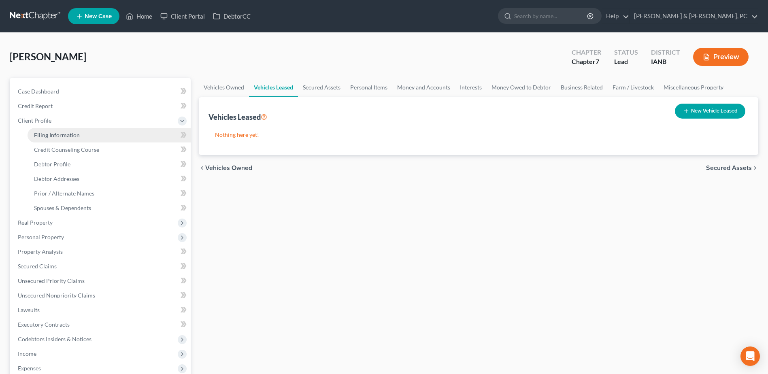
click at [91, 134] on link "Filing Information" at bounding box center [109, 135] width 163 height 15
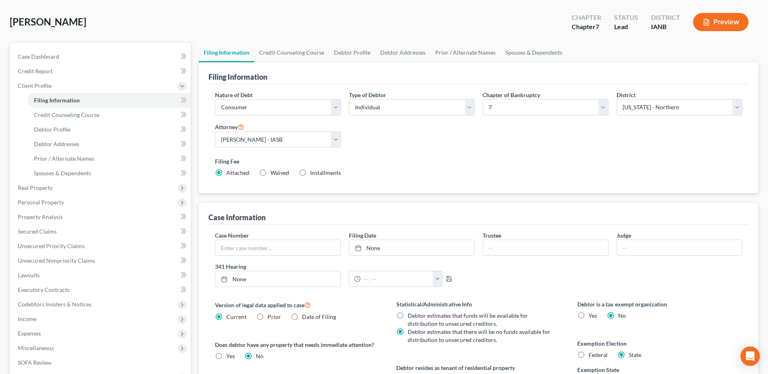
scroll to position [81, 0]
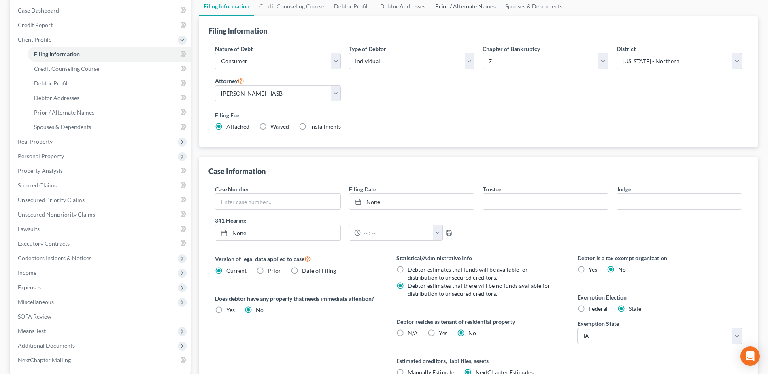
click at [459, 7] on link "Prior / Alternate Names" at bounding box center [465, 6] width 70 height 19
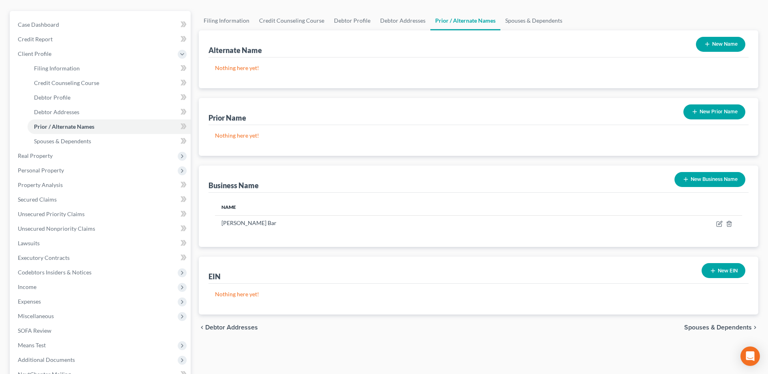
scroll to position [81, 0]
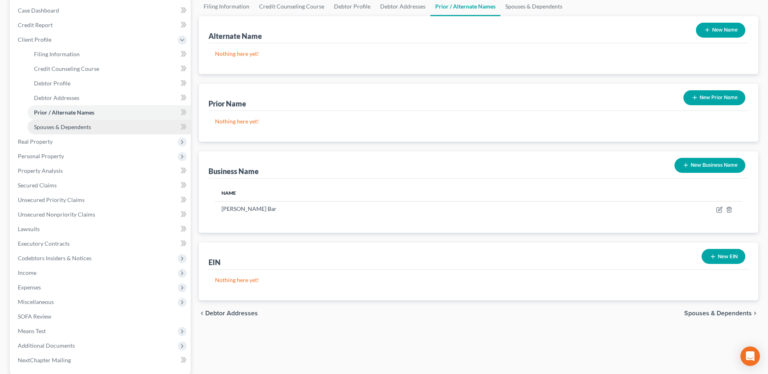
click at [89, 124] on span "Spouses & Dependents" at bounding box center [62, 127] width 57 height 7
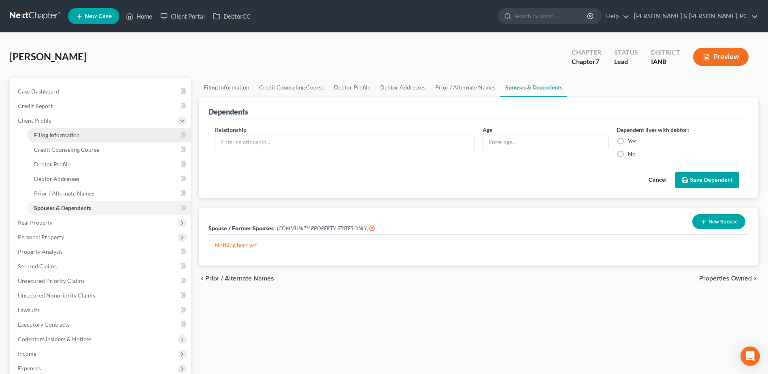
click at [90, 135] on link "Filing Information" at bounding box center [109, 135] width 163 height 15
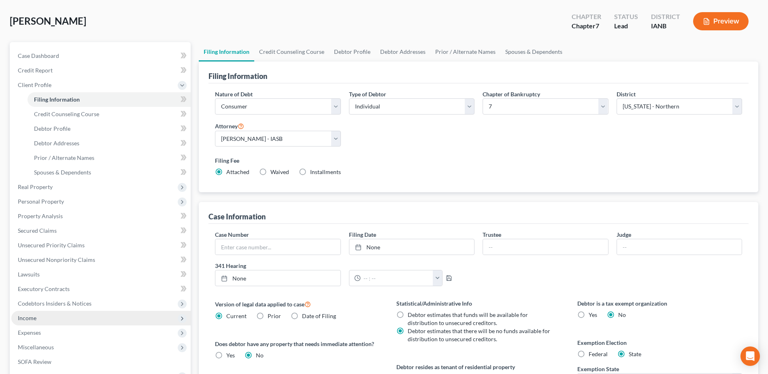
scroll to position [160, 0]
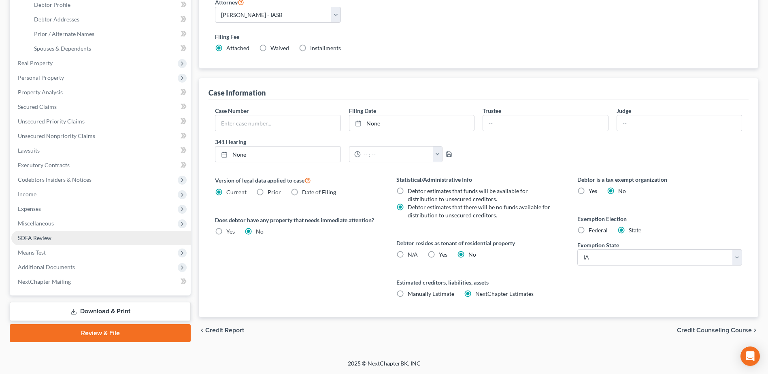
click at [63, 240] on link "SOFA Review" at bounding box center [100, 238] width 179 height 15
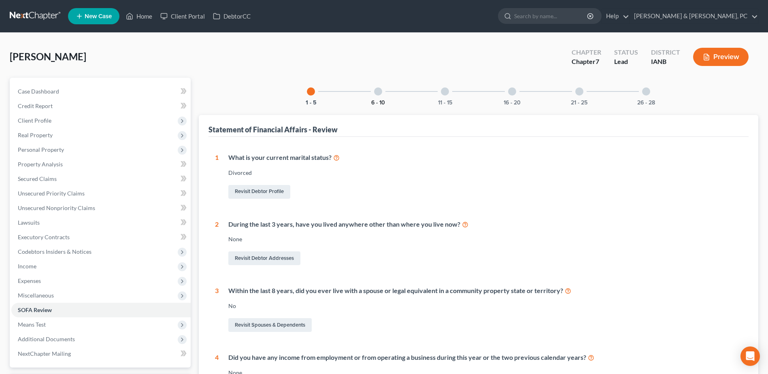
click at [377, 100] on button "6 - 10" at bounding box center [378, 103] width 14 height 6
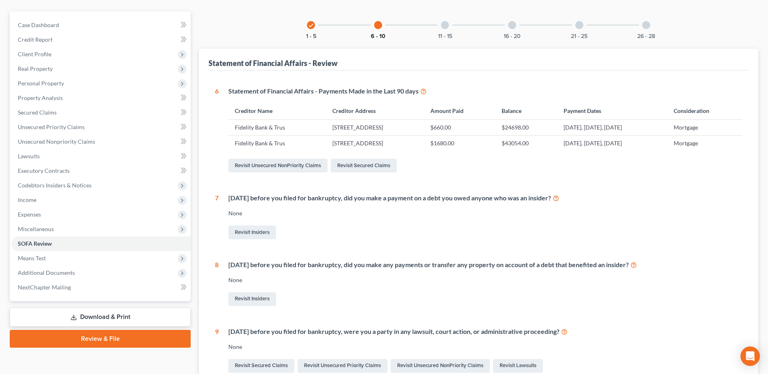
scroll to position [17, 0]
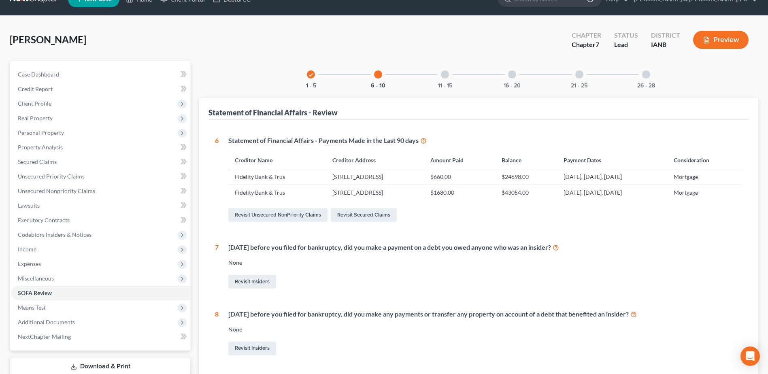
click at [445, 78] on div at bounding box center [445, 74] width 8 height 8
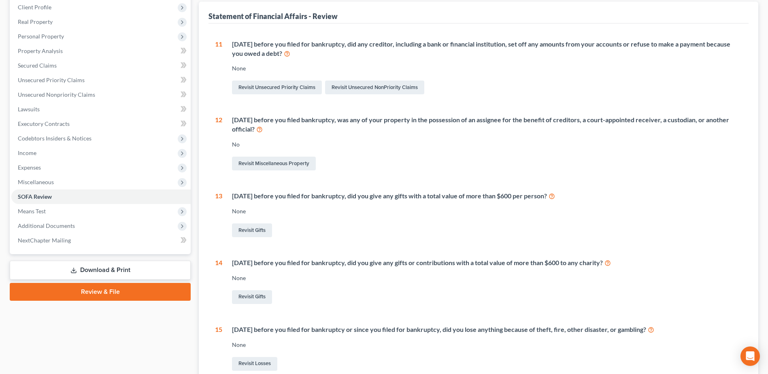
scroll to position [0, 0]
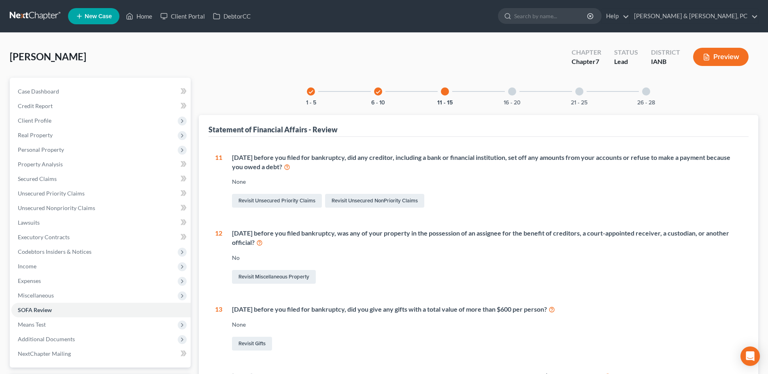
click at [511, 89] on div at bounding box center [512, 91] width 8 height 8
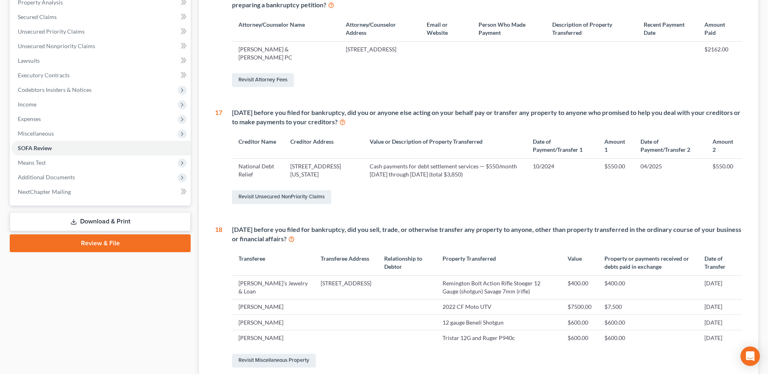
scroll to position [40, 0]
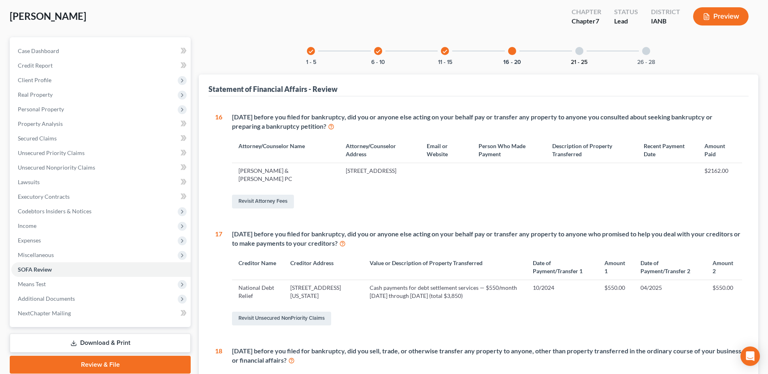
click at [581, 60] on button "21 - 25" at bounding box center [579, 63] width 17 height 6
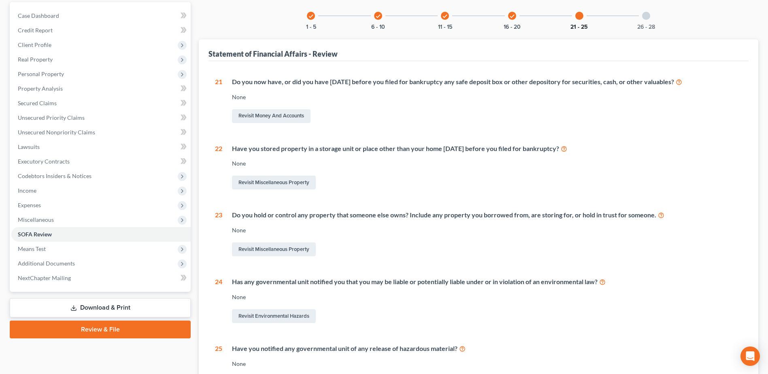
scroll to position [0, 0]
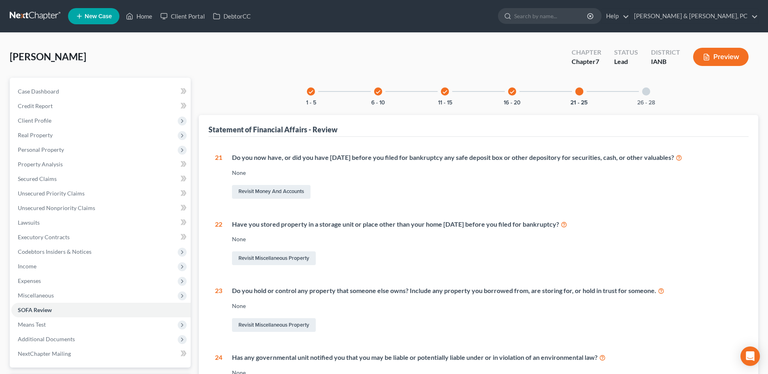
click at [649, 93] on div at bounding box center [646, 91] width 8 height 8
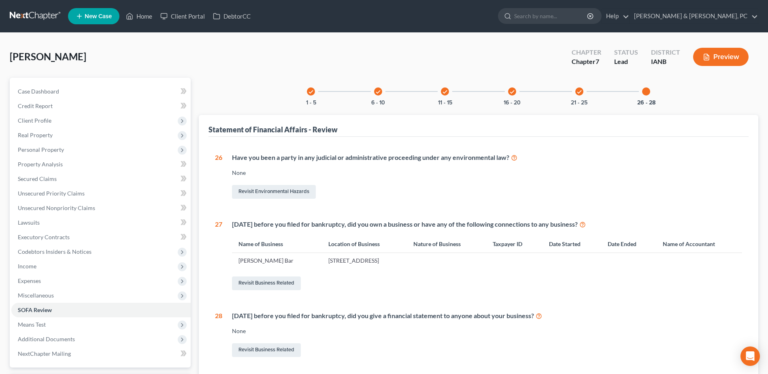
scroll to position [71, 0]
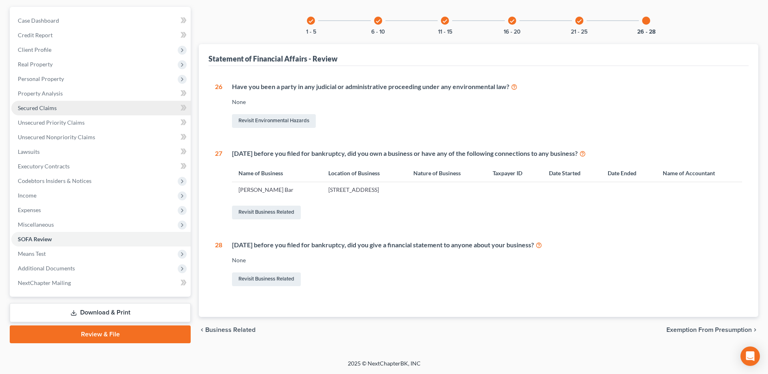
click at [67, 109] on link "Secured Claims" at bounding box center [100, 108] width 179 height 15
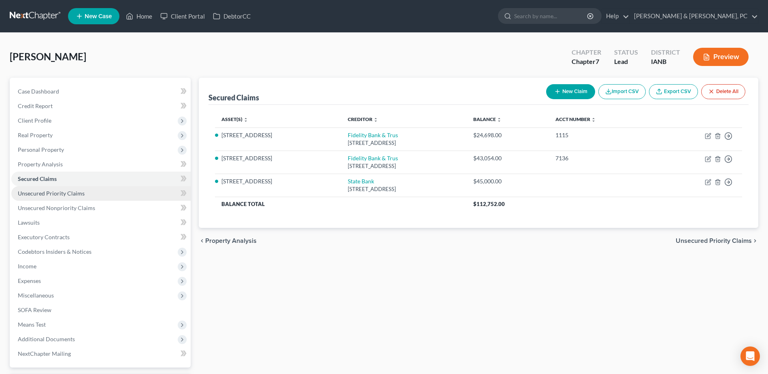
click at [43, 189] on link "Unsecured Priority Claims" at bounding box center [100, 193] width 179 height 15
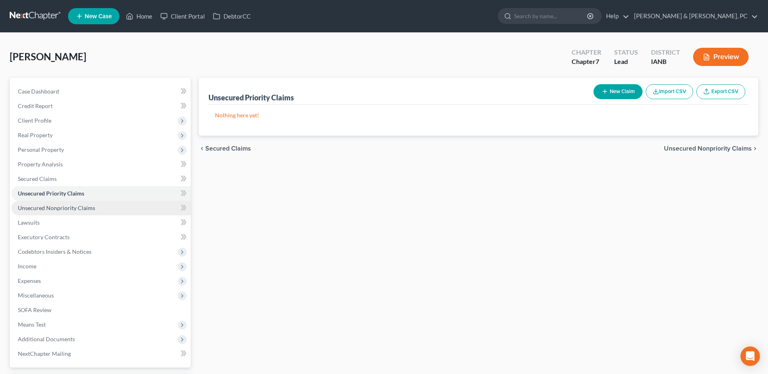
click at [48, 206] on span "Unsecured Nonpriority Claims" at bounding box center [56, 208] width 77 height 7
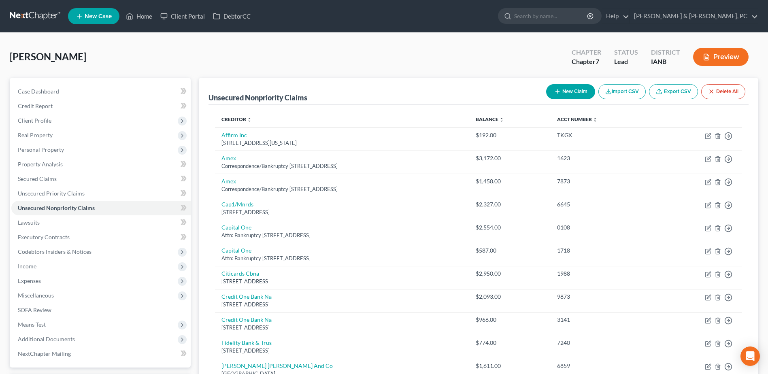
click at [566, 93] on button "New Claim" at bounding box center [570, 91] width 49 height 15
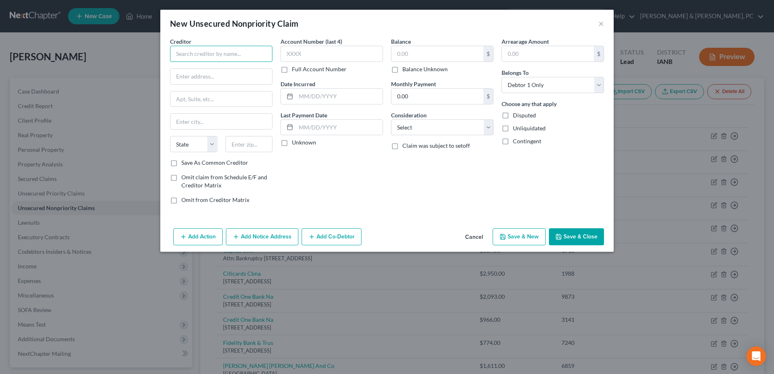
click at [238, 59] on input "text" at bounding box center [221, 54] width 102 height 16
click at [238, 59] on input "[PERSON_NAME] Oil Company" at bounding box center [221, 54] width 102 height 16
drag, startPoint x: 207, startPoint y: 76, endPoint x: 155, endPoint y: 74, distance: 52.3
click at [155, 74] on div "New Unsecured Nonpriority Claim × Creditor * [PERSON_NAME] Oil Company, Inc. PO…" at bounding box center [387, 187] width 774 height 374
drag, startPoint x: 204, startPoint y: 94, endPoint x: 207, endPoint y: 103, distance: 9.5
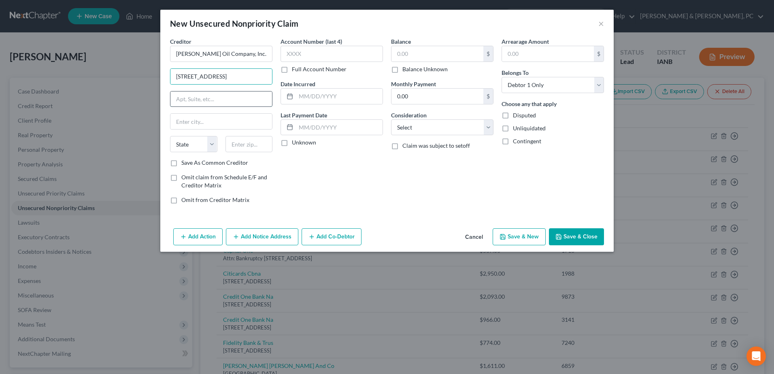
click at [204, 94] on input "text" at bounding box center [221, 99] width 102 height 15
paste input "PO Box 134"
click at [241, 139] on input "text" at bounding box center [249, 144] width 47 height 16
click at [574, 242] on button "Save & Close" at bounding box center [576, 236] width 55 height 17
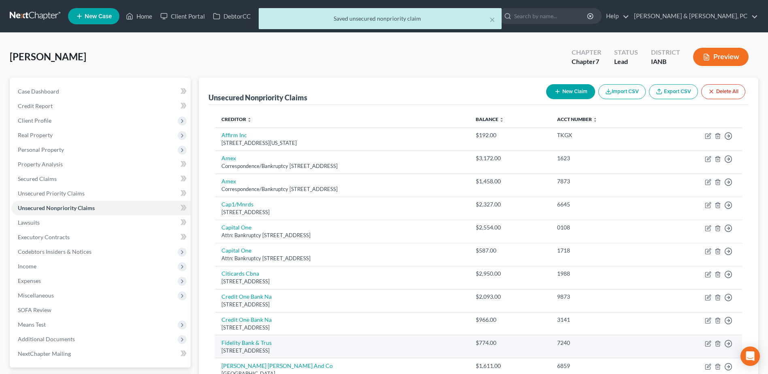
scroll to position [233, 0]
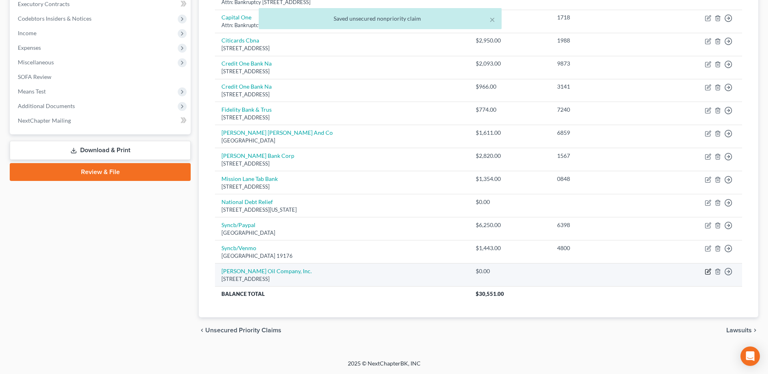
click at [705, 269] on icon "button" at bounding box center [708, 271] width 6 height 6
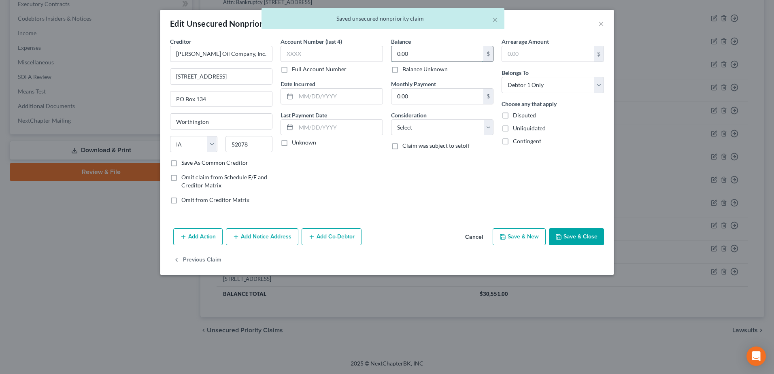
click at [432, 55] on input "0.00" at bounding box center [438, 53] width 92 height 15
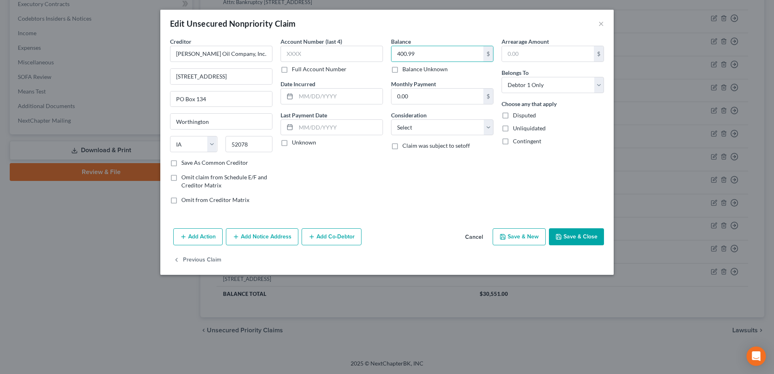
click at [571, 237] on button "Save & Close" at bounding box center [576, 236] width 55 height 17
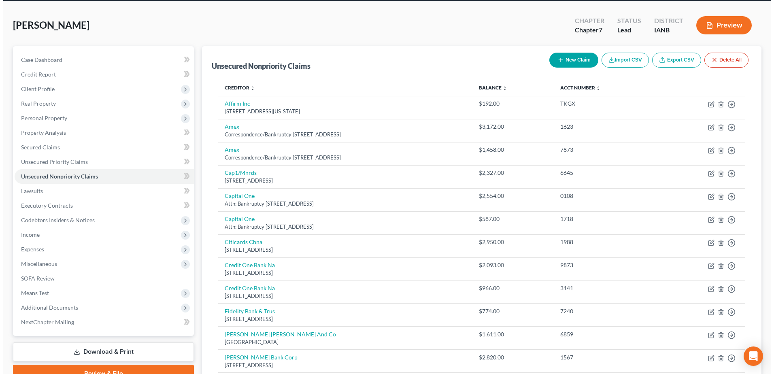
scroll to position [31, 0]
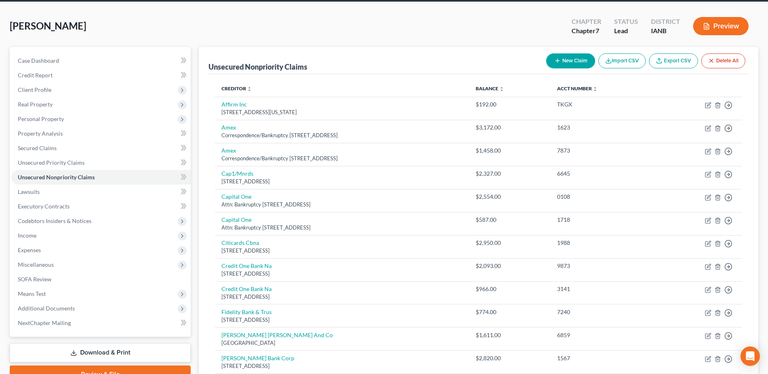
click at [586, 61] on button "New Claim" at bounding box center [570, 60] width 49 height 15
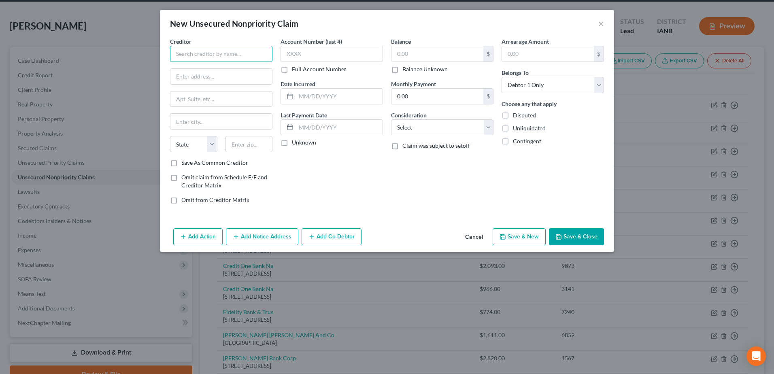
click at [250, 60] on input "text" at bounding box center [221, 54] width 102 height 16
click at [414, 47] on input "text" at bounding box center [438, 53] width 92 height 15
click at [588, 235] on button "Save & Close" at bounding box center [576, 236] width 55 height 17
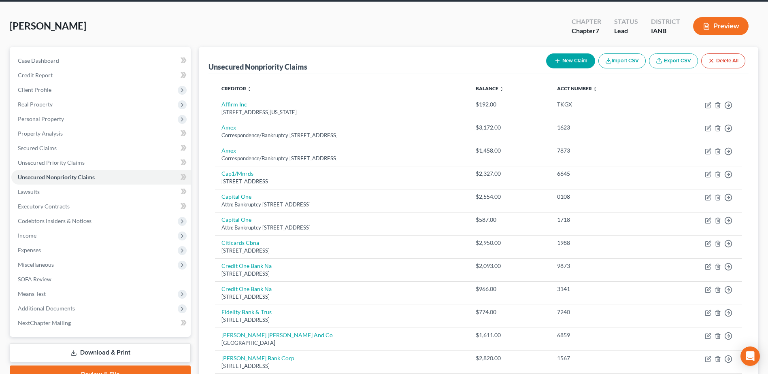
click at [573, 60] on button "New Claim" at bounding box center [570, 60] width 49 height 15
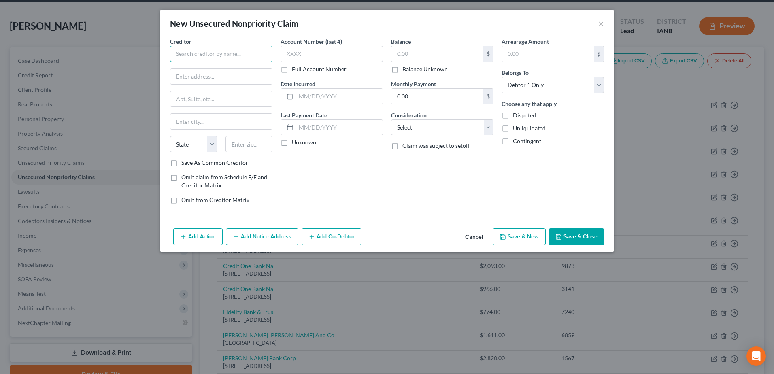
click at [247, 58] on input "text" at bounding box center [221, 54] width 102 height 16
click at [244, 141] on input "text" at bounding box center [249, 144] width 47 height 16
click at [226, 78] on input "300 N. Executive Dtive" at bounding box center [221, 76] width 102 height 15
click at [248, 145] on input "text" at bounding box center [249, 144] width 47 height 16
click at [425, 57] on input "text" at bounding box center [438, 53] width 92 height 15
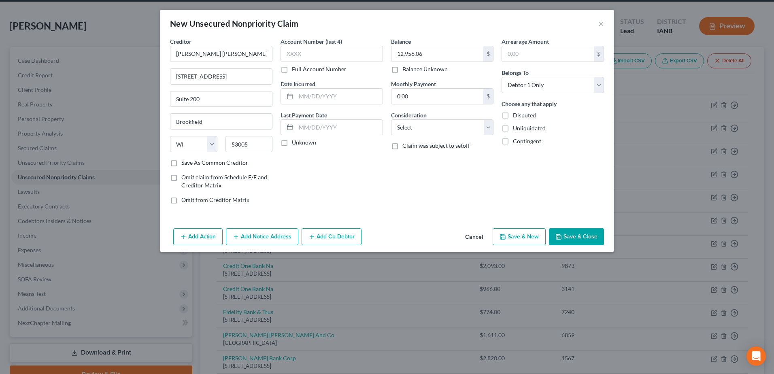
click at [581, 235] on button "Save & Close" at bounding box center [576, 236] width 55 height 17
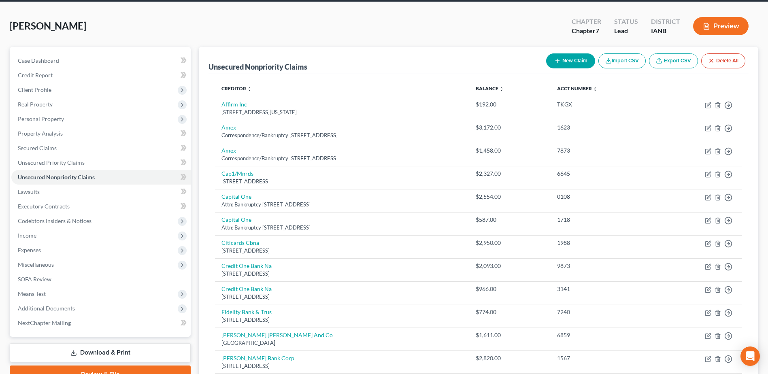
click at [582, 66] on button "New Claim" at bounding box center [570, 60] width 49 height 15
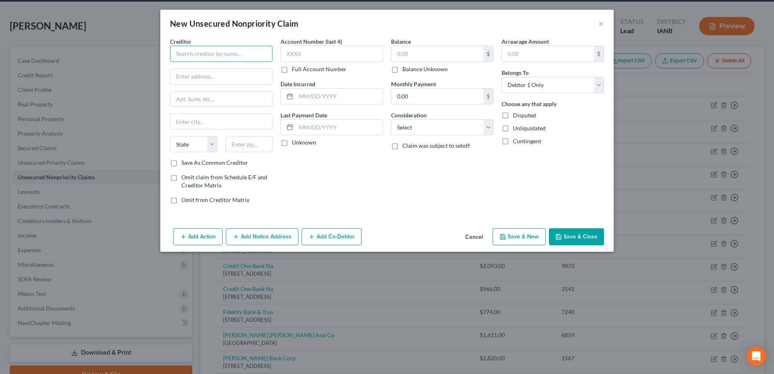
click at [233, 59] on input "text" at bounding box center [221, 54] width 102 height 16
click at [443, 58] on input "text" at bounding box center [438, 53] width 92 height 15
click at [577, 237] on button "Save & Close" at bounding box center [576, 236] width 55 height 17
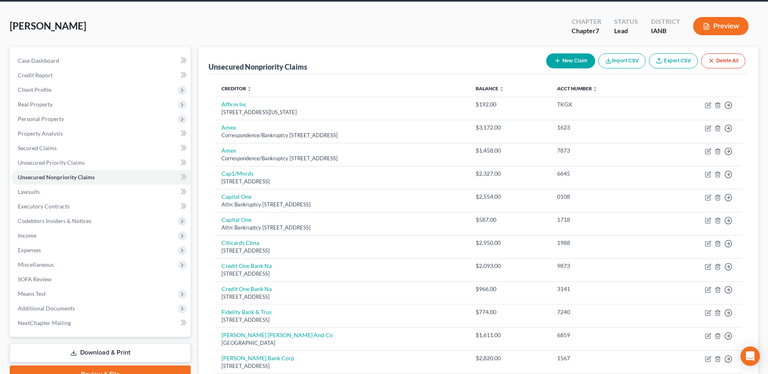
drag, startPoint x: 578, startPoint y: 52, endPoint x: 578, endPoint y: 62, distance: 10.1
click at [578, 52] on div "New Claim Import CSV Export CSV Delete All" at bounding box center [646, 60] width 206 height 21
click at [578, 62] on button "New Claim" at bounding box center [570, 60] width 49 height 15
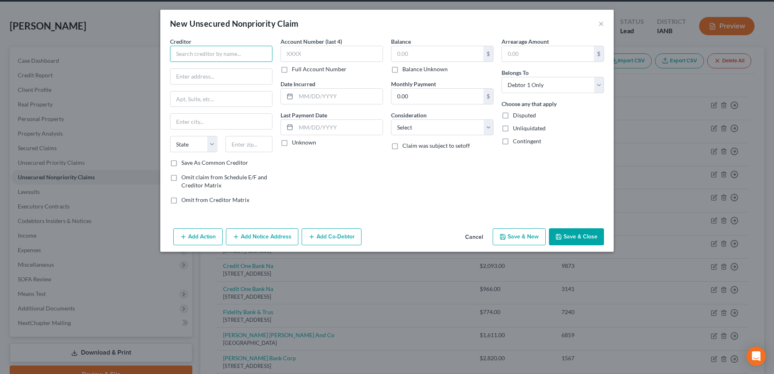
click at [230, 50] on input "text" at bounding box center [221, 54] width 102 height 16
click at [428, 55] on input "text" at bounding box center [438, 53] width 92 height 15
click at [568, 230] on button "Save & Close" at bounding box center [576, 236] width 55 height 17
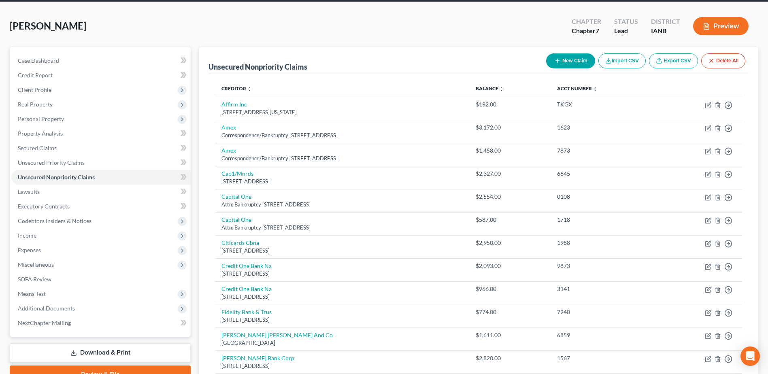
click at [565, 56] on button "New Claim" at bounding box center [570, 60] width 49 height 15
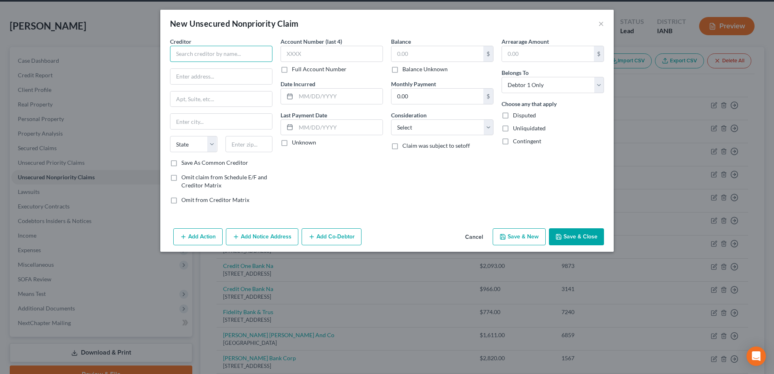
click at [271, 53] on input "text" at bounding box center [221, 54] width 102 height 16
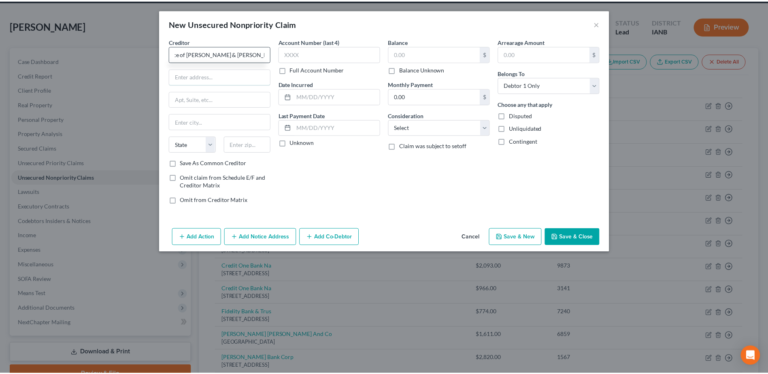
scroll to position [0, 0]
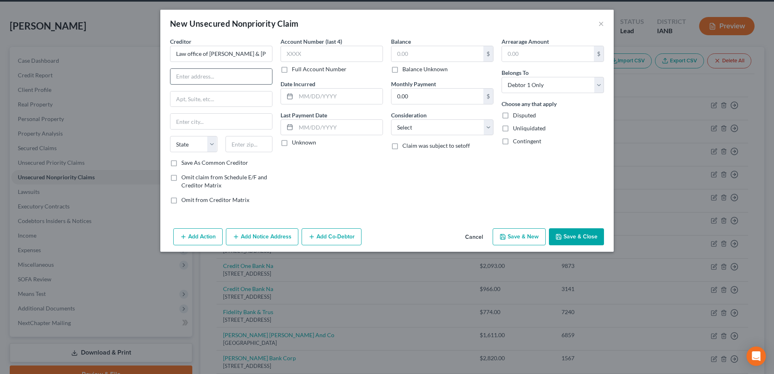
click at [243, 79] on input "text" at bounding box center [221, 76] width 102 height 15
click at [258, 139] on input "text" at bounding box center [249, 144] width 47 height 16
click at [567, 236] on button "Save & Close" at bounding box center [576, 236] width 55 height 17
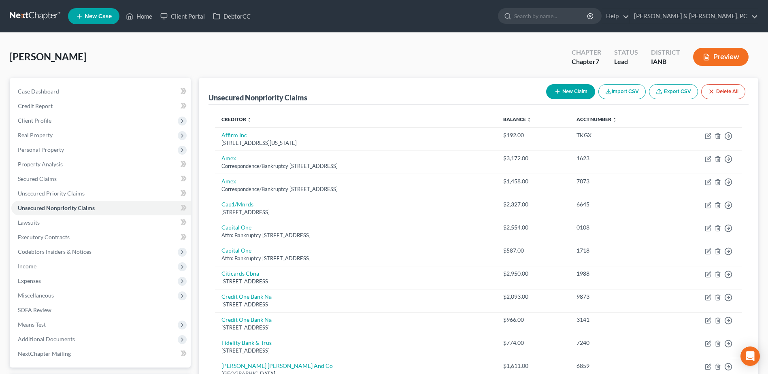
click at [564, 88] on button "New Claim" at bounding box center [570, 91] width 49 height 15
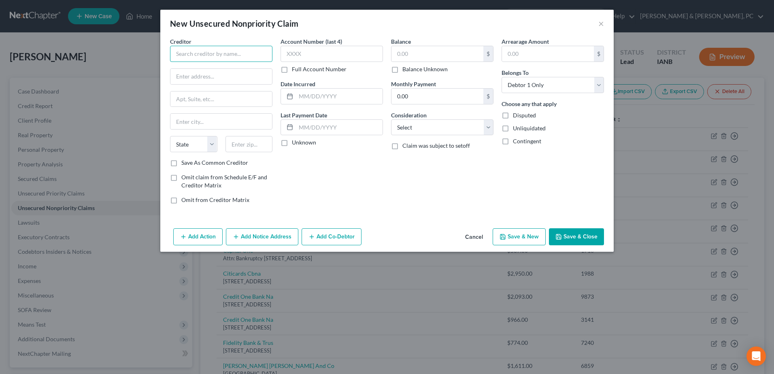
click at [231, 58] on input "text" at bounding box center [221, 54] width 102 height 16
click at [233, 75] on input "text" at bounding box center [221, 76] width 102 height 15
click at [245, 125] on input "text" at bounding box center [221, 121] width 102 height 15
click at [417, 58] on input "text" at bounding box center [438, 53] width 92 height 15
click at [576, 242] on button "Save & Close" at bounding box center [576, 236] width 55 height 17
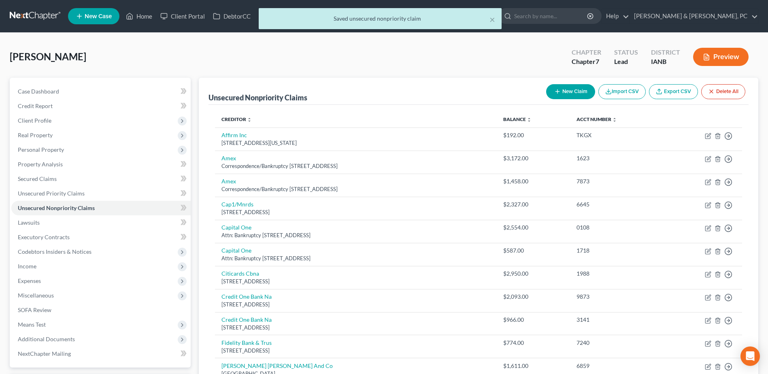
scroll to position [372, 0]
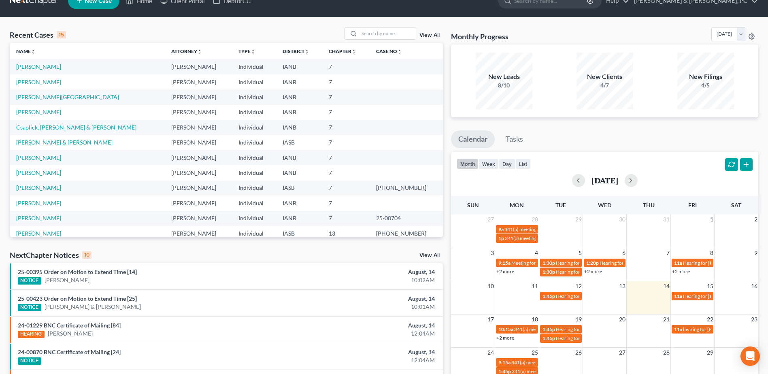
scroll to position [16, 0]
